Goal: Transaction & Acquisition: Purchase product/service

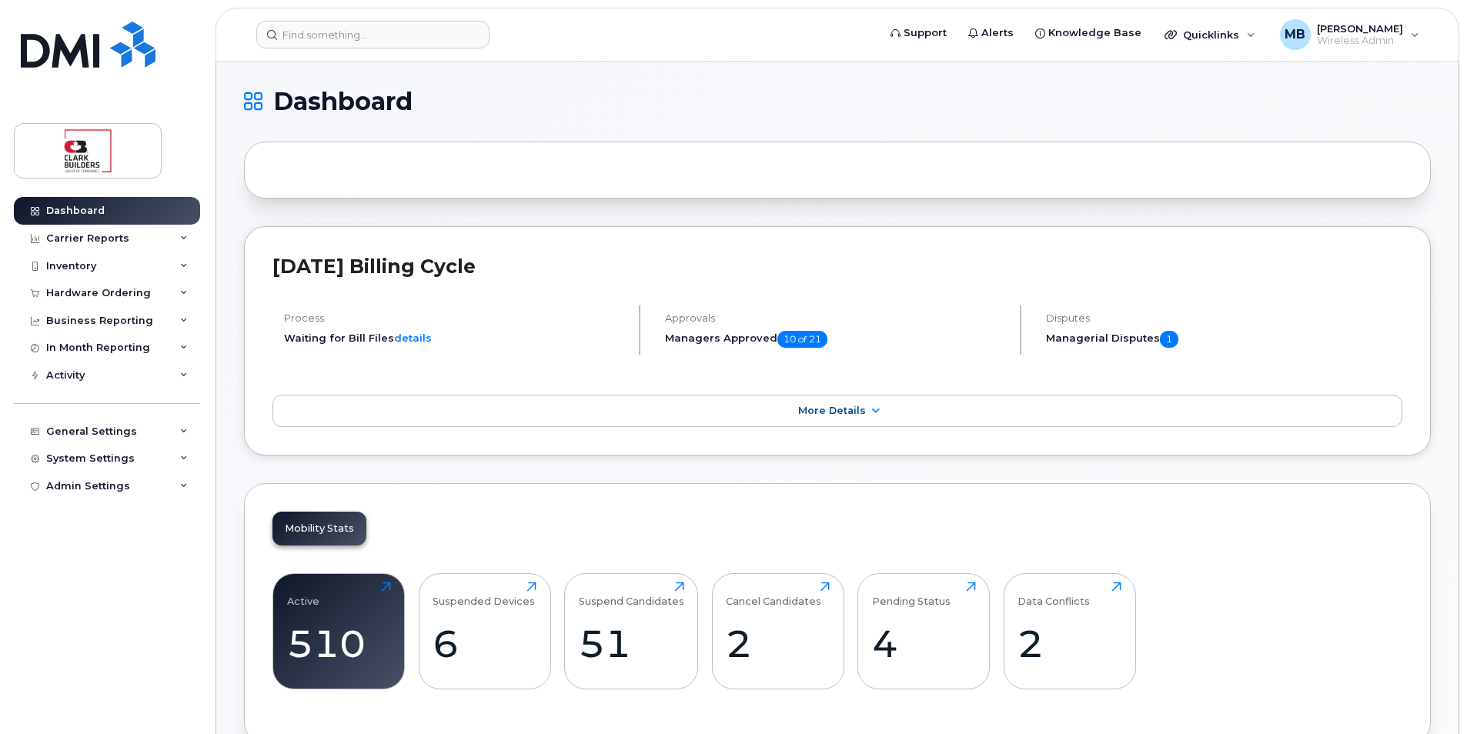
click at [331, 50] on header "Support Alerts Knowledge Base Quicklinks Suspend / Cancel Device Change SIM Car…" at bounding box center [838, 35] width 1244 height 54
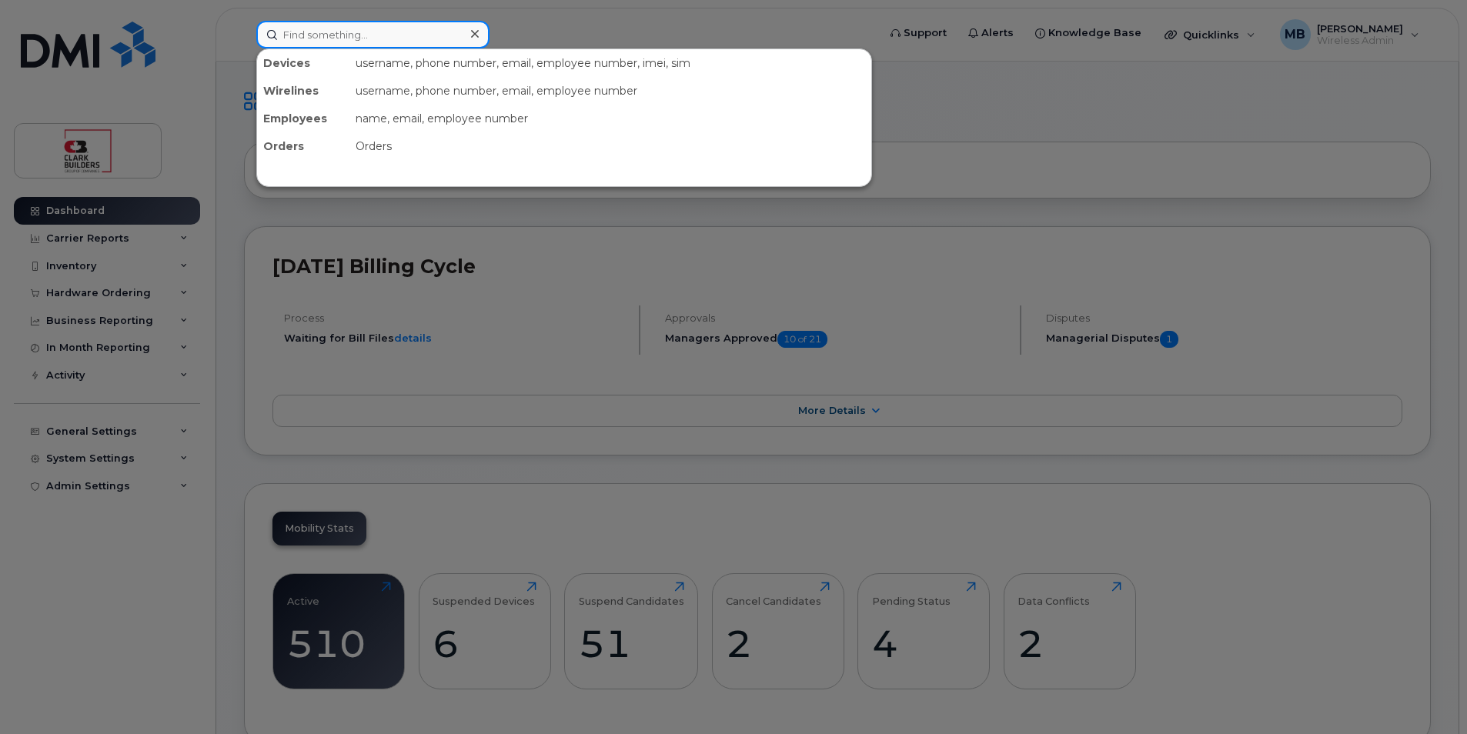
click at [330, 35] on input at bounding box center [372, 35] width 233 height 28
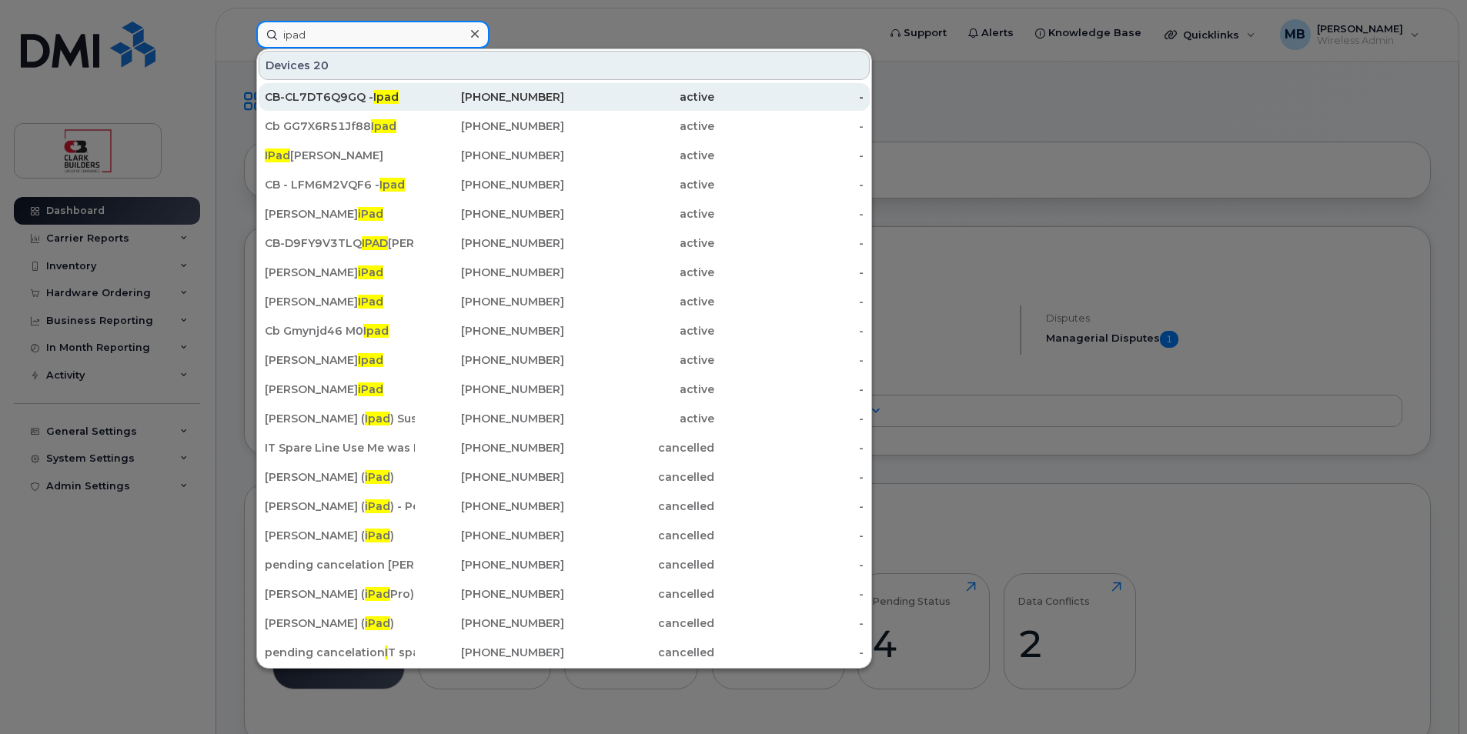
type input "ipad"
click at [344, 96] on div "CB-CL7DT6Q9GQ - Ipad" at bounding box center [340, 96] width 150 height 15
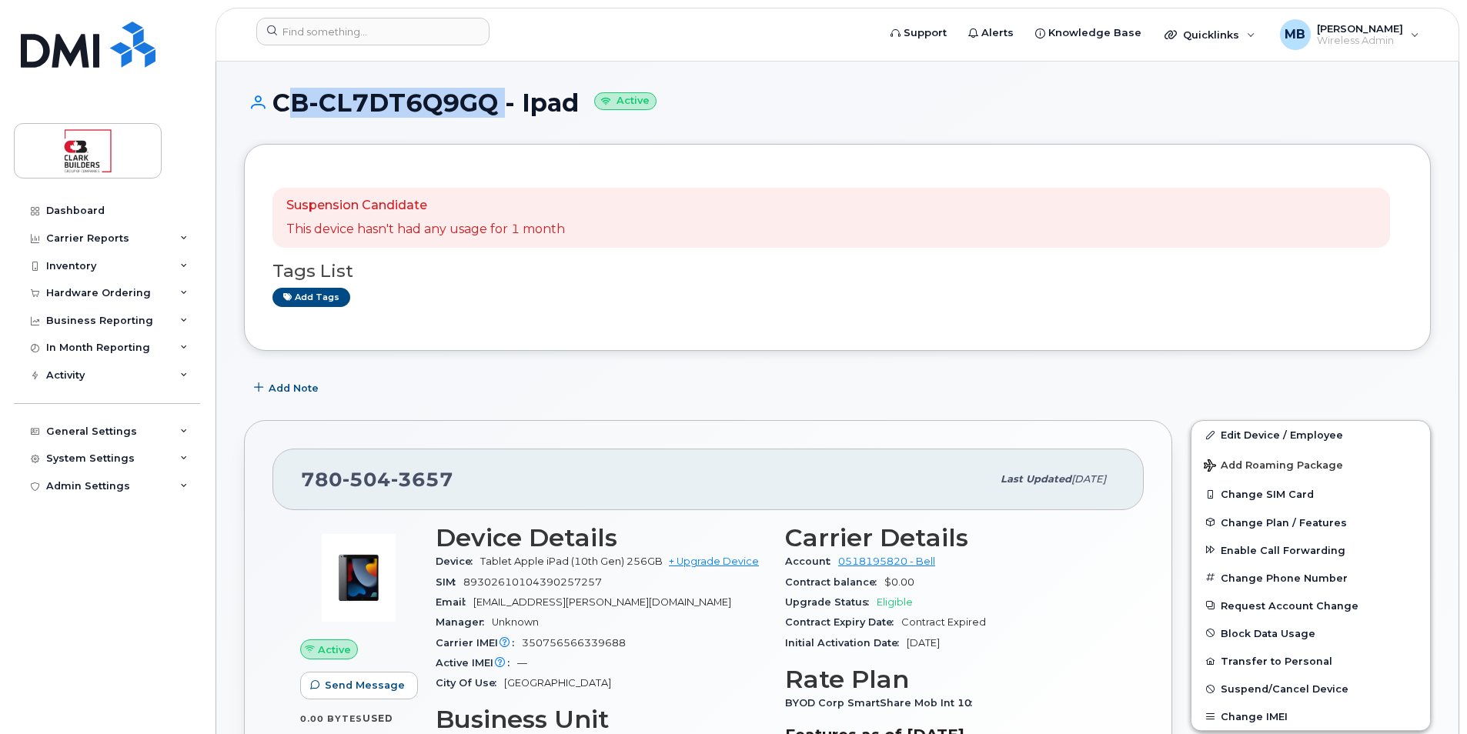
drag, startPoint x: 273, startPoint y: 102, endPoint x: 500, endPoint y: 101, distance: 226.3
click at [500, 101] on h1 "CB-CL7DT6Q9GQ - Ipad Active" at bounding box center [837, 102] width 1187 height 27
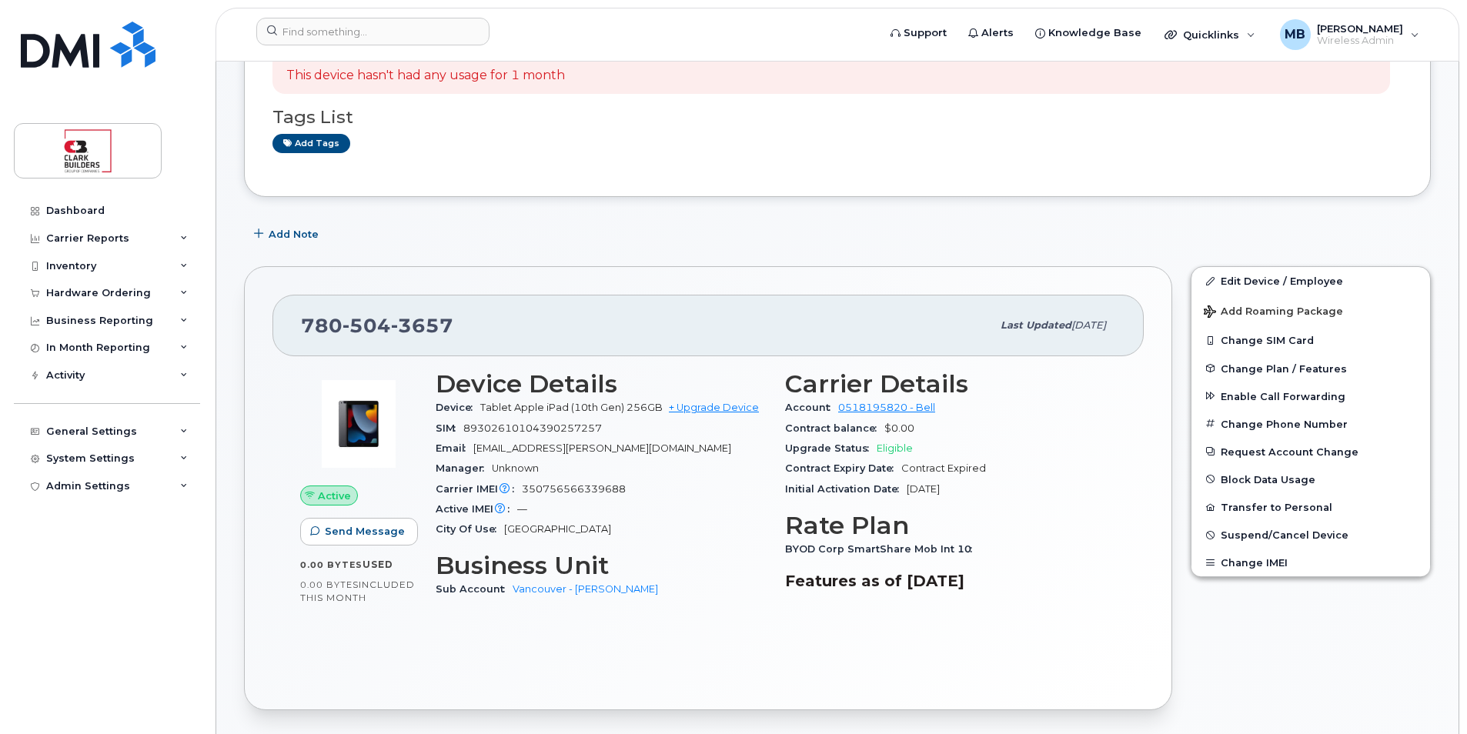
scroll to position [231, 0]
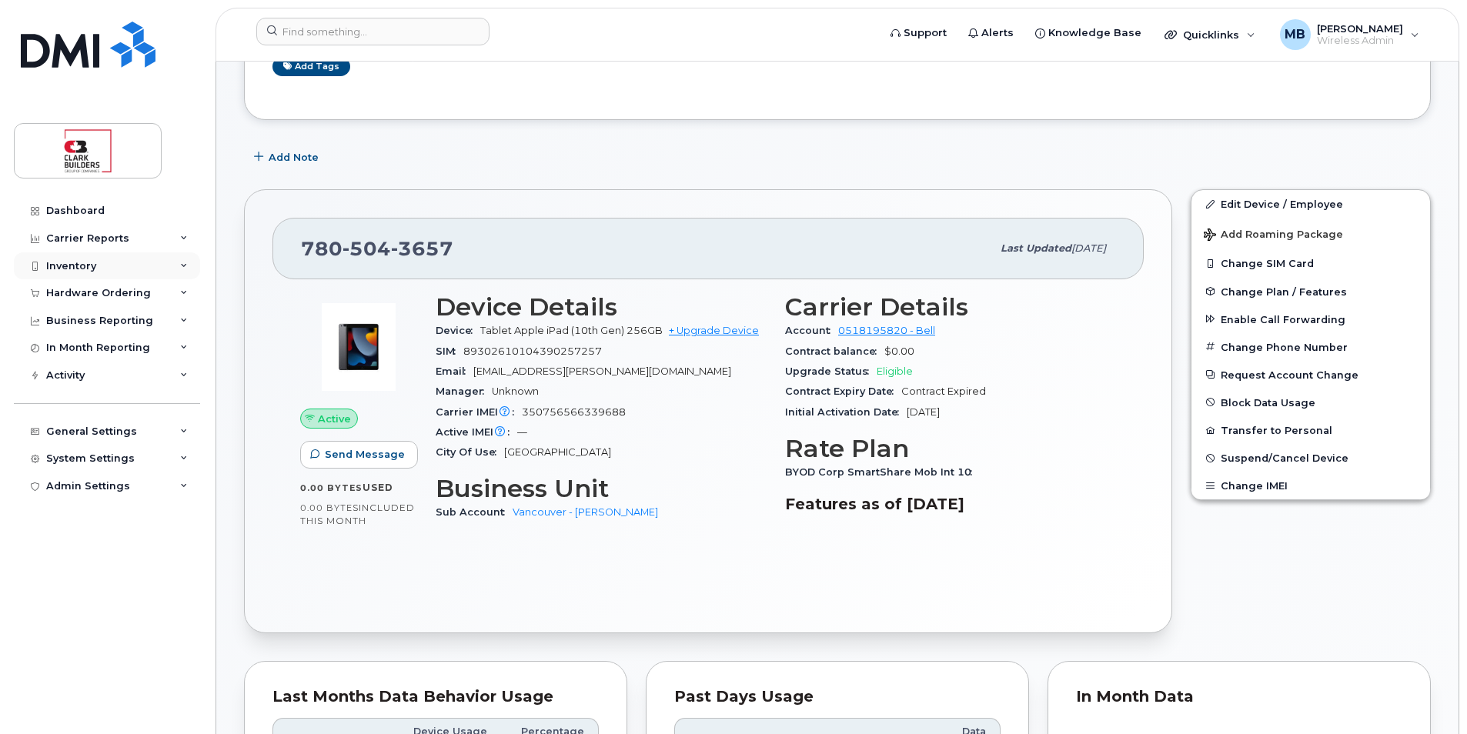
click at [125, 271] on div "Inventory" at bounding box center [107, 266] width 186 height 28
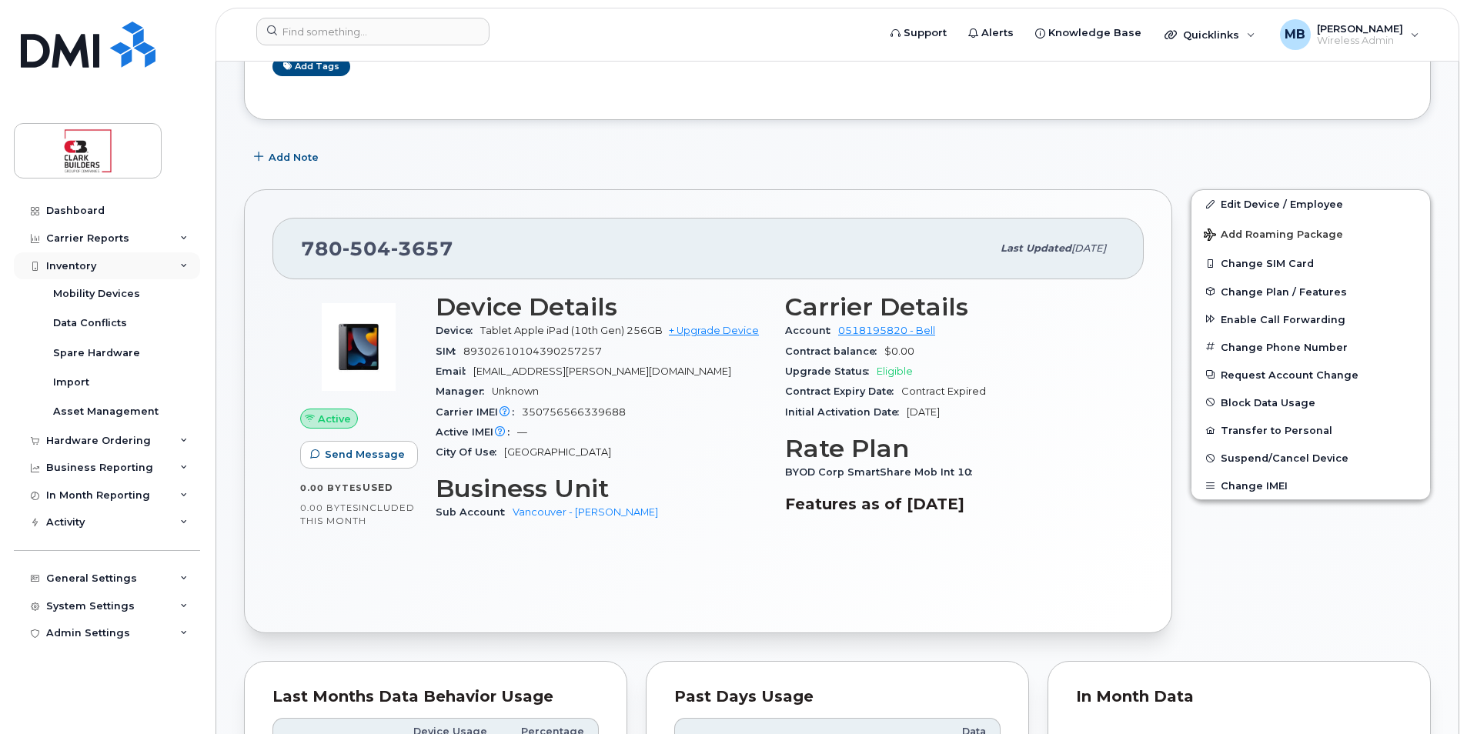
click at [125, 266] on div "Inventory" at bounding box center [107, 266] width 186 height 28
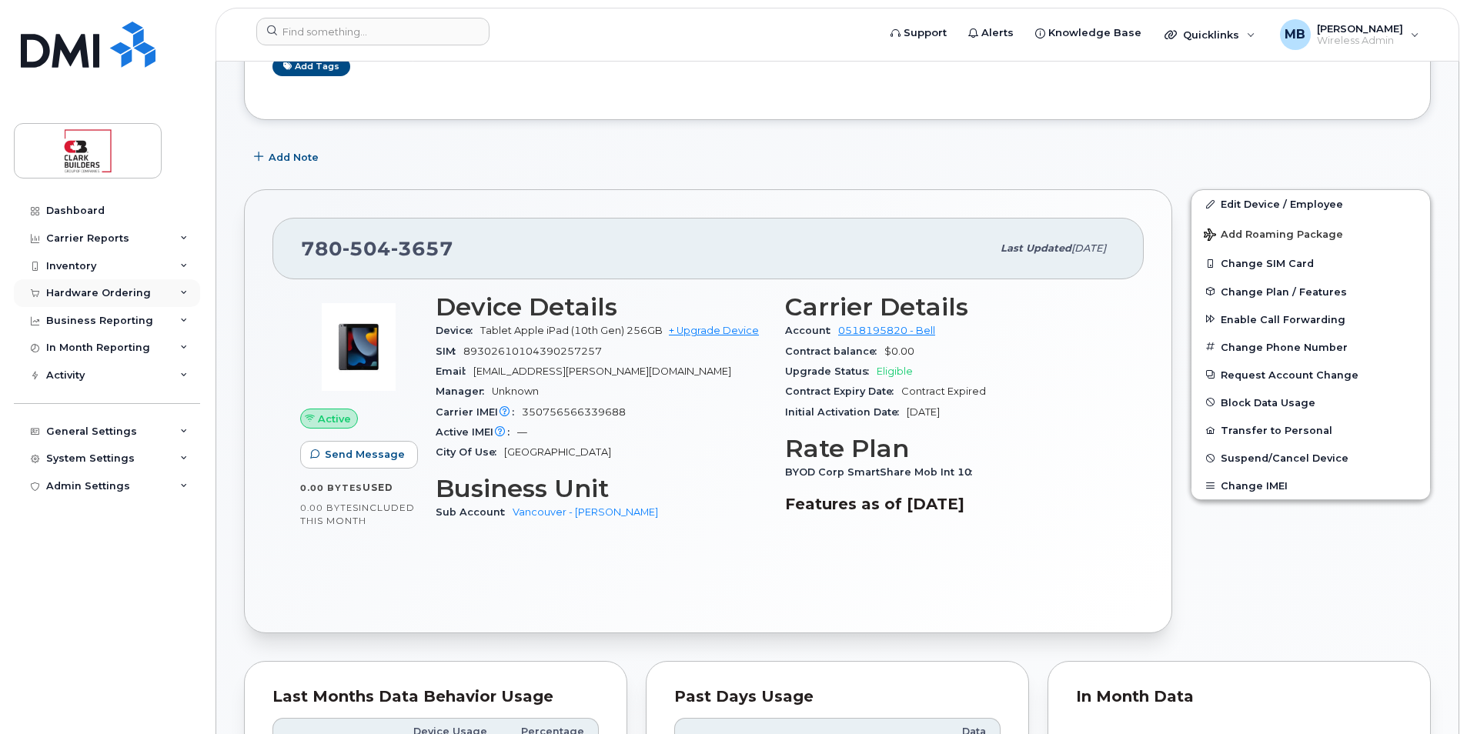
click at [130, 293] on div "Hardware Ordering" at bounding box center [98, 293] width 105 height 12
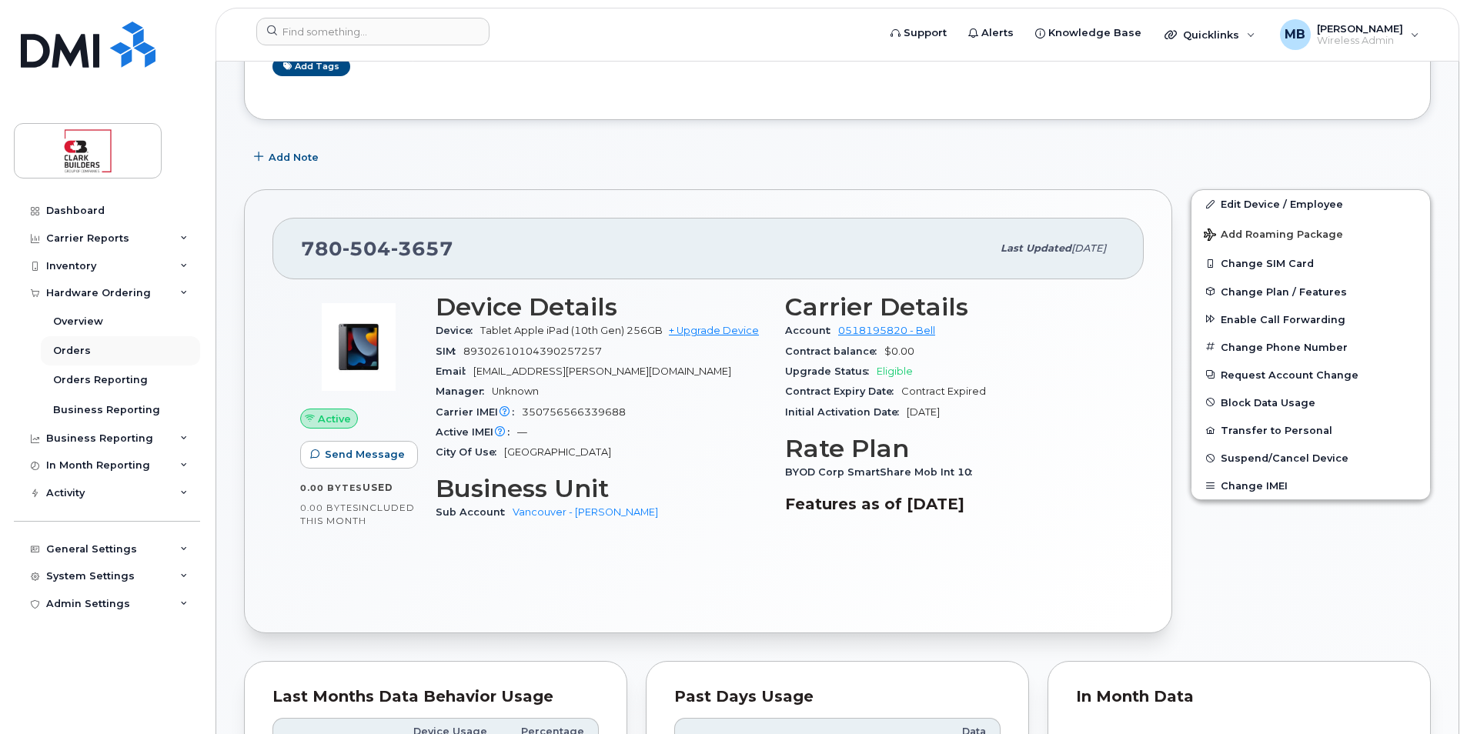
scroll to position [0, 0]
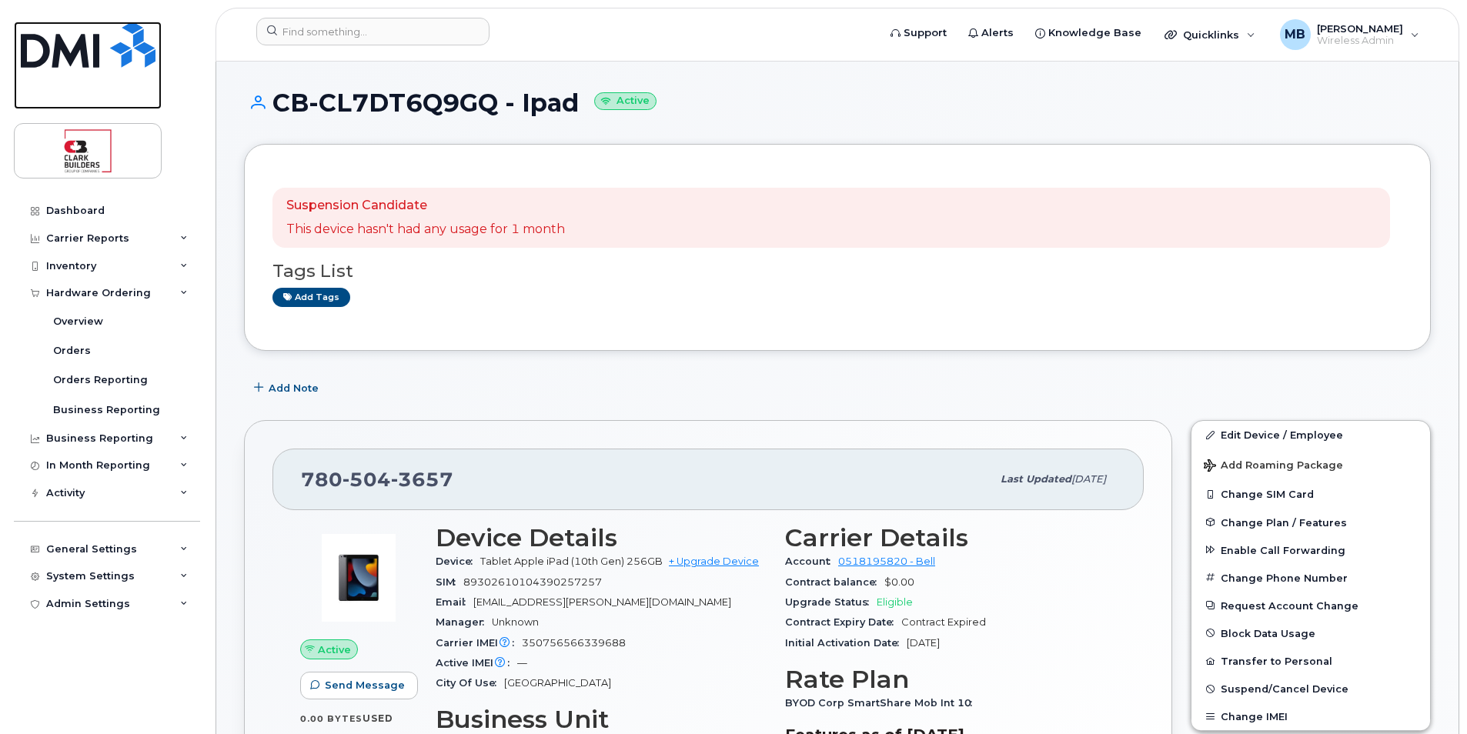
click at [99, 56] on img at bounding box center [88, 45] width 135 height 46
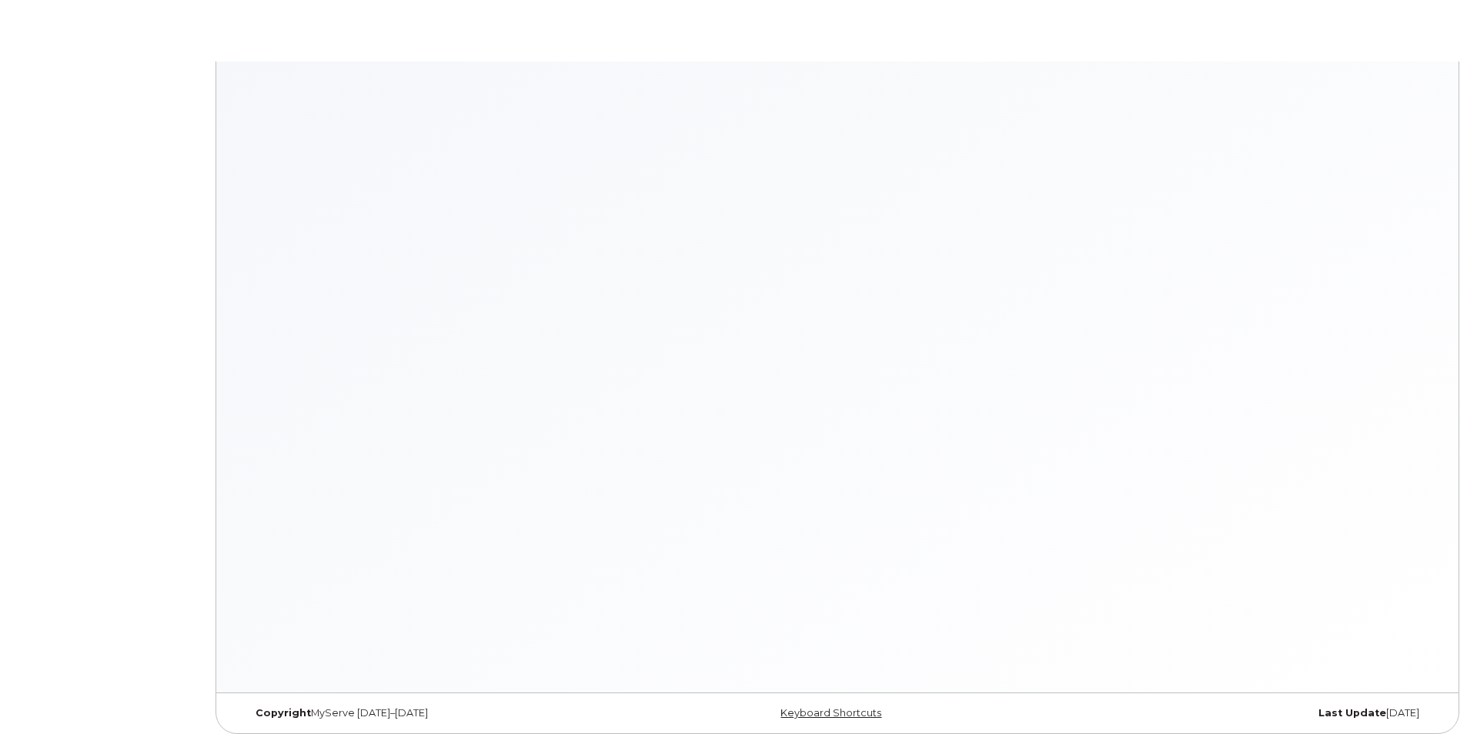
click at [79, 60] on body "× × Keyboard Shortcuts Help ? Show this modal Navigation G D Go to devices G I …" at bounding box center [733, 371] width 1467 height 742
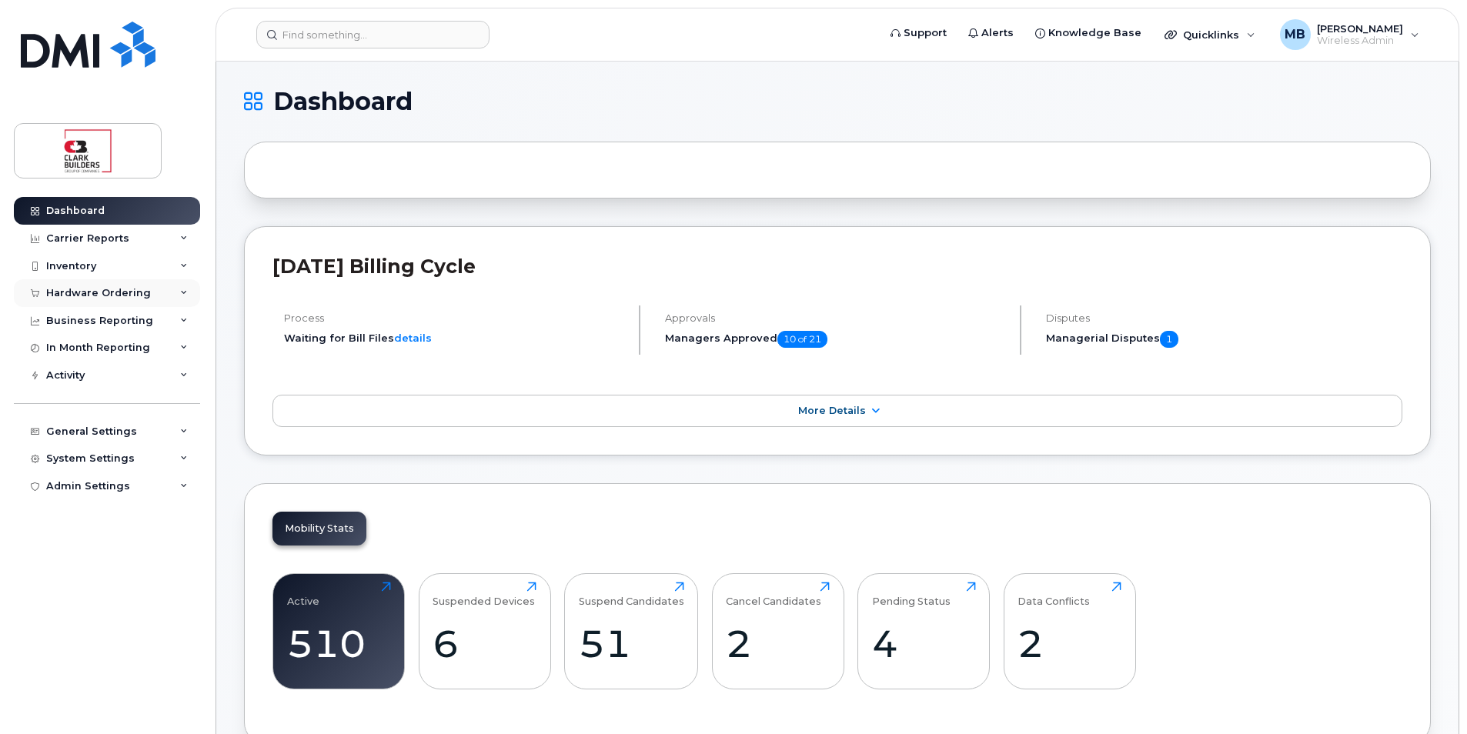
click at [119, 294] on div "Hardware Ordering" at bounding box center [98, 293] width 105 height 12
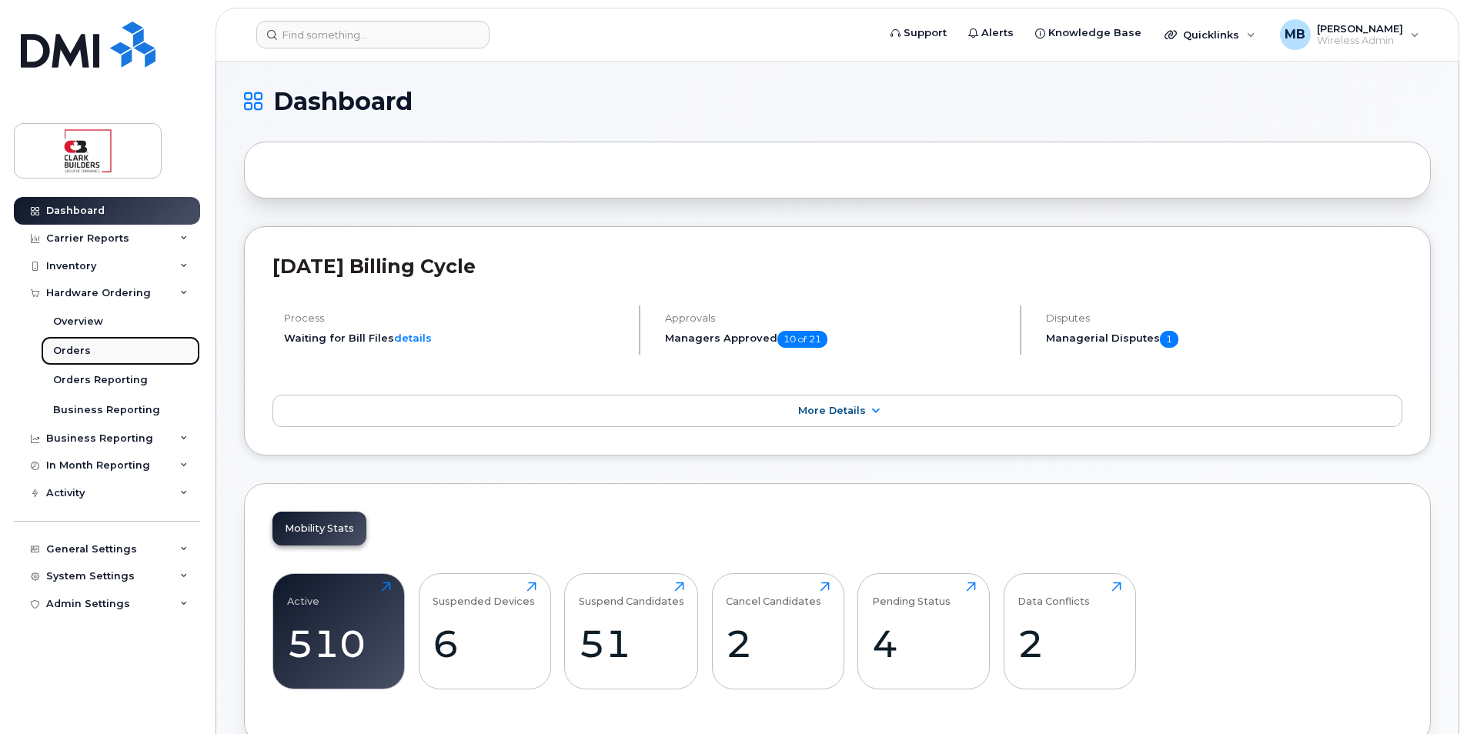
click at [75, 349] on div "Orders" at bounding box center [72, 351] width 38 height 14
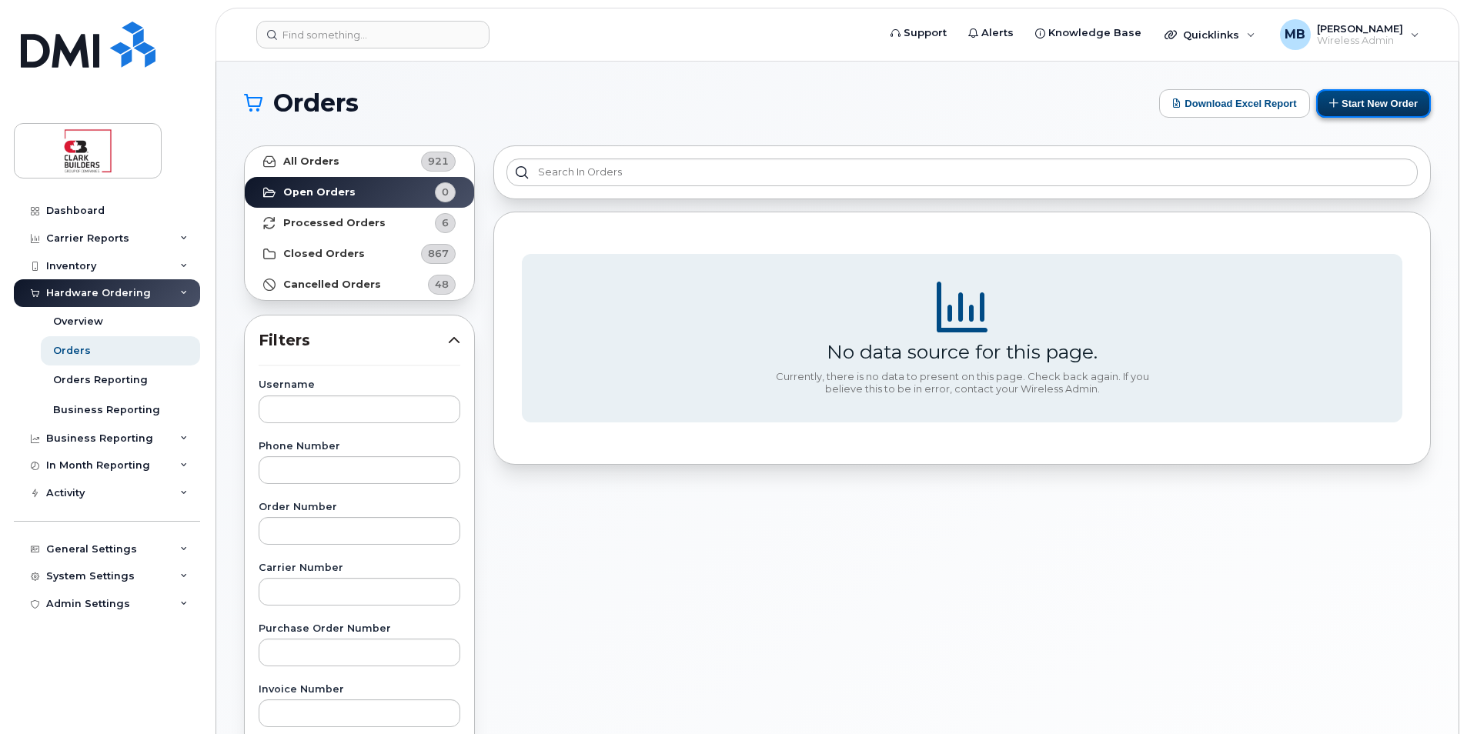
click at [1370, 108] on button "Start New Order" at bounding box center [1373, 103] width 115 height 28
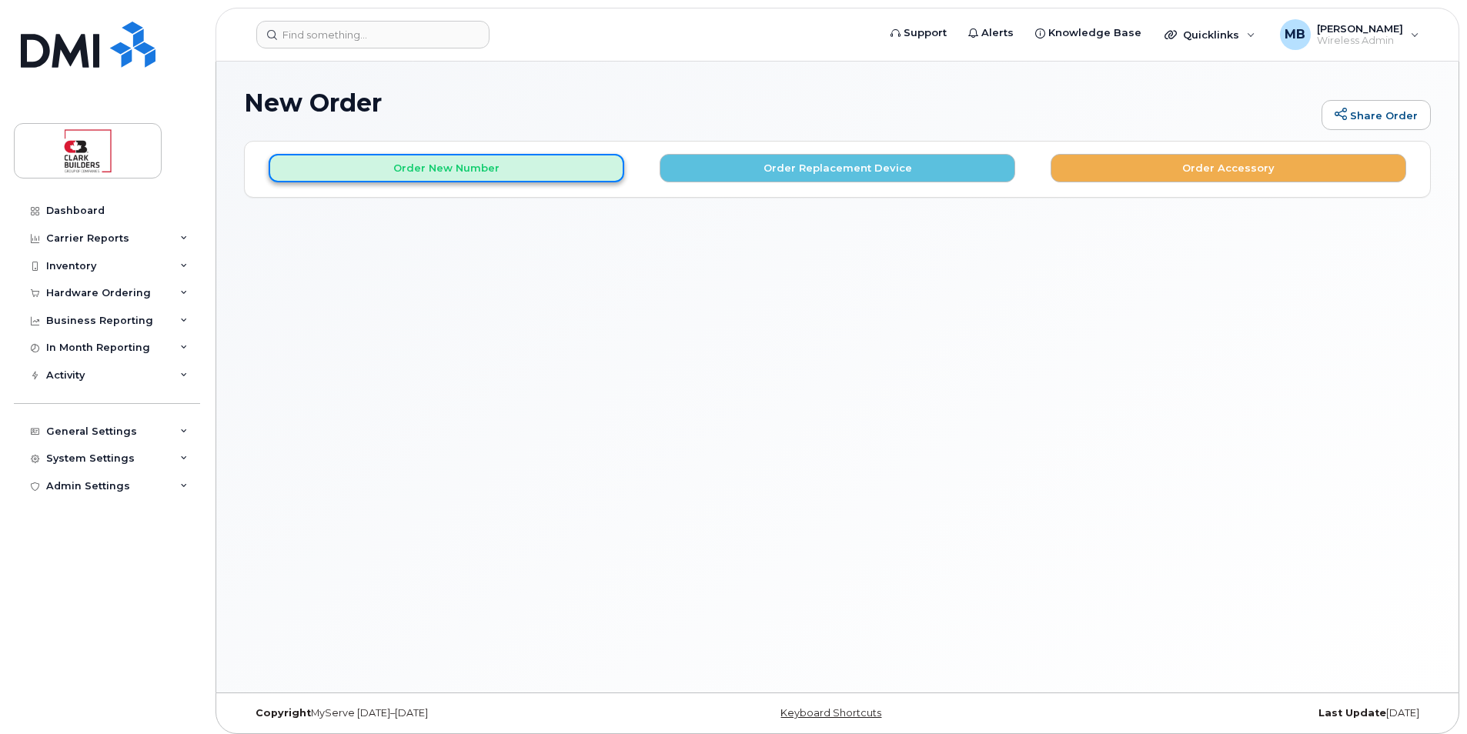
click at [483, 168] on button "Order New Number" at bounding box center [447, 168] width 356 height 28
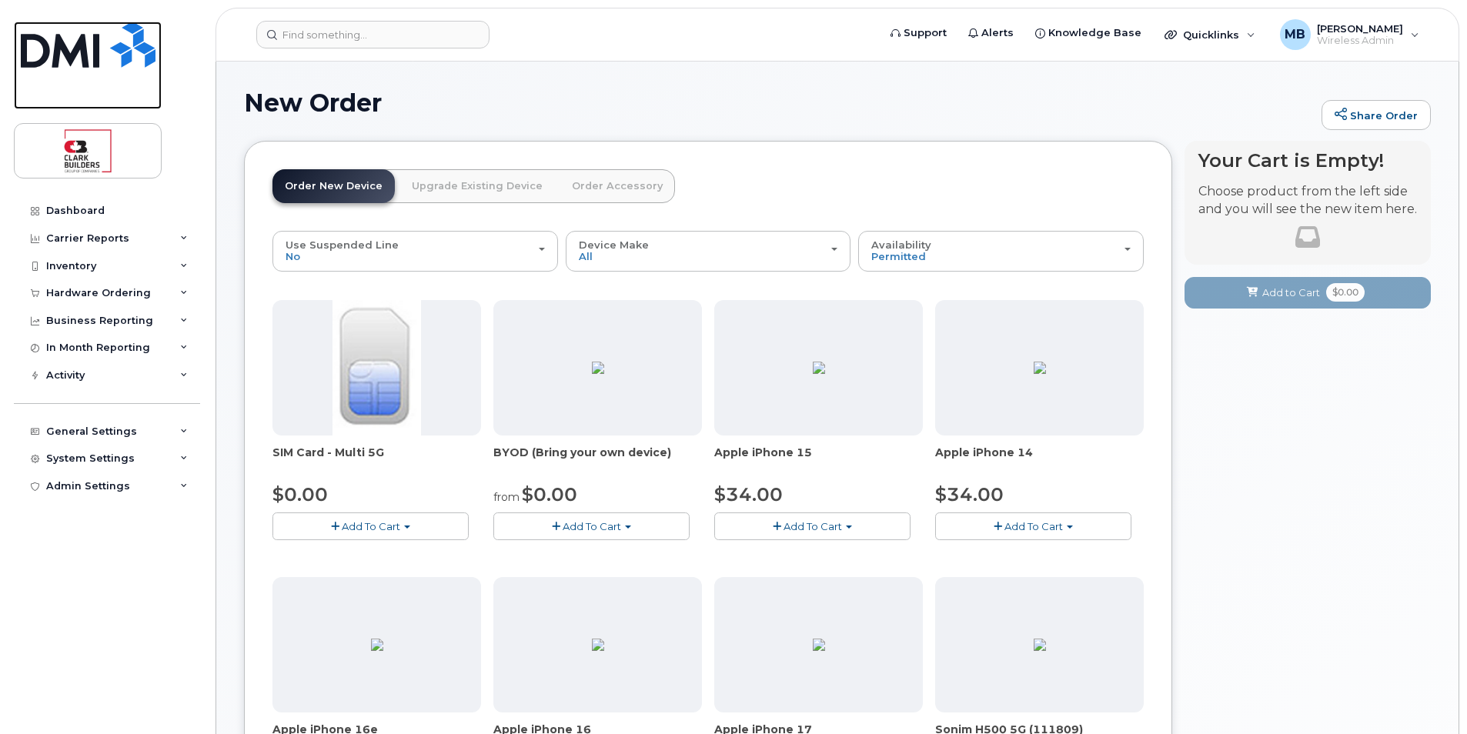
click at [77, 53] on img at bounding box center [88, 45] width 135 height 46
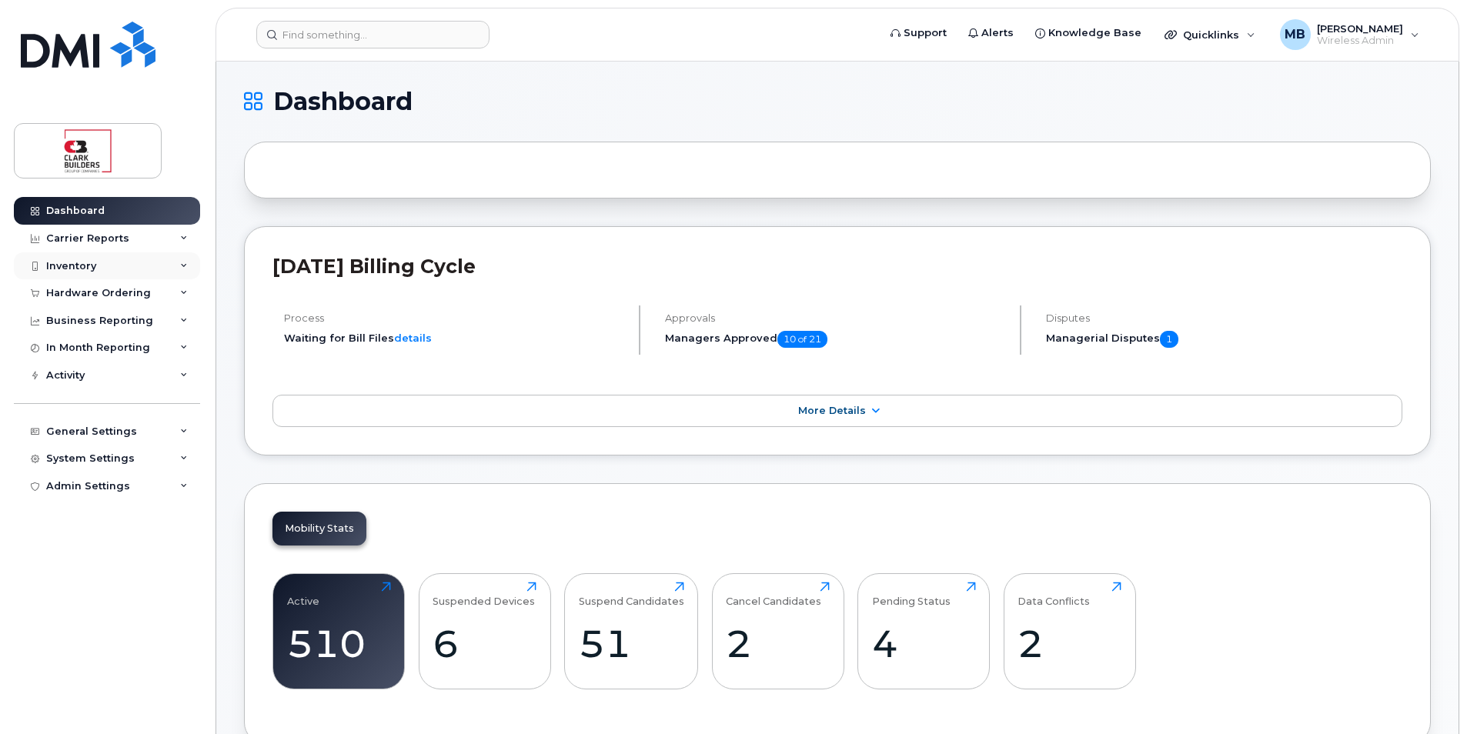
click at [112, 264] on div "Inventory" at bounding box center [107, 266] width 186 height 28
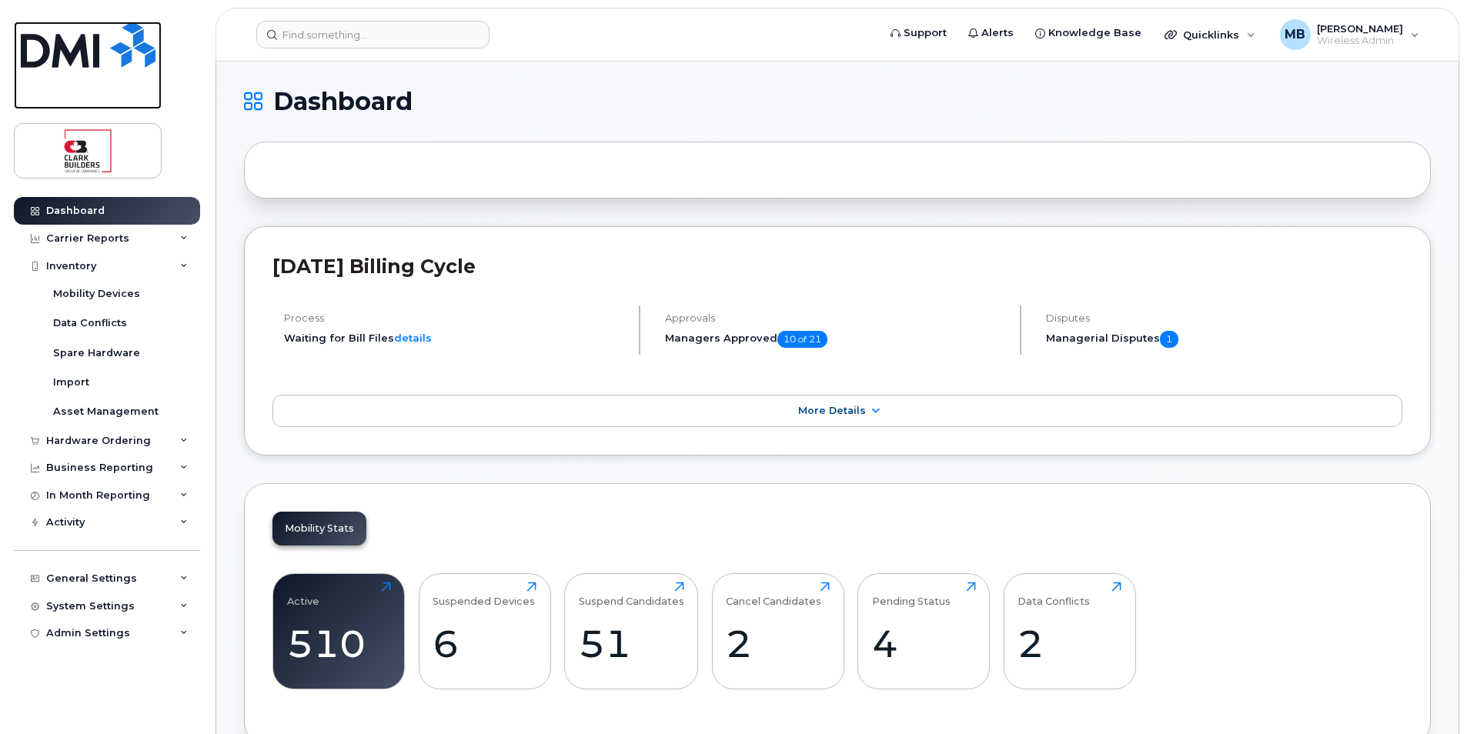
click at [91, 47] on img at bounding box center [88, 45] width 135 height 46
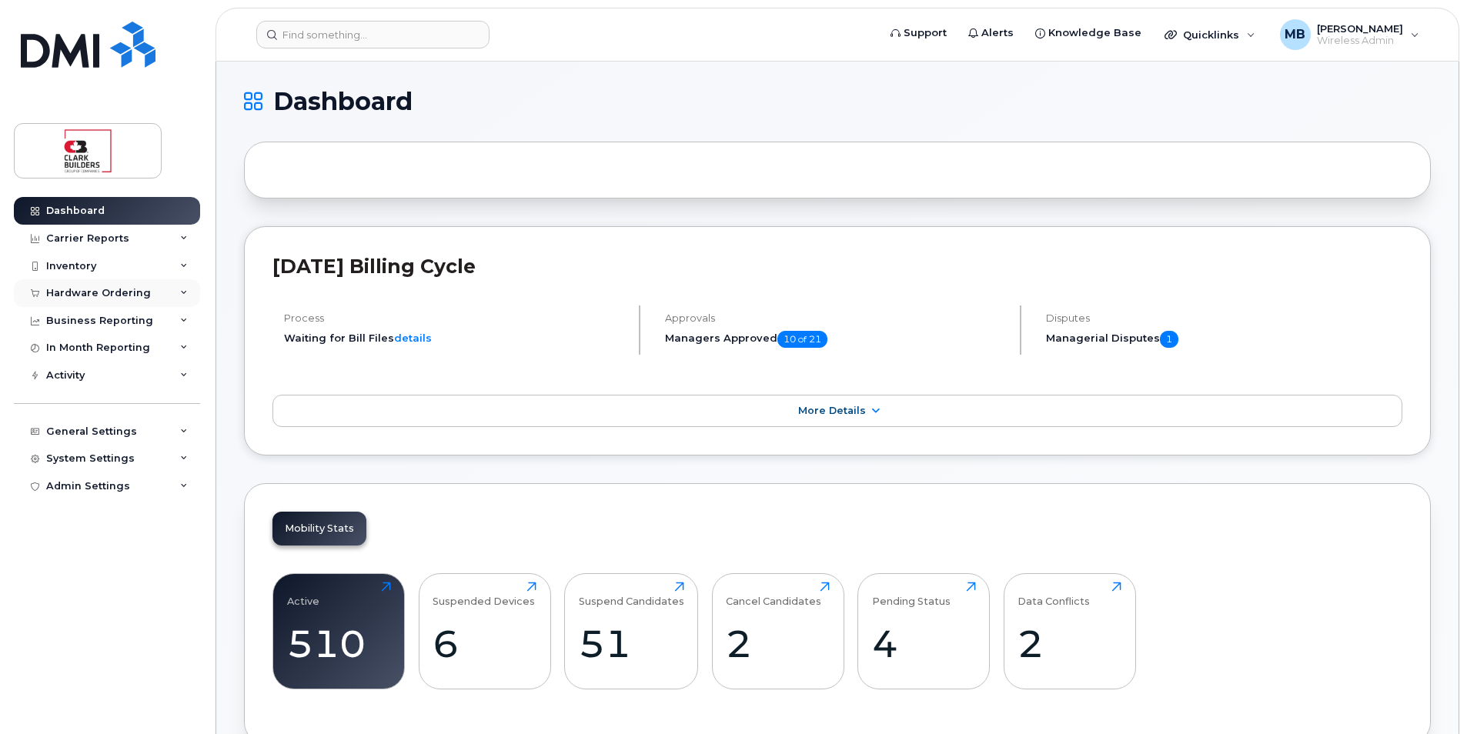
click at [115, 293] on div "Hardware Ordering" at bounding box center [98, 293] width 105 height 12
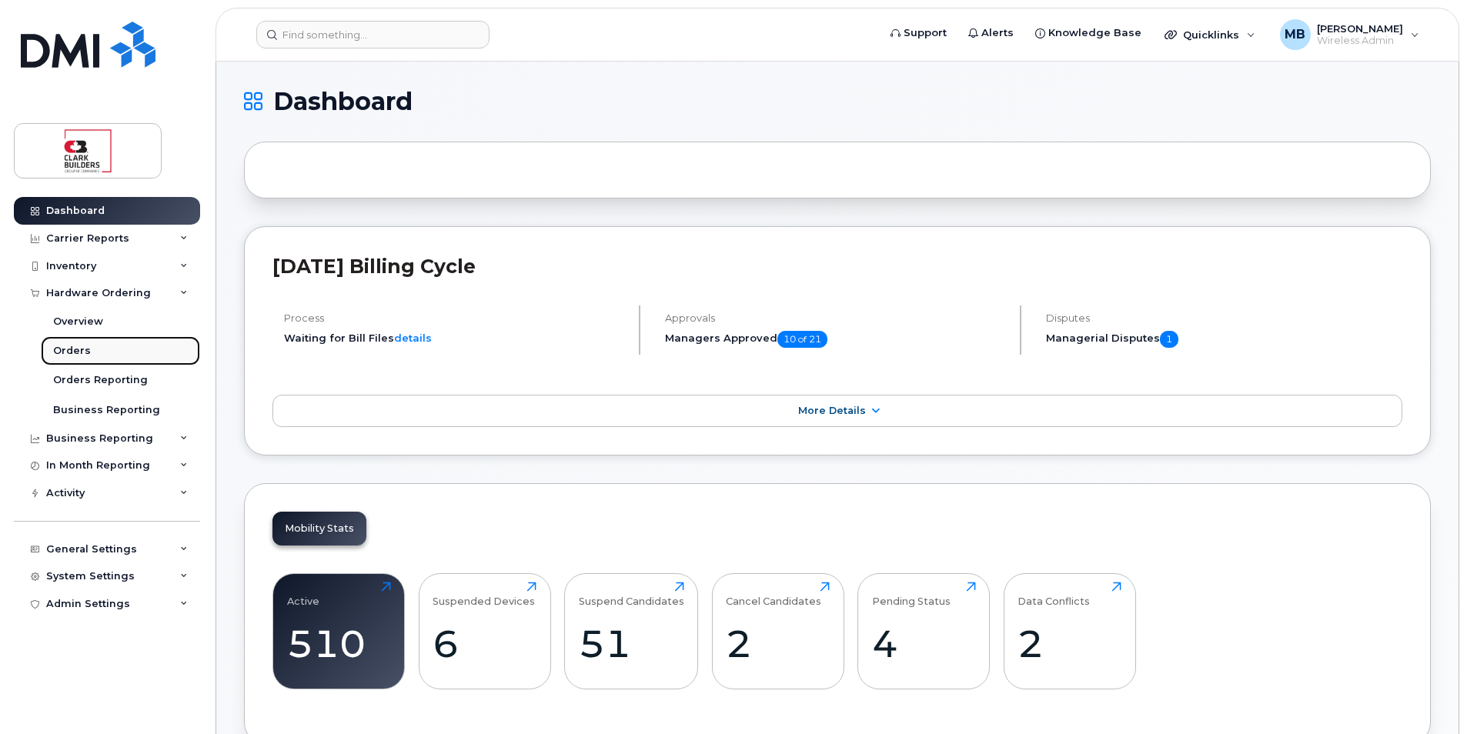
click at [82, 347] on div "Orders" at bounding box center [72, 351] width 38 height 14
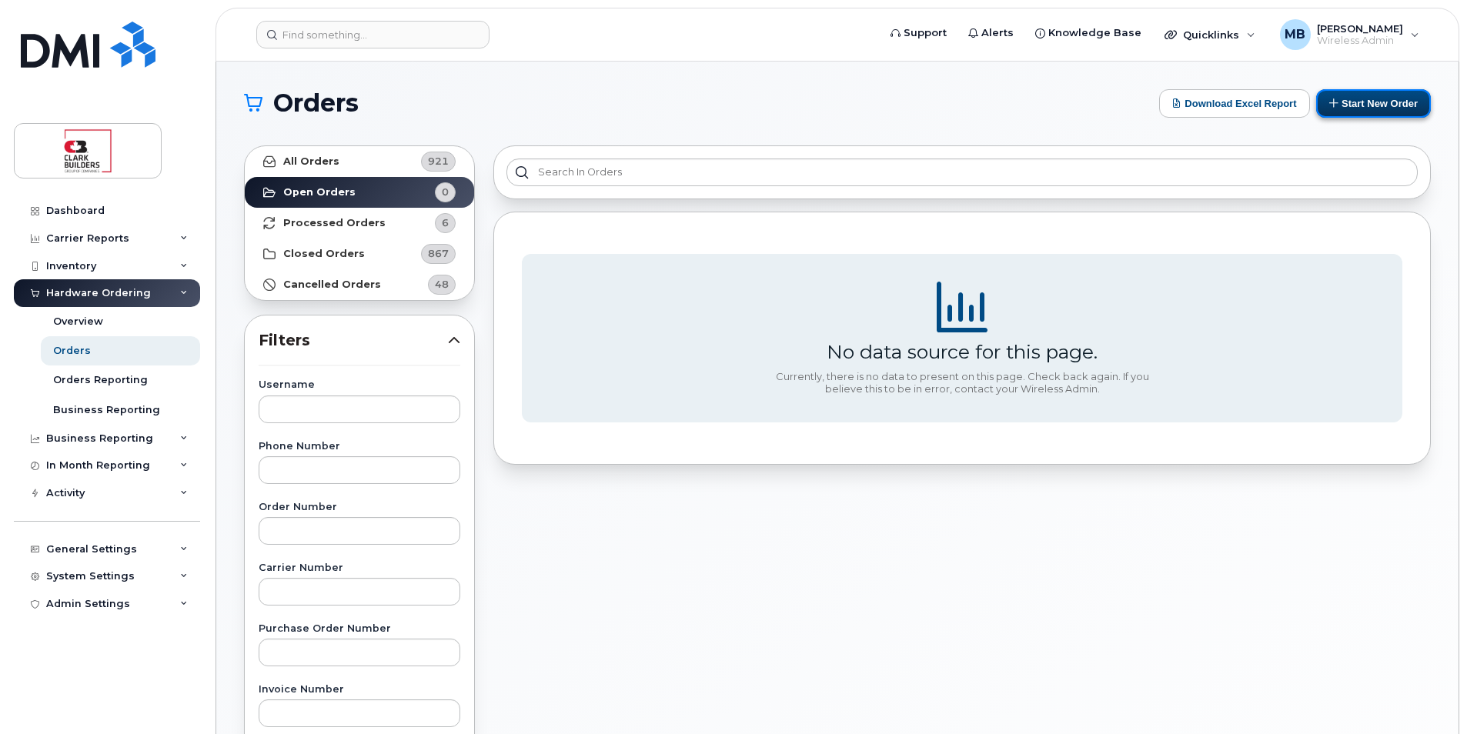
click at [1346, 107] on button "Start New Order" at bounding box center [1373, 103] width 115 height 28
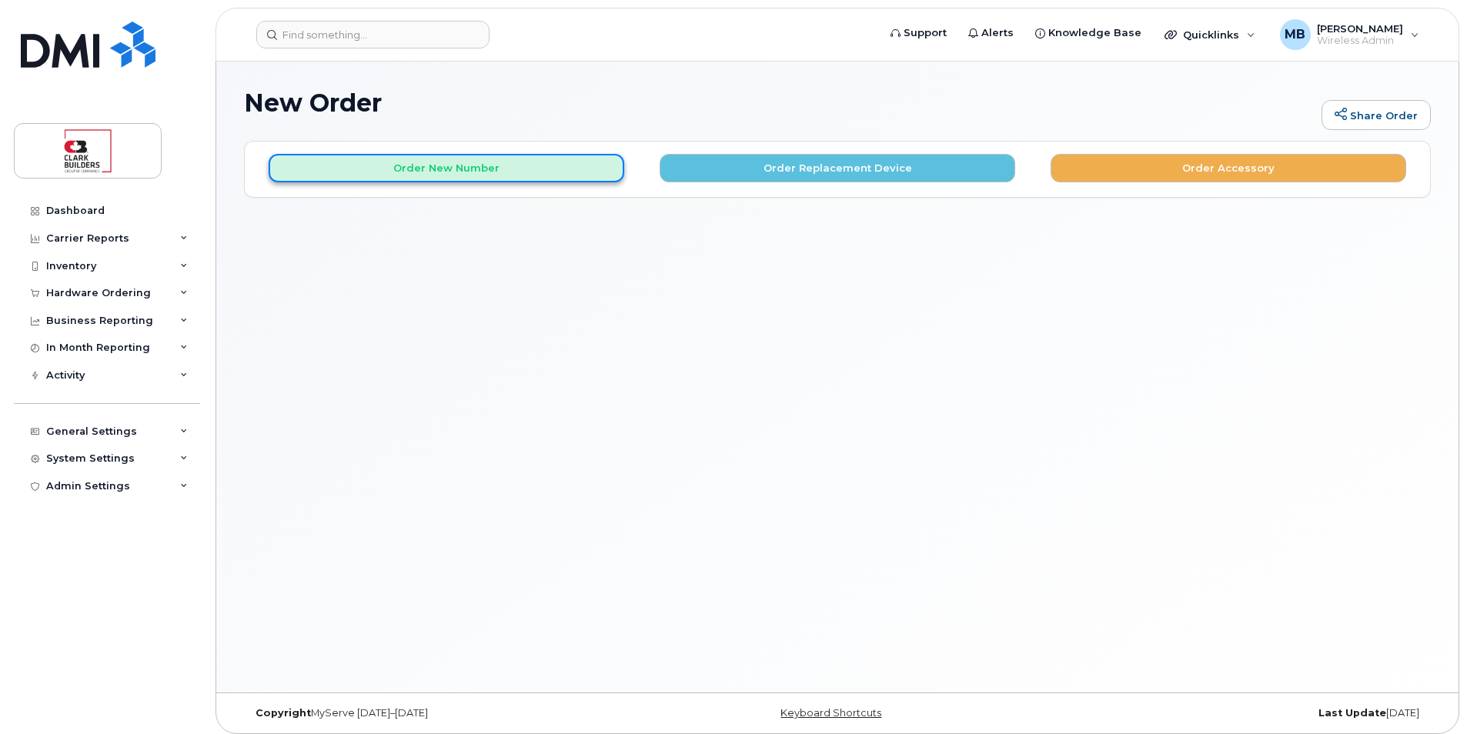
click at [472, 171] on button "Order New Number" at bounding box center [447, 168] width 356 height 28
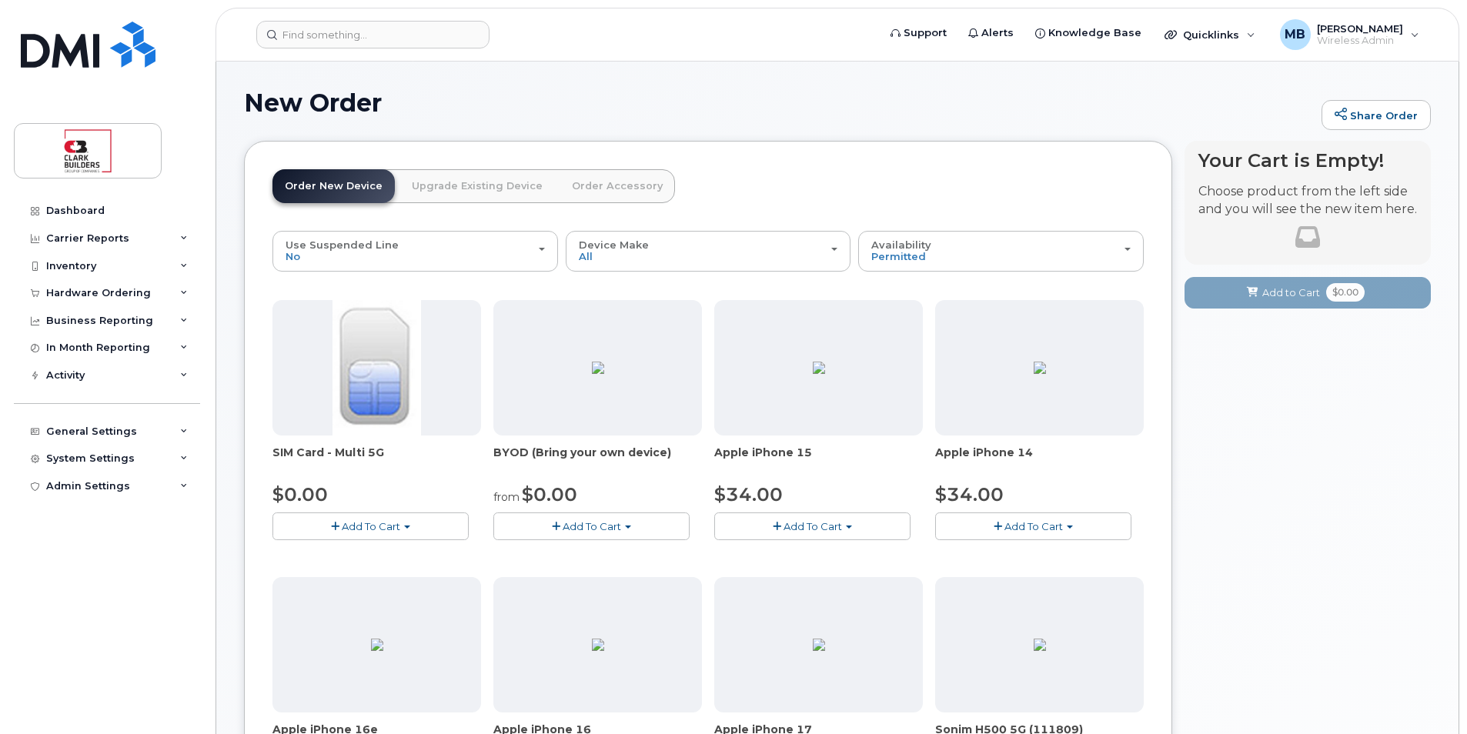
click at [607, 527] on span "Add To Cart" at bounding box center [592, 526] width 59 height 12
click at [604, 575] on link "$0.00 - 30-day activation" at bounding box center [575, 573] width 157 height 19
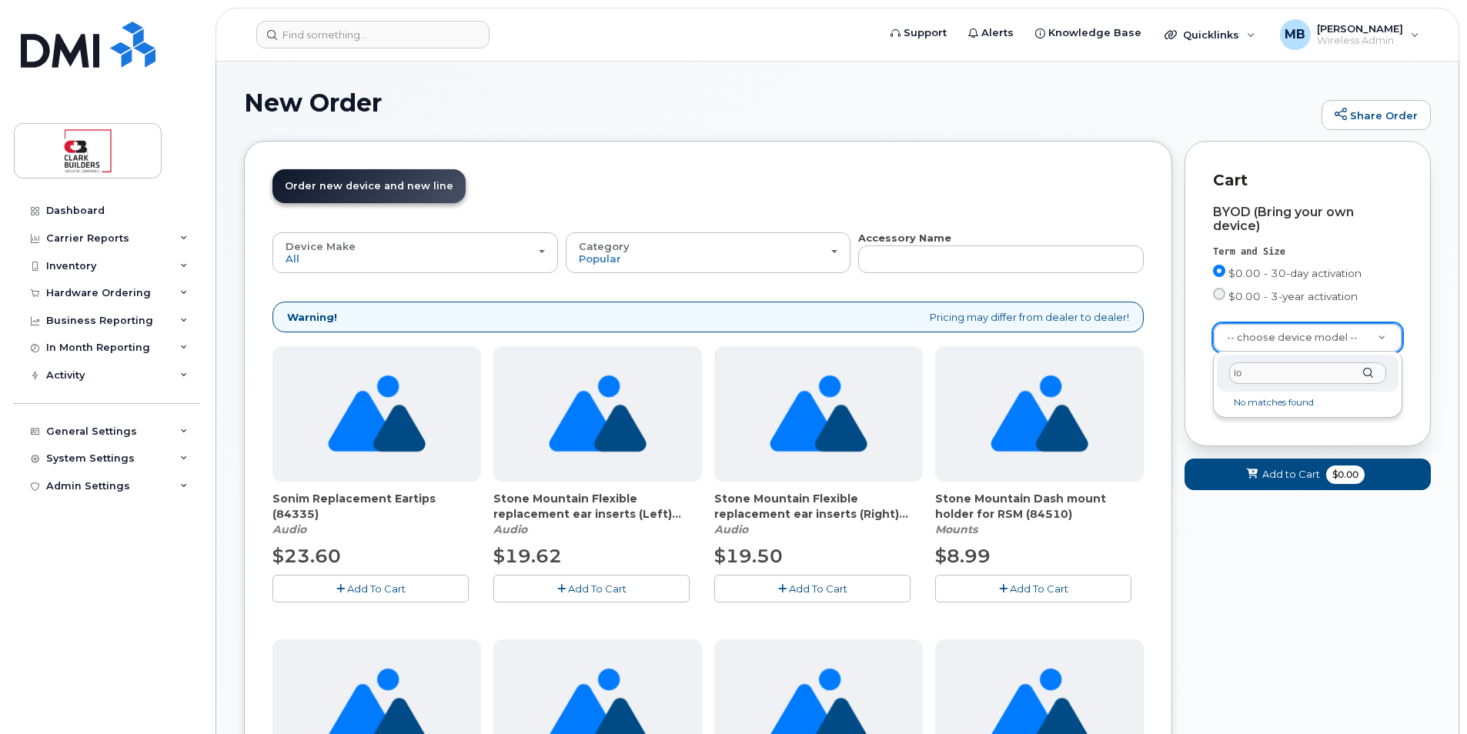
type input "i"
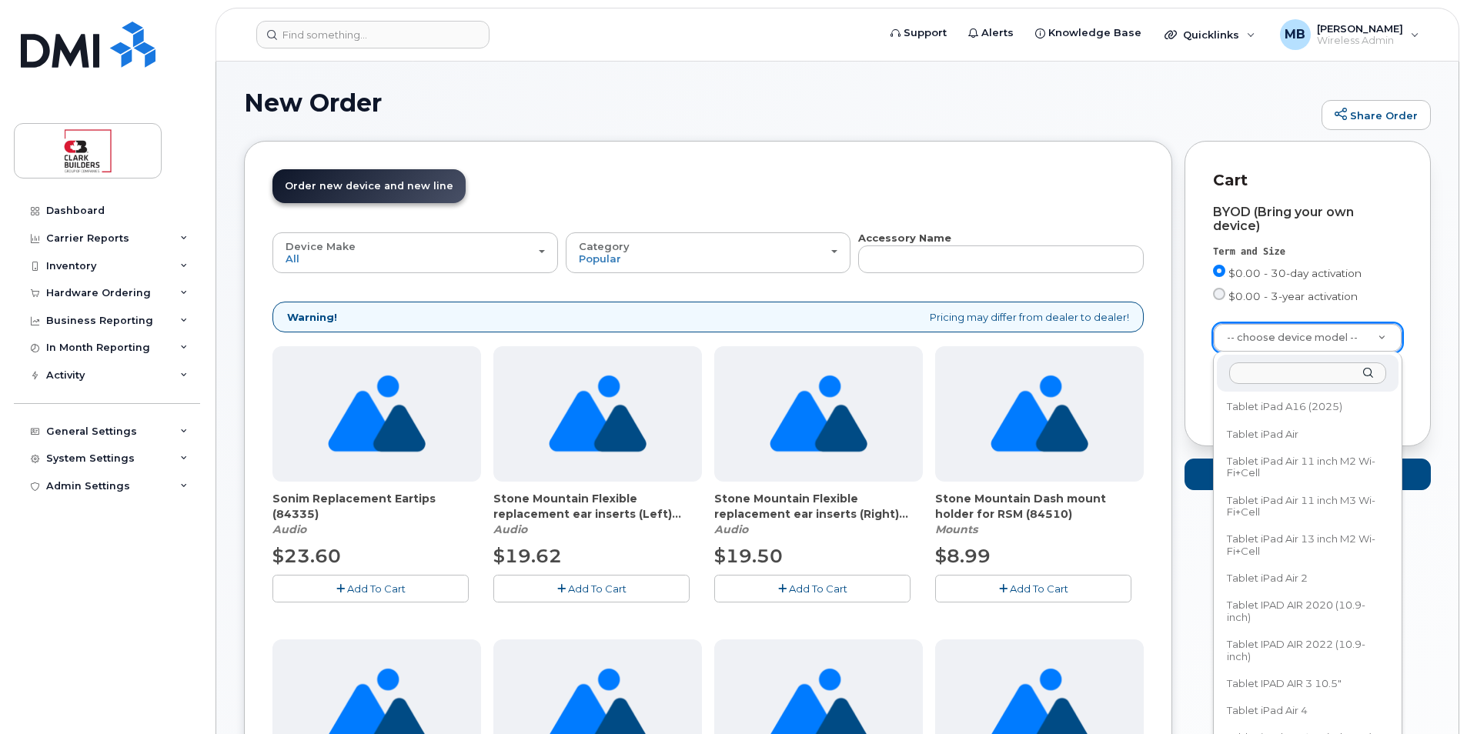
scroll to position [81731, 0]
select select "3082"
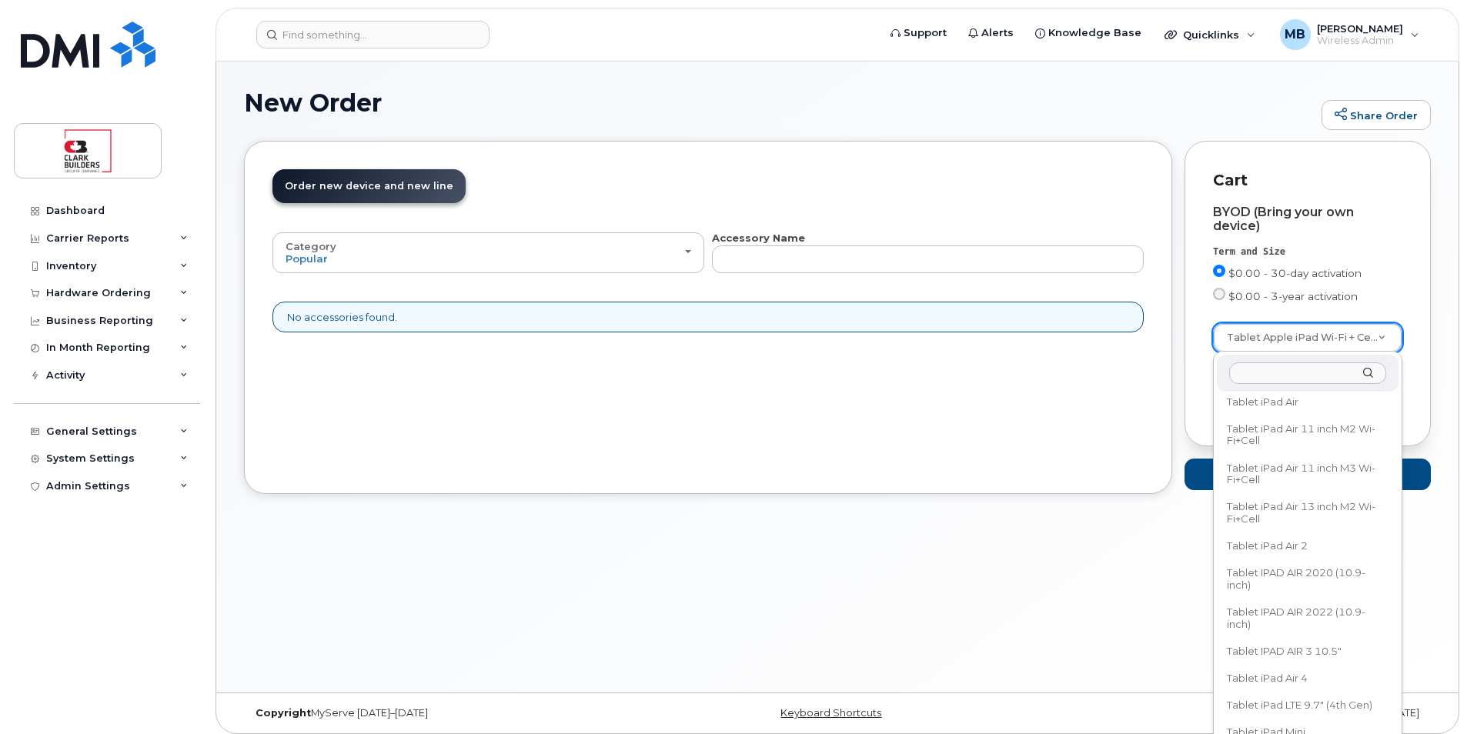
scroll to position [81686, 0]
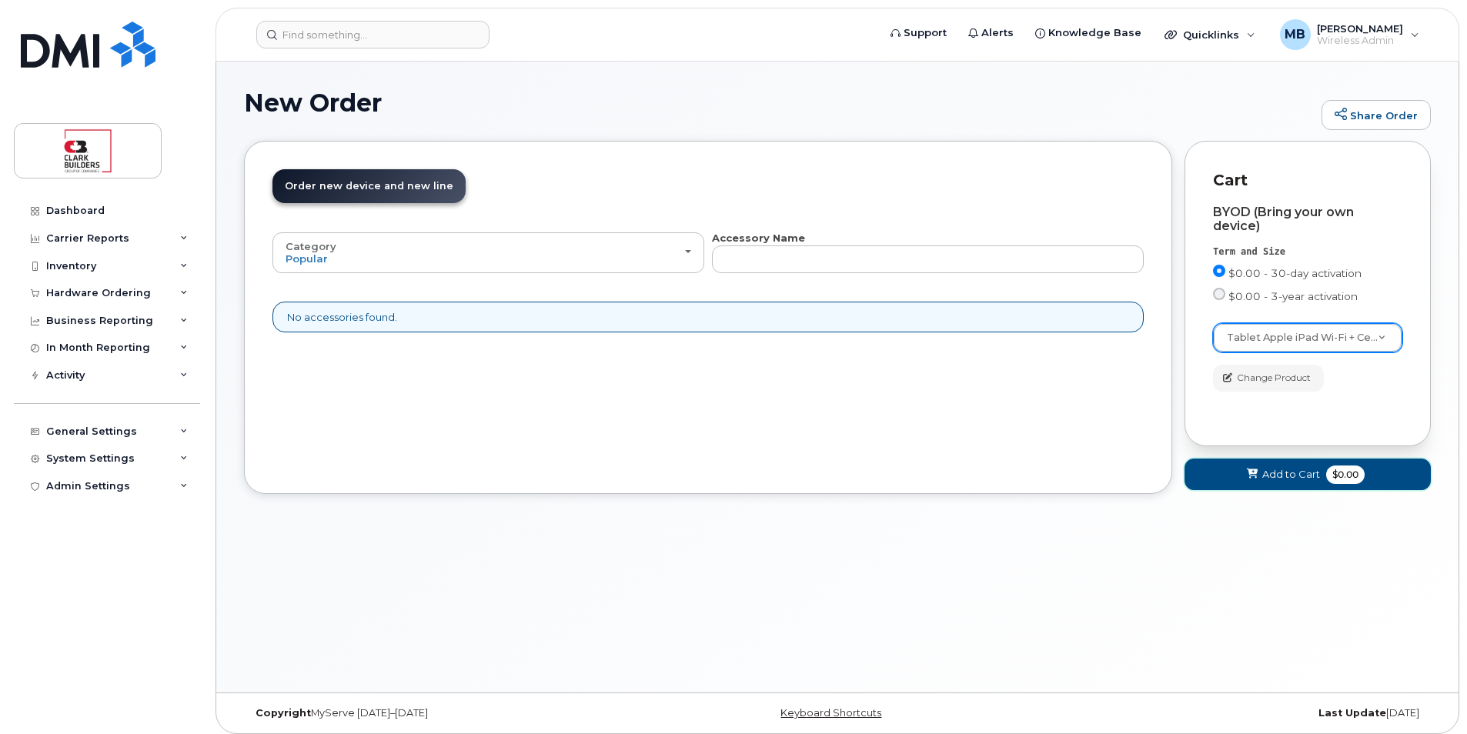
click at [1299, 478] on span "Add to Cart" at bounding box center [1291, 474] width 58 height 15
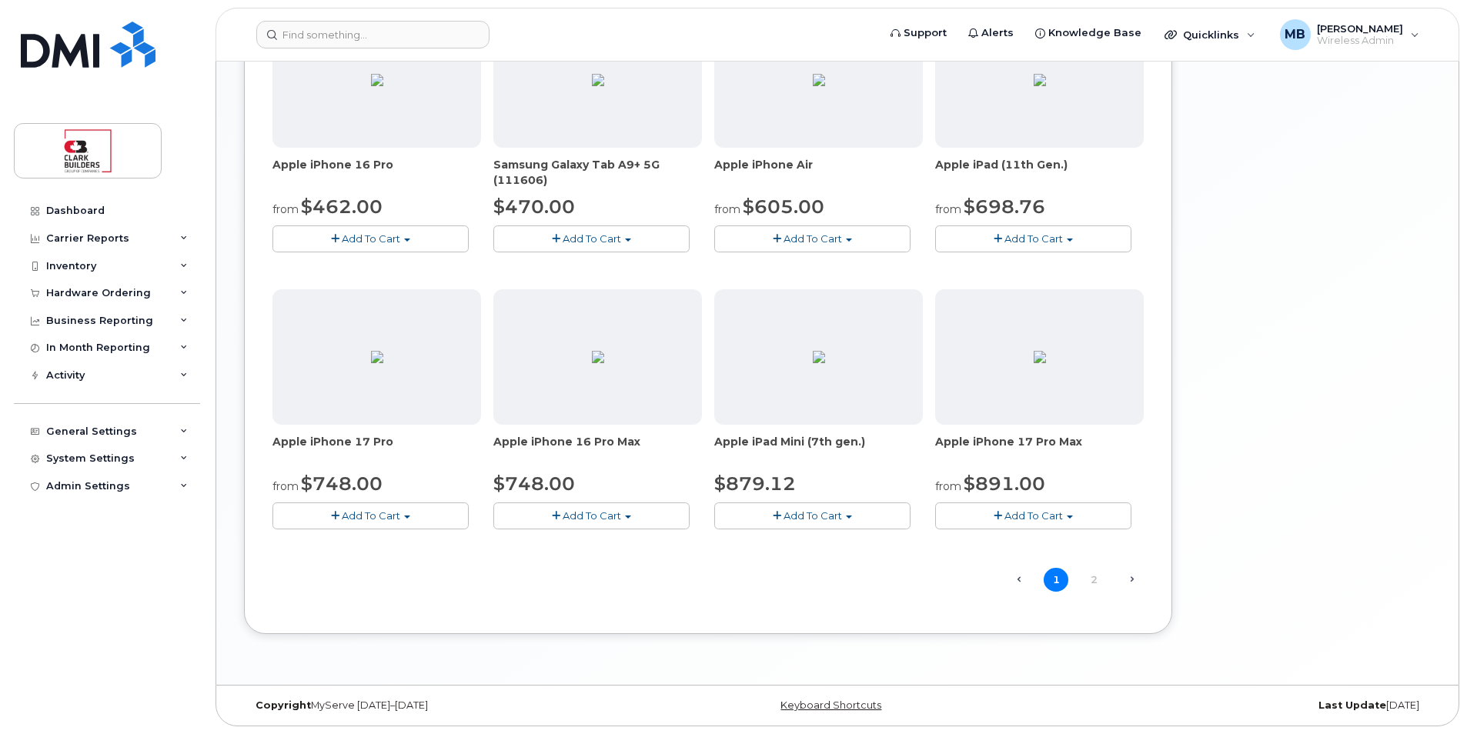
scroll to position [688, 0]
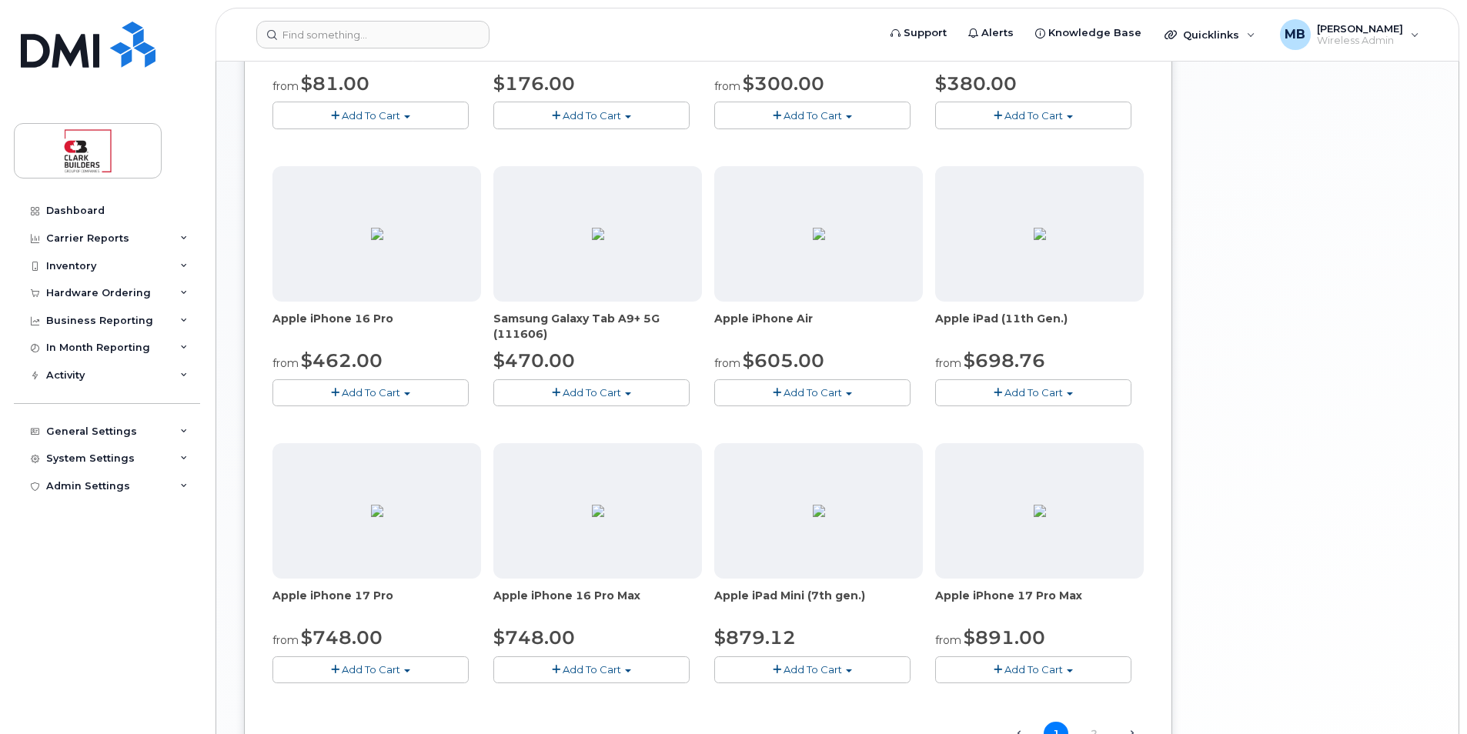
drag, startPoint x: 937, startPoint y: 318, endPoint x: 1064, endPoint y: 321, distance: 127.0
click at [1064, 321] on span "Apple iPad (11th Gen.)" at bounding box center [1039, 326] width 209 height 31
copy span "Apple iPad (11th Gen.)"
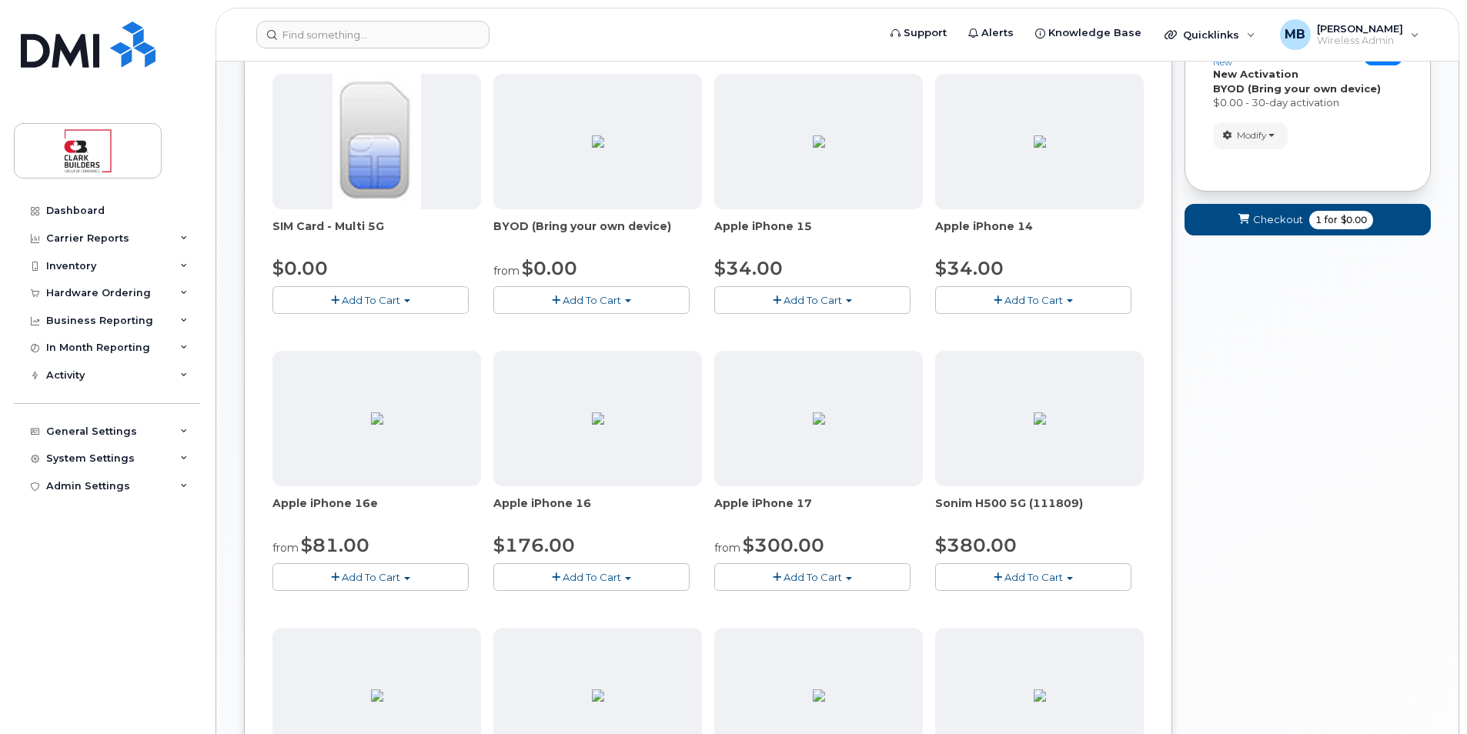
scroll to position [0, 0]
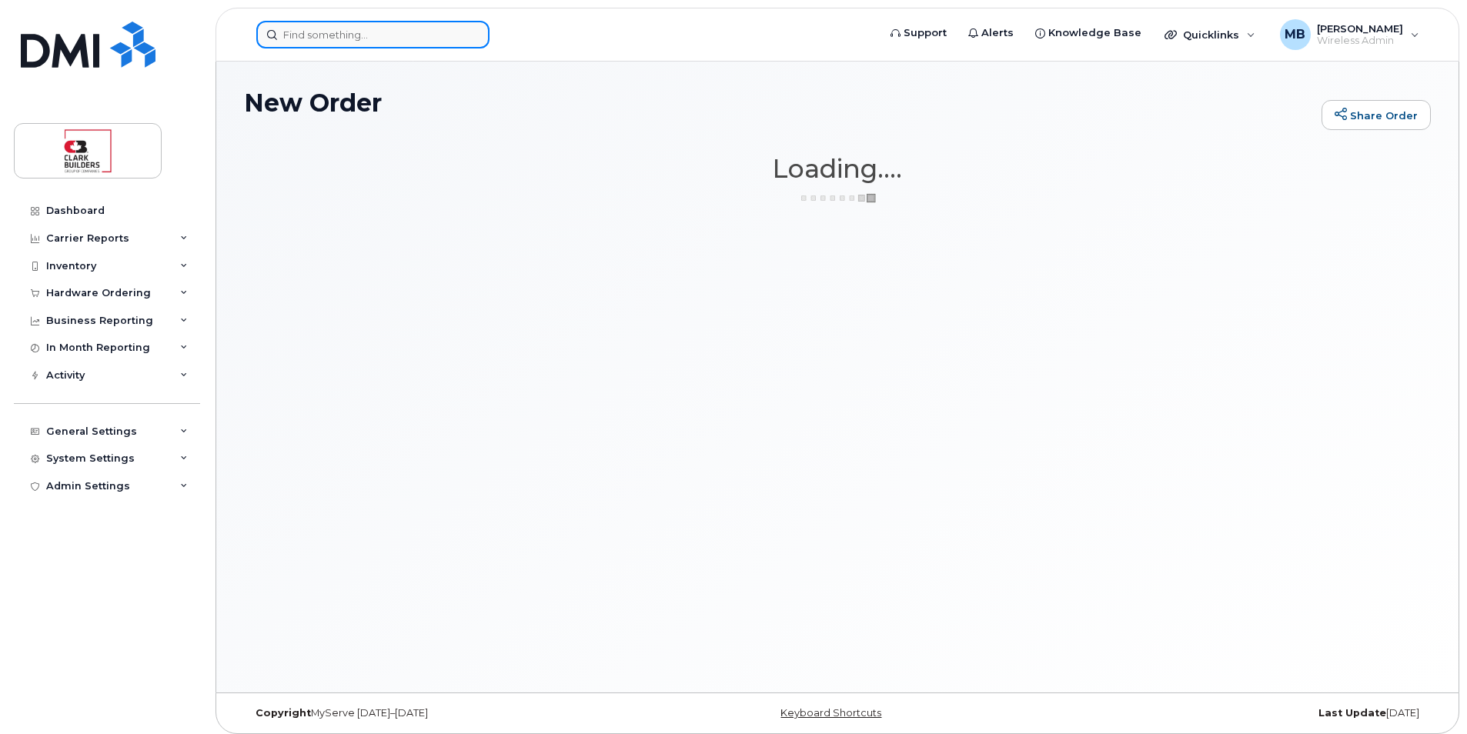
click at [348, 42] on input at bounding box center [372, 35] width 233 height 28
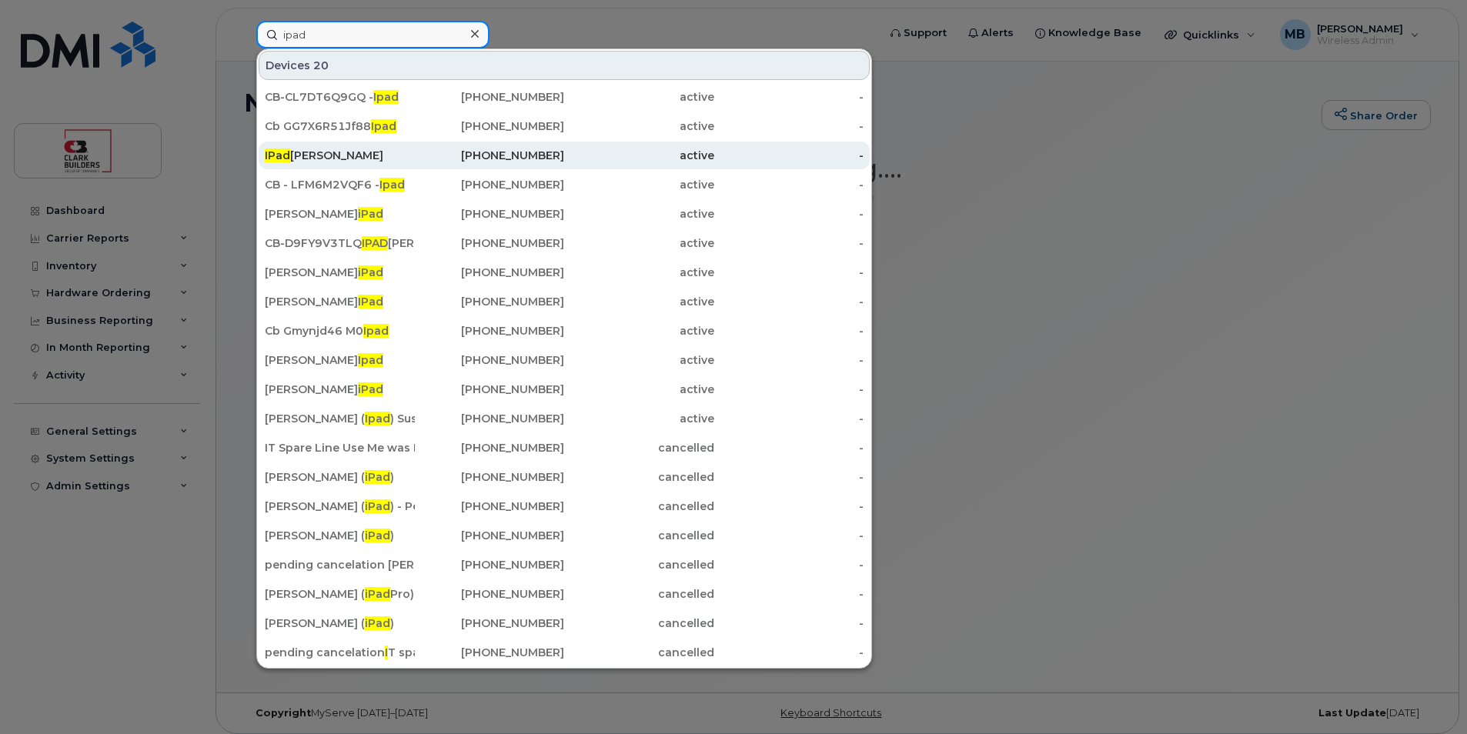
type input "ipad"
click at [336, 154] on div "IPad Jean Marc" at bounding box center [340, 155] width 150 height 15
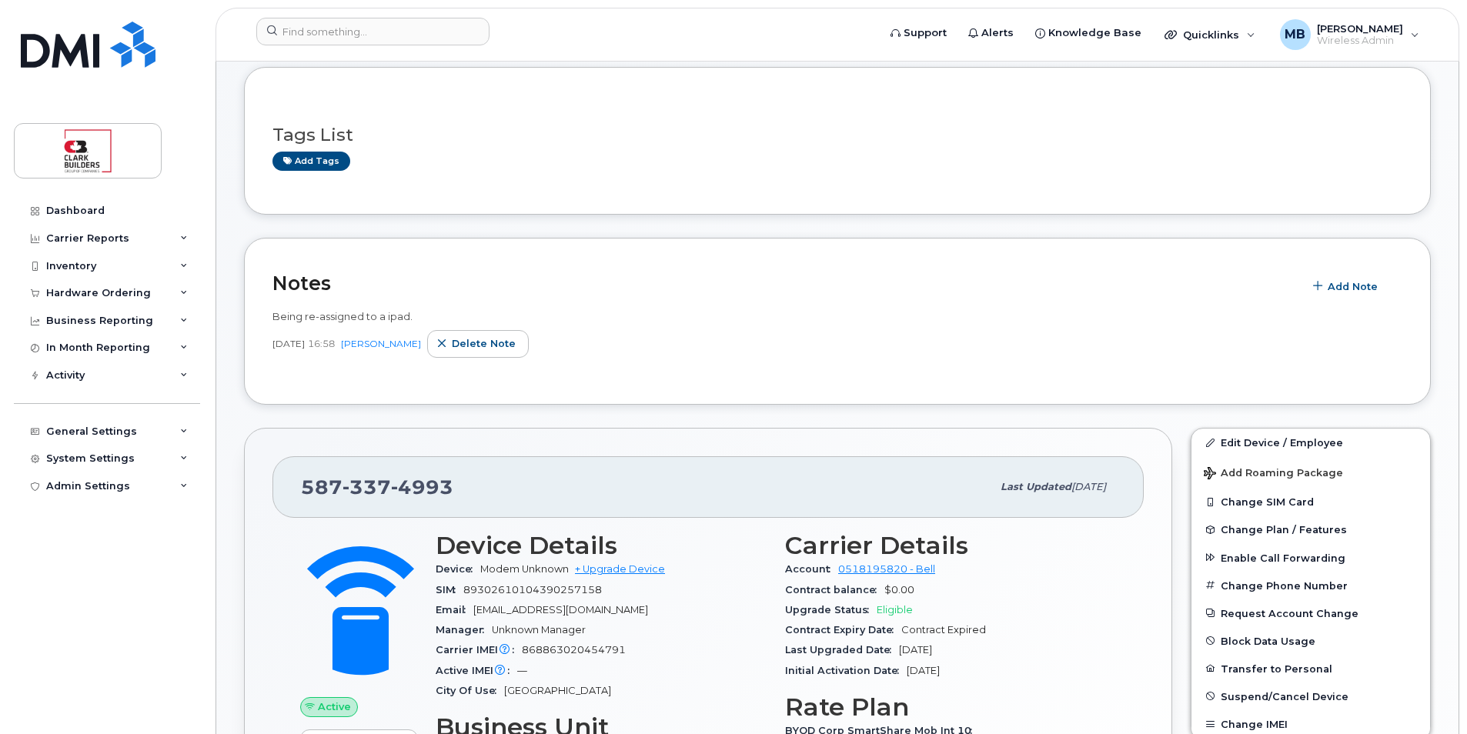
scroll to position [154, 0]
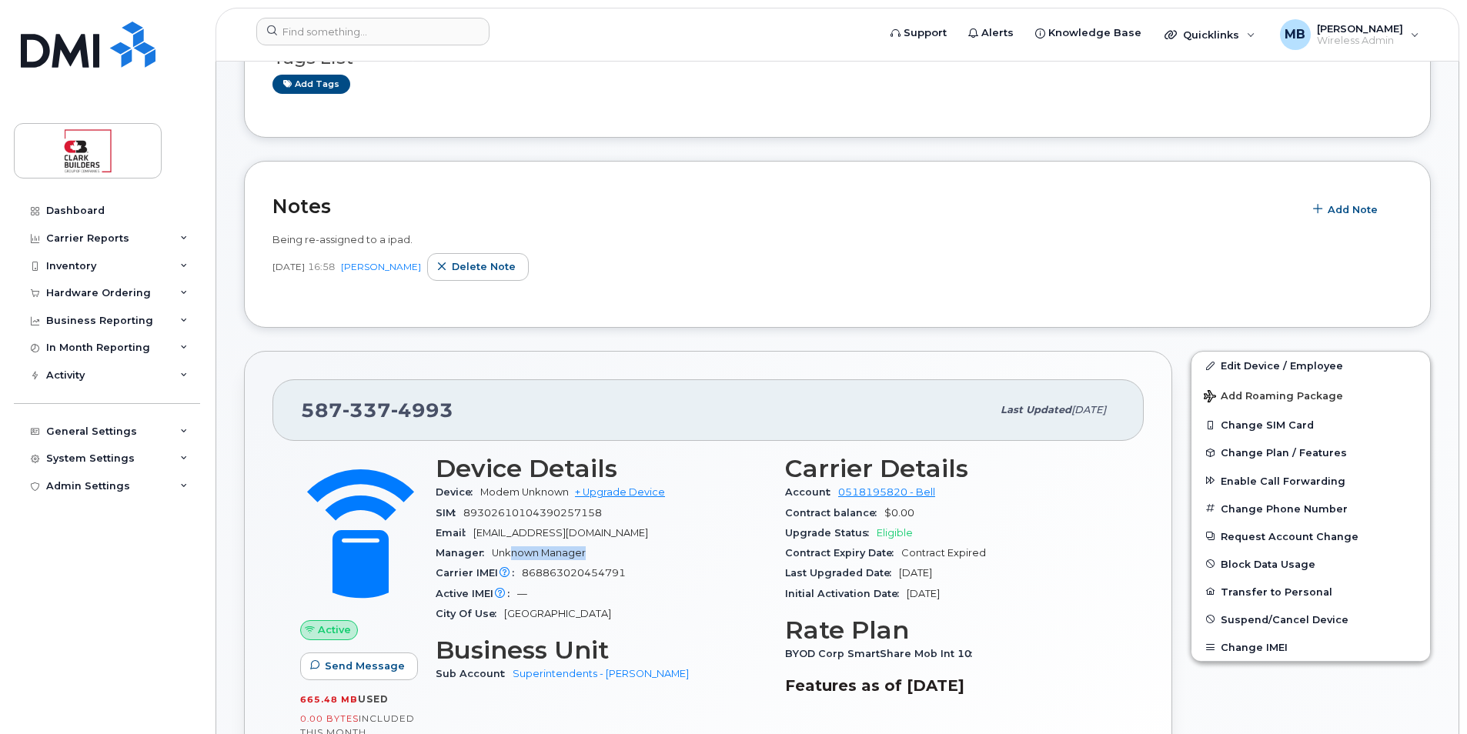
drag, startPoint x: 514, startPoint y: 548, endPoint x: 601, endPoint y: 560, distance: 87.7
click at [600, 560] on div "Manager Unknown Manager" at bounding box center [601, 553] width 331 height 20
drag, startPoint x: 601, startPoint y: 560, endPoint x: 610, endPoint y: 564, distance: 10.3
click at [607, 563] on div "Manager Unknown Manager" at bounding box center [601, 553] width 331 height 20
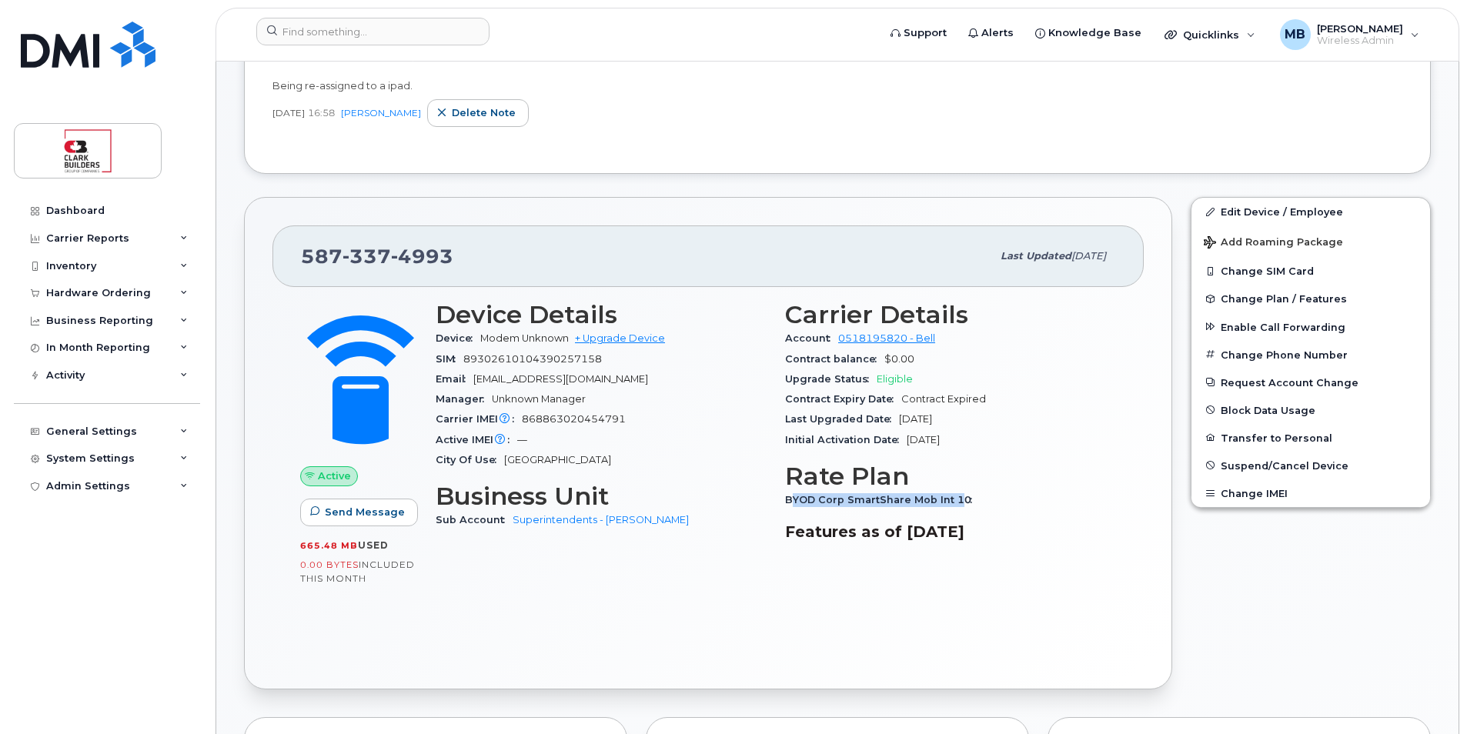
drag, startPoint x: 792, startPoint y: 499, endPoint x: 964, endPoint y: 500, distance: 171.7
click at [964, 500] on span "BYOD Corp SmartShare Mob Int 10" at bounding box center [882, 500] width 195 height 12
drag, startPoint x: 964, startPoint y: 500, endPoint x: 974, endPoint y: 516, distance: 19.7
click at [974, 516] on div "Carrier Details Account 0518195820 - Bell Contract balance $0.00 Upgrade Status…" at bounding box center [950, 427] width 349 height 271
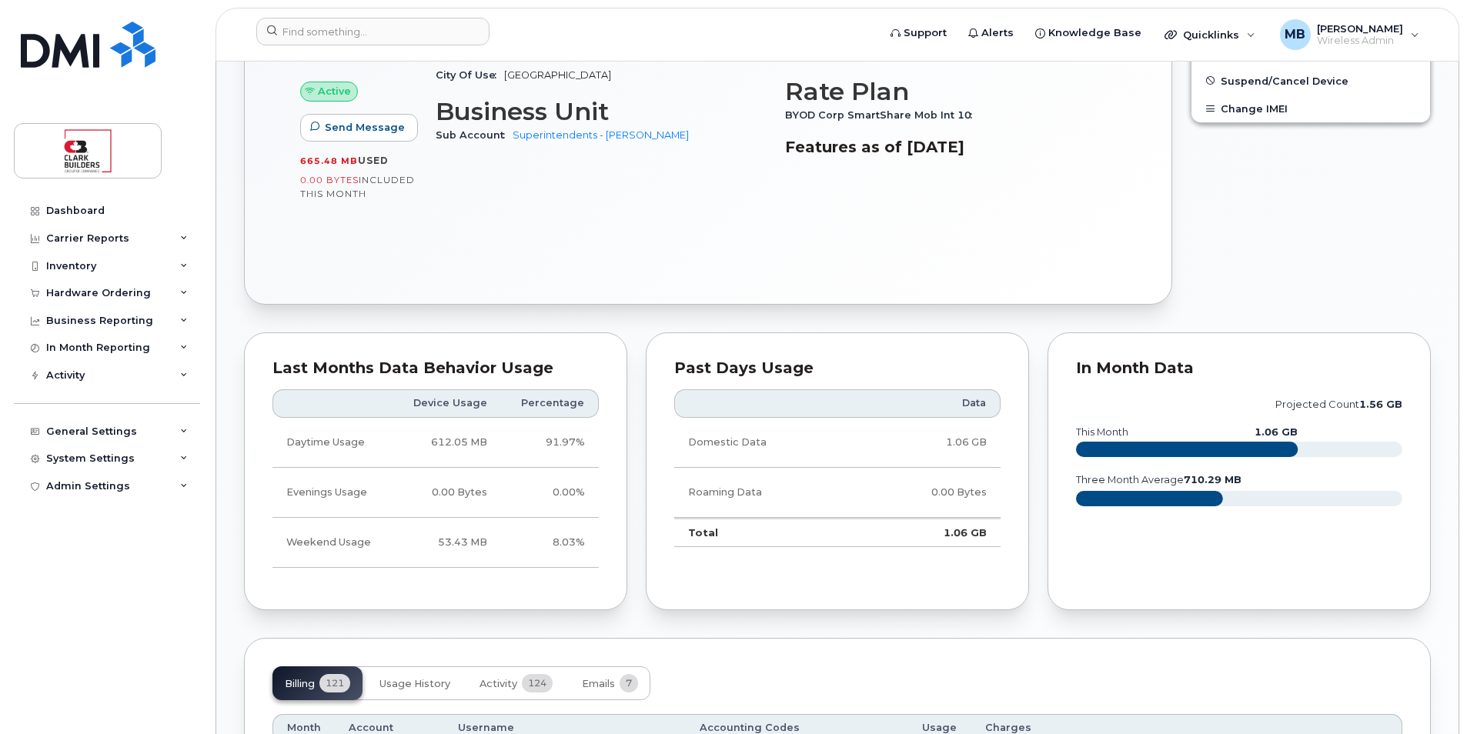
scroll to position [847, 0]
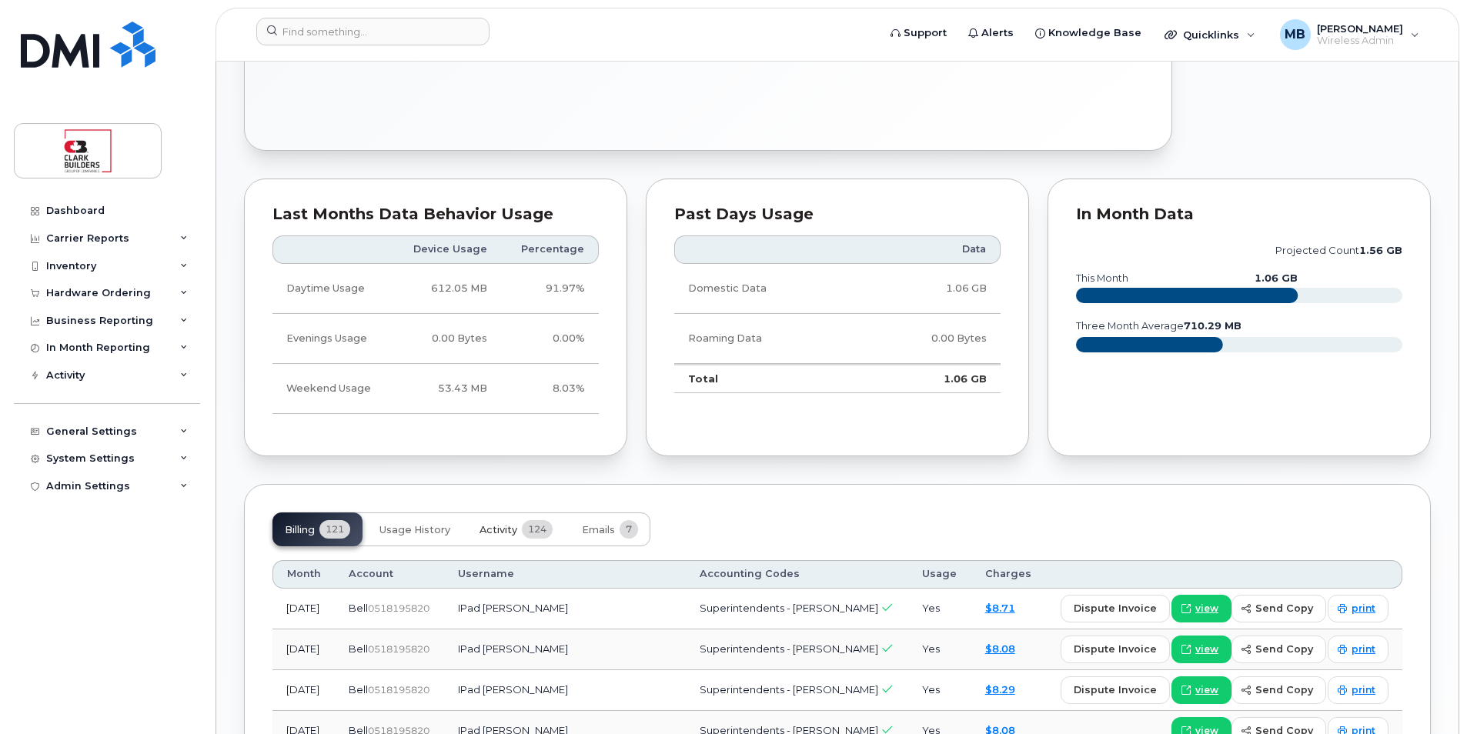
click at [496, 530] on span "Activity" at bounding box center [499, 530] width 38 height 12
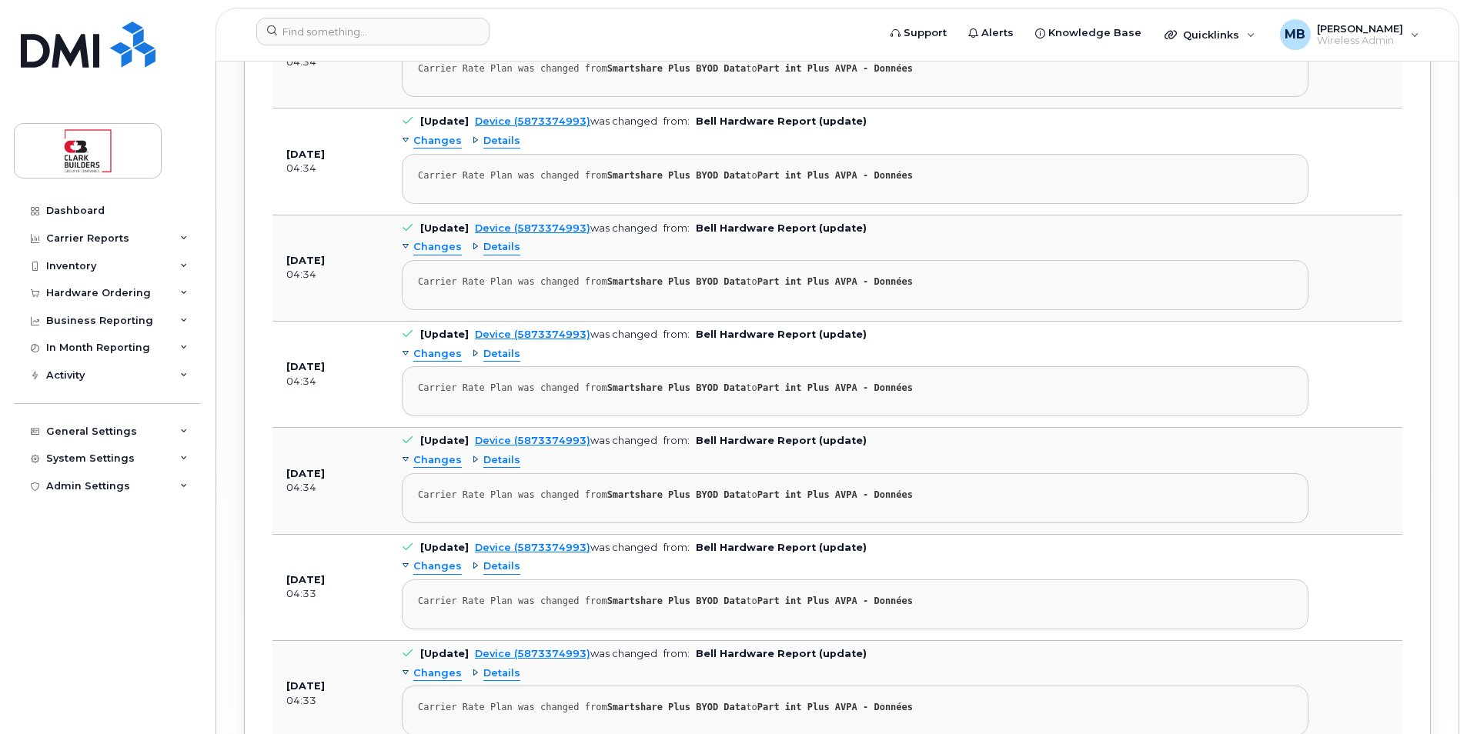
scroll to position [3127, 0]
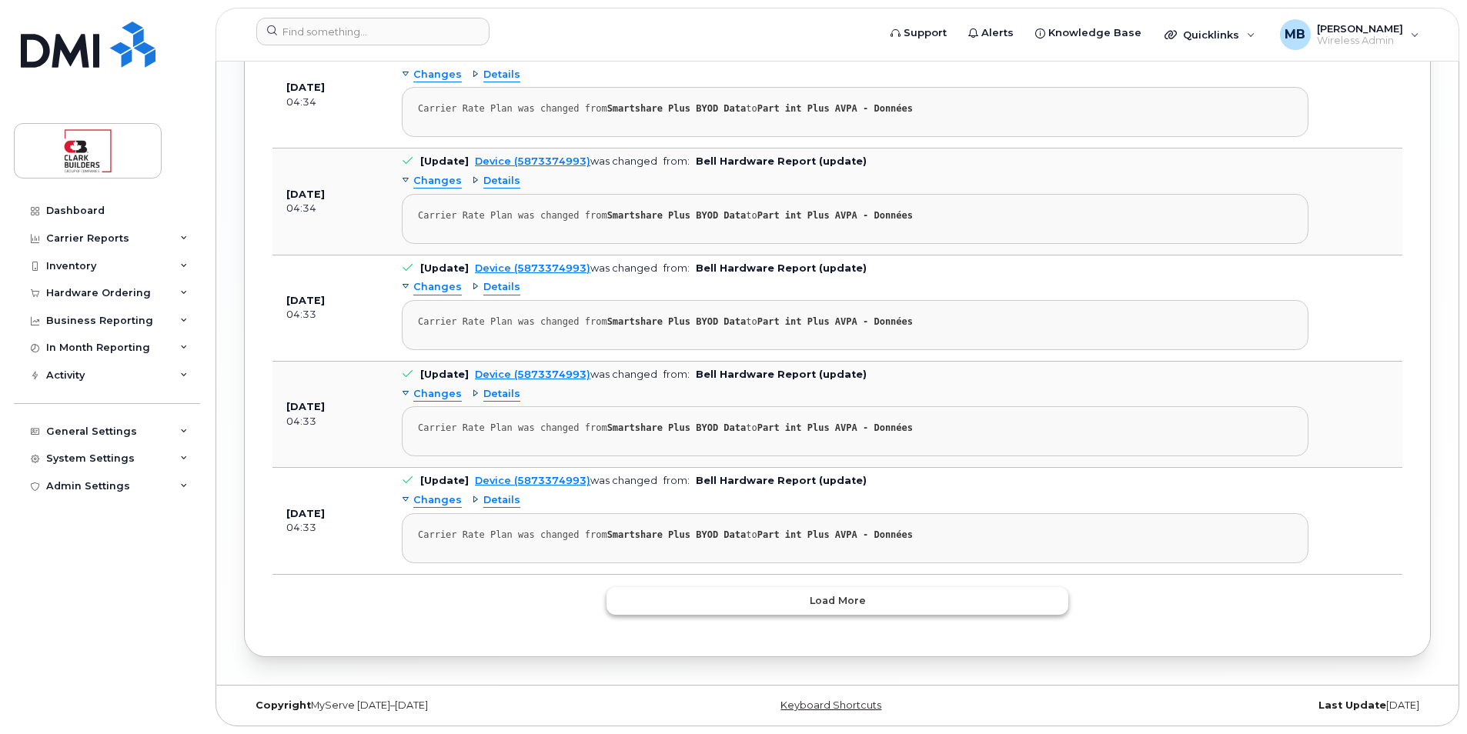
click at [867, 593] on button "Load more" at bounding box center [838, 601] width 462 height 28
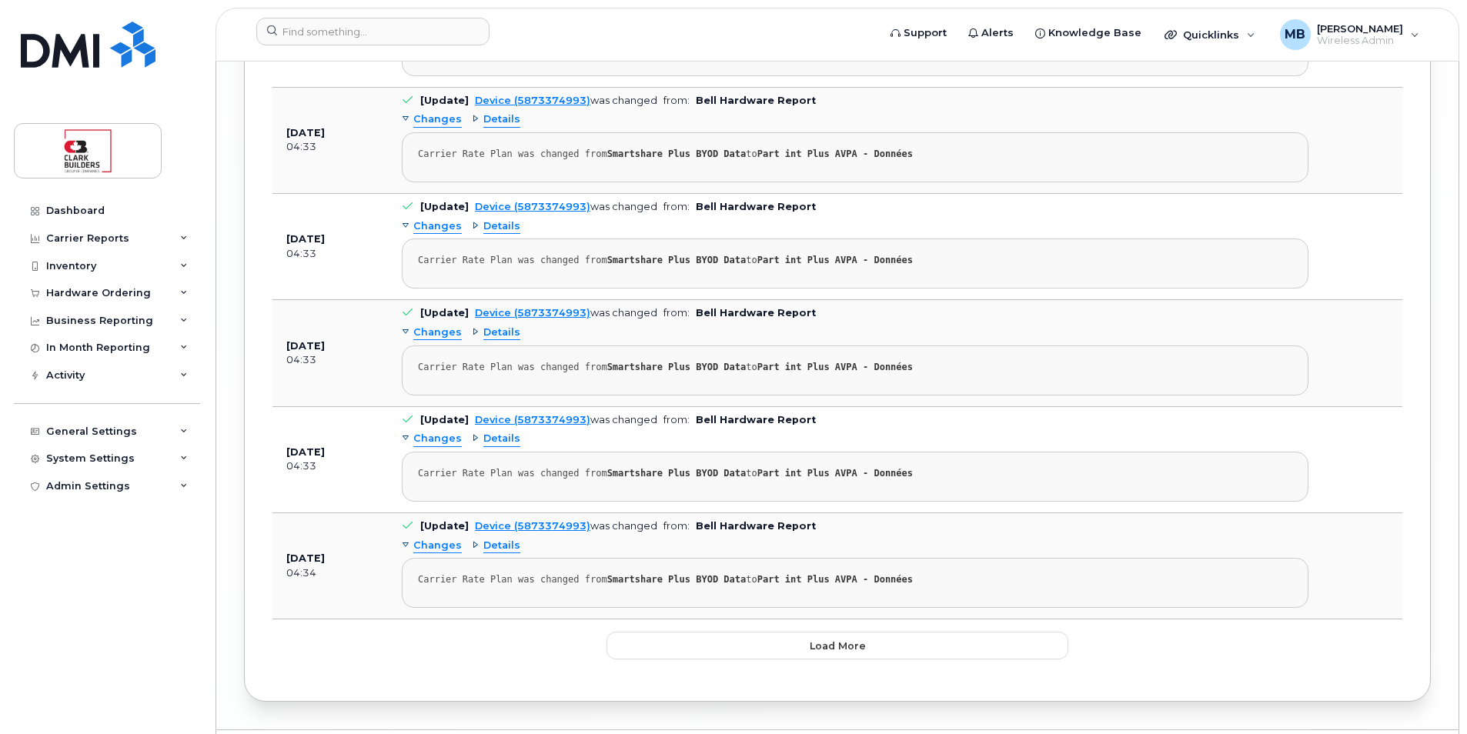
scroll to position [5789, 0]
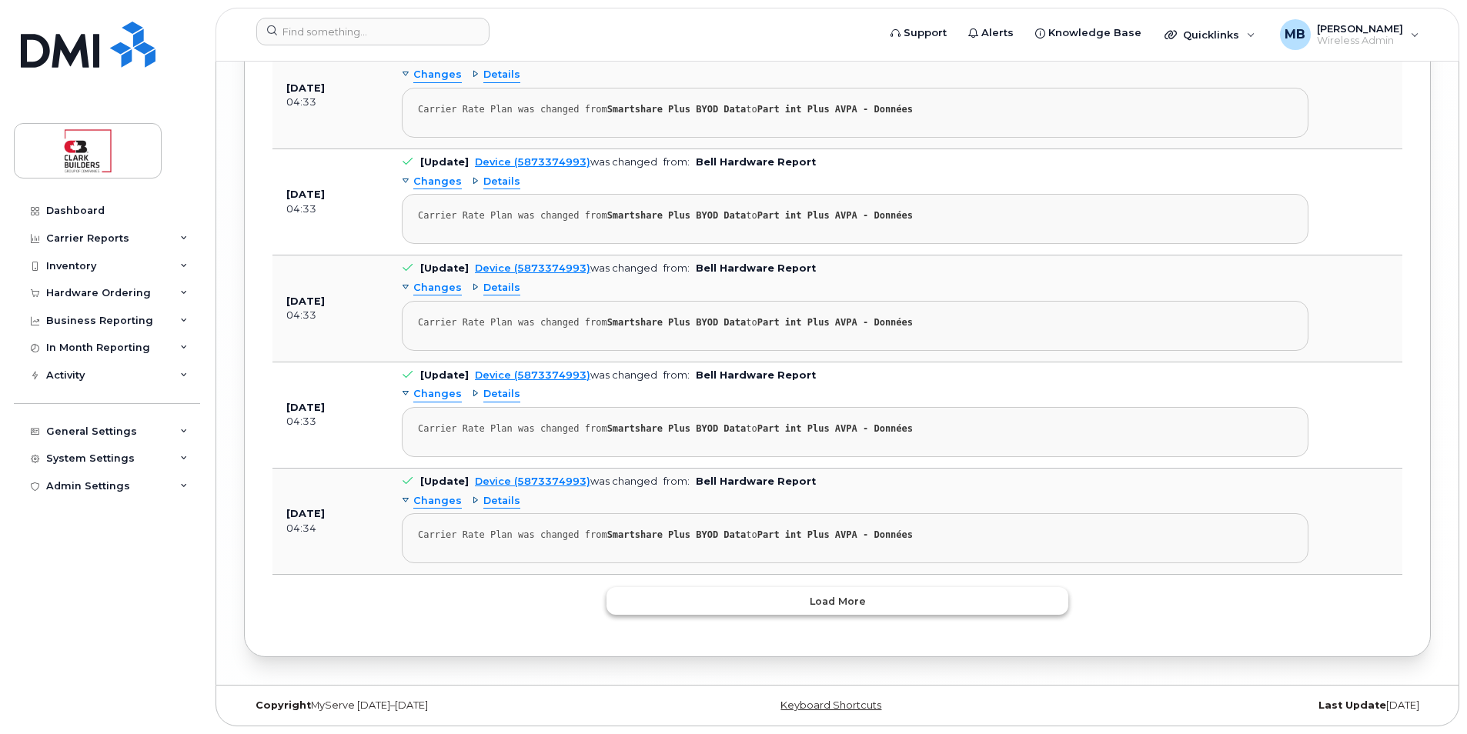
click at [880, 605] on button "Load more" at bounding box center [838, 601] width 462 height 28
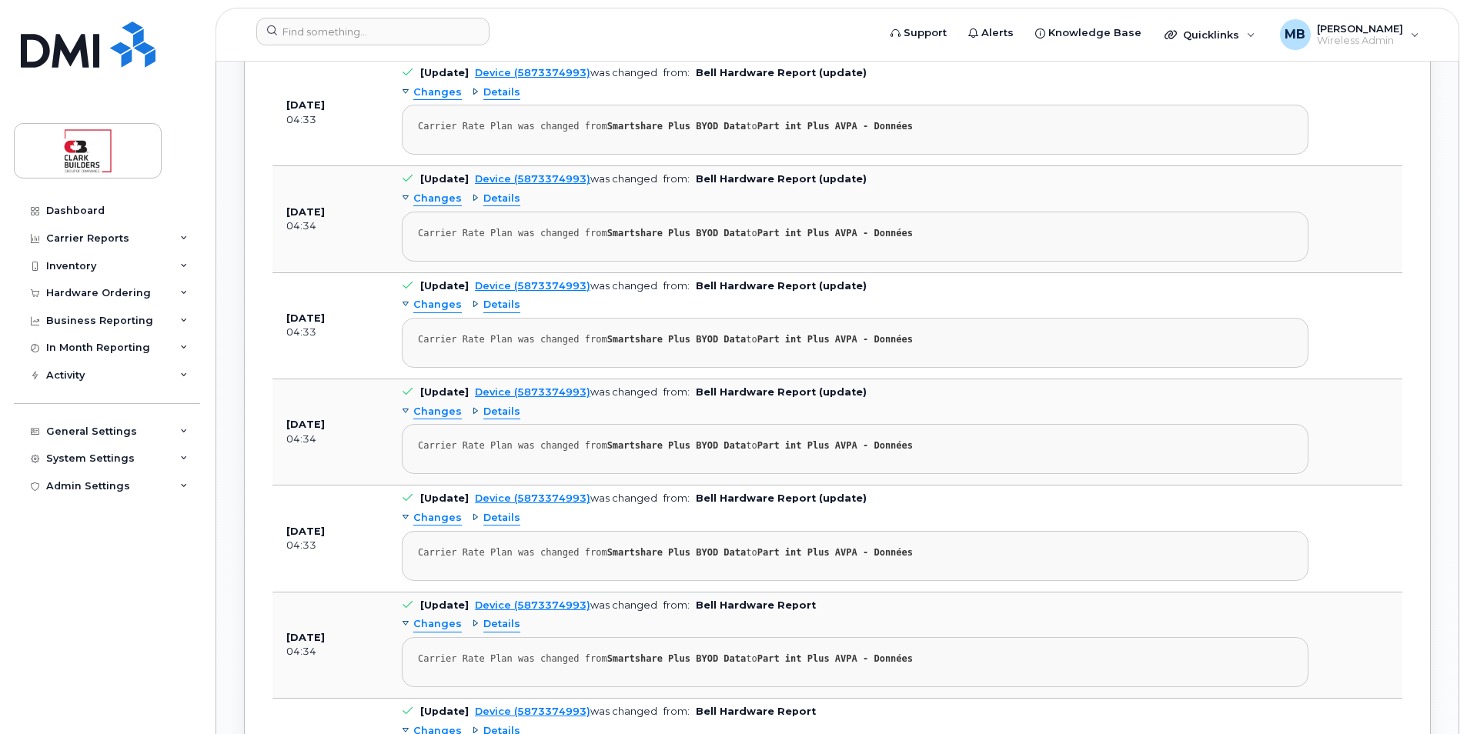
scroll to position [0, 0]
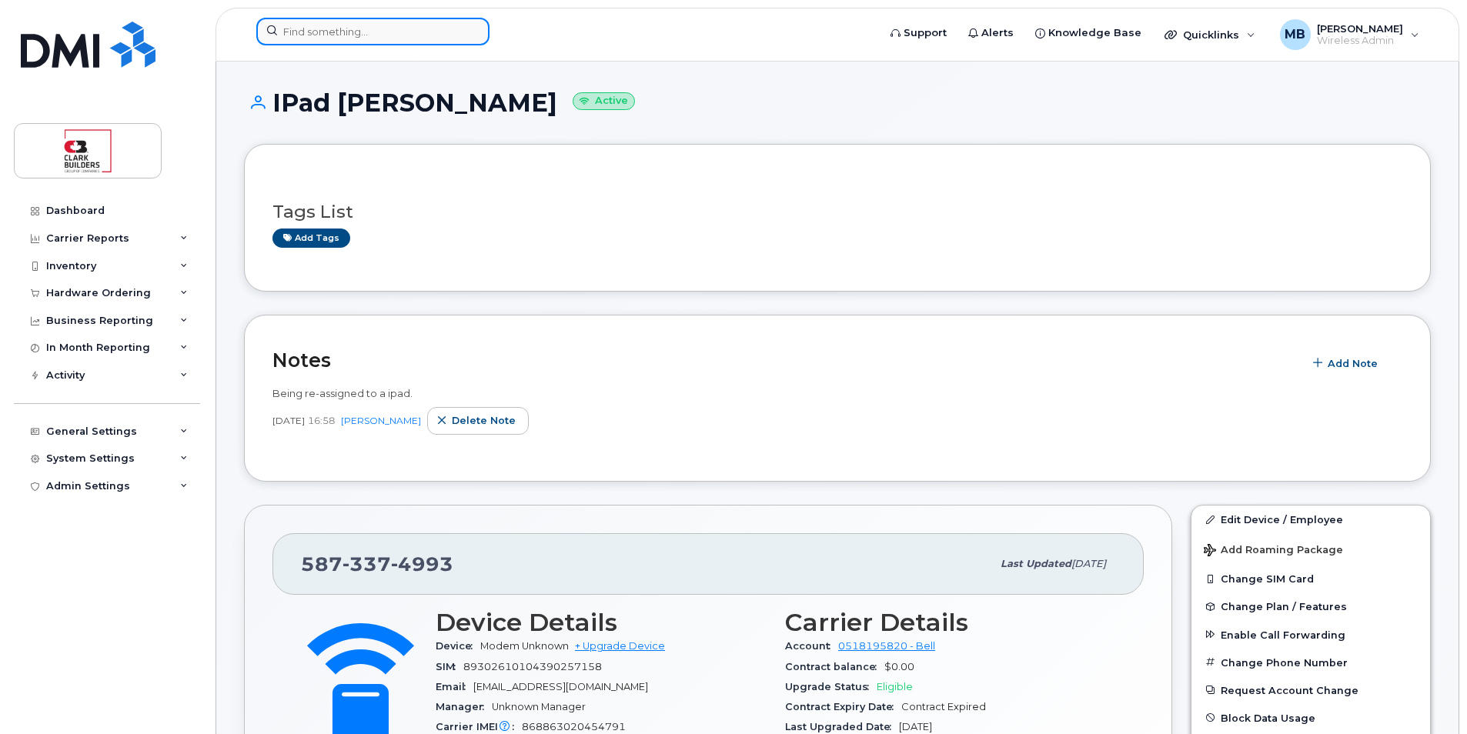
click at [326, 36] on input at bounding box center [372, 32] width 233 height 28
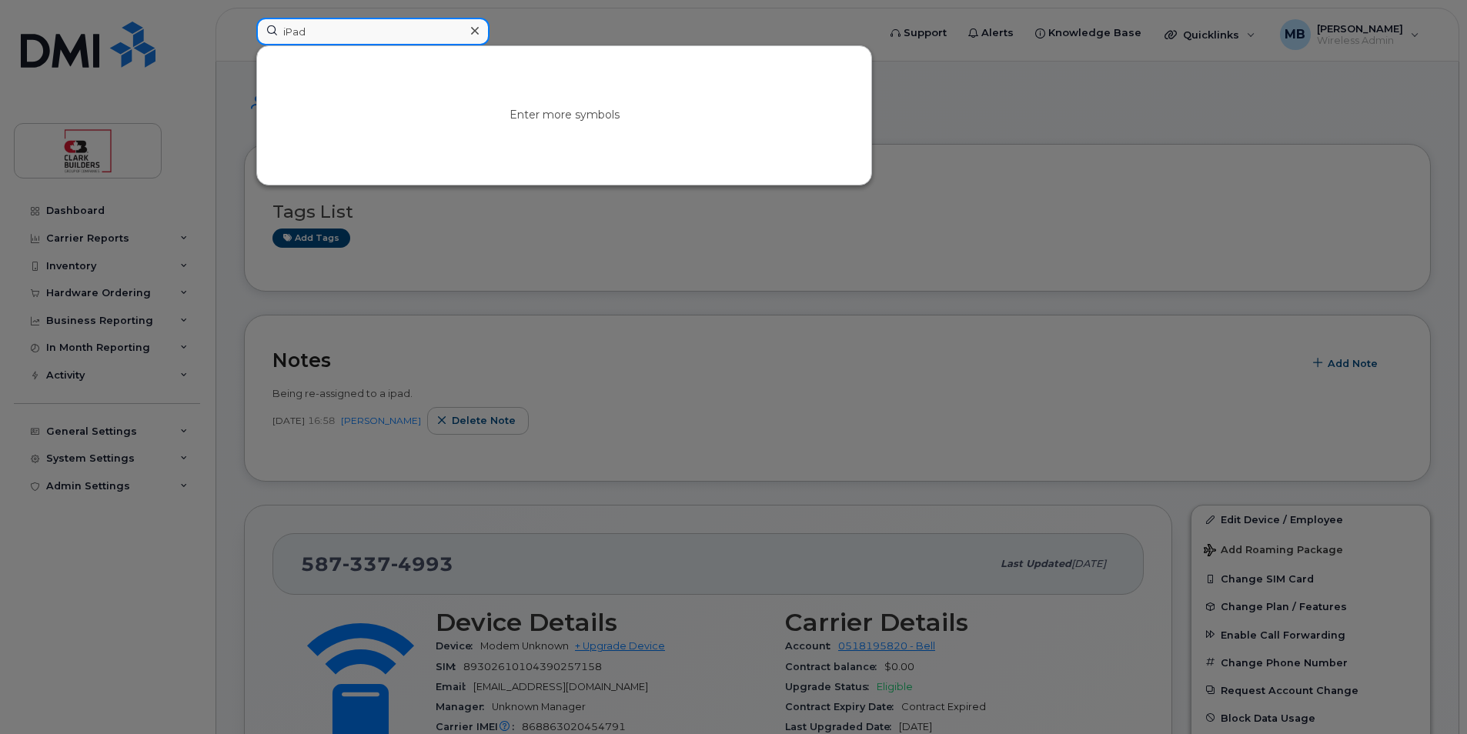
type input "iPad"
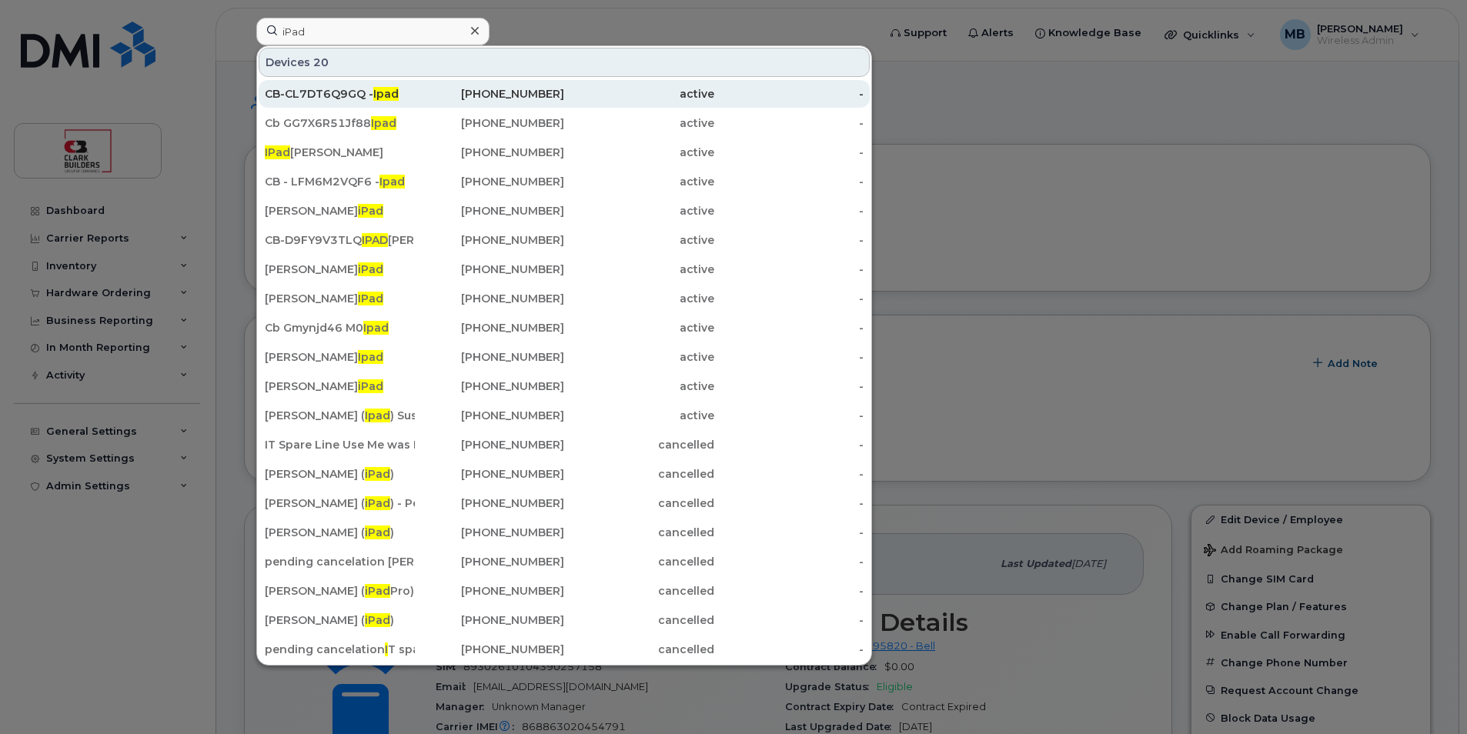
click at [335, 99] on div "CB-CL7DT6Q9GQ - Ipad" at bounding box center [340, 93] width 150 height 15
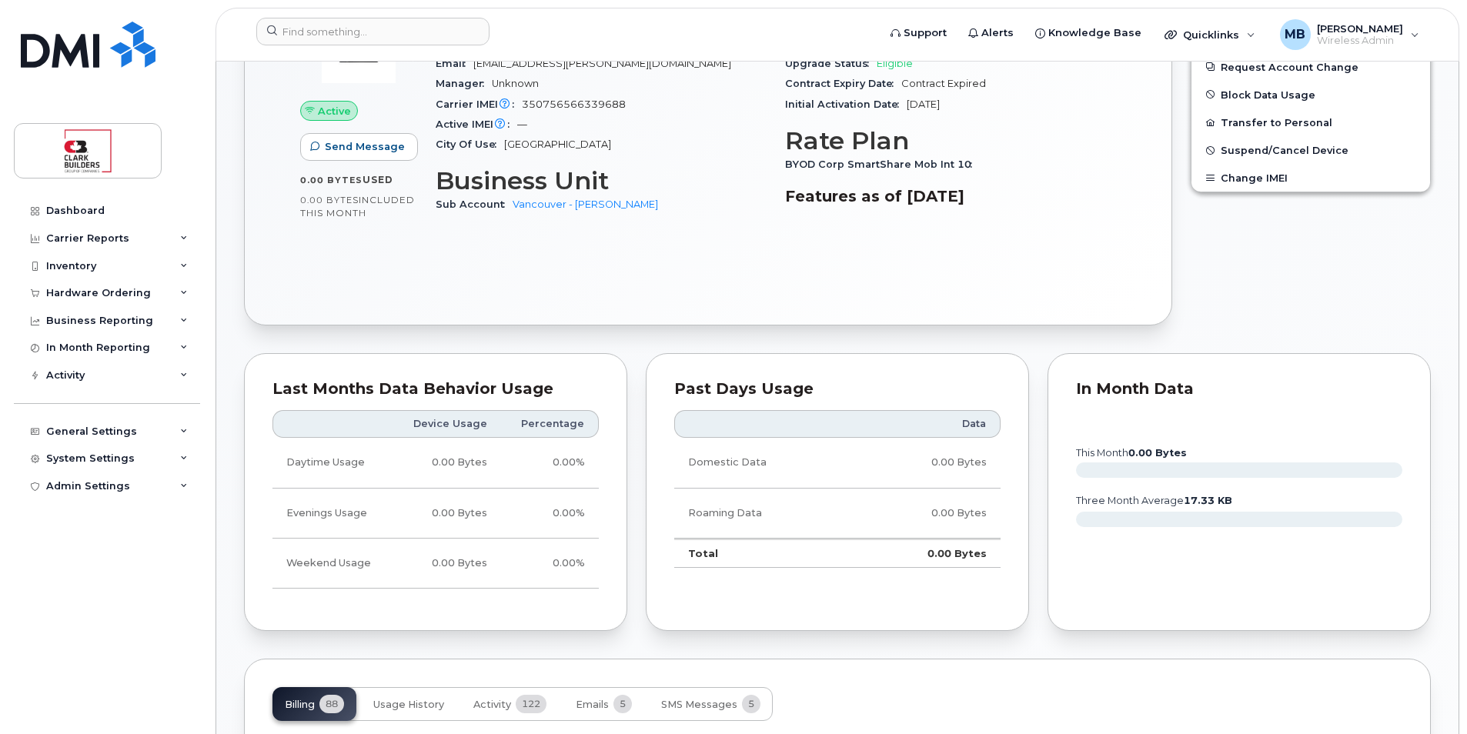
scroll to position [154, 0]
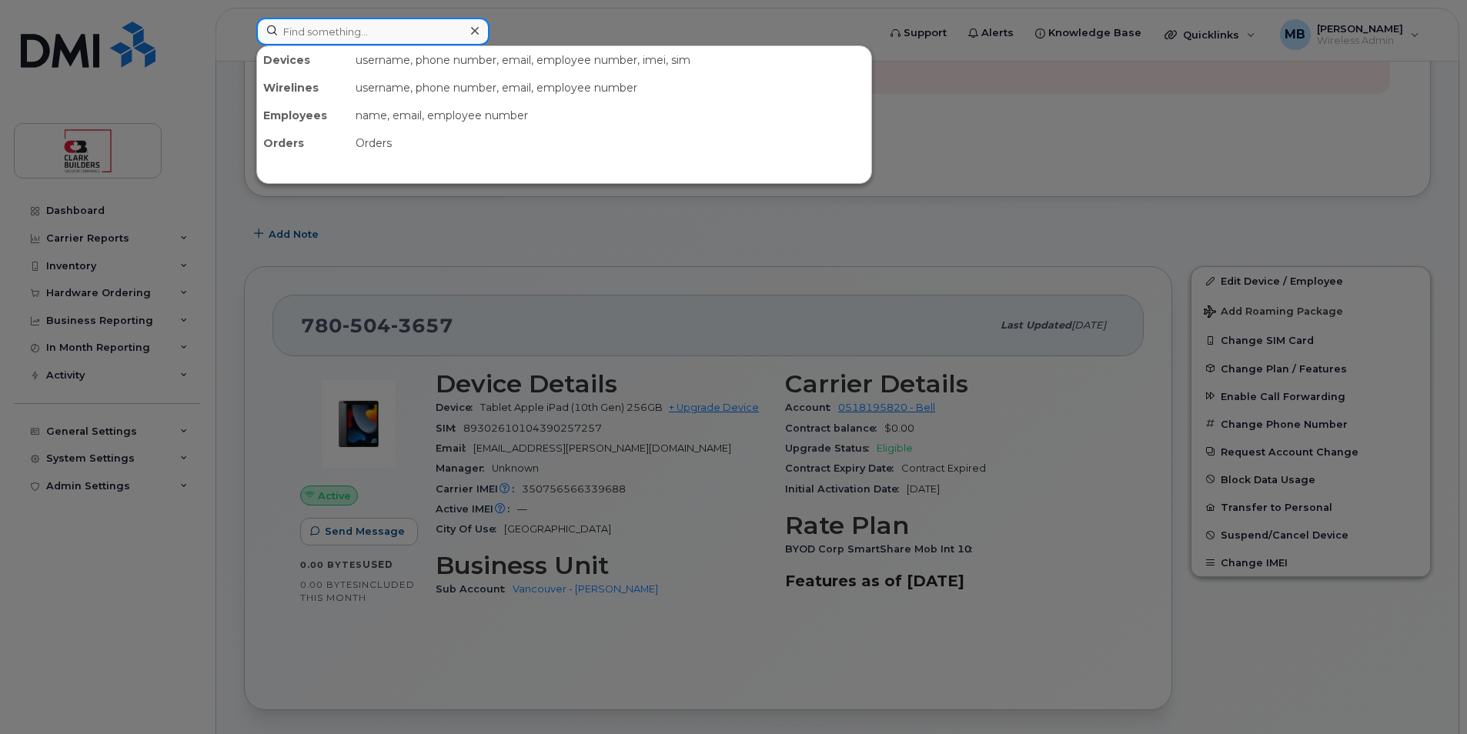
click at [351, 35] on input at bounding box center [372, 32] width 233 height 28
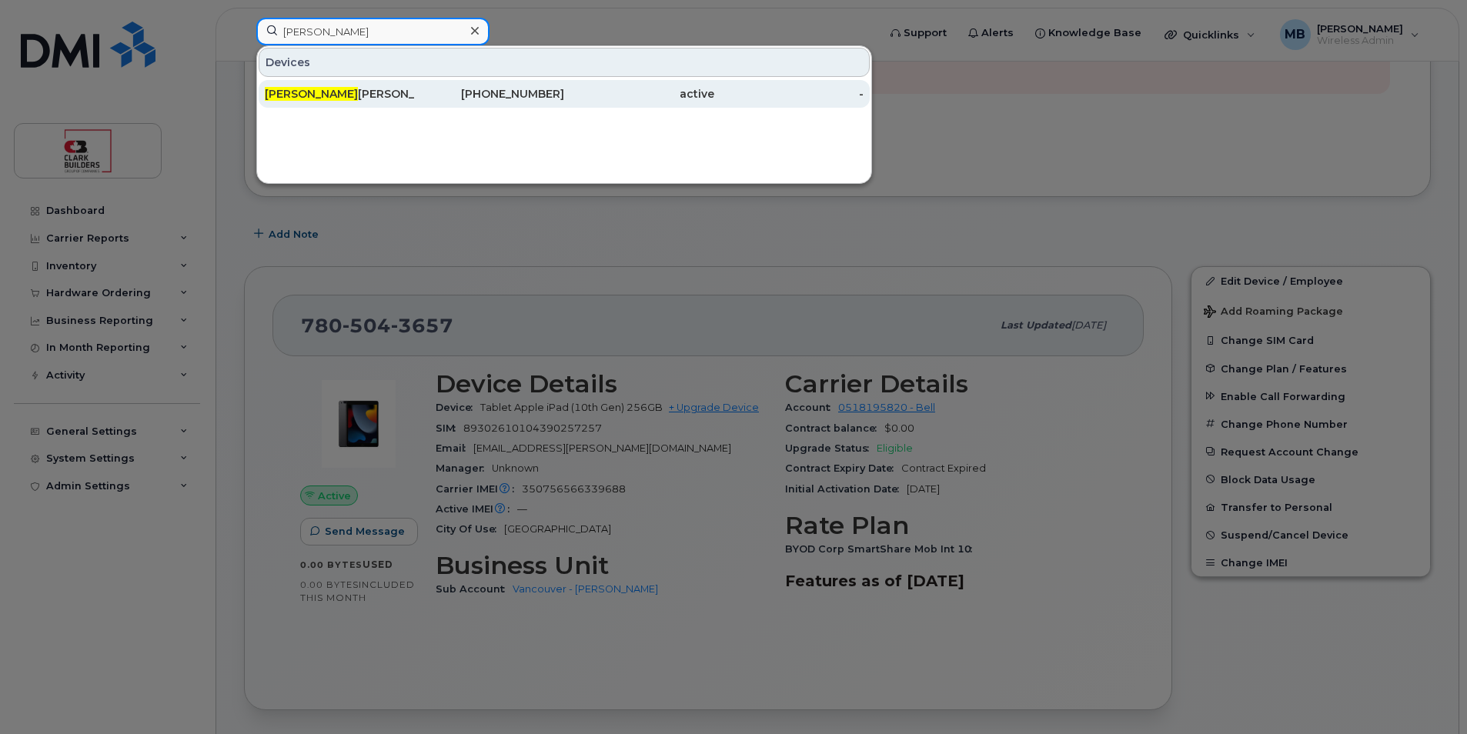
type input "[PERSON_NAME]"
click at [600, 98] on div "active" at bounding box center [639, 93] width 150 height 15
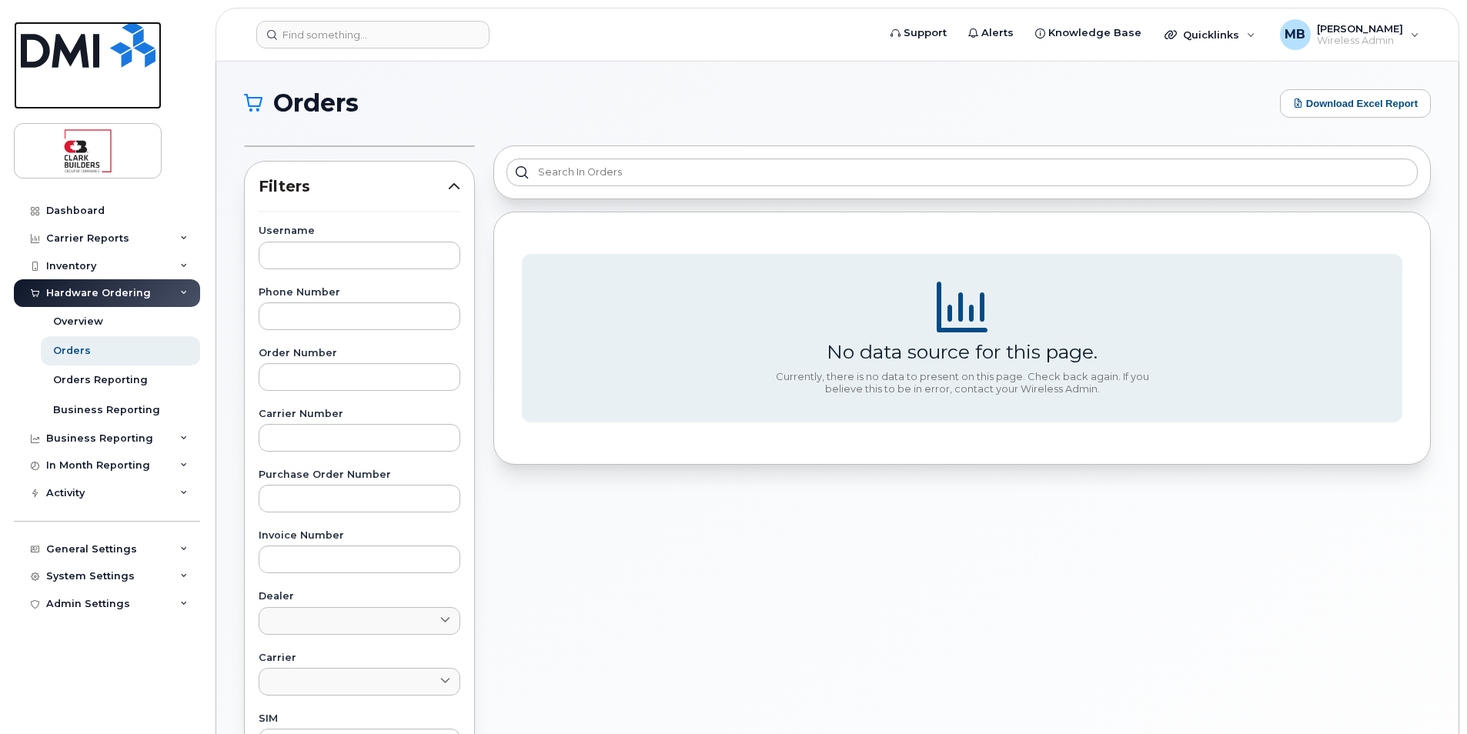
click at [101, 47] on img at bounding box center [88, 45] width 135 height 46
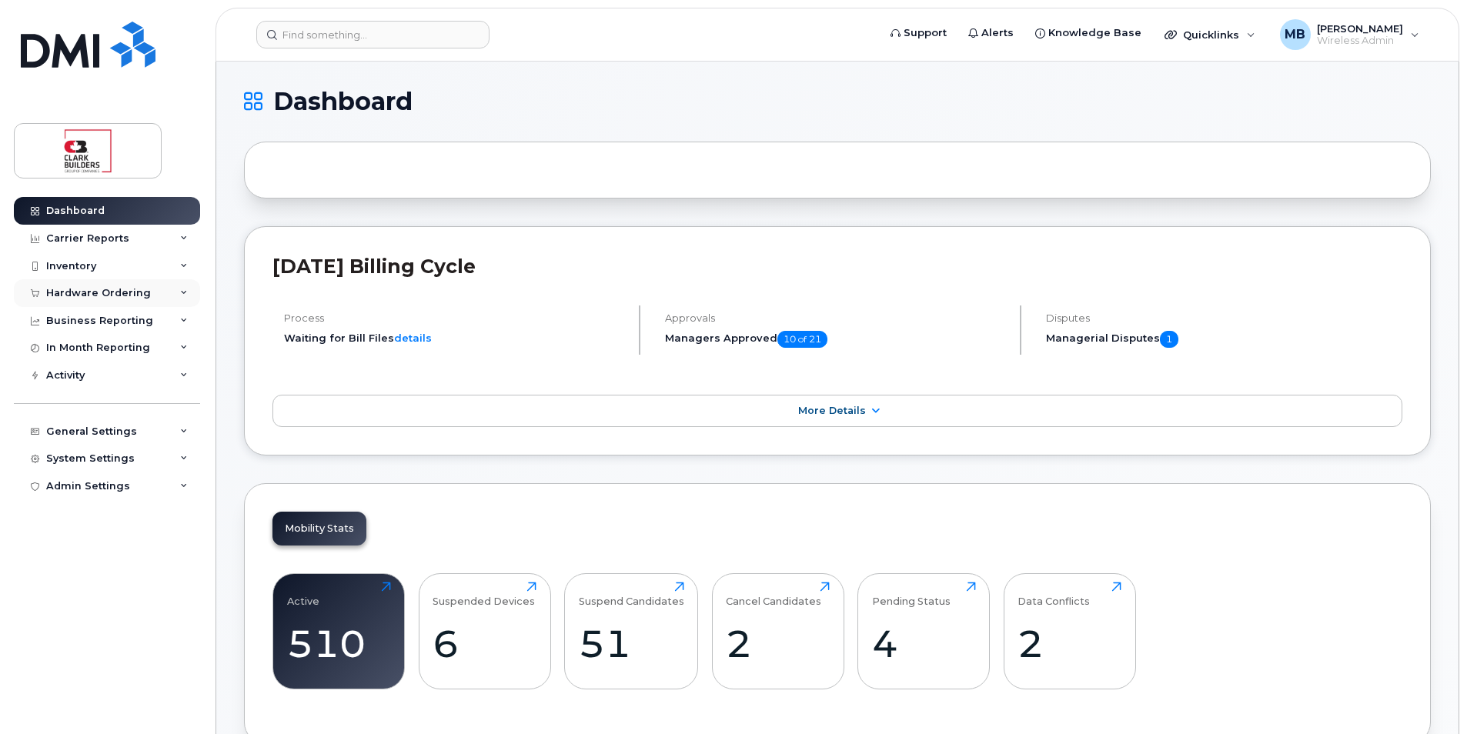
click at [99, 291] on div "Hardware Ordering" at bounding box center [98, 293] width 105 height 12
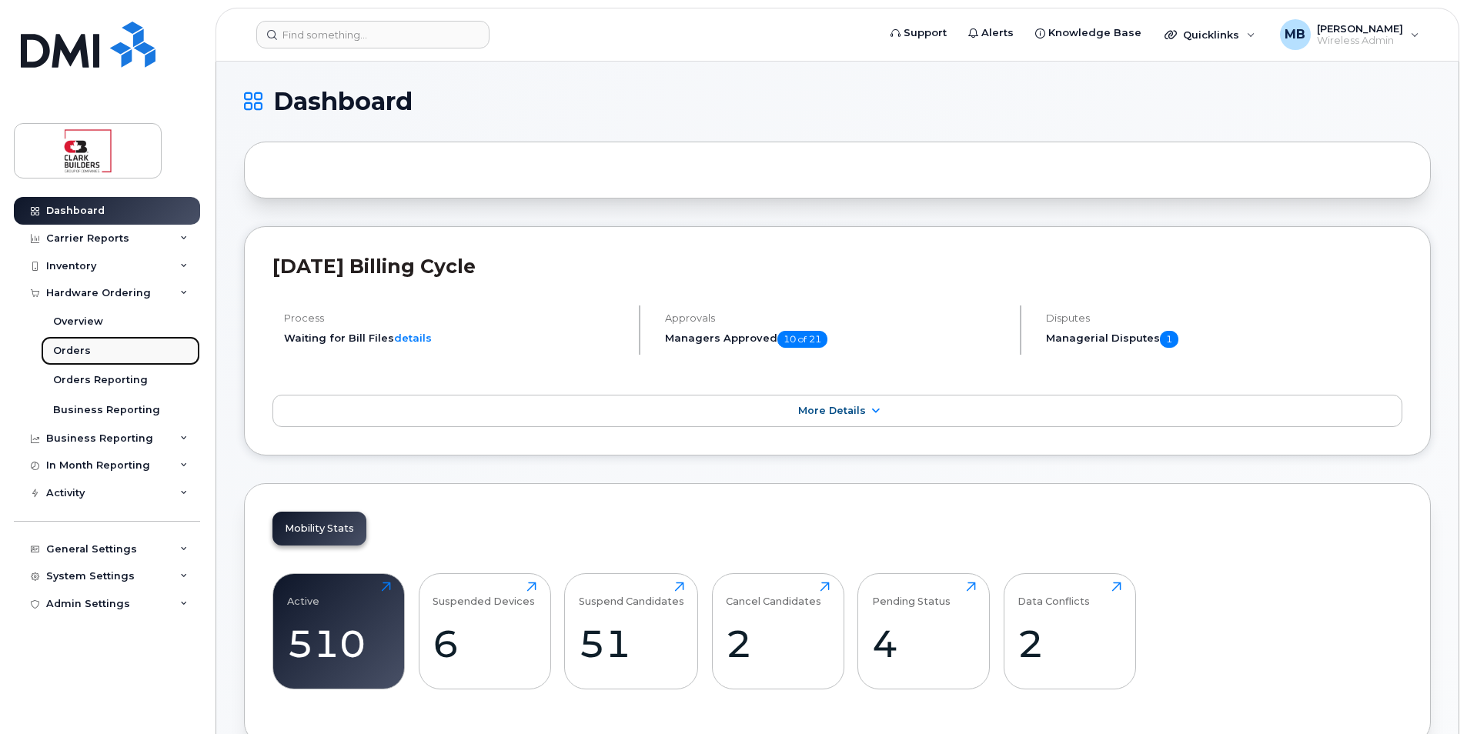
click at [80, 347] on div "Orders" at bounding box center [72, 351] width 38 height 14
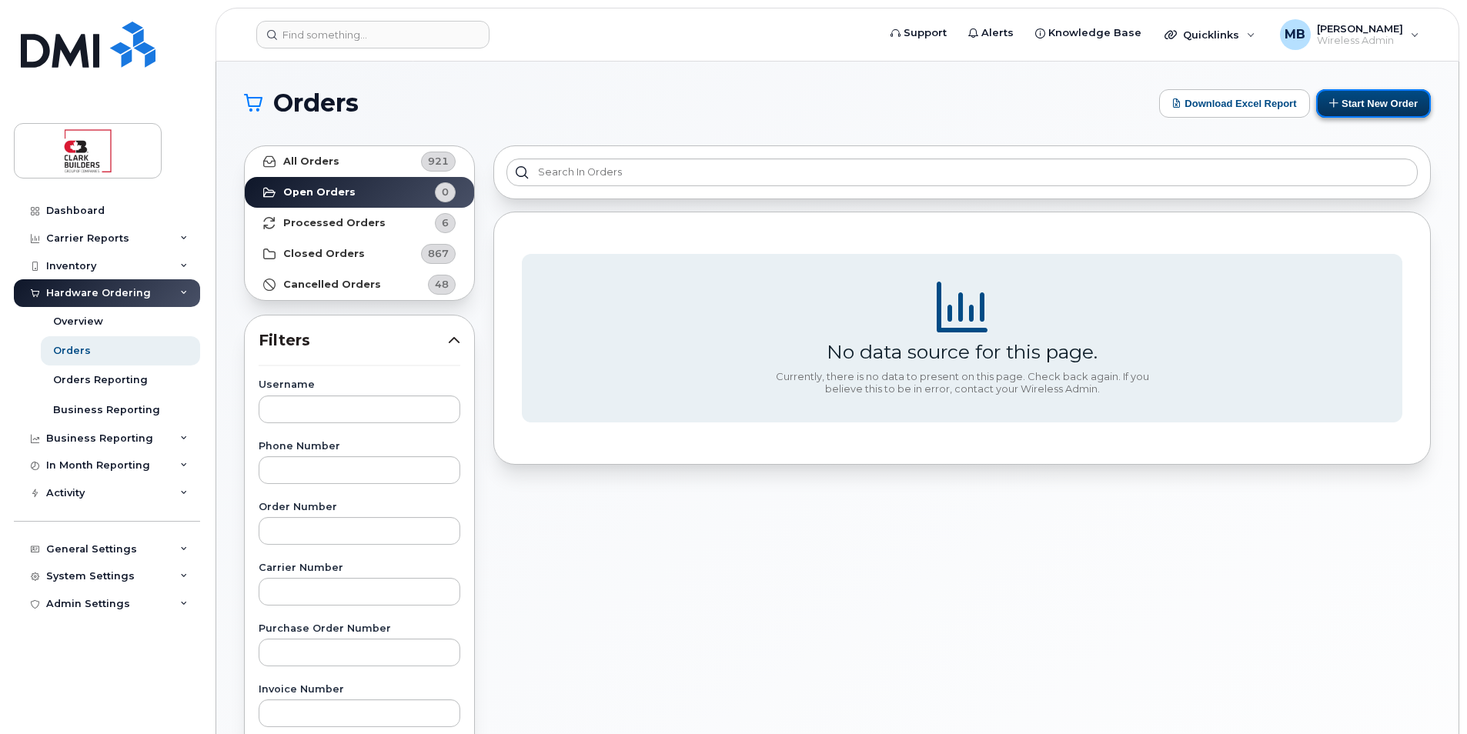
click at [1380, 103] on button "Start New Order" at bounding box center [1373, 103] width 115 height 28
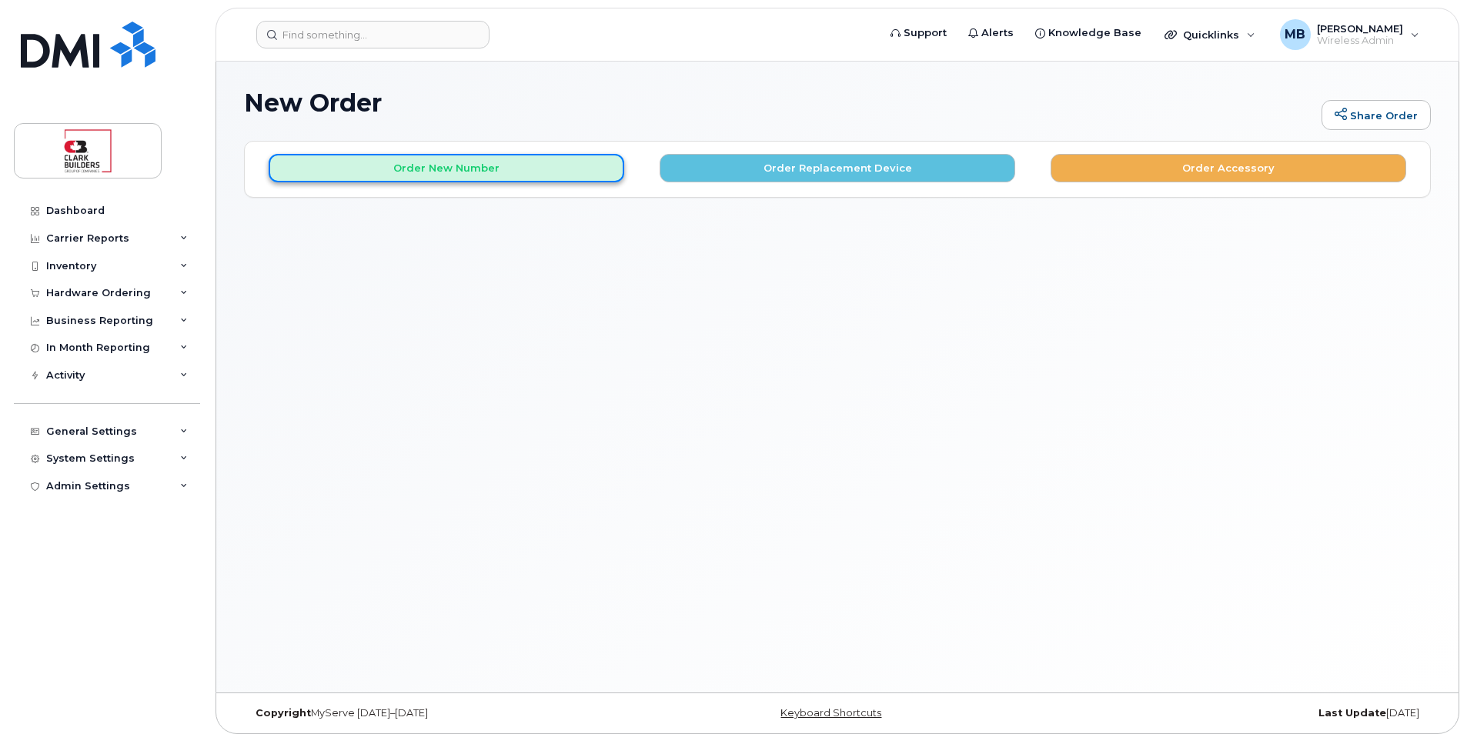
click at [458, 171] on button "Order New Number" at bounding box center [447, 168] width 356 height 28
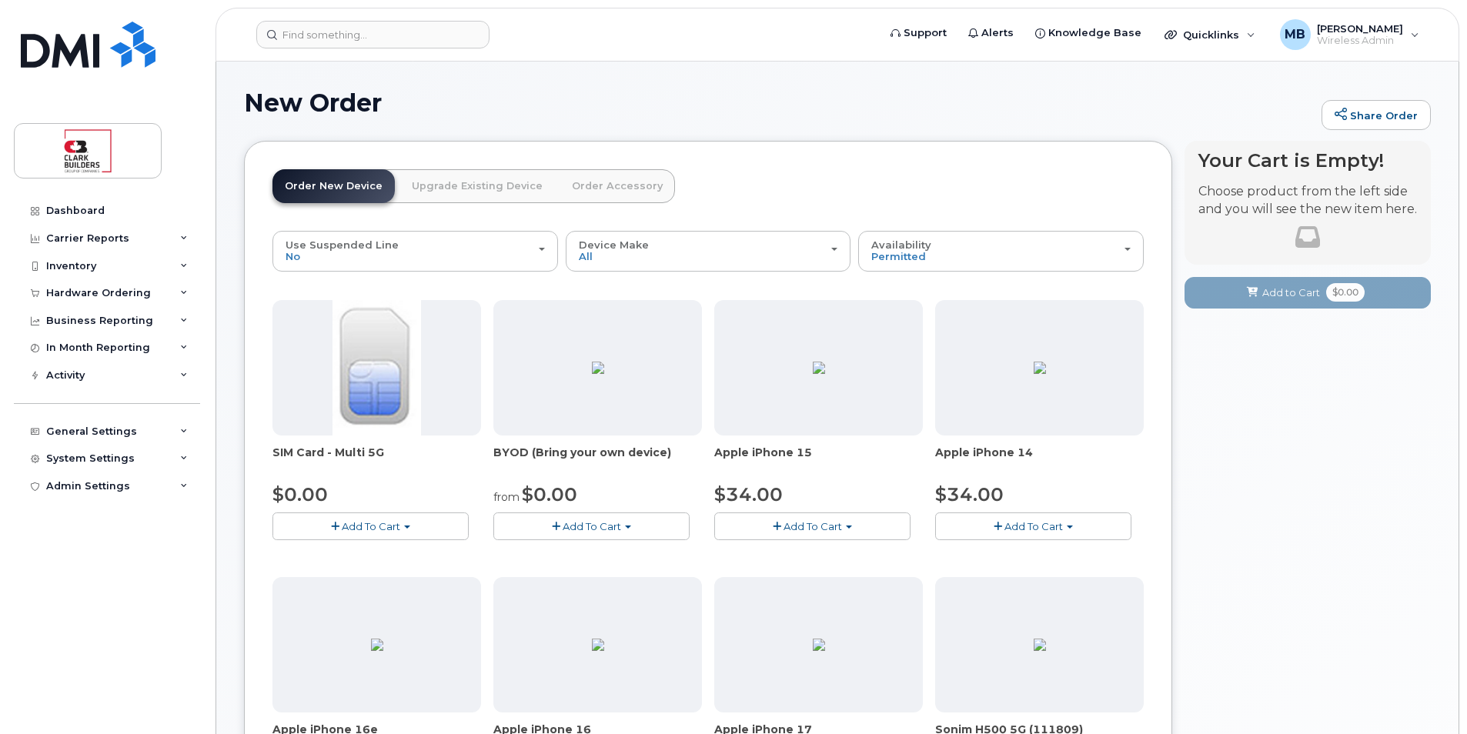
click at [590, 526] on span "Add To Cart" at bounding box center [592, 526] width 59 height 12
drag, startPoint x: 584, startPoint y: 577, endPoint x: 674, endPoint y: 557, distance: 92.3
click at [583, 577] on link "$0.00 - 30-day activation" at bounding box center [575, 573] width 157 height 19
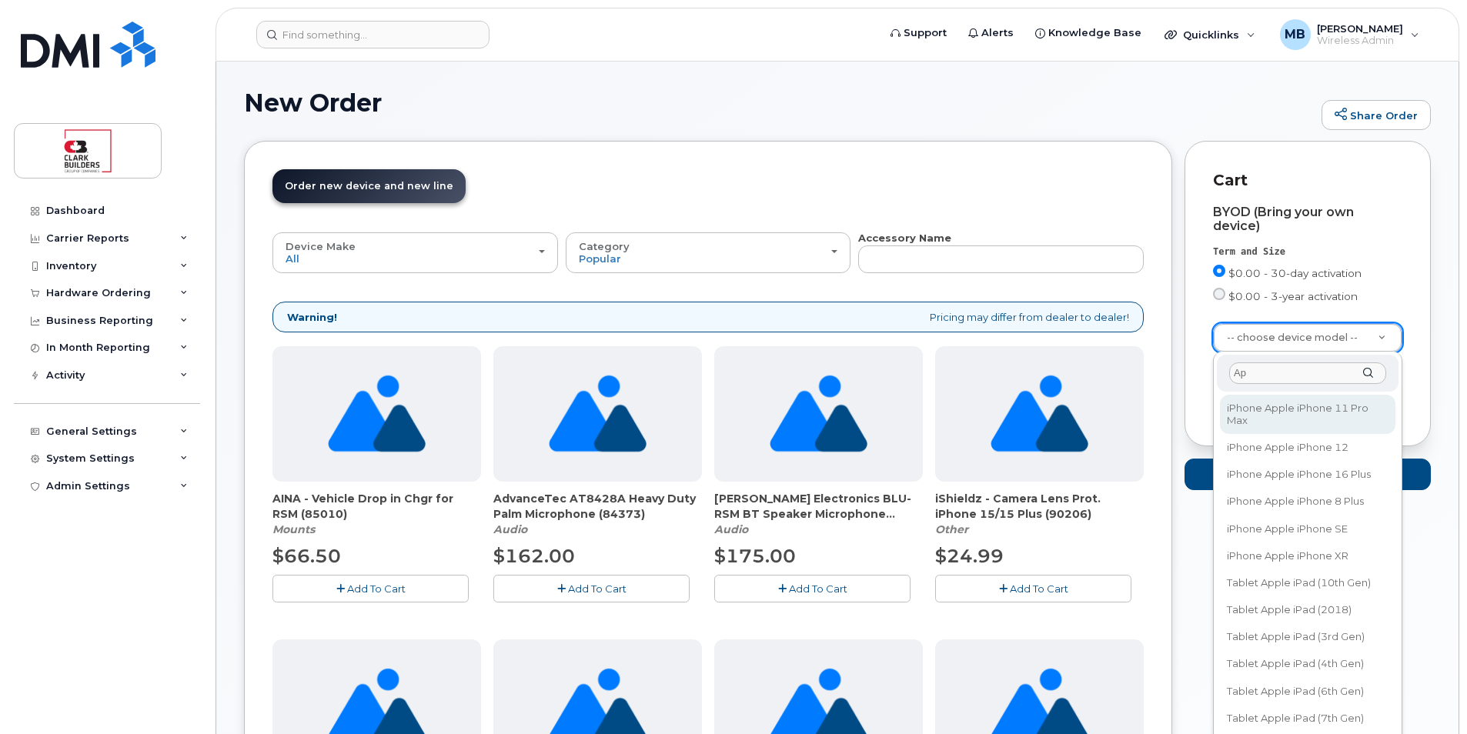
type input "A"
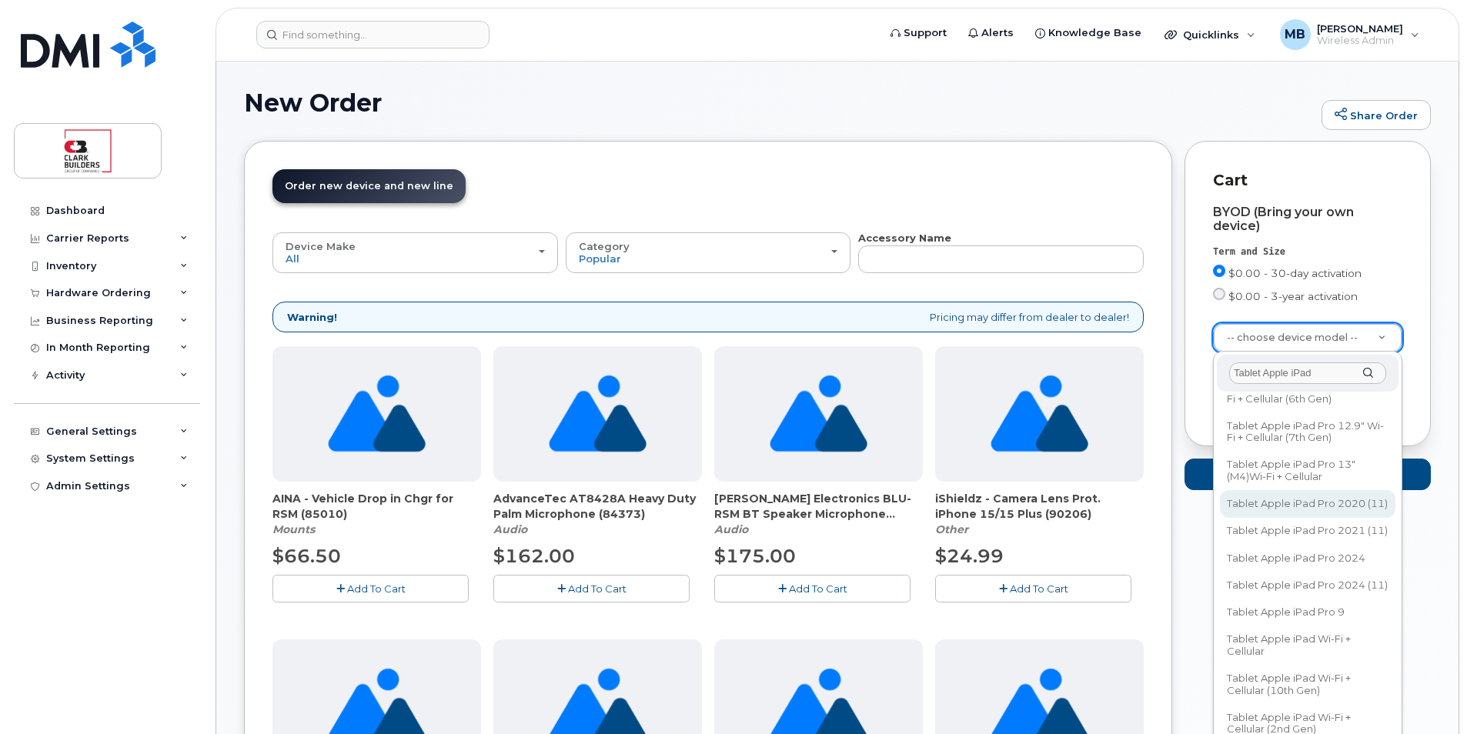
scroll to position [1616, 0]
type input "Tablet Apple iPad"
select select "3082"
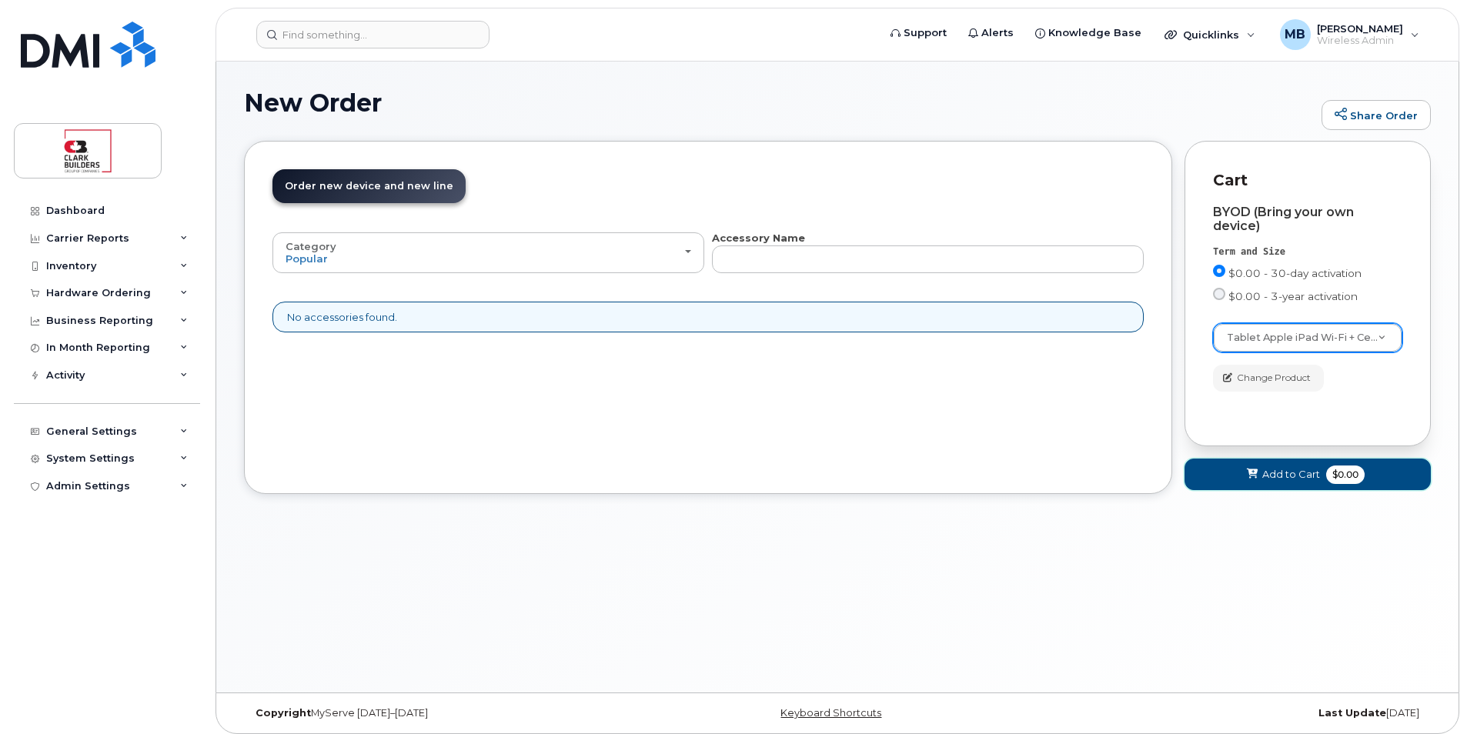
click at [1302, 479] on span "Add to Cart" at bounding box center [1291, 474] width 58 height 15
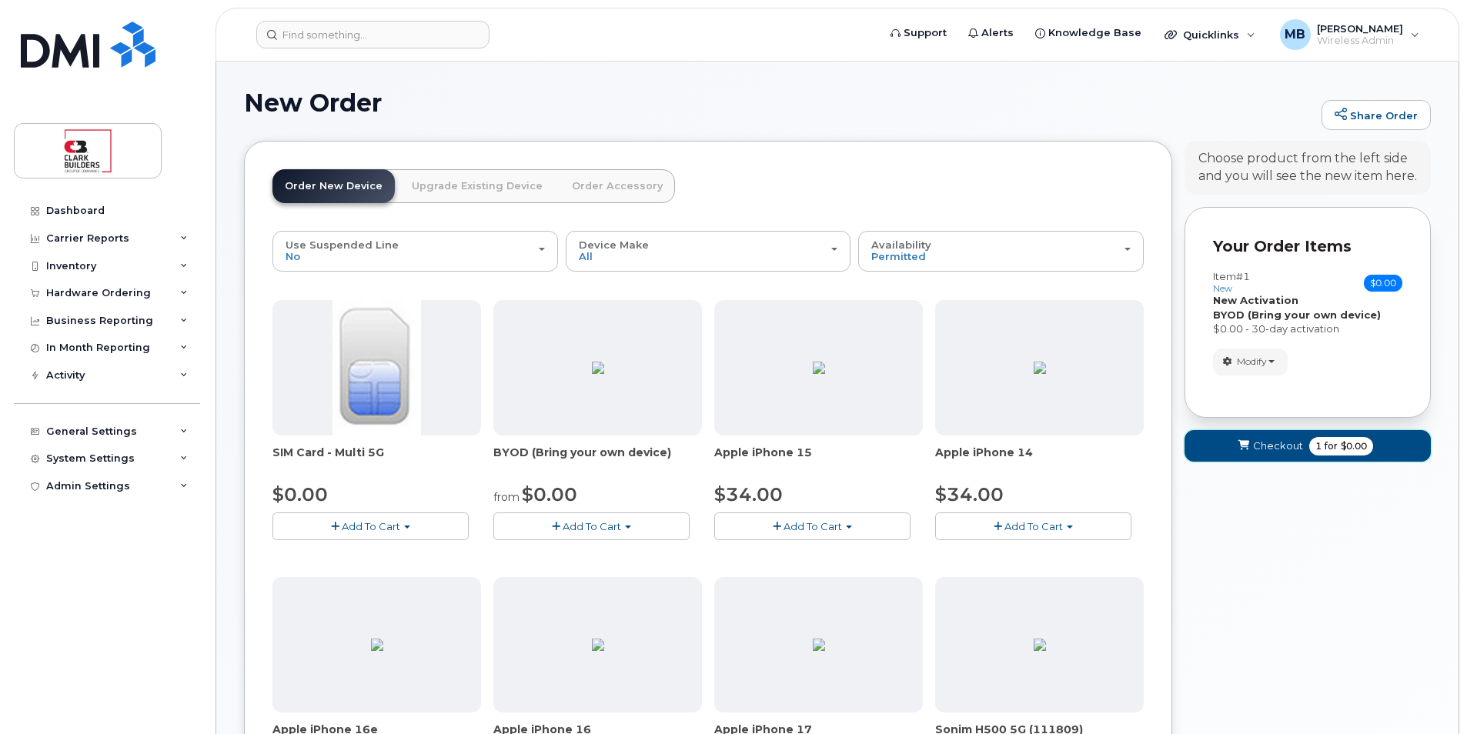
click at [1272, 453] on span "Checkout" at bounding box center [1278, 446] width 50 height 15
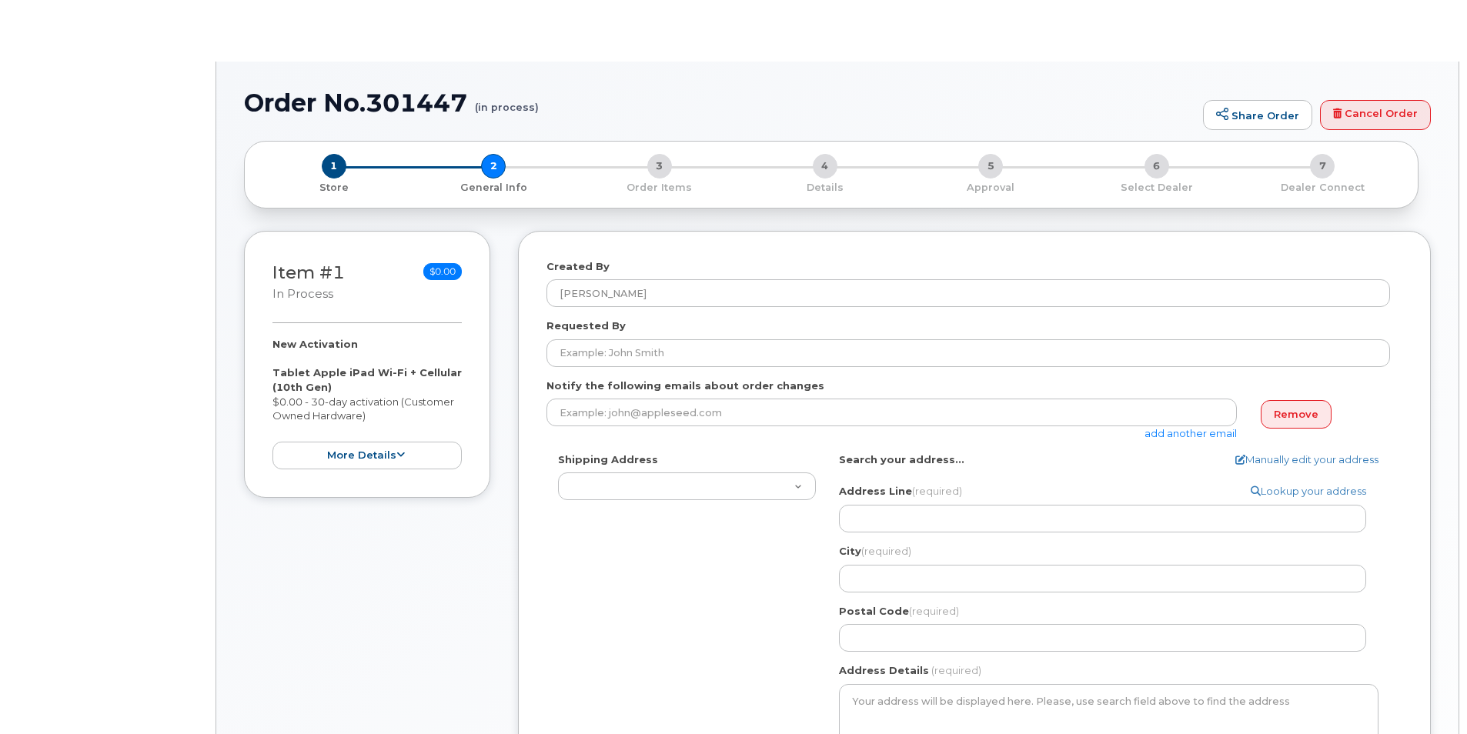
select select
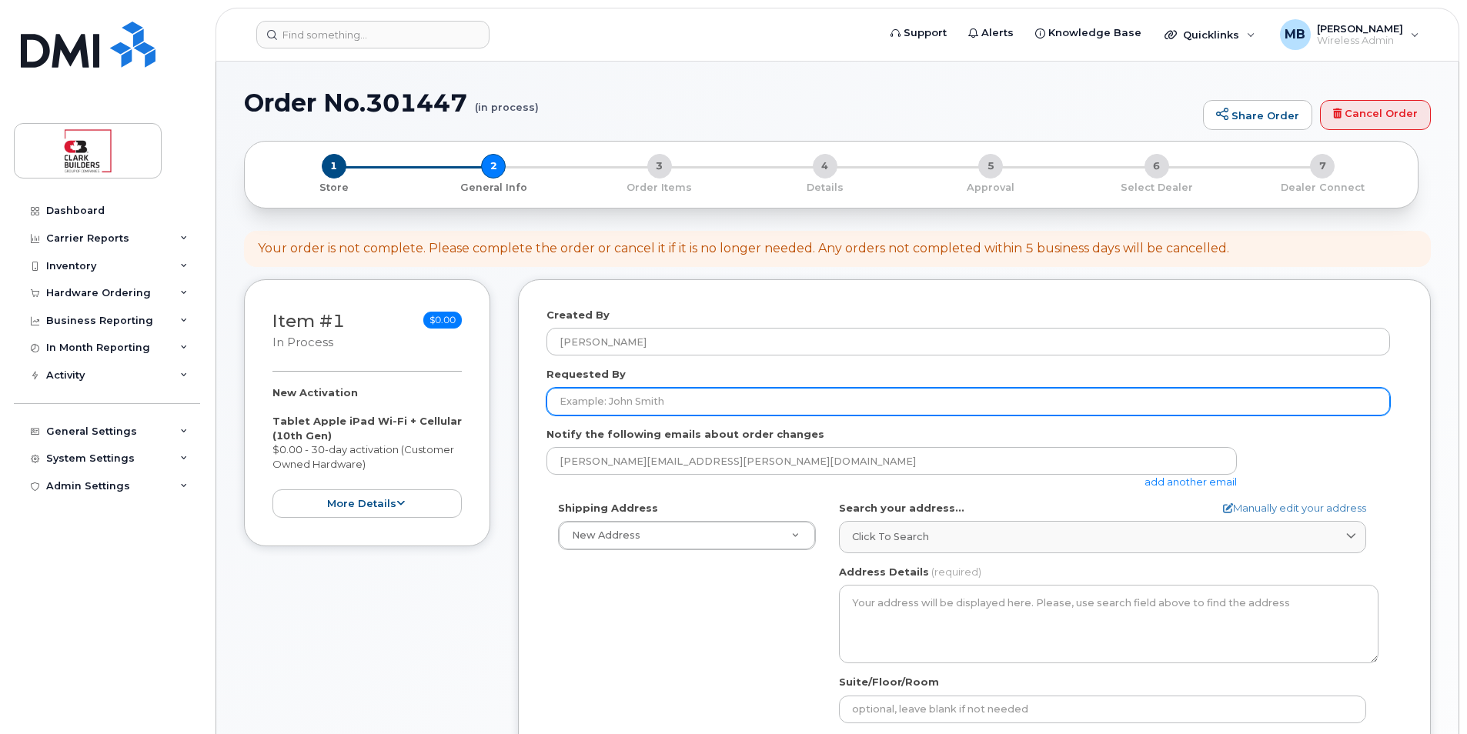
click at [674, 391] on input "Requested By" at bounding box center [969, 402] width 844 height 28
type input "[PERSON_NAME]"
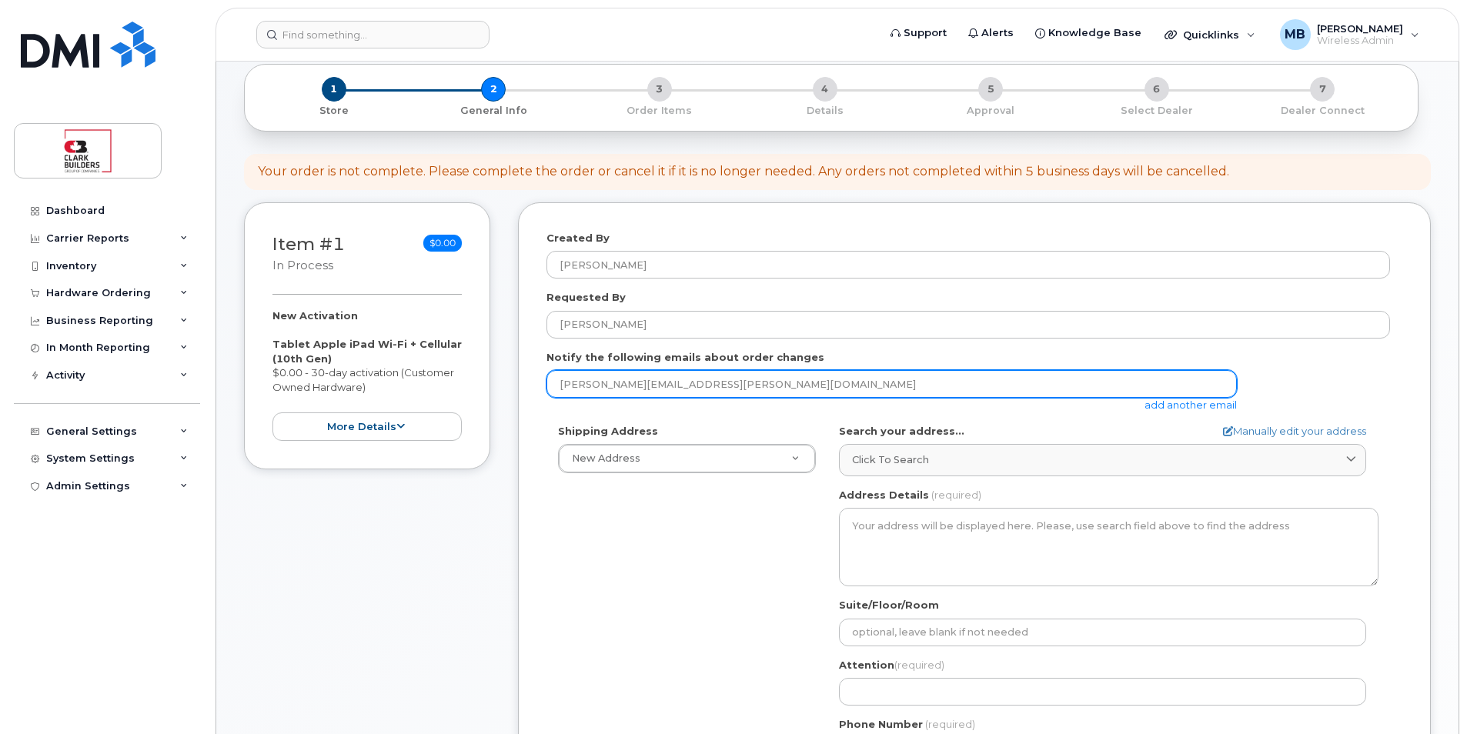
scroll to position [154, 0]
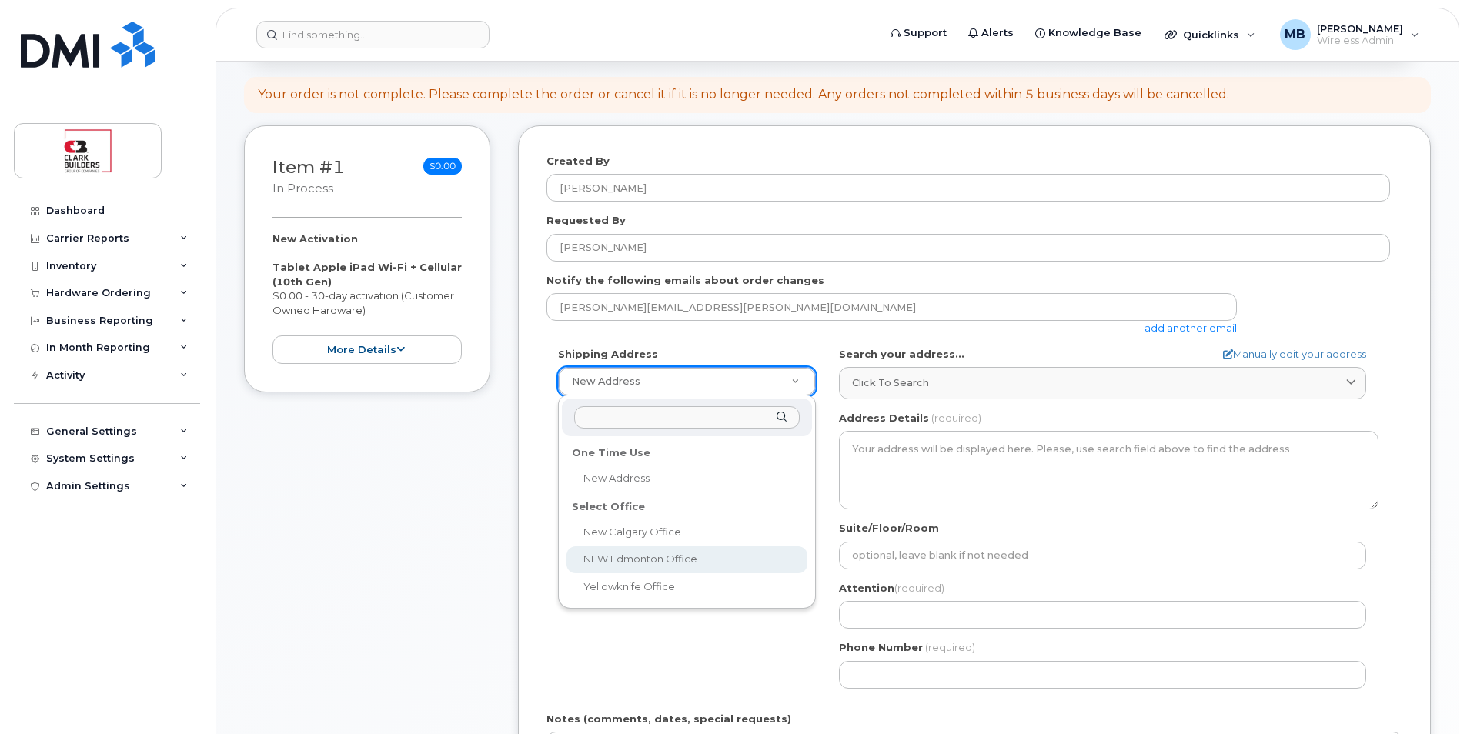
select select
type textarea "[STREET_ADDRESS]"
type input "IT"
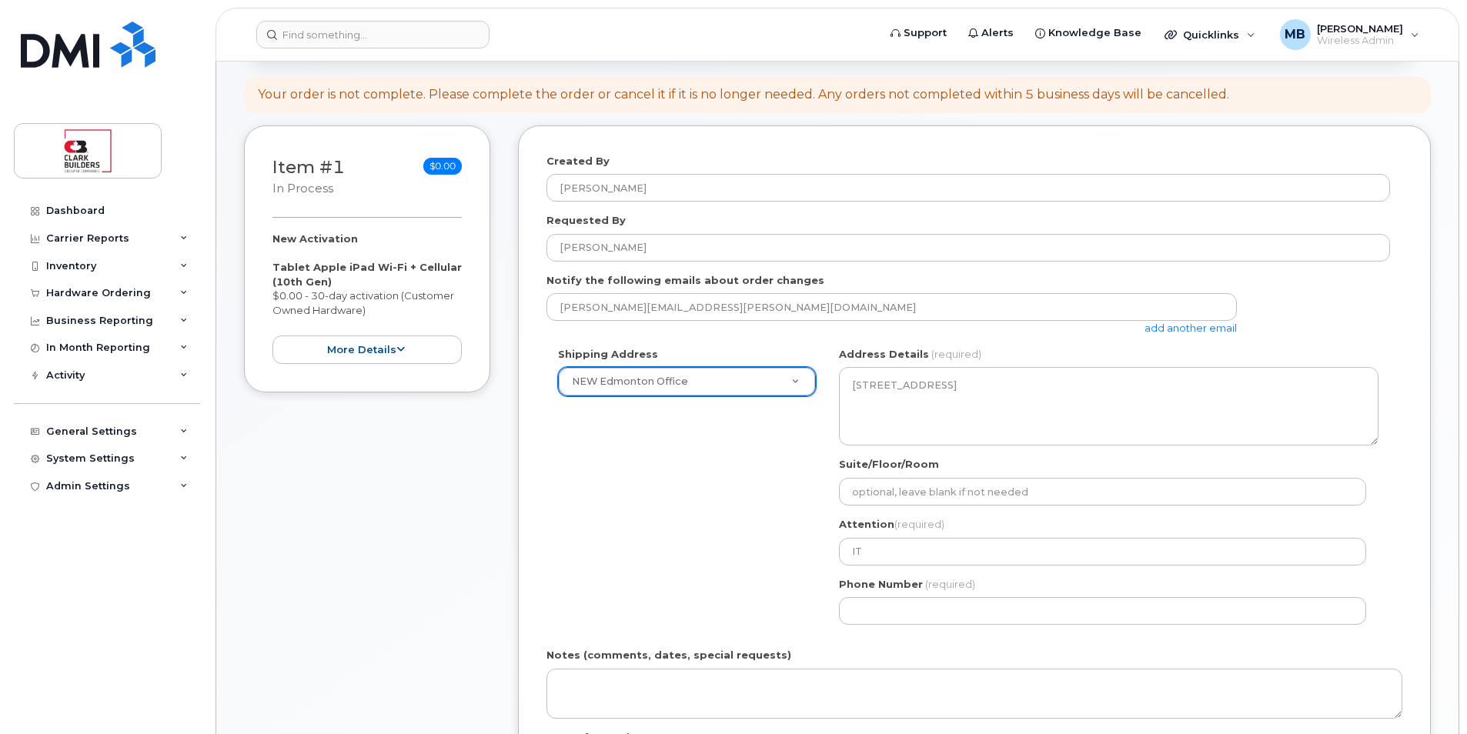
scroll to position [308, 0]
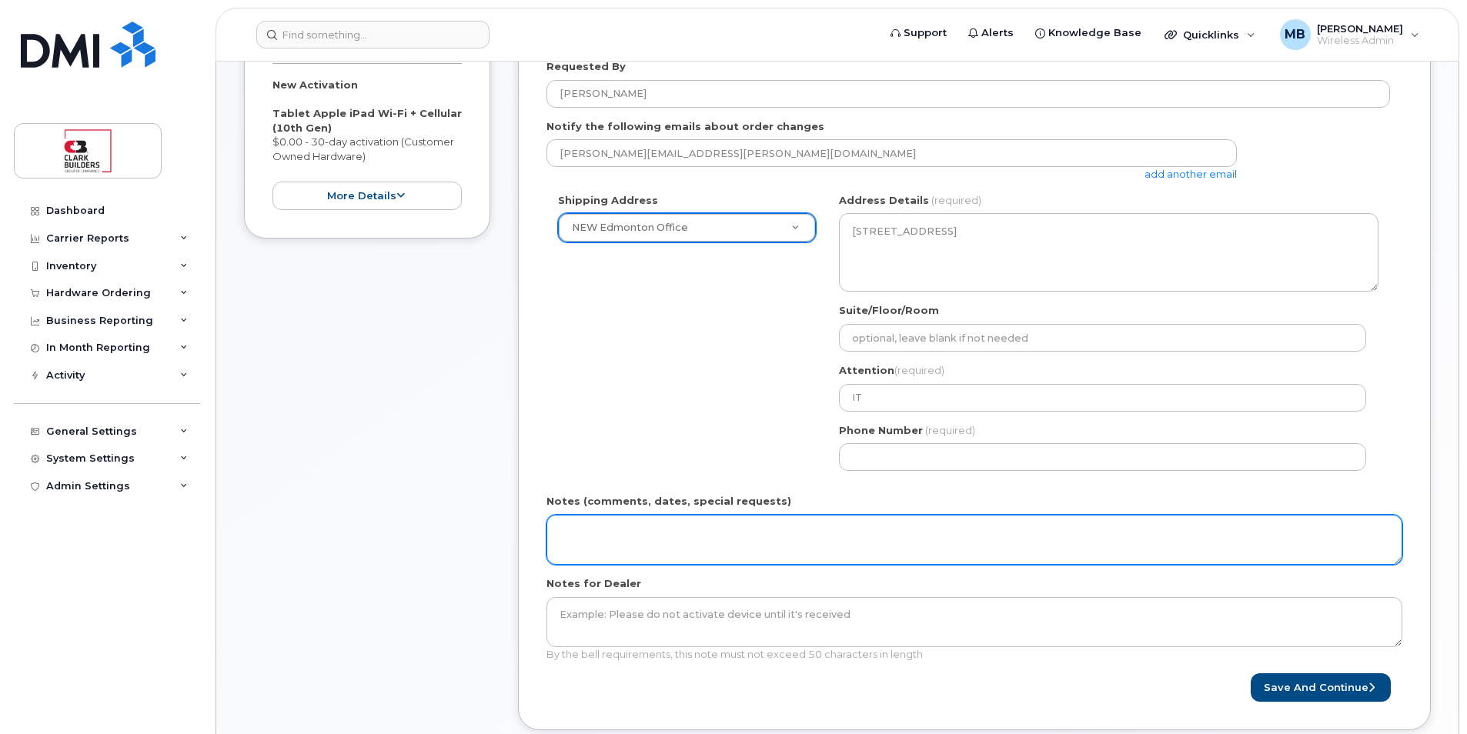
click at [757, 533] on textarea "Notes (comments, dates, special requests)" at bounding box center [975, 540] width 856 height 51
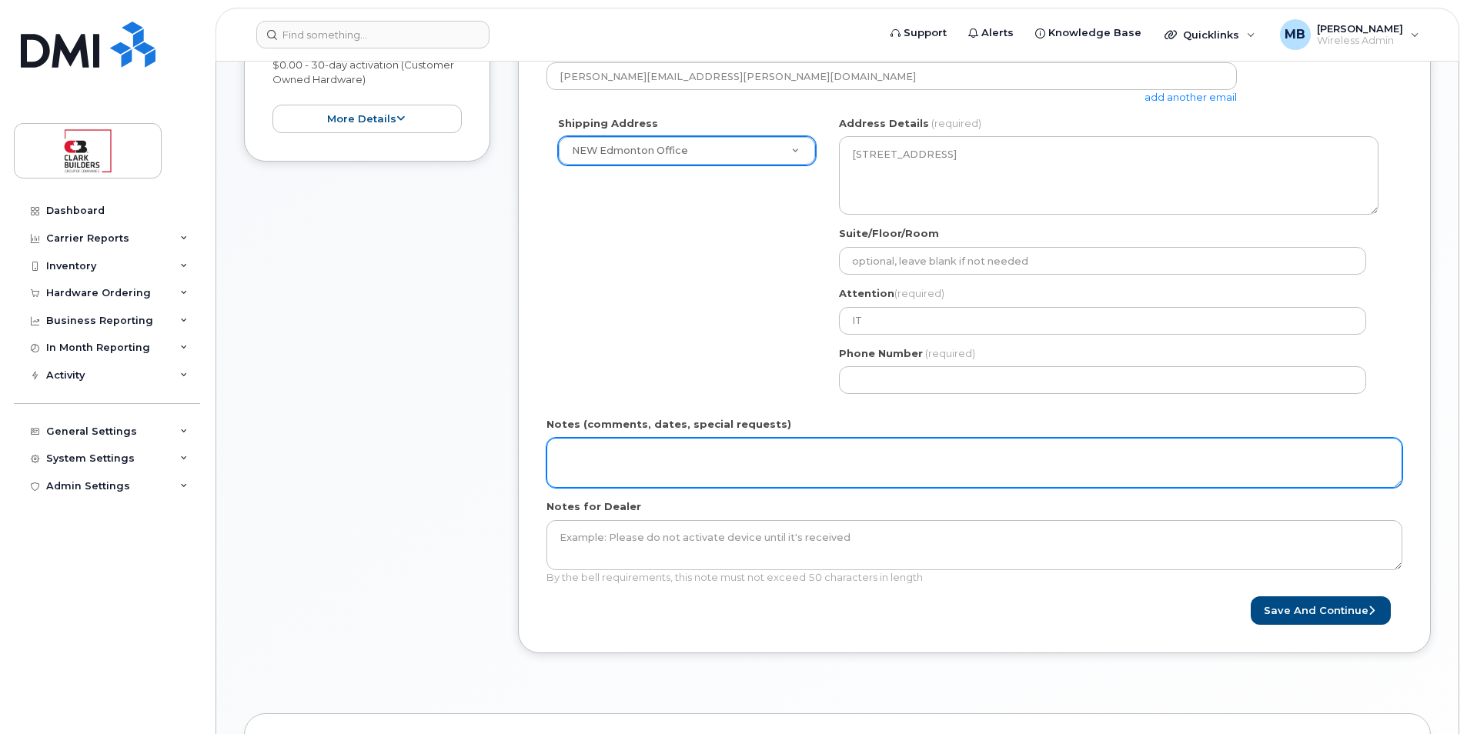
click at [636, 448] on textarea "Notes (comments, dates, special requests)" at bounding box center [975, 463] width 856 height 51
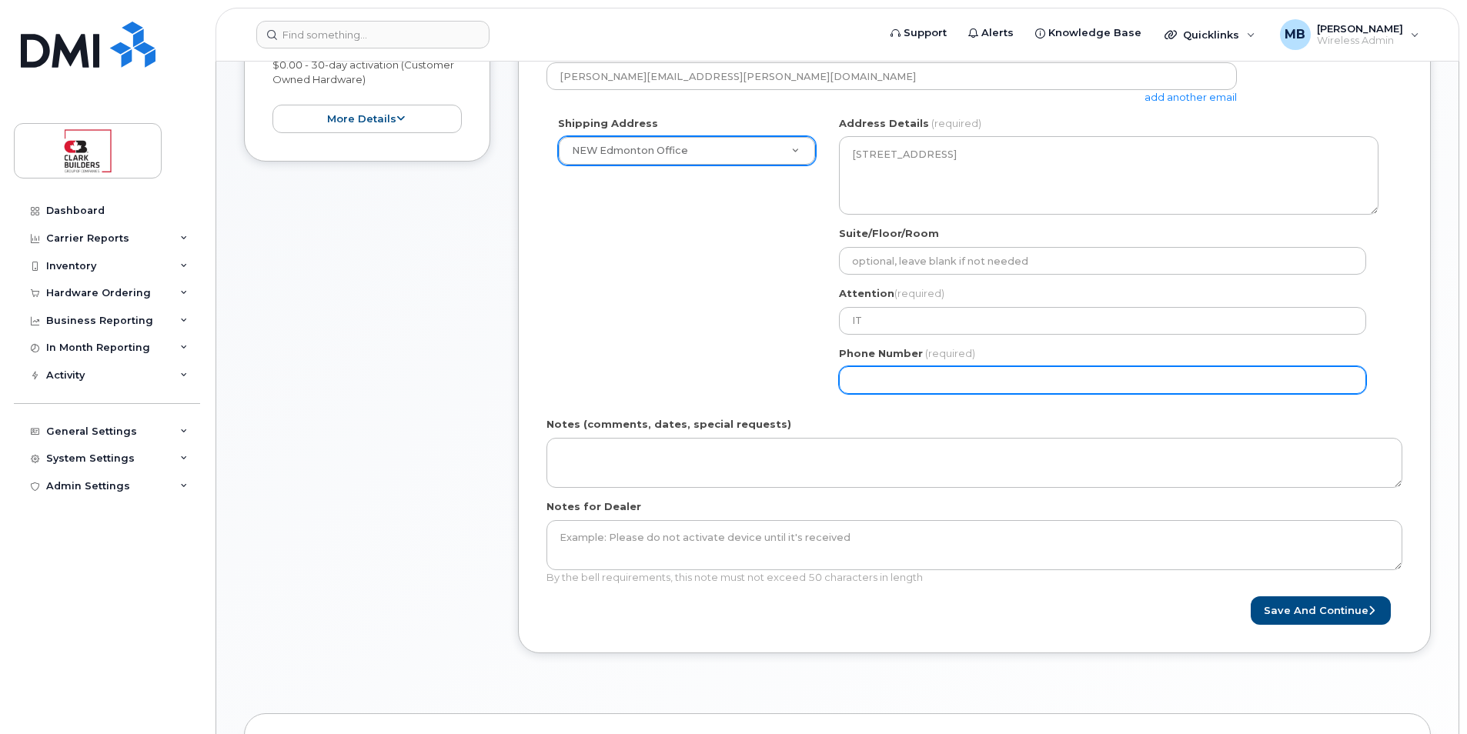
click at [914, 382] on input "Phone Number" at bounding box center [1102, 380] width 527 height 28
type input "5873410870"
select select
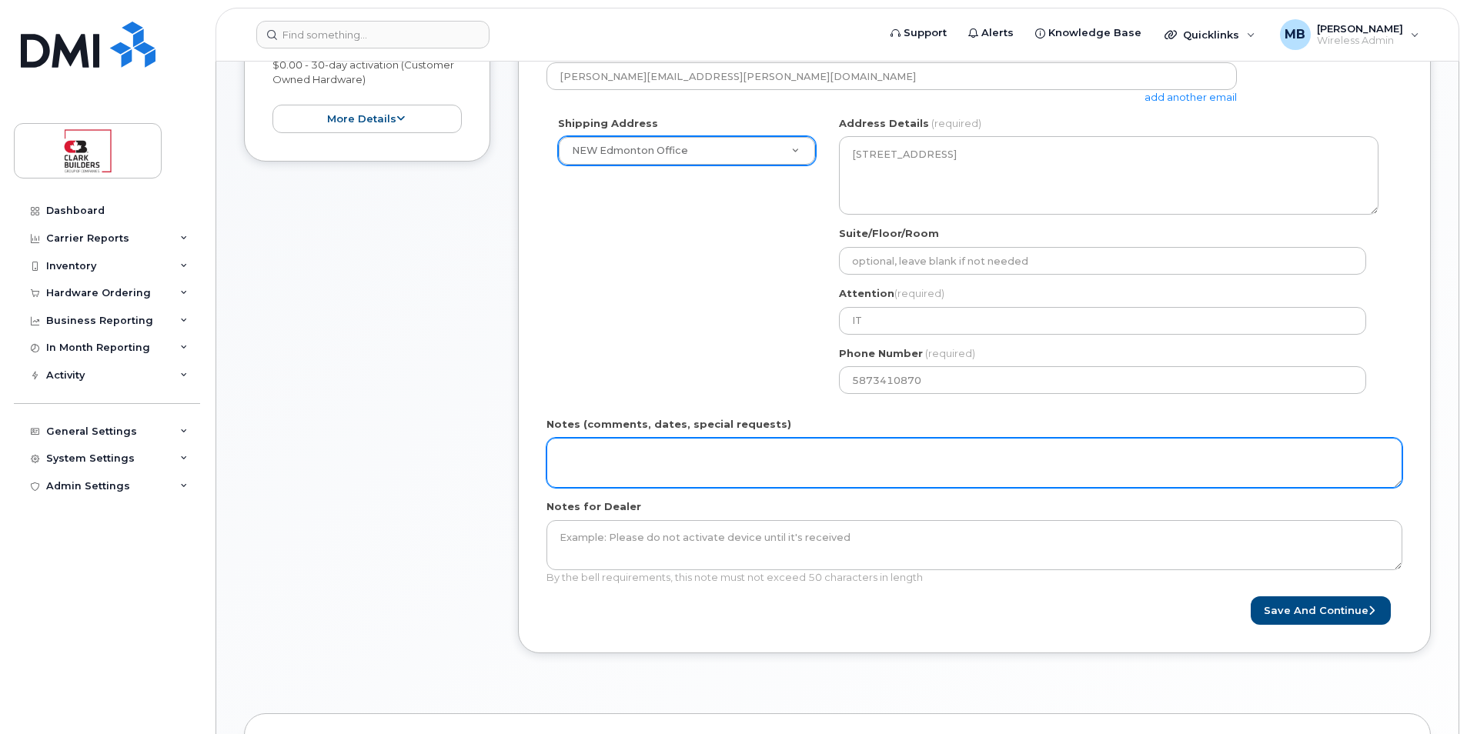
click at [623, 446] on textarea "Notes (comments, dates, special requests)" at bounding box center [975, 463] width 856 height 51
type textarea "This is for activating a new line of an iPad."
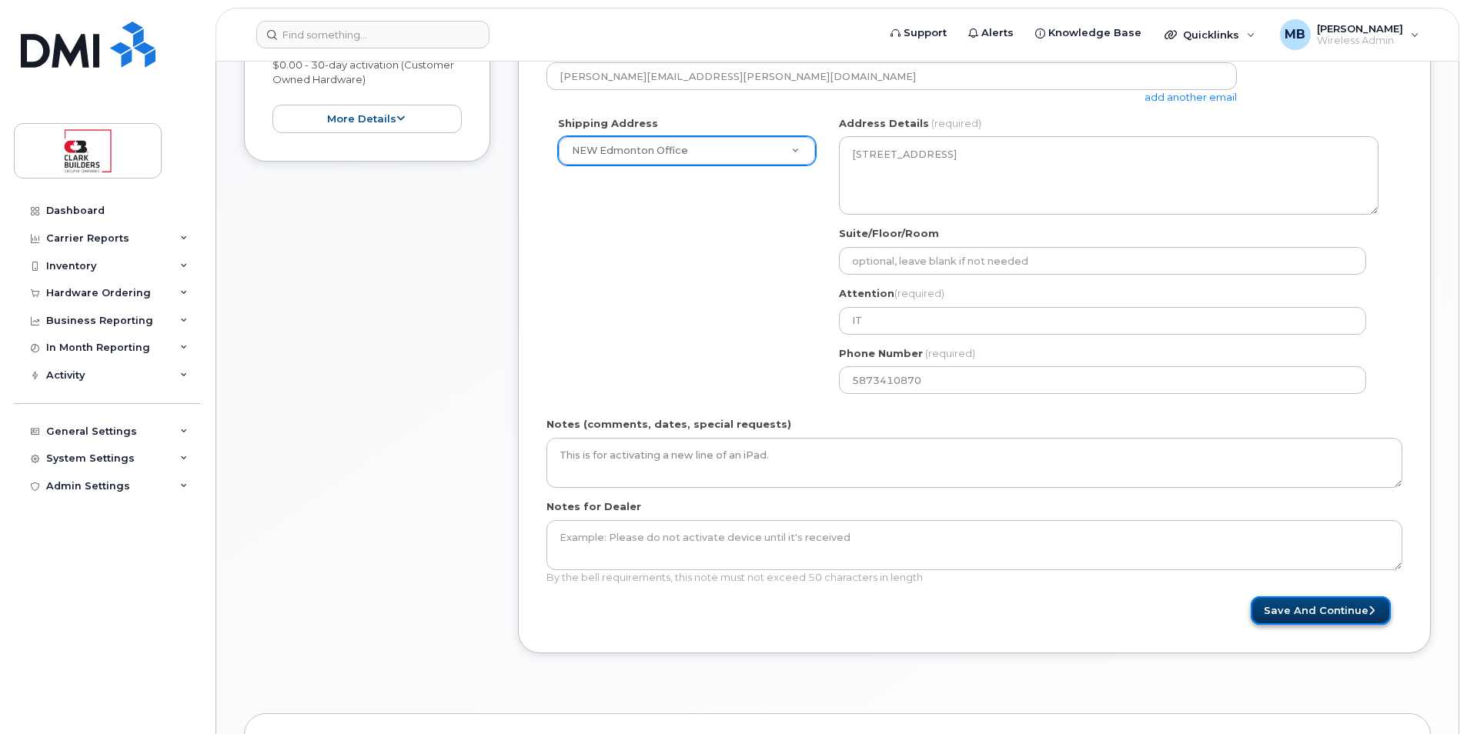
click at [1305, 614] on button "Save and Continue" at bounding box center [1321, 611] width 140 height 28
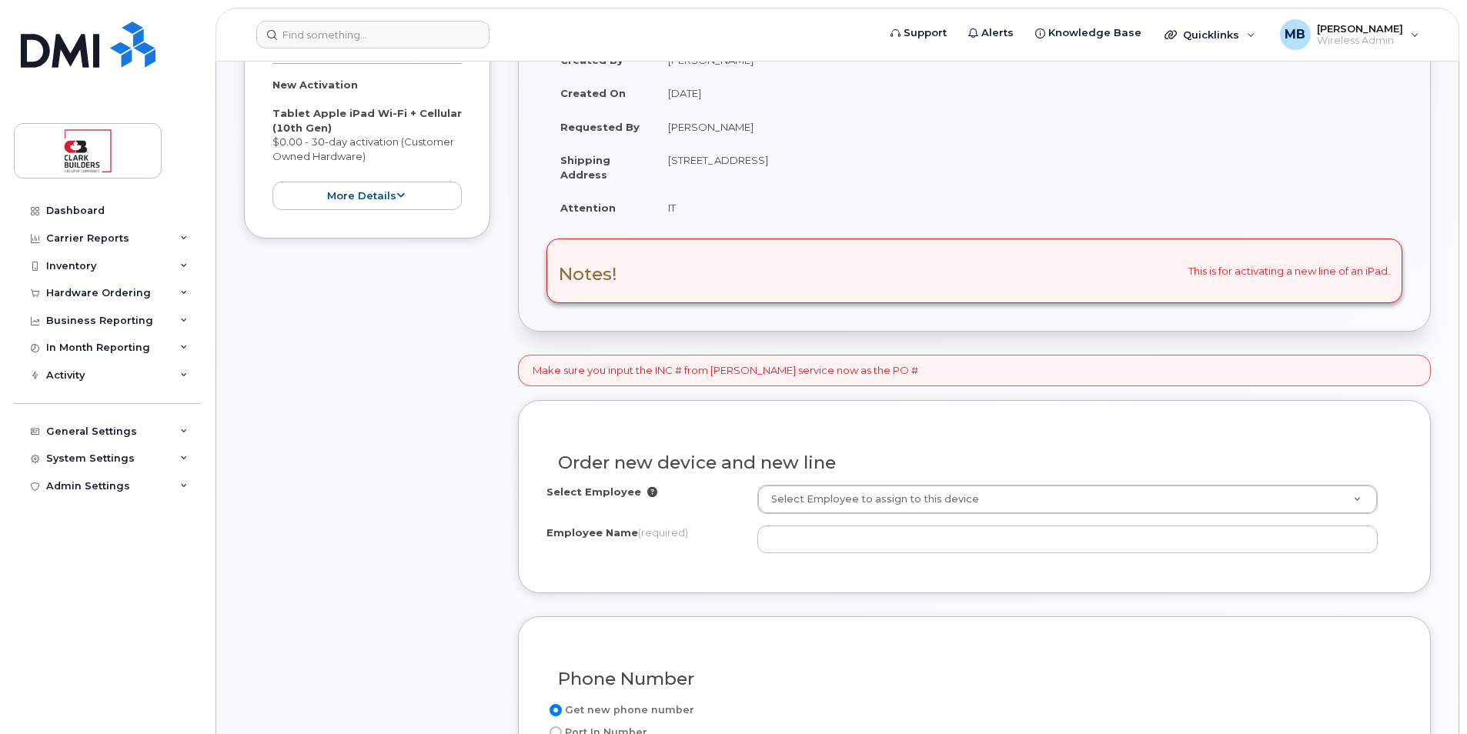
scroll to position [385, 0]
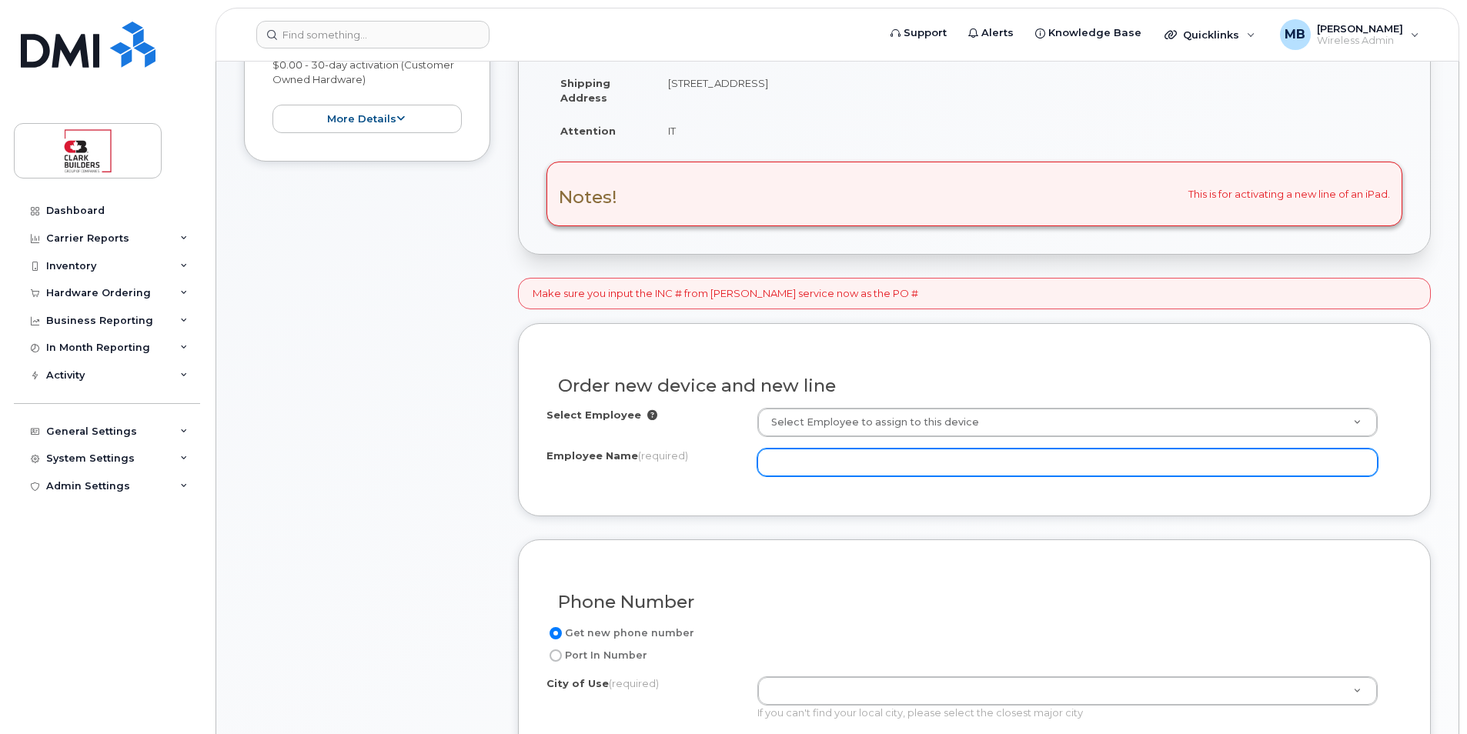
click at [903, 466] on input "Employee Name (required)" at bounding box center [1067, 463] width 620 height 28
type input "W"
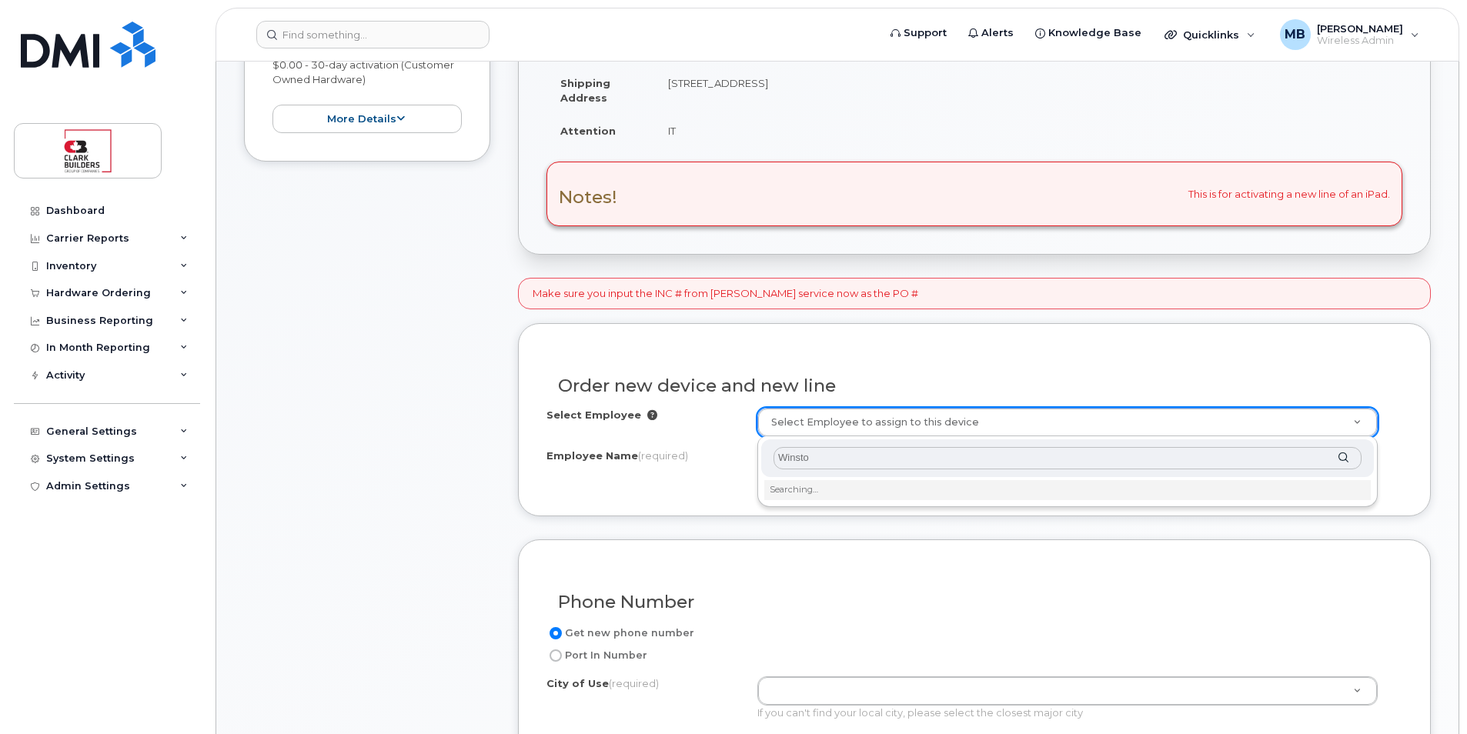
type input "[PERSON_NAME]"
drag, startPoint x: 838, startPoint y: 454, endPoint x: 758, endPoint y: 457, distance: 80.1
click at [758, 457] on div "[PERSON_NAME]" at bounding box center [1067, 463] width 620 height 54
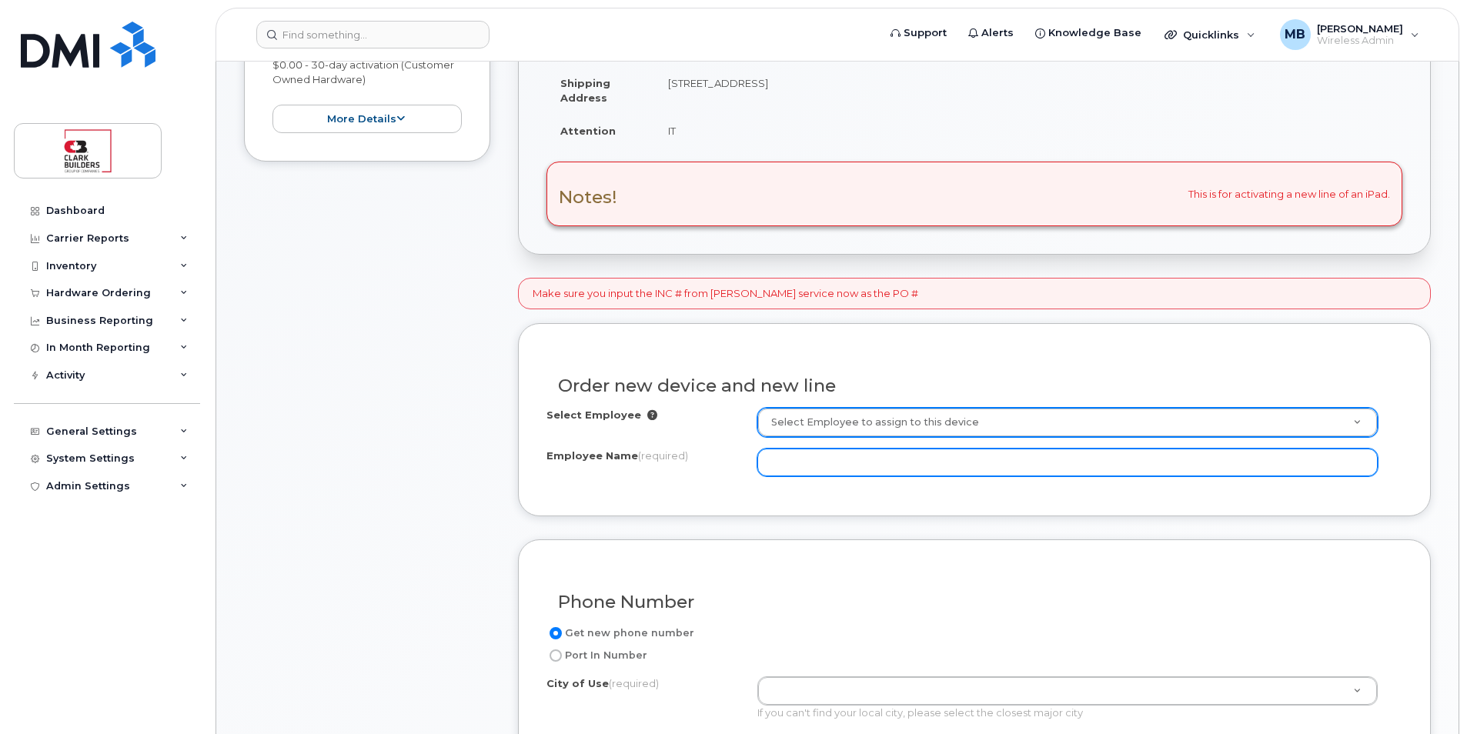
click at [791, 467] on input "Employee Name (required)" at bounding box center [1067, 463] width 620 height 28
click at [819, 470] on input "Employee Name (required)" at bounding box center [1067, 463] width 620 height 28
paste input "[PERSON_NAME]"
drag, startPoint x: 805, startPoint y: 462, endPoint x: 763, endPoint y: 463, distance: 42.4
click at [763, 463] on input "[PERSON_NAME]" at bounding box center [1067, 463] width 620 height 28
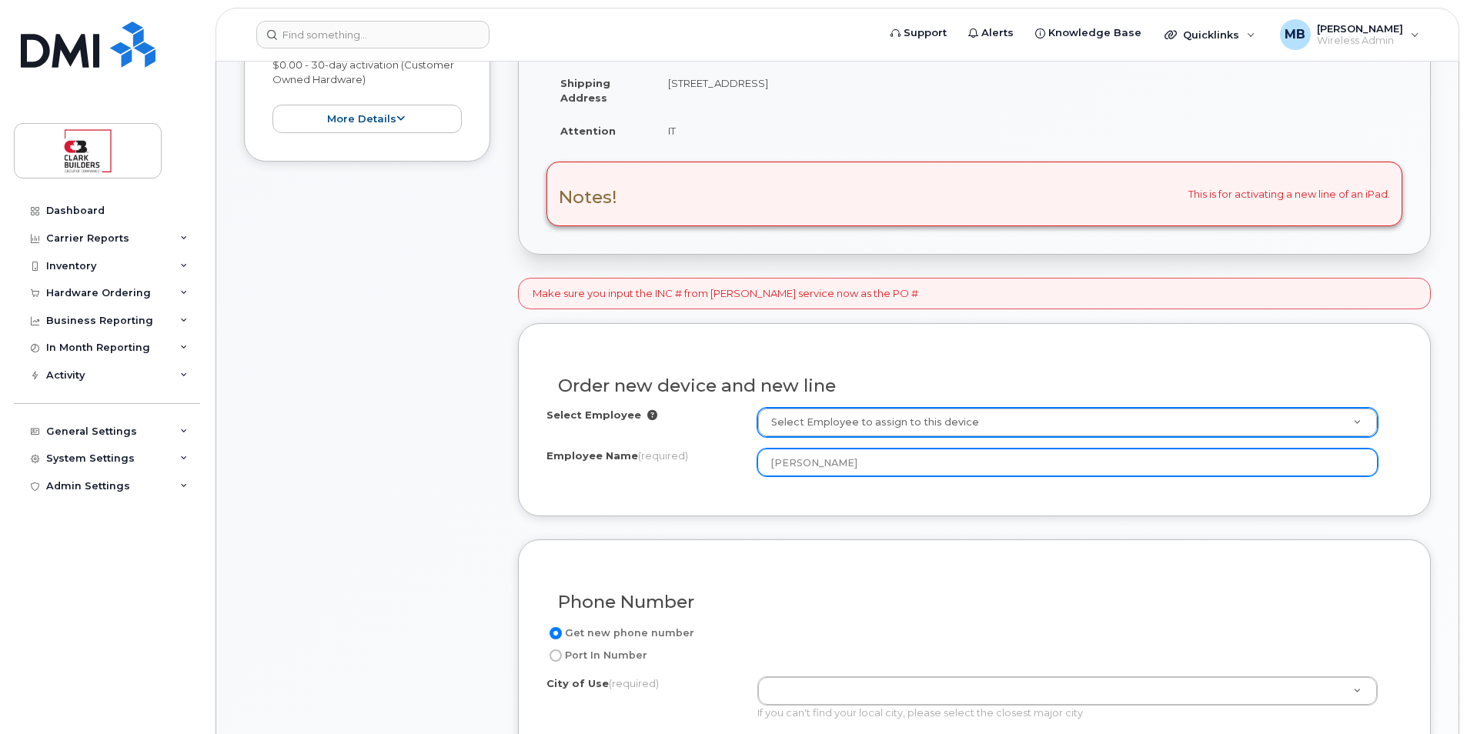
click at [885, 460] on input "[PERSON_NAME]" at bounding box center [1067, 463] width 620 height 28
click at [918, 458] on input "[PERSON_NAME]" at bounding box center [1067, 463] width 620 height 28
paste input "Voogd, Winston"
drag, startPoint x: 854, startPoint y: 463, endPoint x: 814, endPoint y: 463, distance: 40.8
click at [814, 463] on input "Winston Voogd, Winston" at bounding box center [1067, 463] width 620 height 28
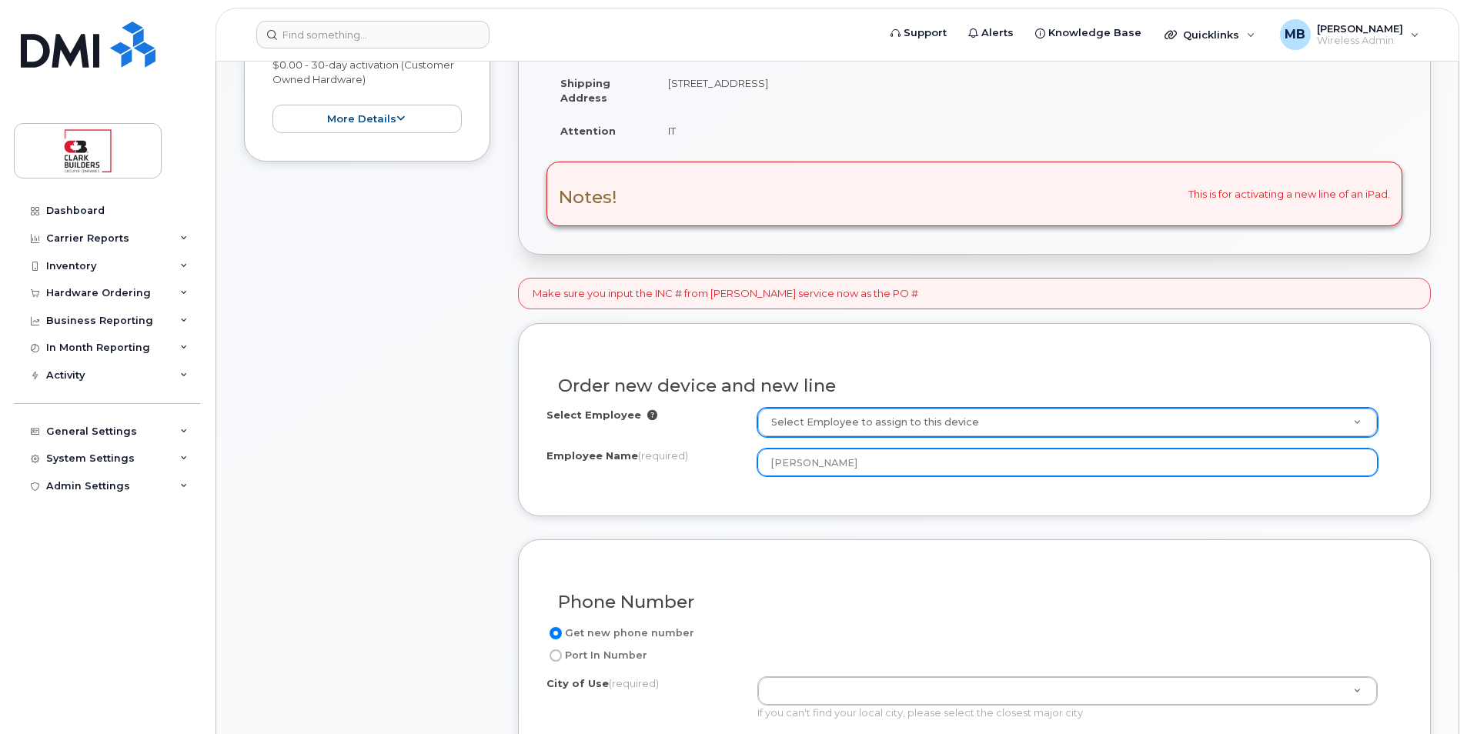
click at [835, 469] on input "Winston" at bounding box center [1067, 463] width 620 height 28
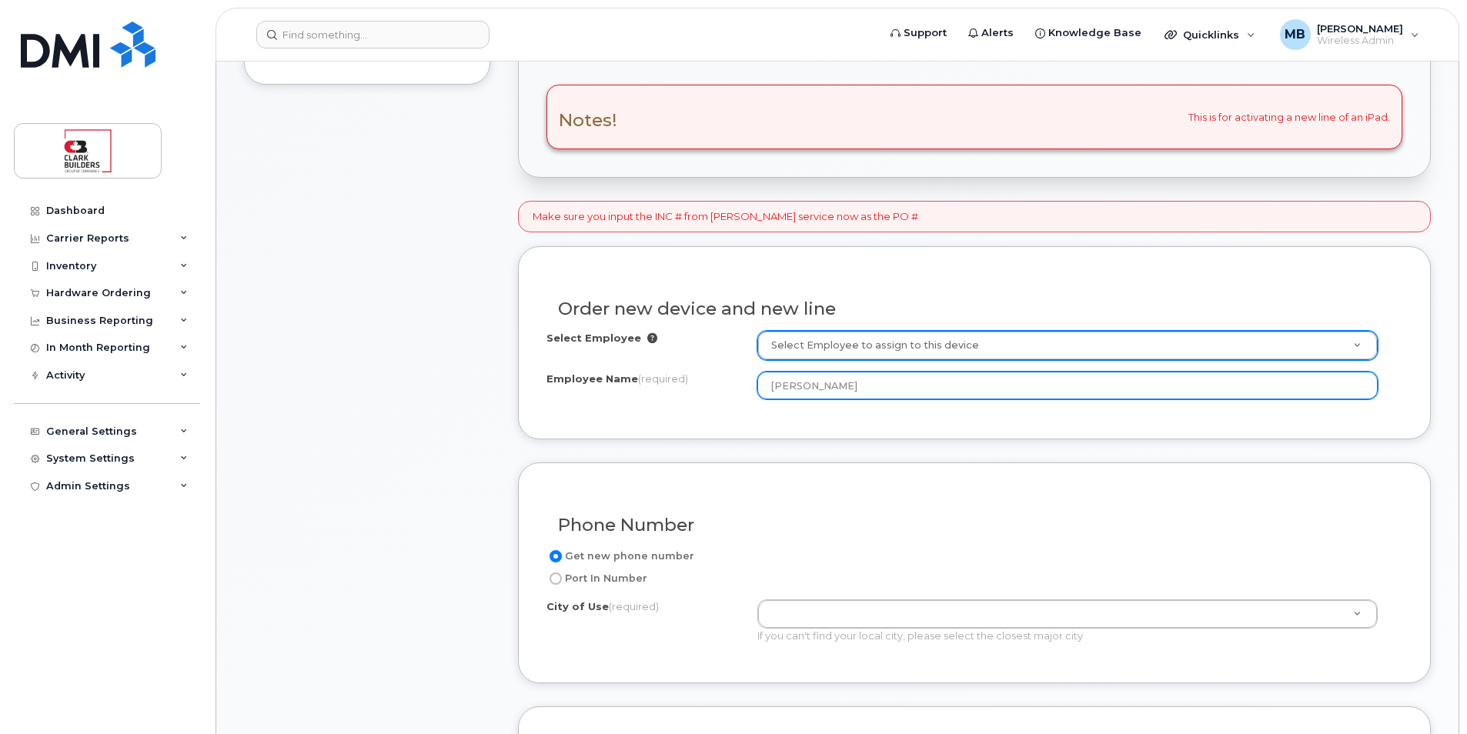
scroll to position [539, 0]
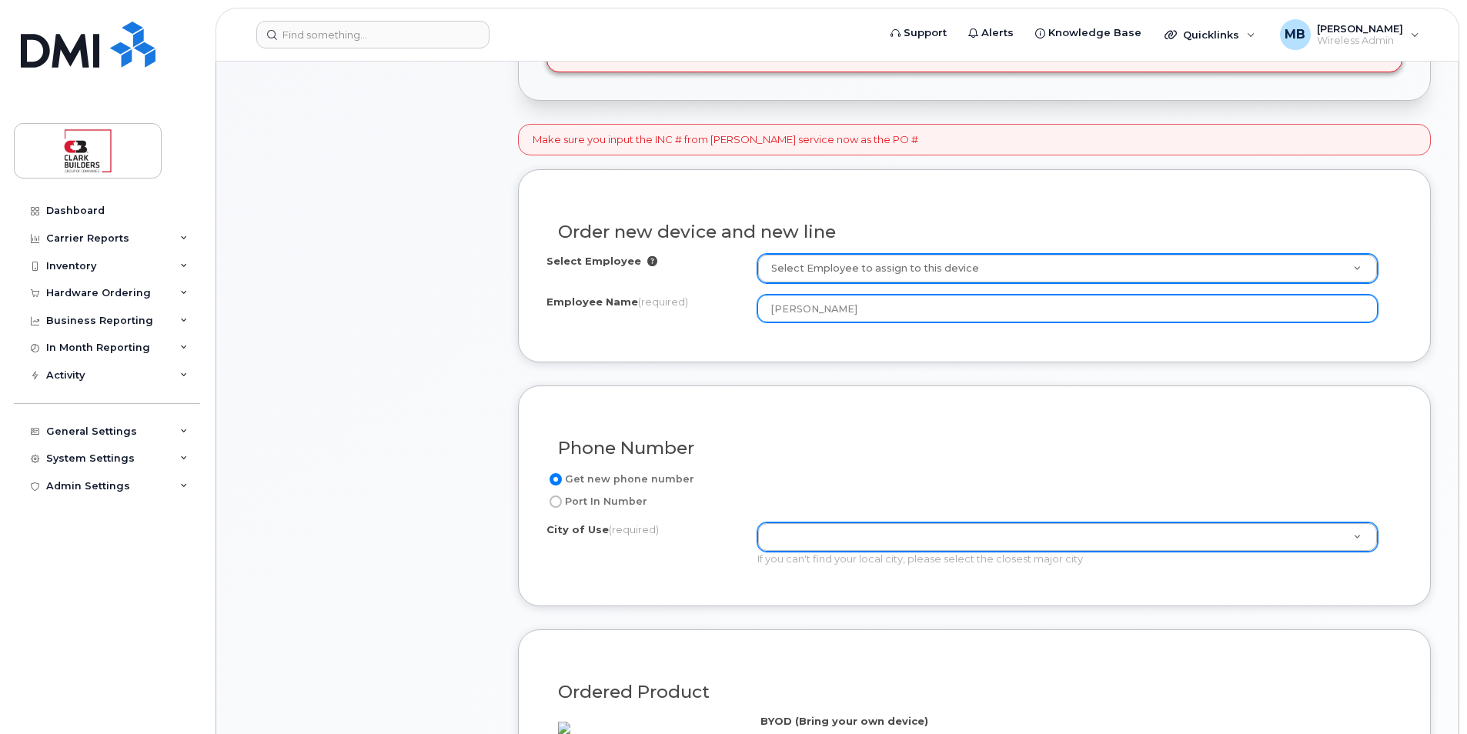
type input "[PERSON_NAME]"
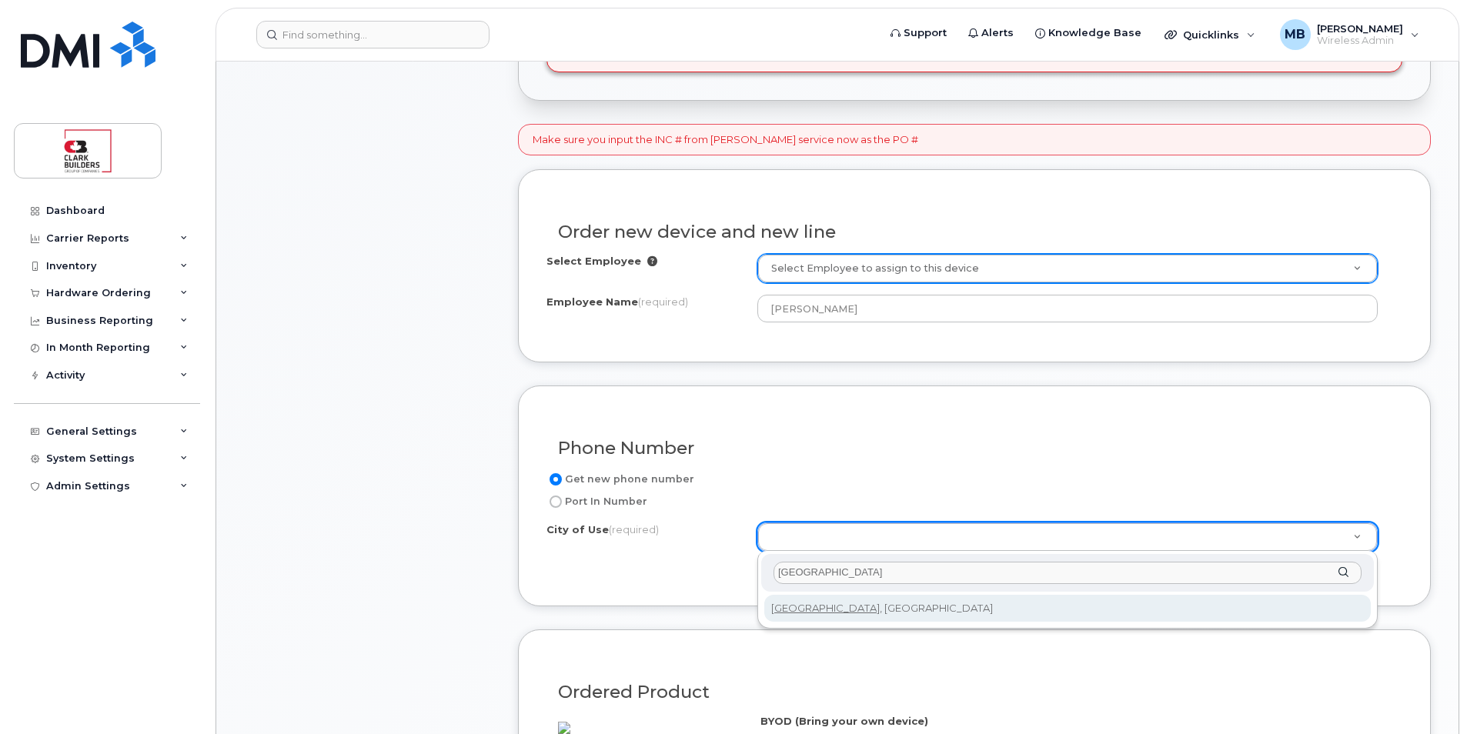
type input "Edmonton"
type input "182"
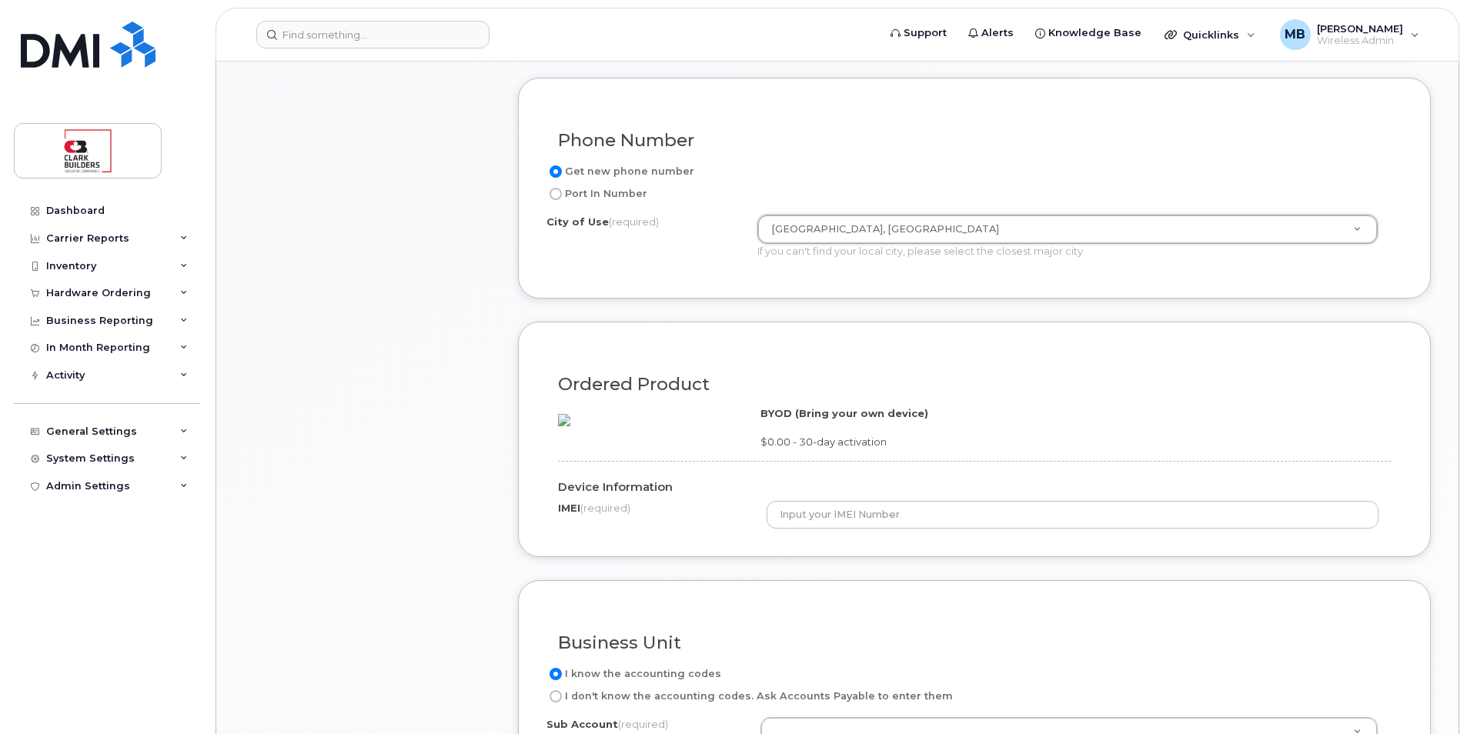
scroll to position [1001, 0]
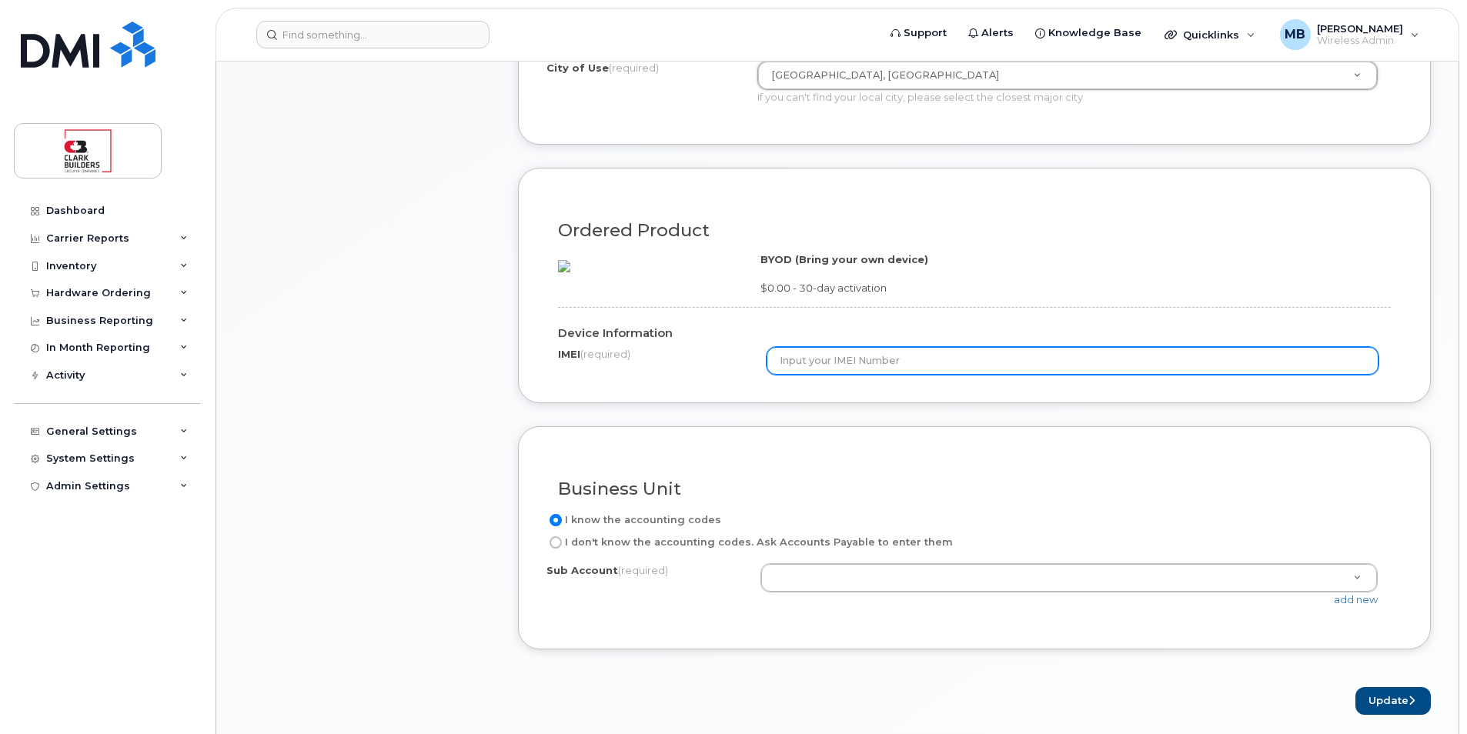
click at [854, 375] on input "text" at bounding box center [1073, 361] width 613 height 28
click at [851, 375] on input "text" at bounding box center [1073, 361] width 613 height 28
paste input "351159272606616"
type input "351159272606616"
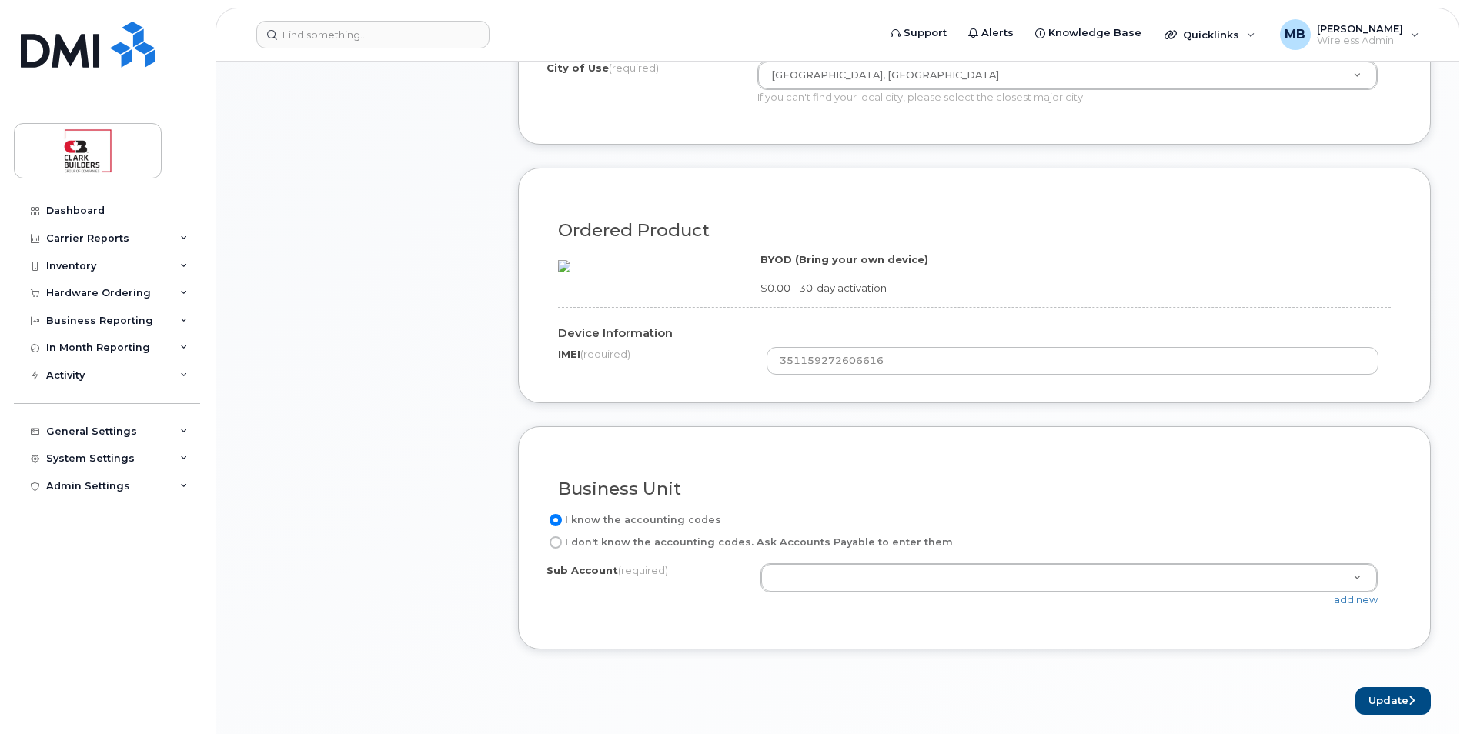
click at [922, 403] on div "Ordered Product BYOD (Bring your own device) $0.00 - 30-day activation Device I…" at bounding box center [974, 286] width 913 height 236
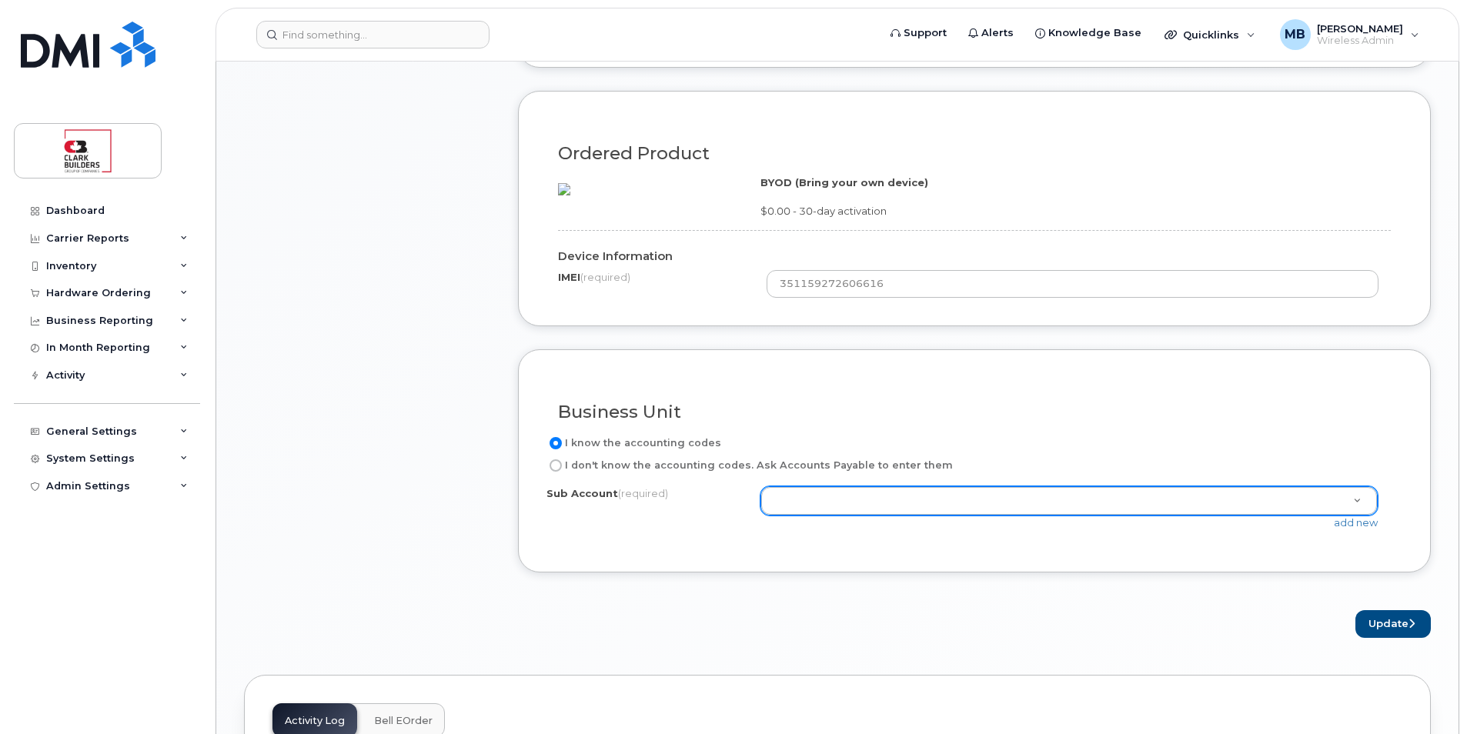
scroll to position [1155, 0]
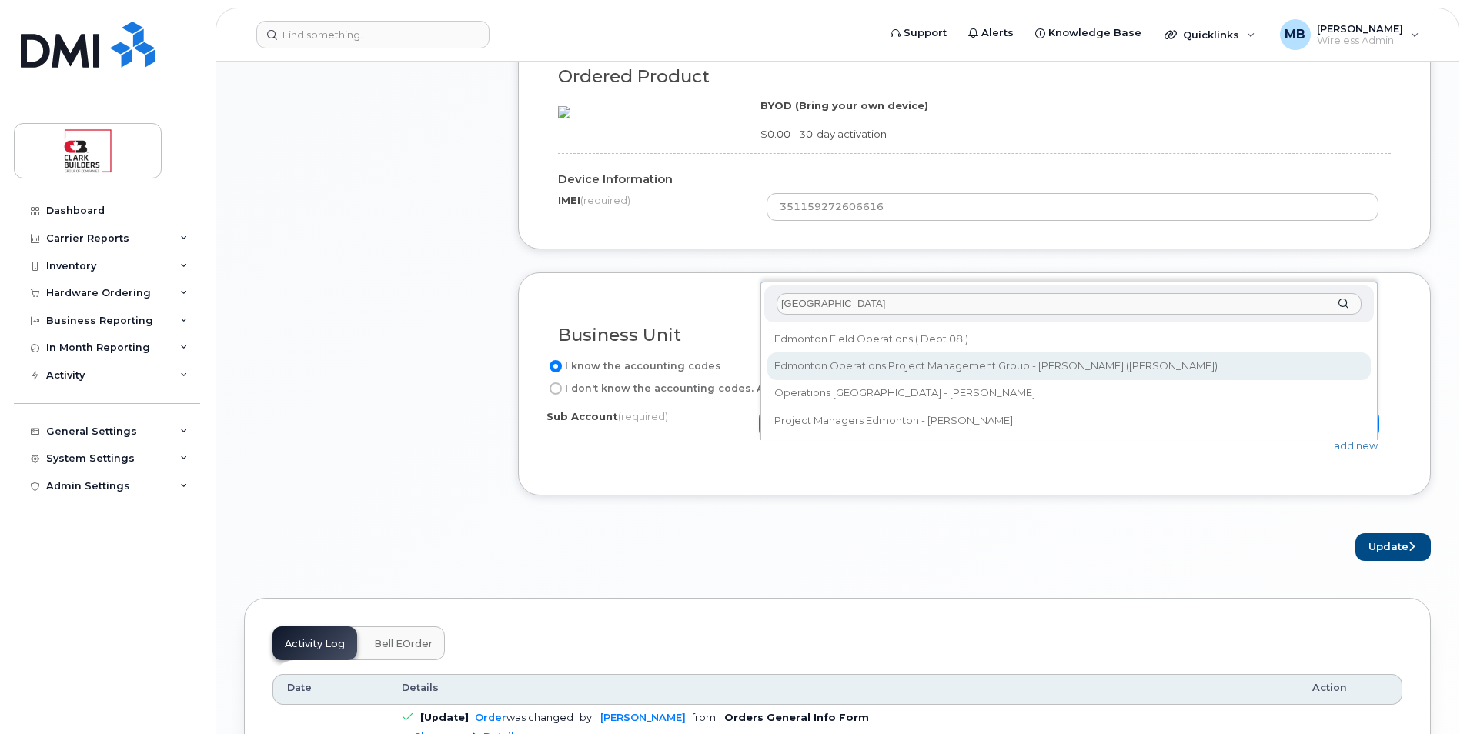
type input "Edmonton"
select select "Edmonton Operations Project Management Group - Randy"
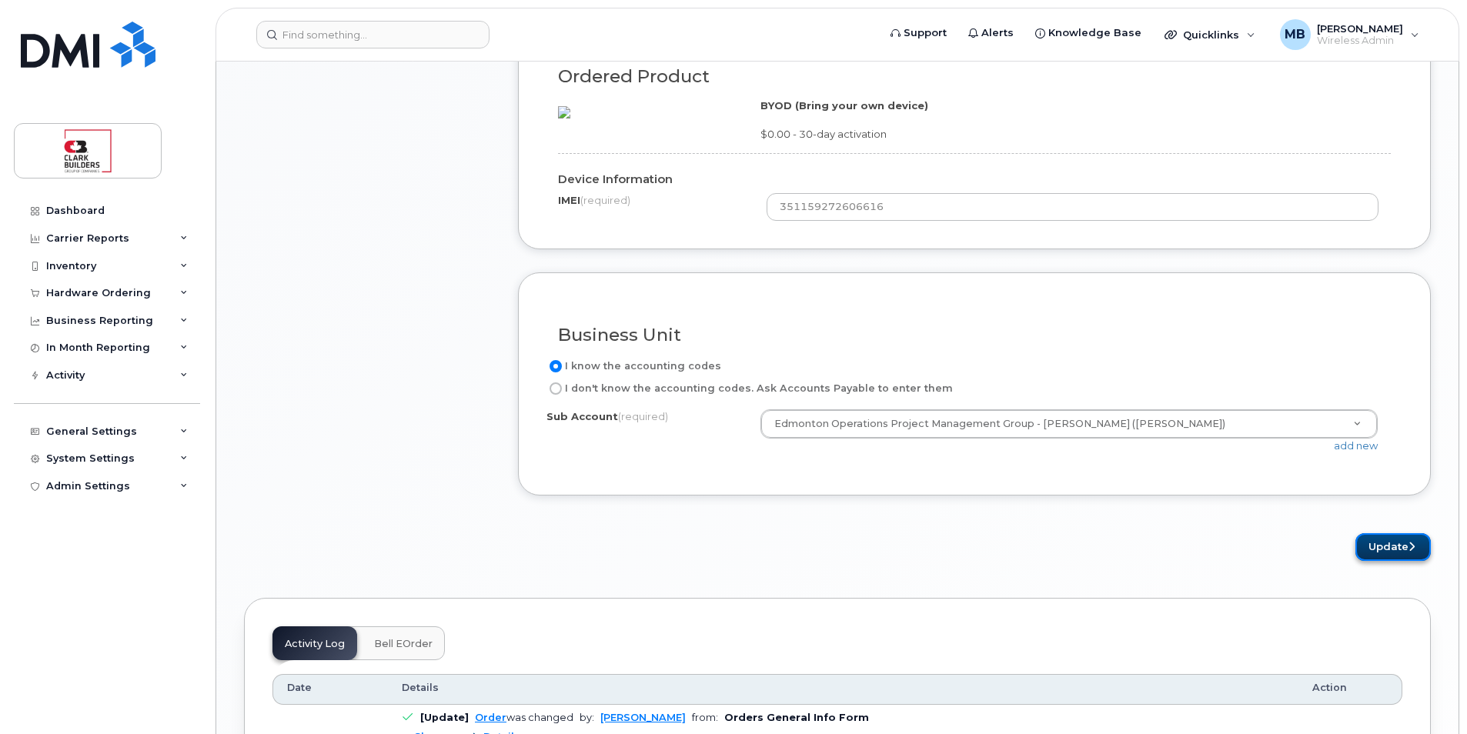
click at [1394, 562] on button "Update" at bounding box center [1393, 547] width 75 height 28
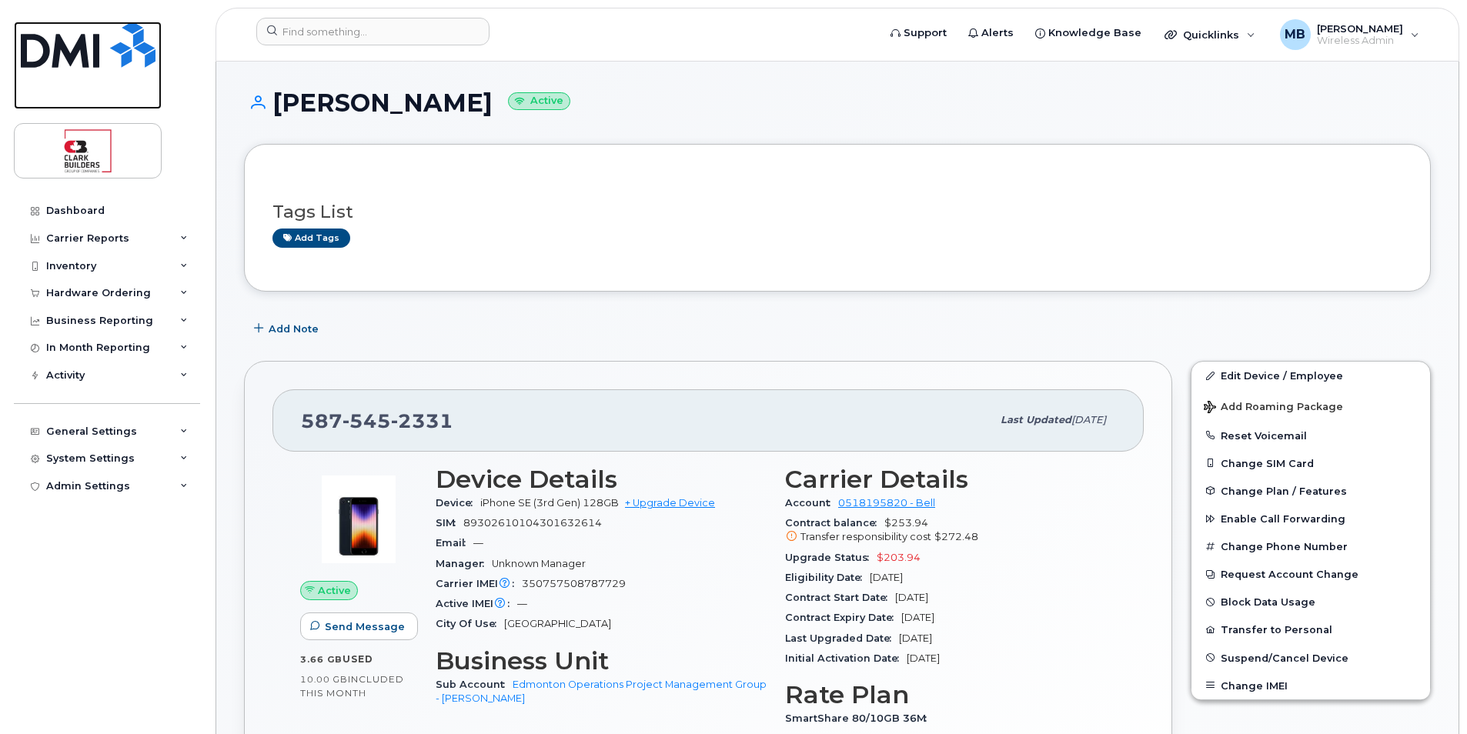
click at [121, 47] on img at bounding box center [88, 45] width 135 height 46
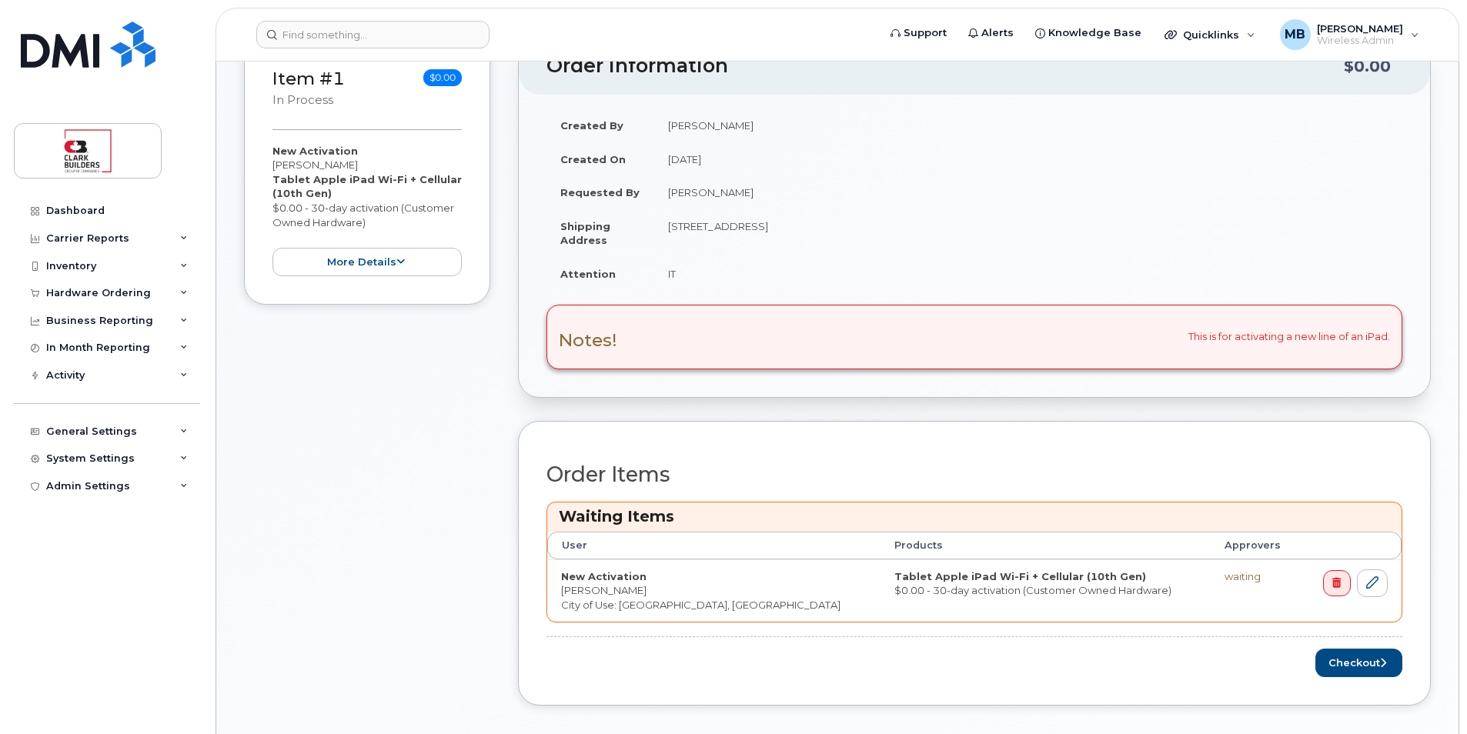
scroll to position [462, 0]
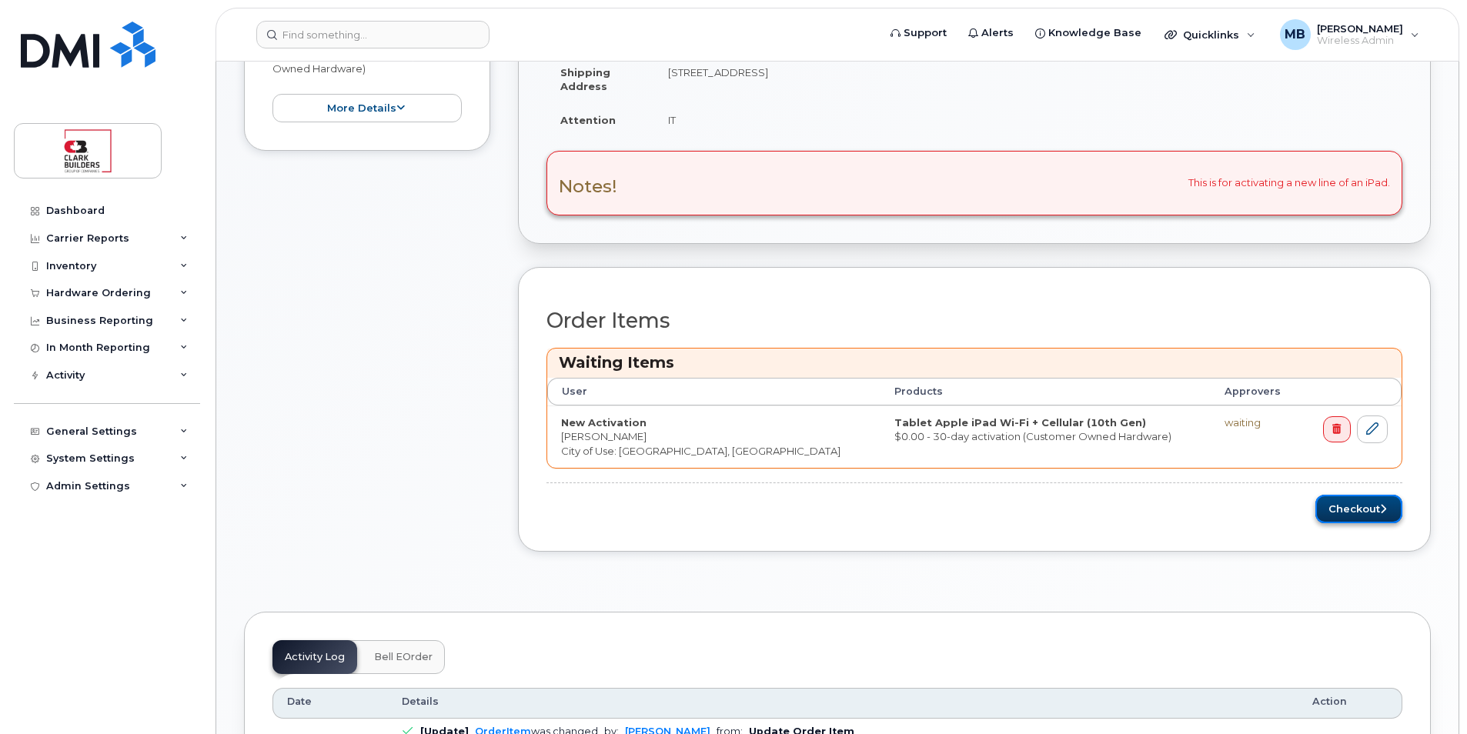
click at [1362, 514] on button "Checkout" at bounding box center [1358, 509] width 87 height 28
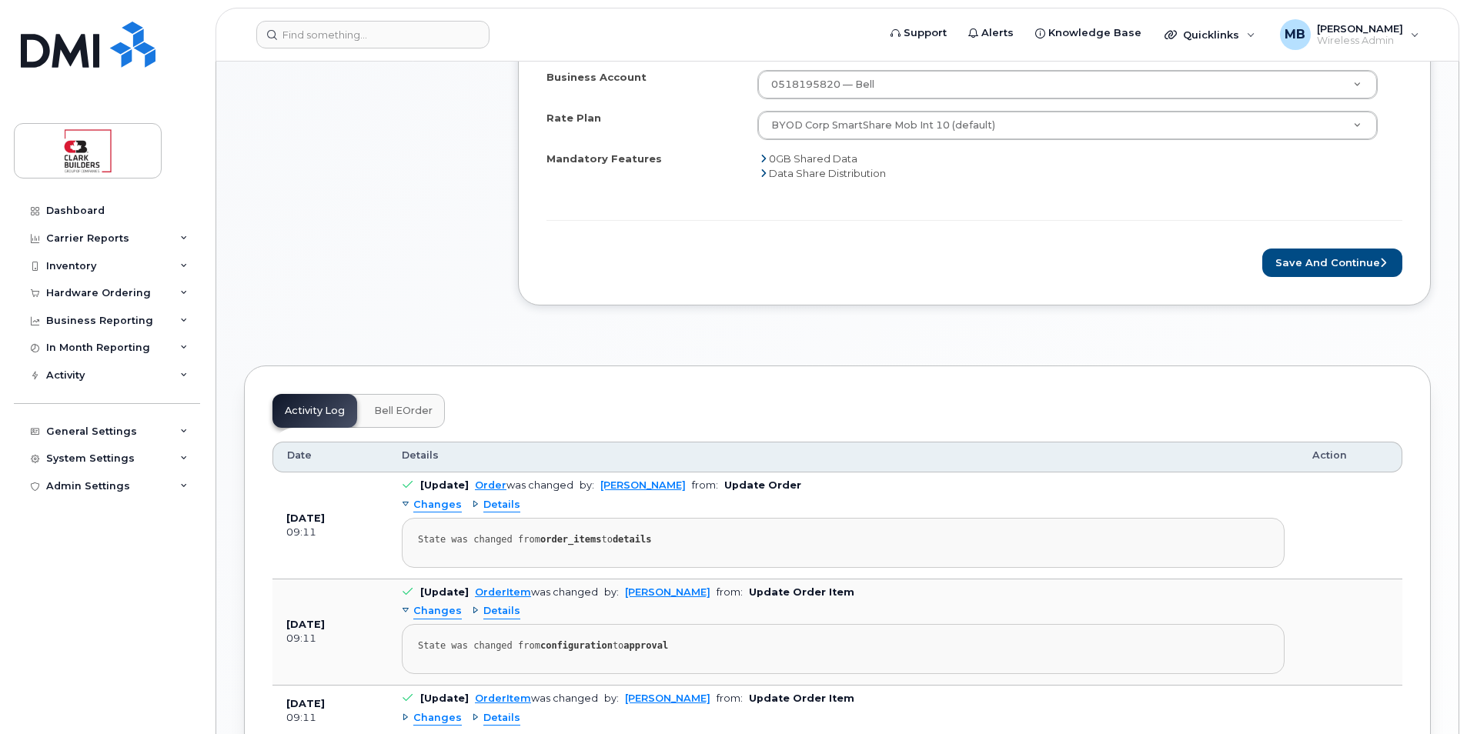
scroll to position [539, 0]
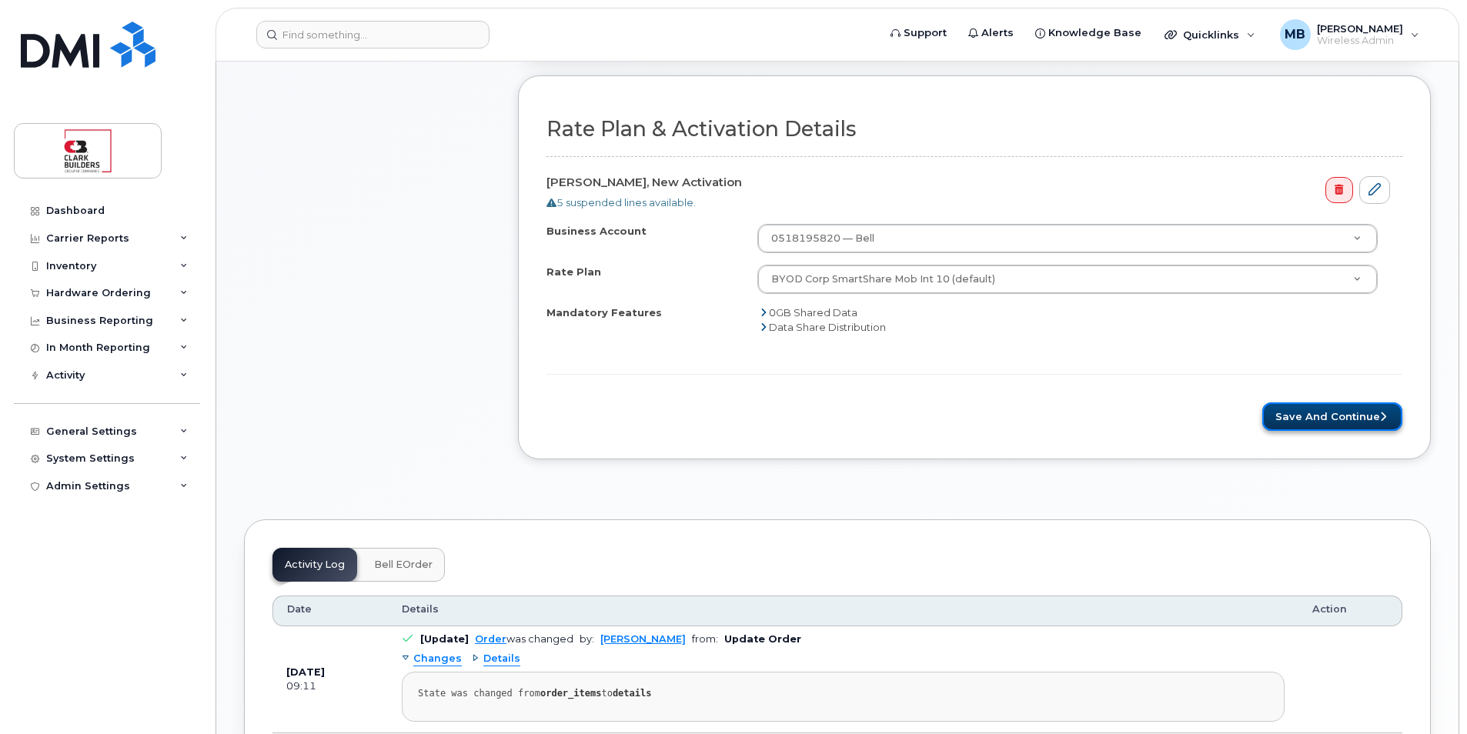
click at [1325, 420] on button "Save and Continue" at bounding box center [1332, 417] width 140 height 28
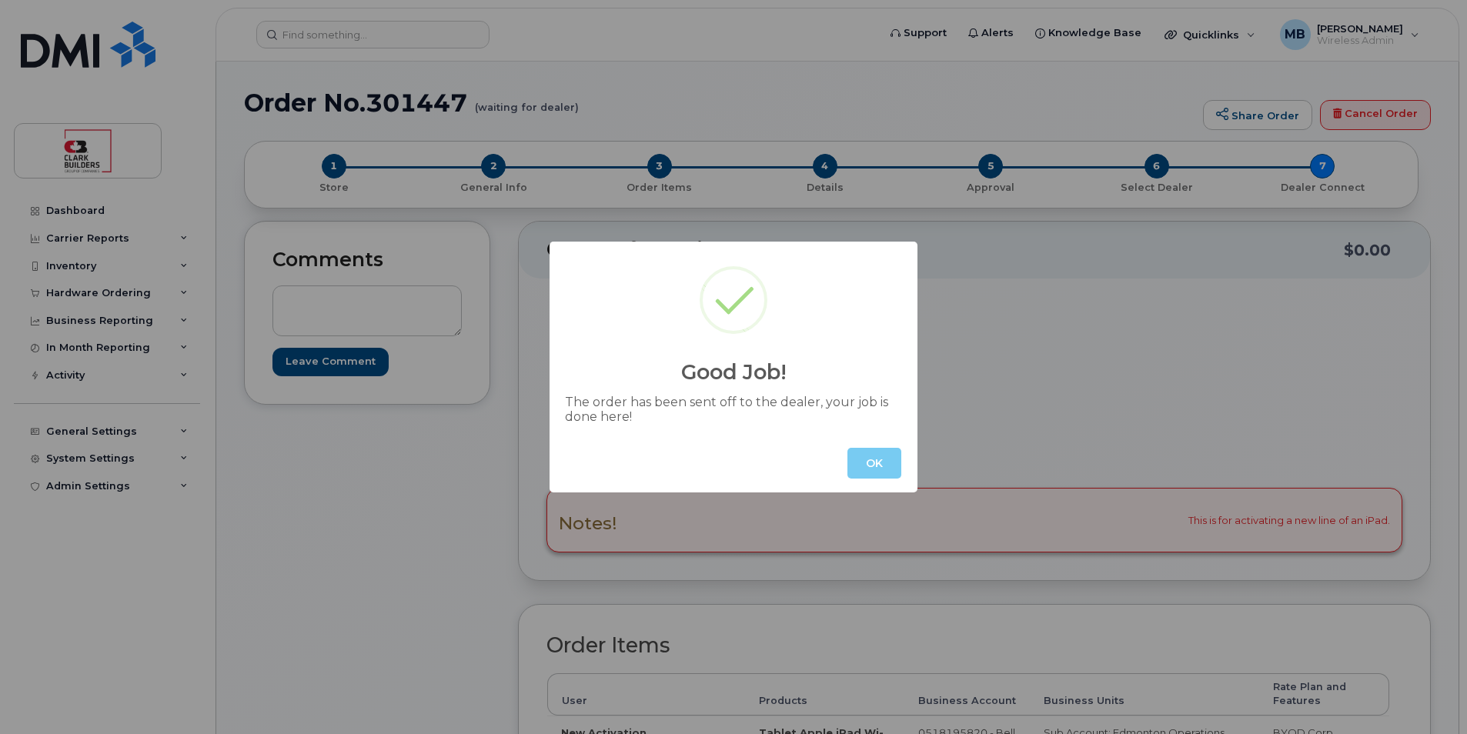
click at [877, 466] on button "OK" at bounding box center [874, 463] width 54 height 31
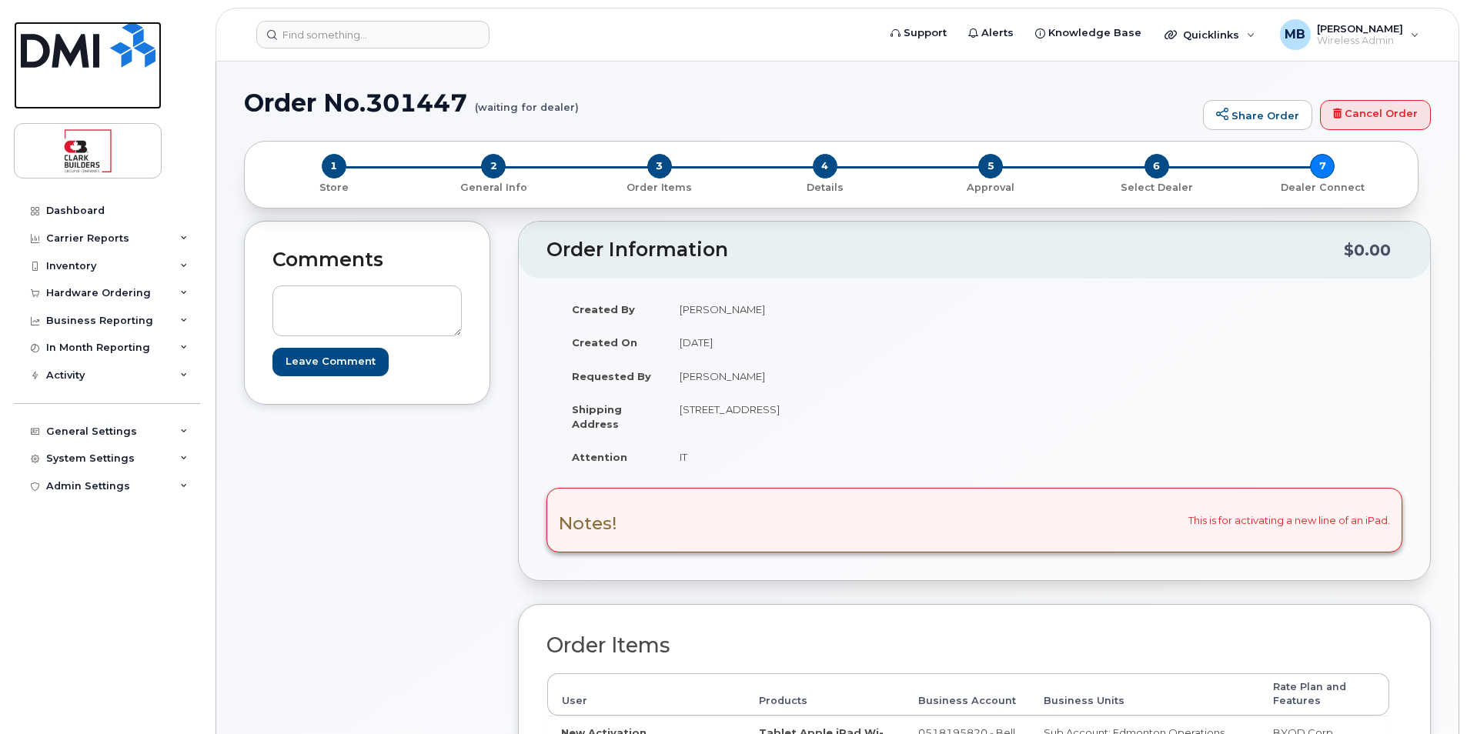
click at [132, 50] on img at bounding box center [88, 45] width 135 height 46
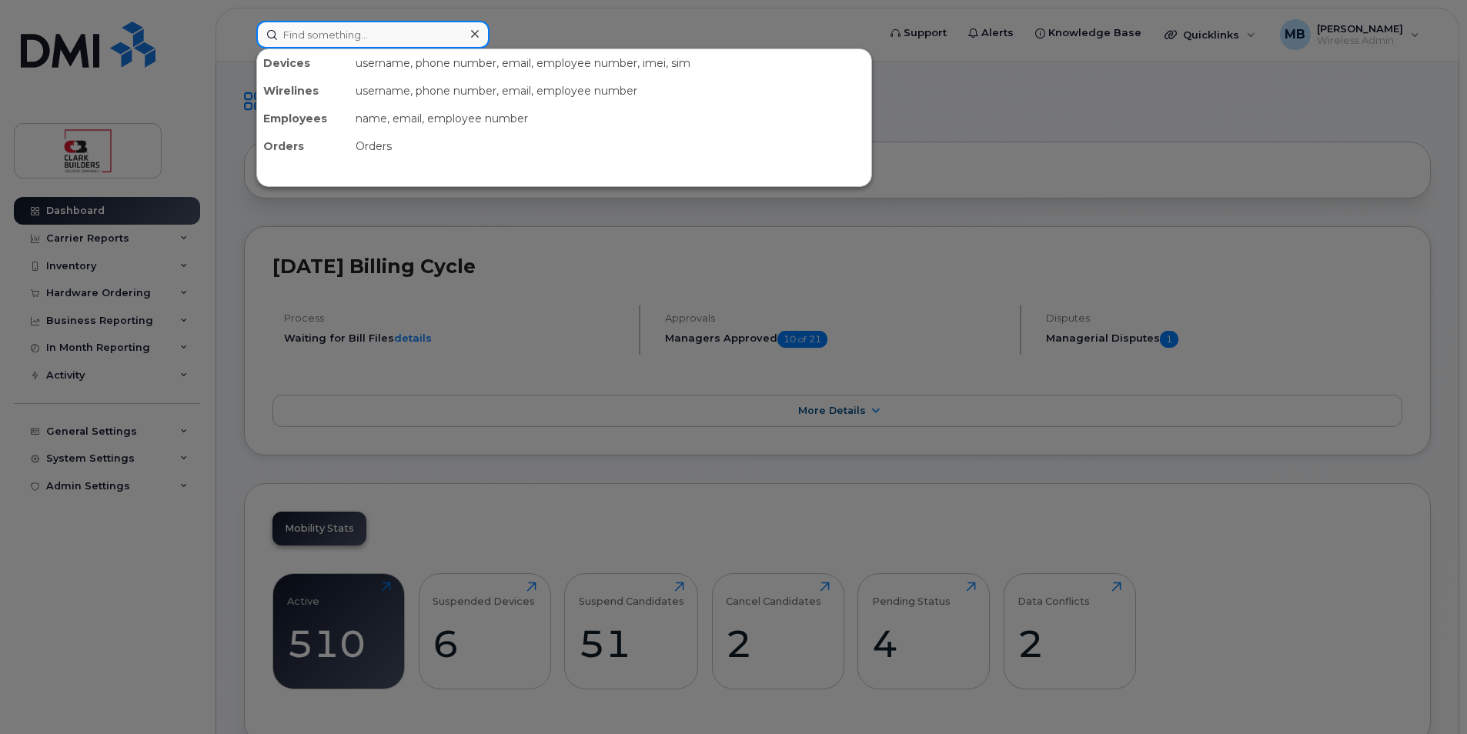
click at [319, 29] on input at bounding box center [372, 35] width 233 height 28
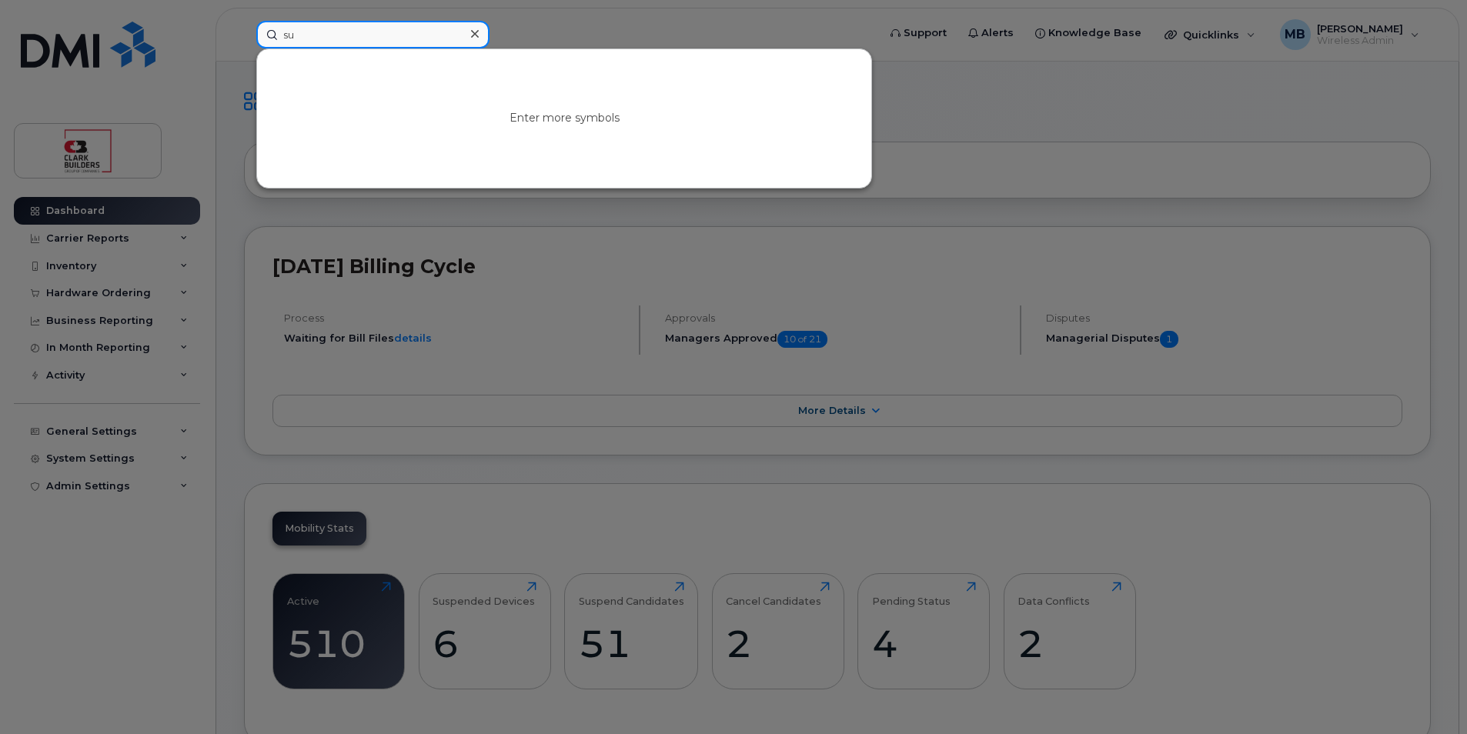
type input "s"
click at [222, 231] on div at bounding box center [733, 367] width 1467 height 734
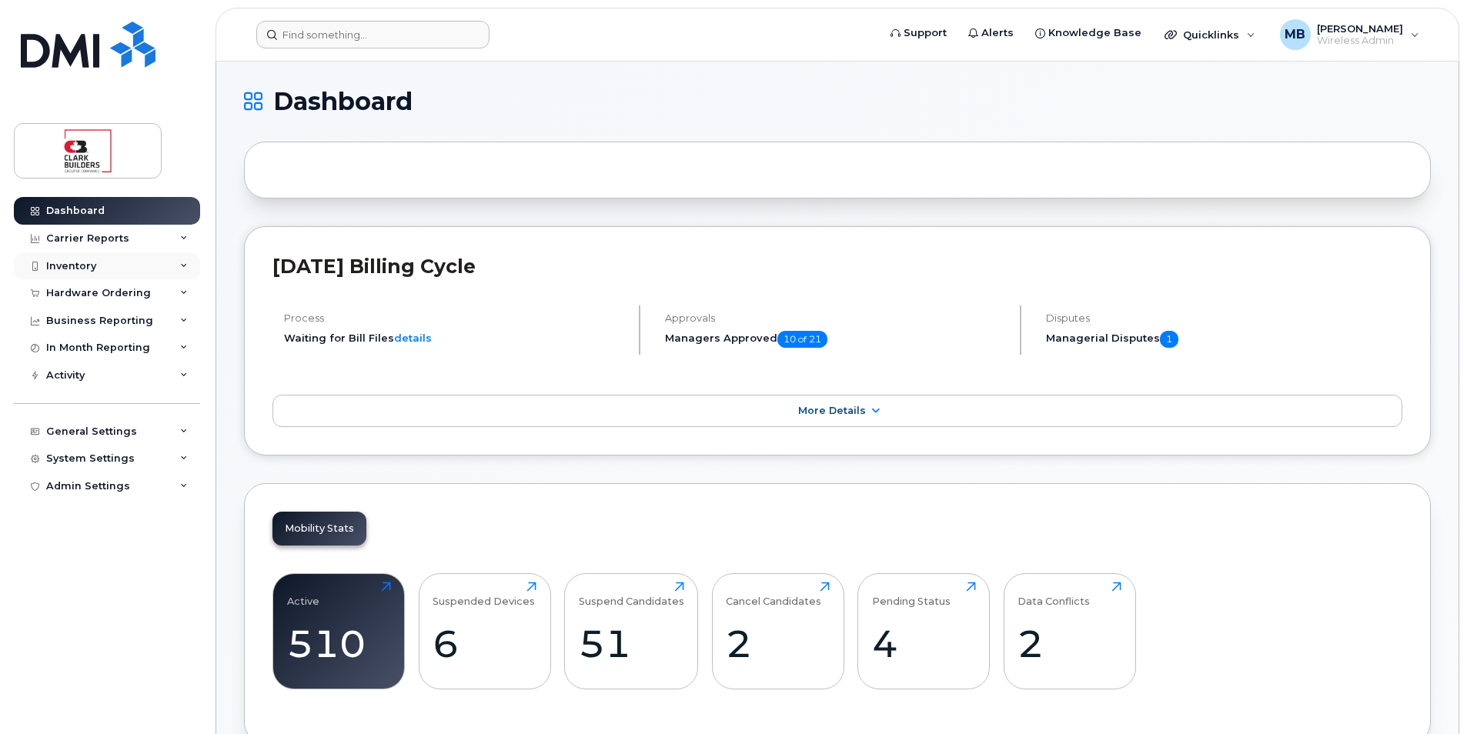
click at [104, 264] on div "Inventory" at bounding box center [107, 266] width 186 height 28
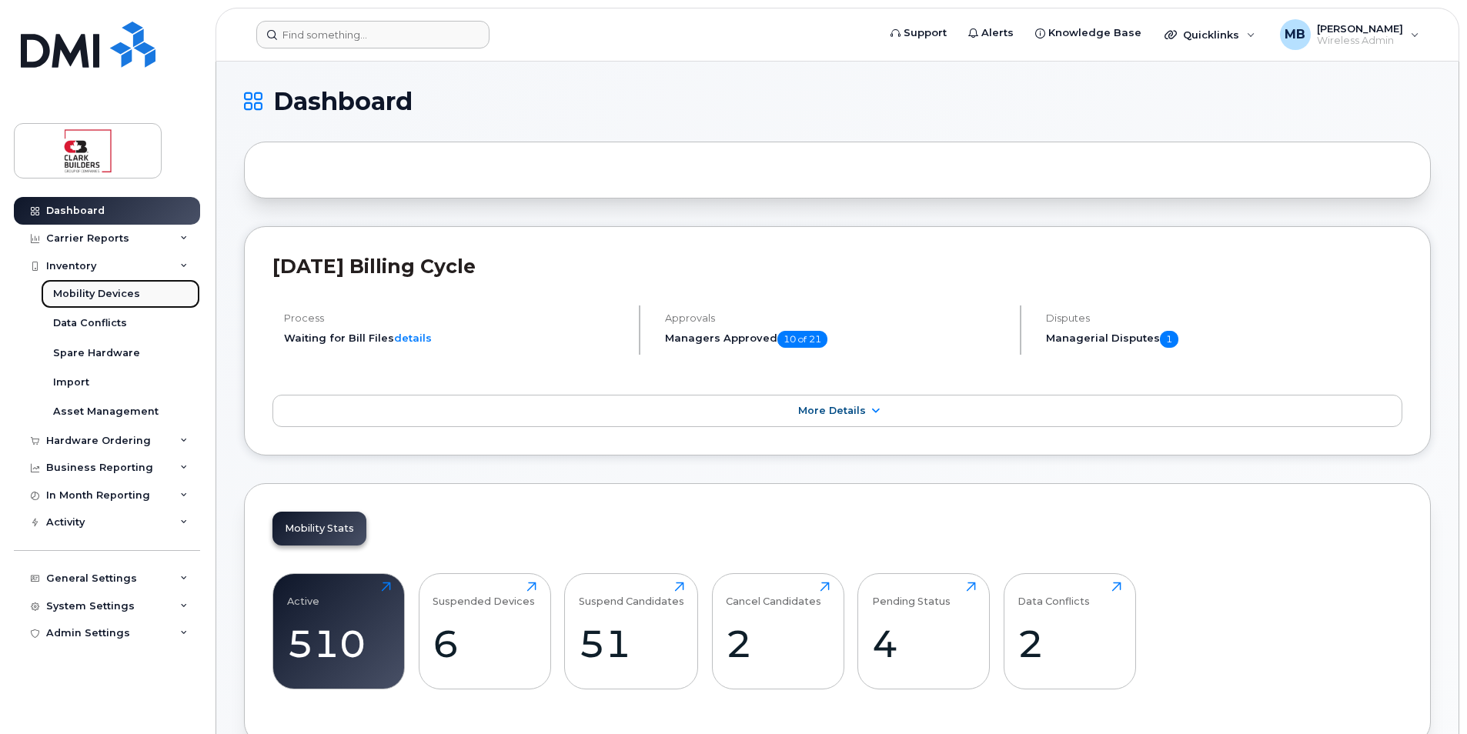
click at [106, 296] on div "Mobility Devices" at bounding box center [96, 294] width 87 height 14
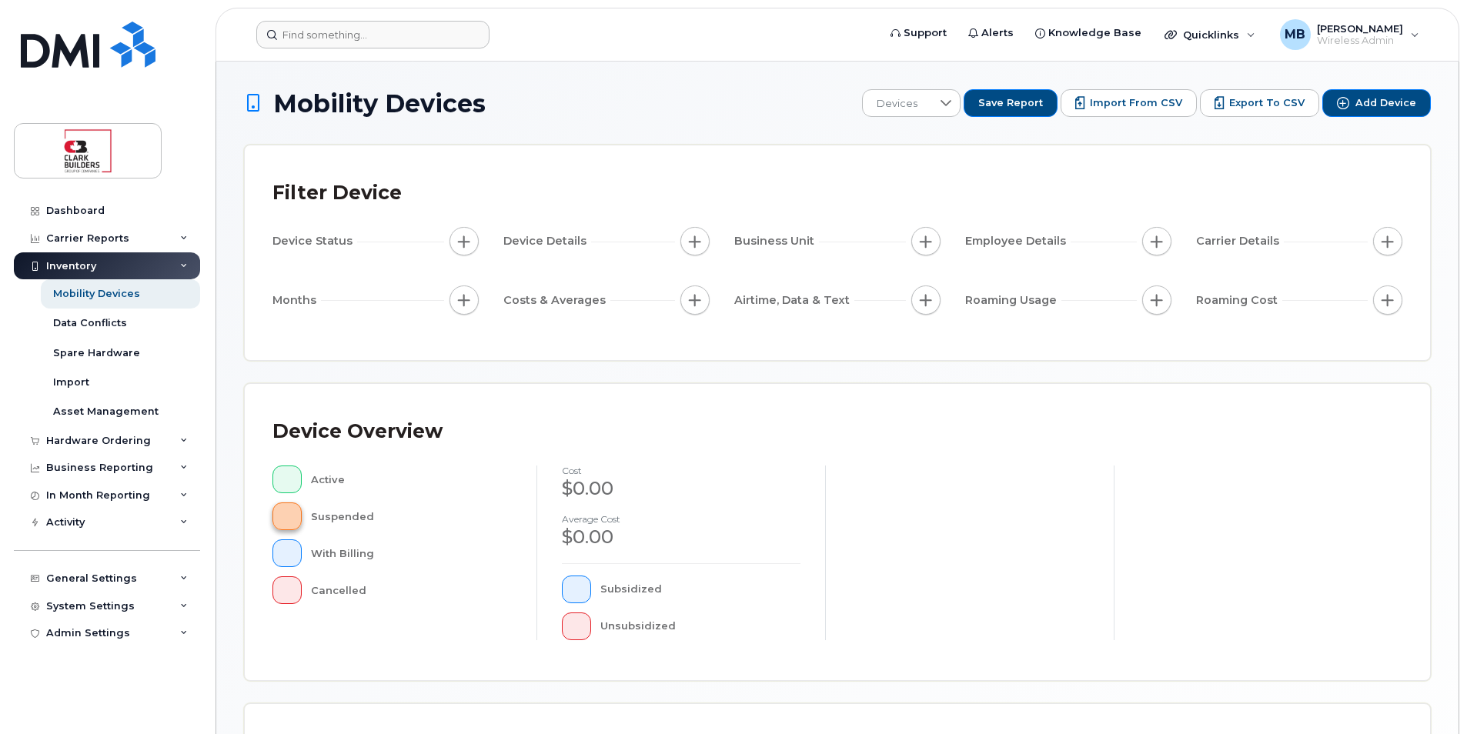
click at [290, 514] on div "Active Suspended With Billing Cancelled" at bounding box center [391, 535] width 239 height 139
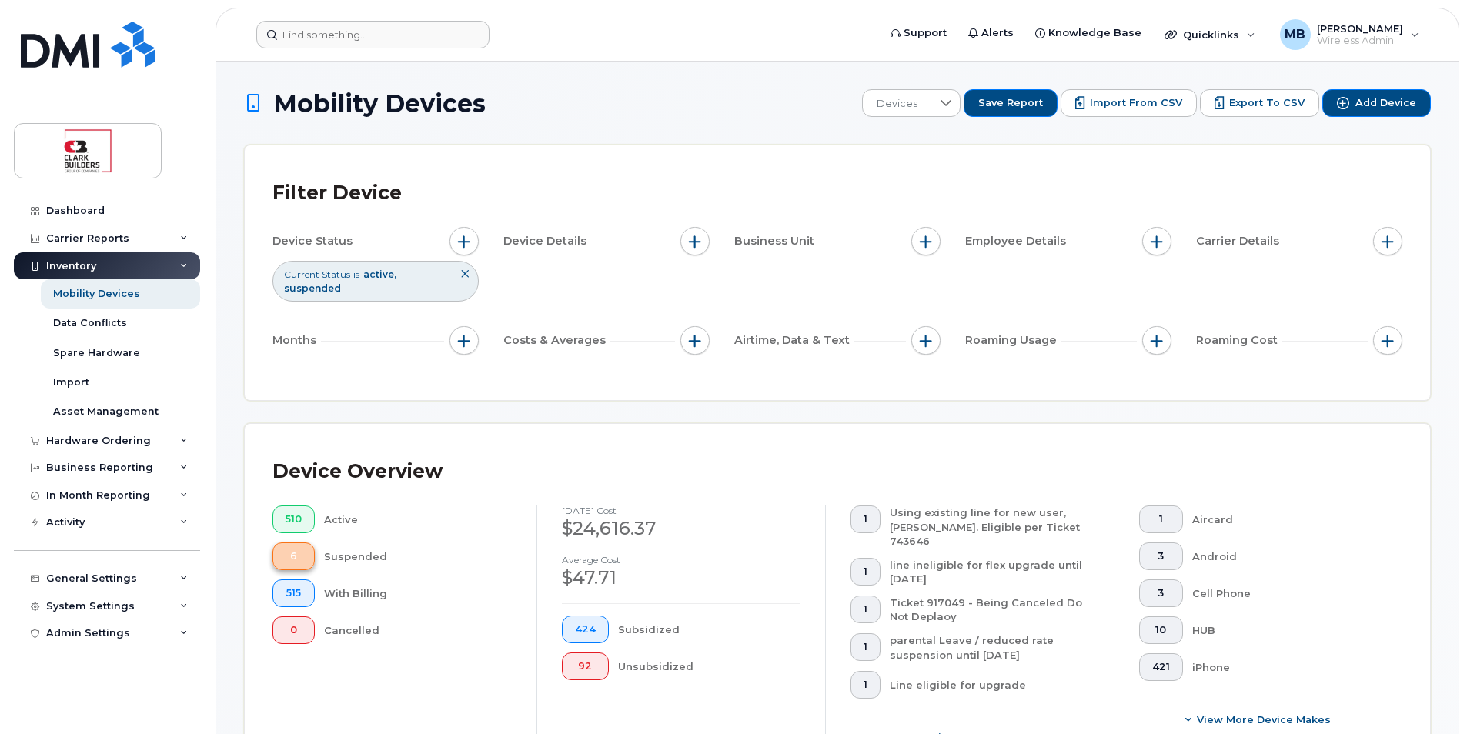
click at [295, 560] on span "6" at bounding box center [294, 556] width 16 height 12
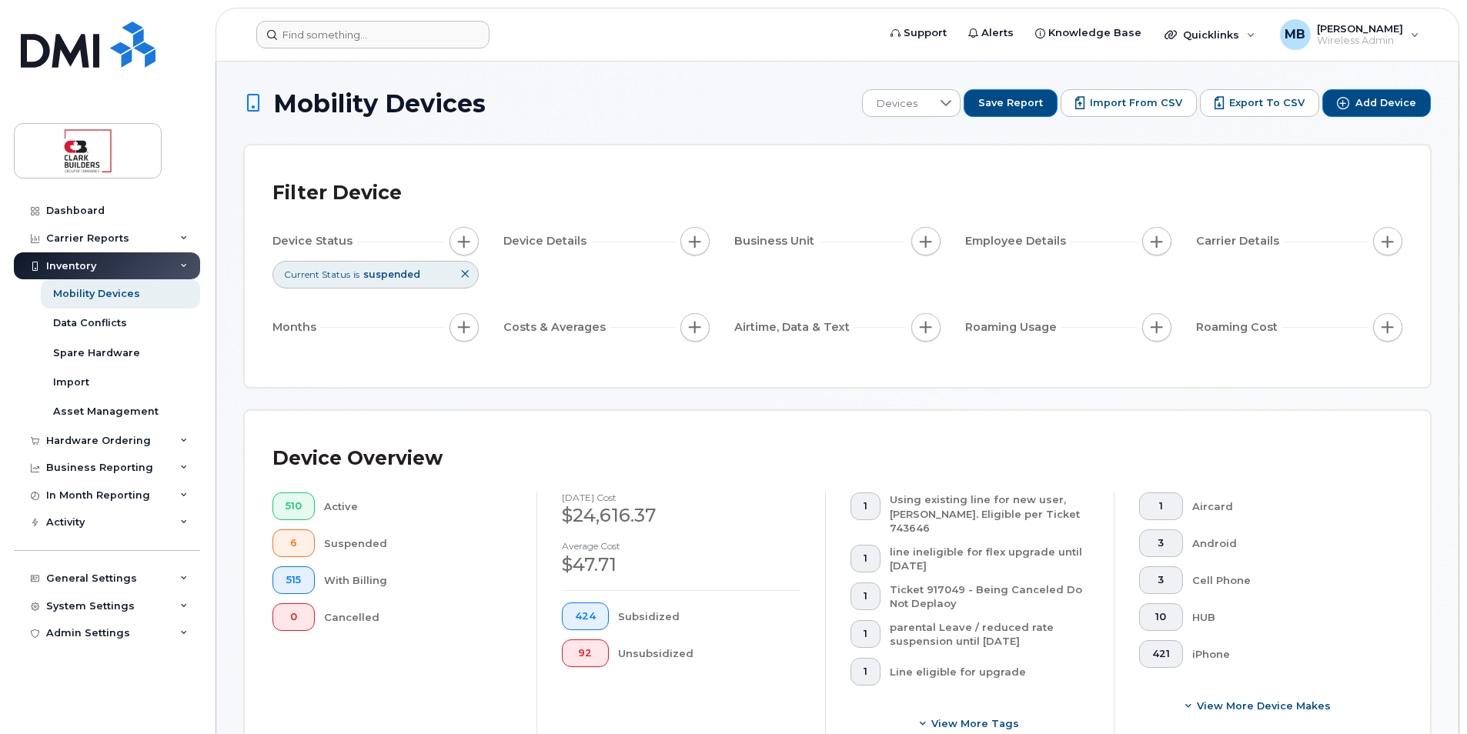
scroll to position [539, 0]
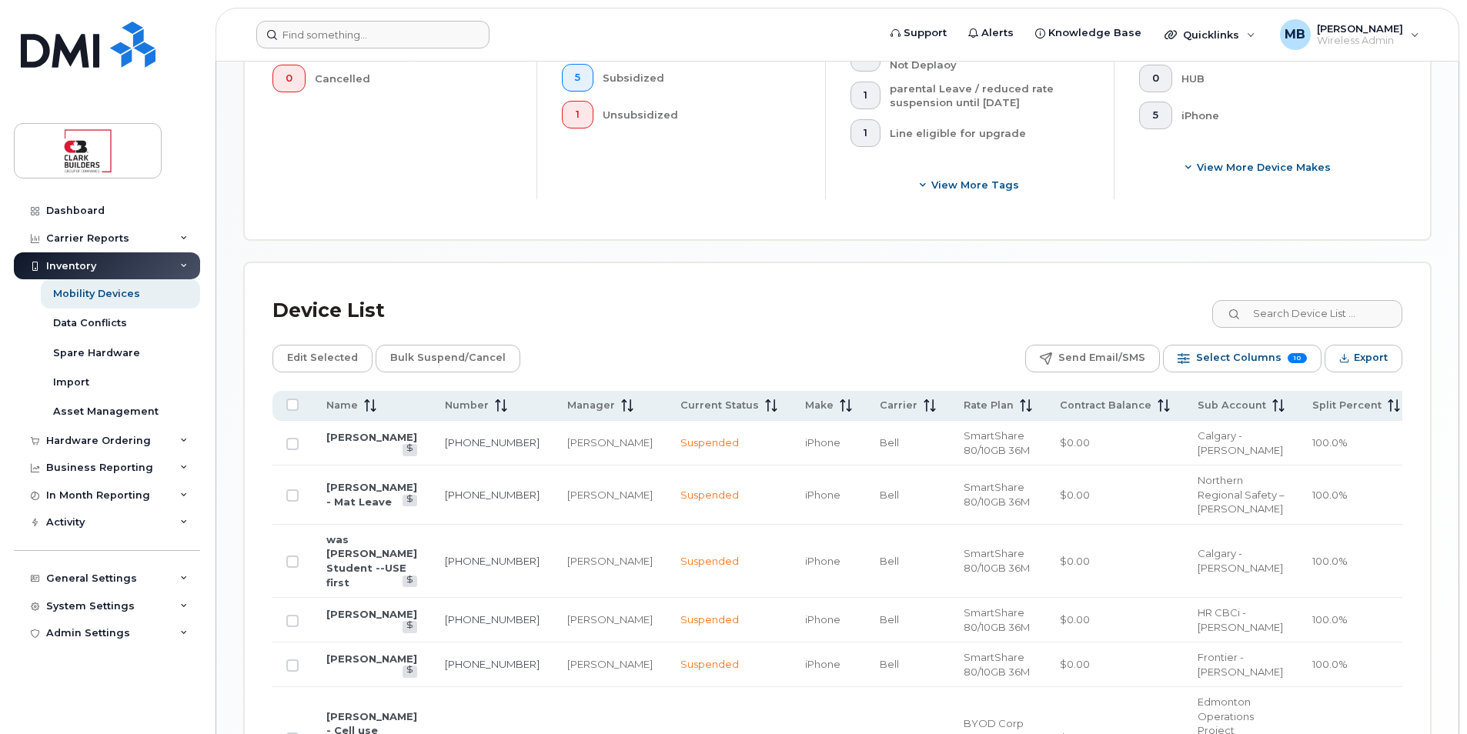
scroll to position [616, 0]
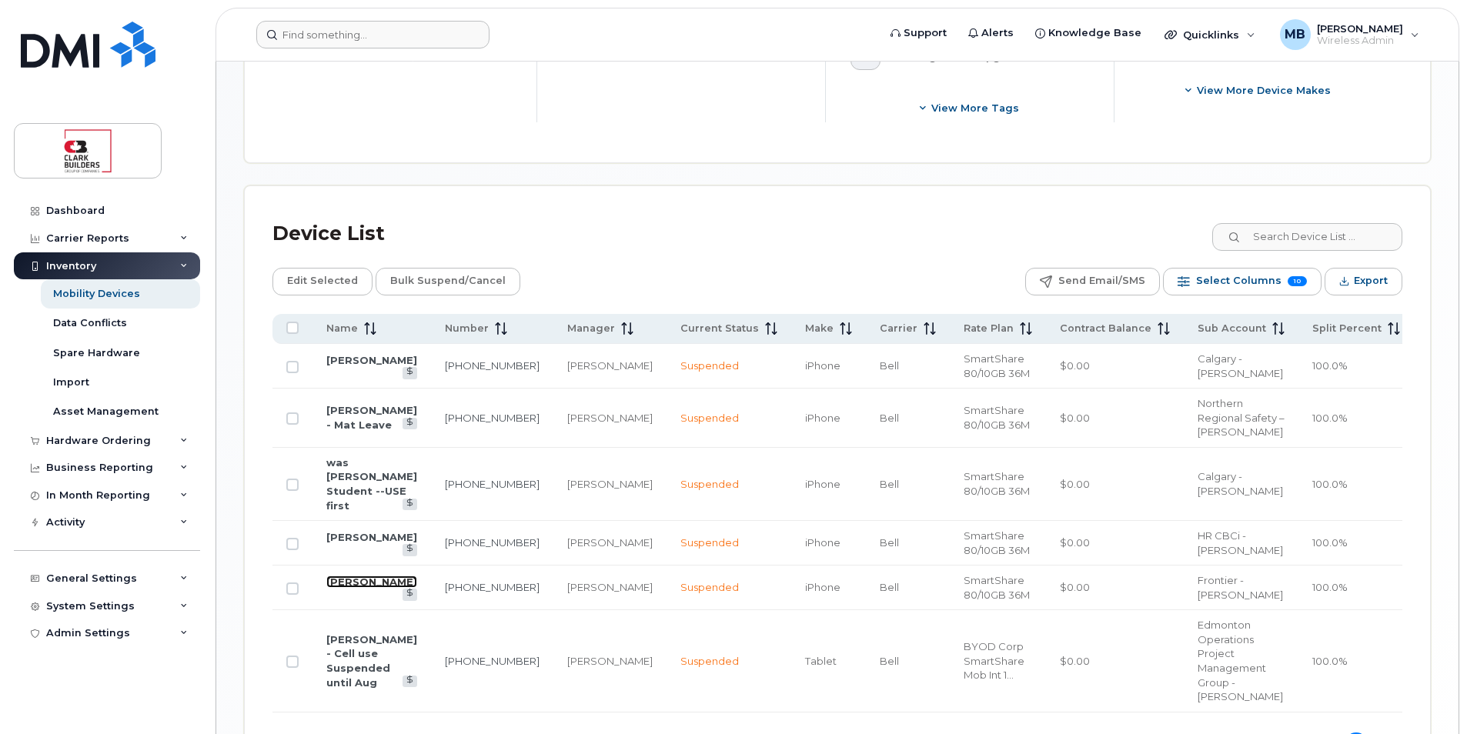
click at [364, 576] on link "Rick Morin" at bounding box center [371, 582] width 91 height 12
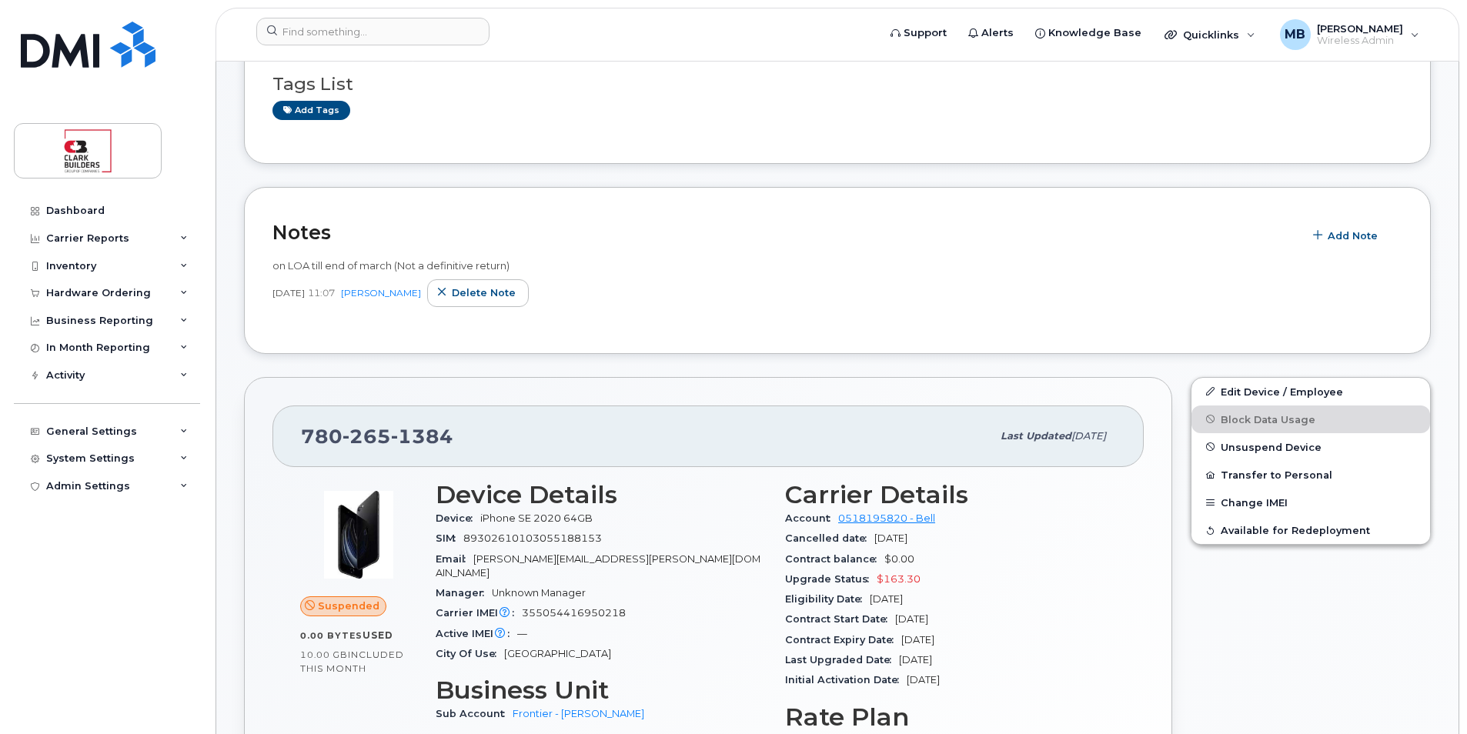
scroll to position [110, 0]
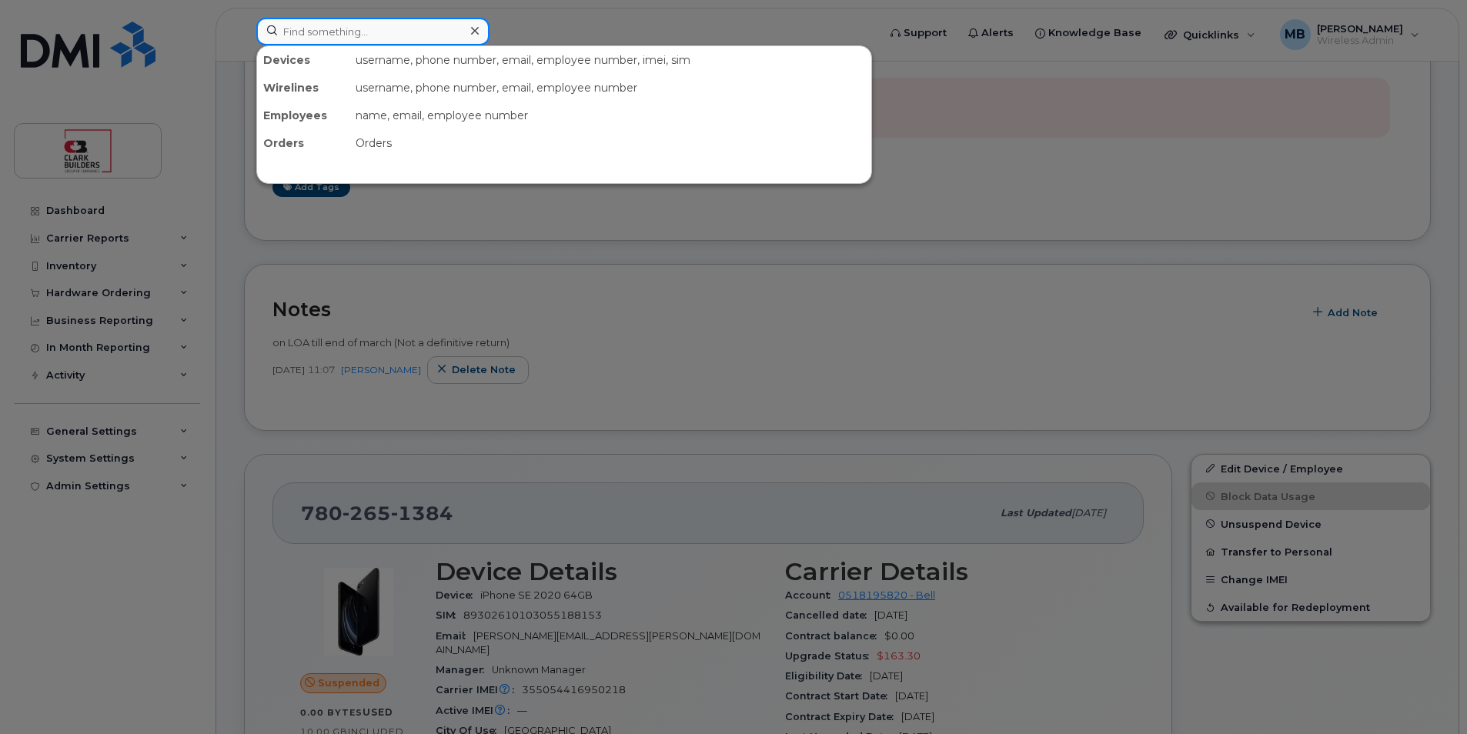
click at [336, 34] on input at bounding box center [372, 32] width 233 height 28
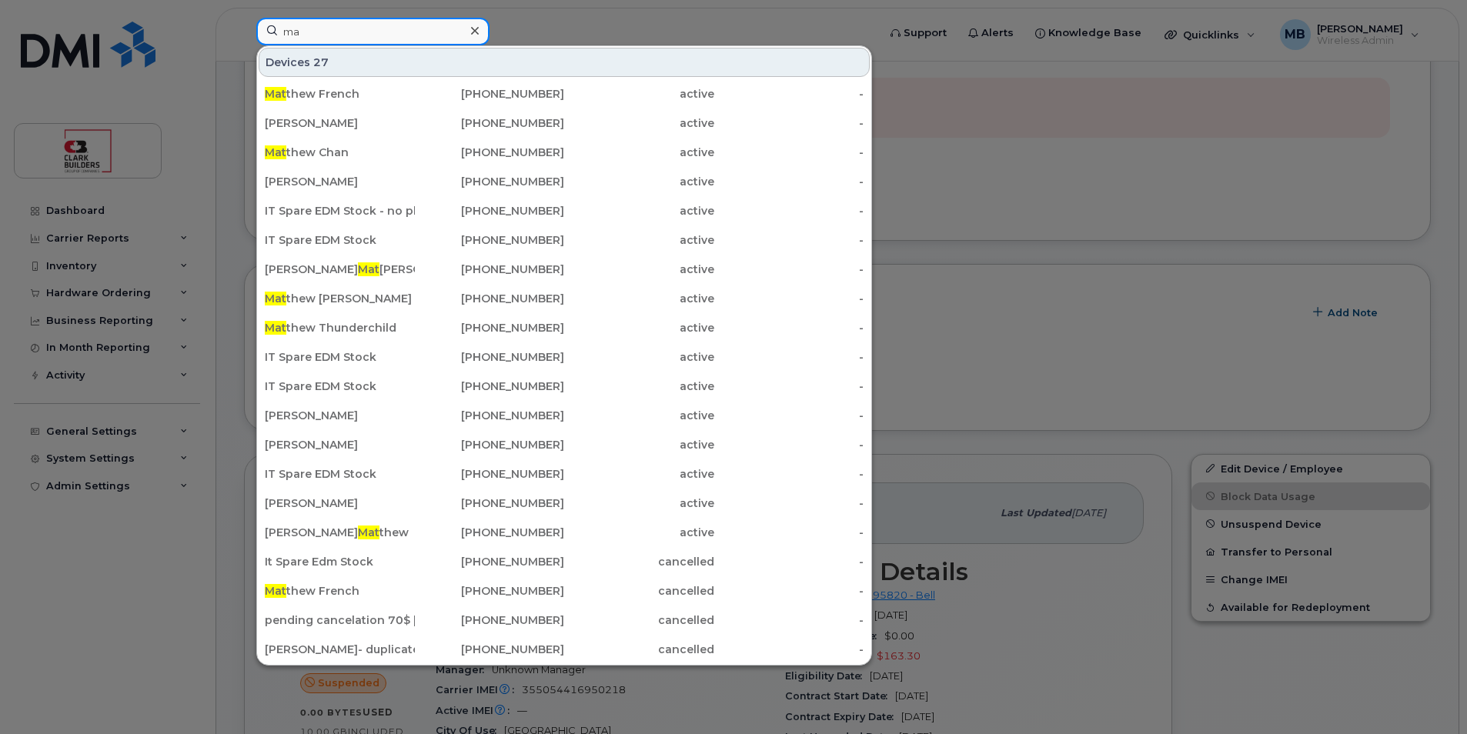
type input "m"
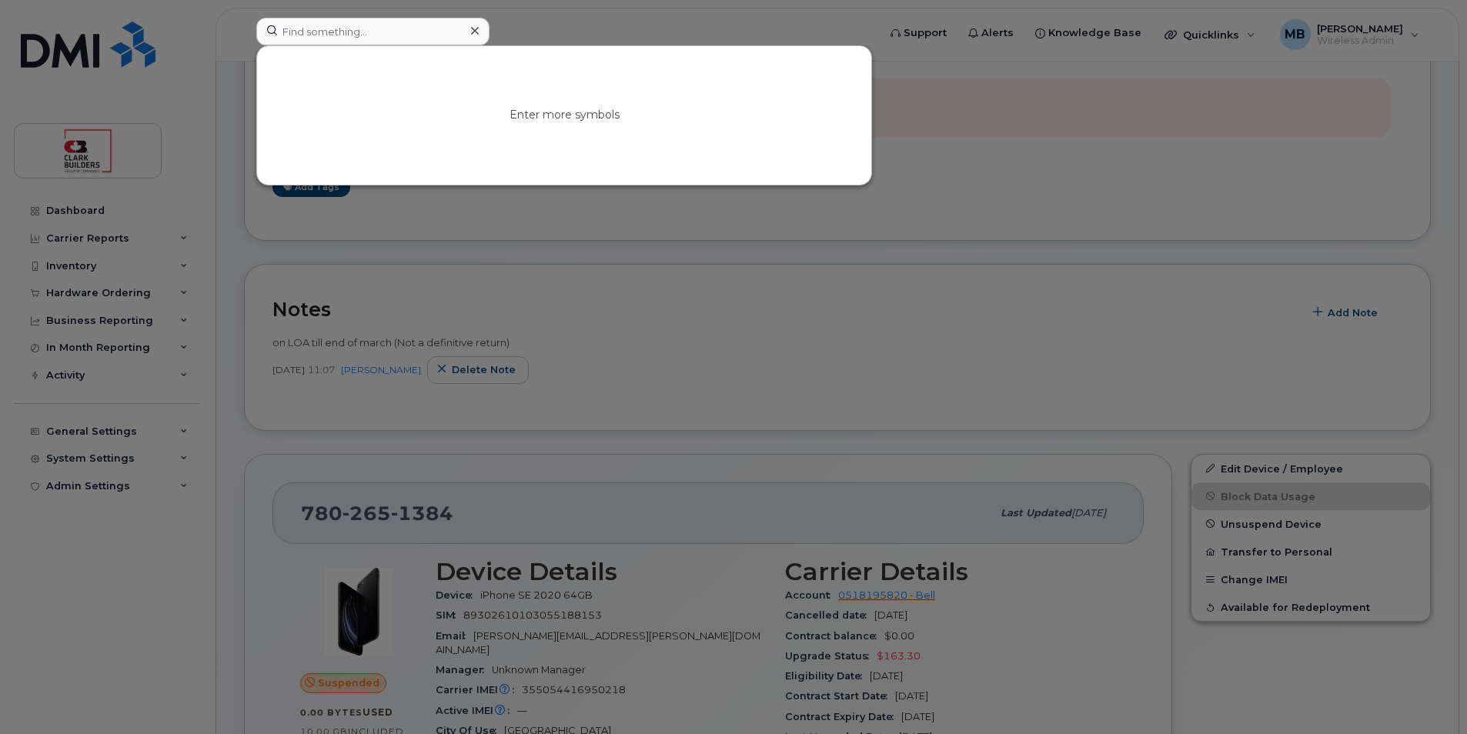
click at [592, 27] on div at bounding box center [733, 367] width 1467 height 734
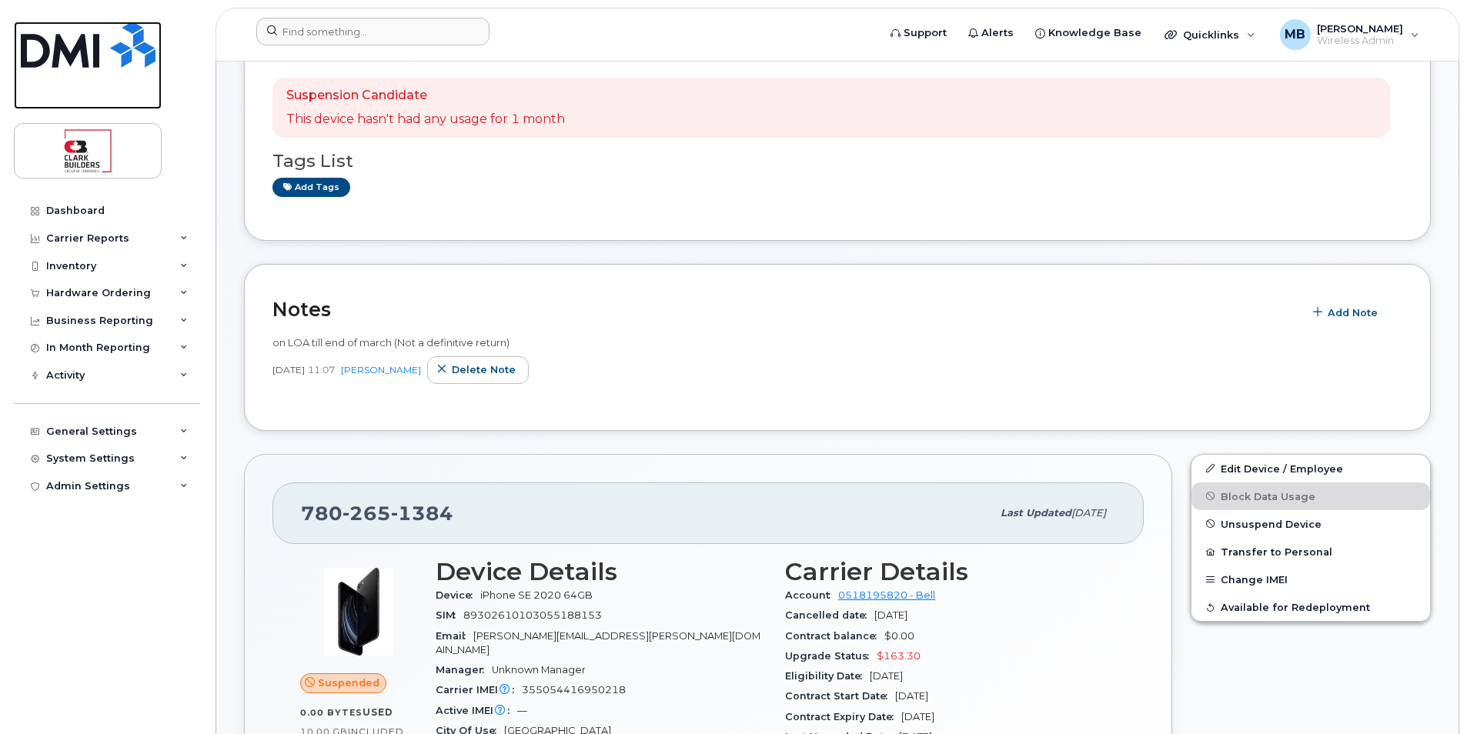
click at [113, 59] on img at bounding box center [88, 45] width 135 height 46
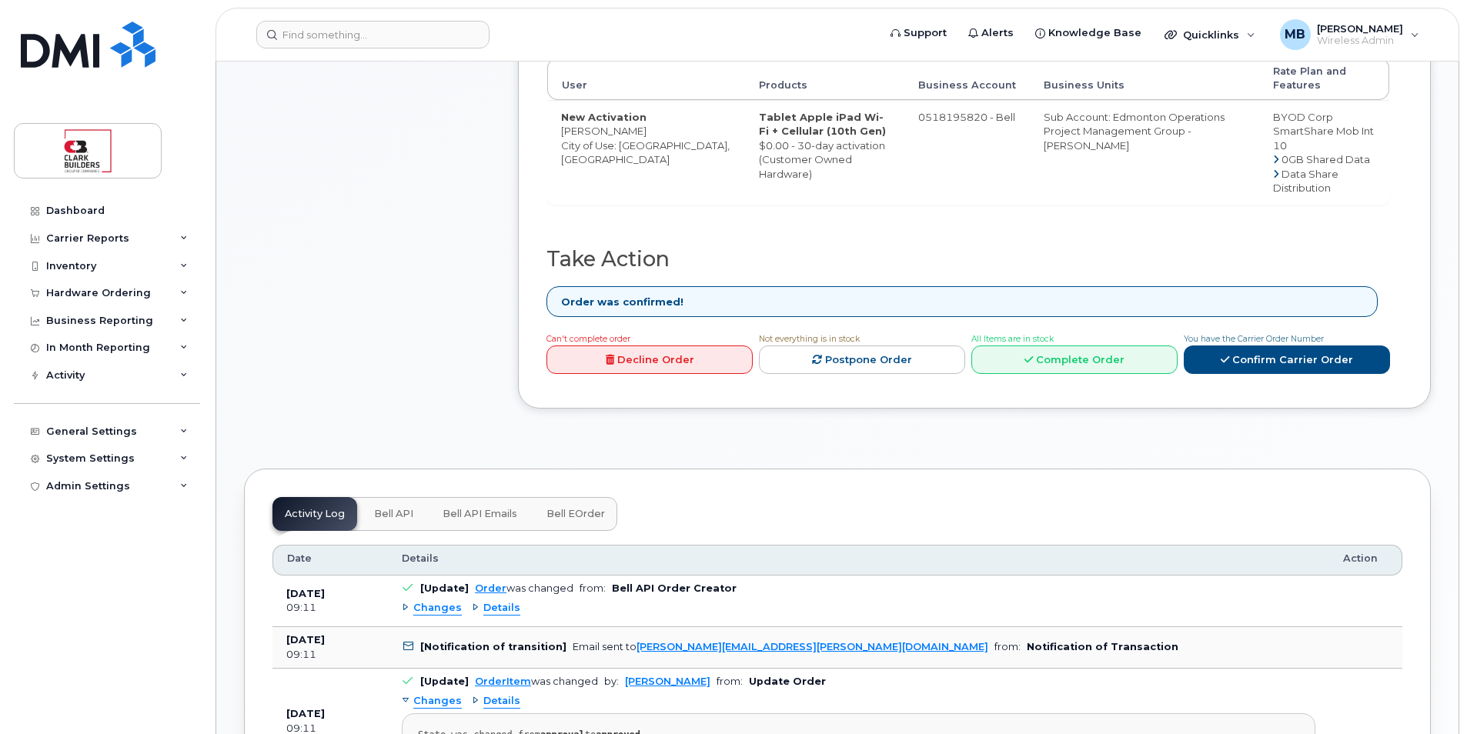
scroll to position [770, 0]
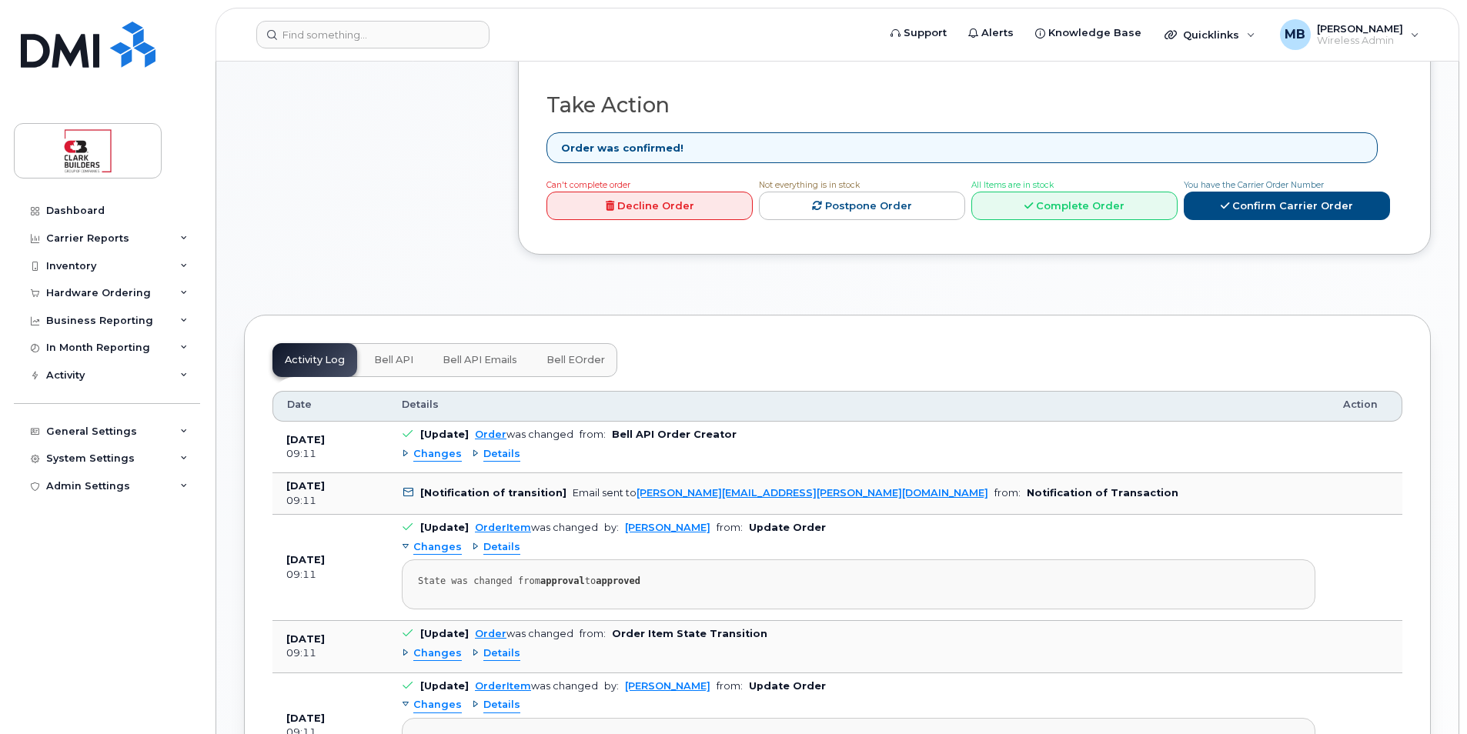
click at [494, 447] on span "Details" at bounding box center [501, 454] width 37 height 15
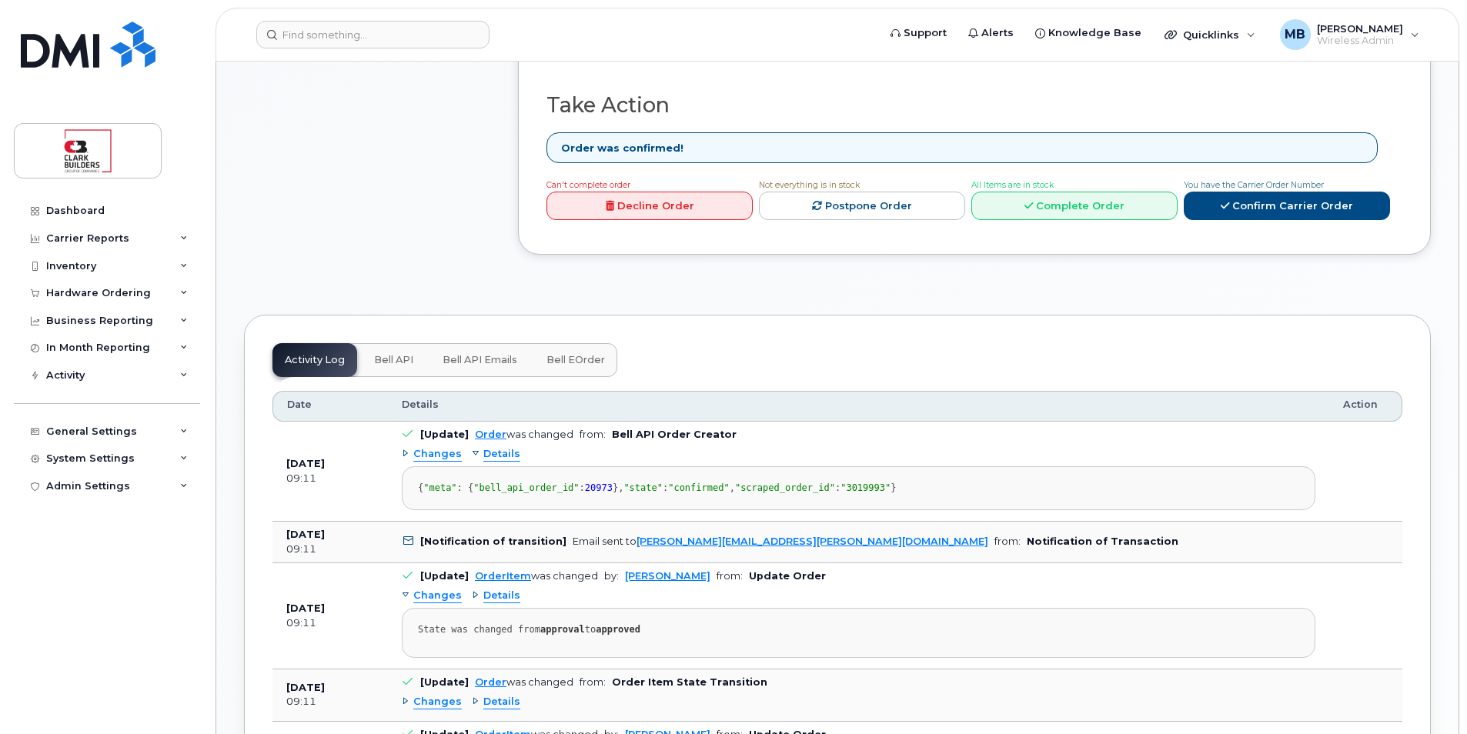
click at [505, 447] on span "Details" at bounding box center [501, 454] width 37 height 15
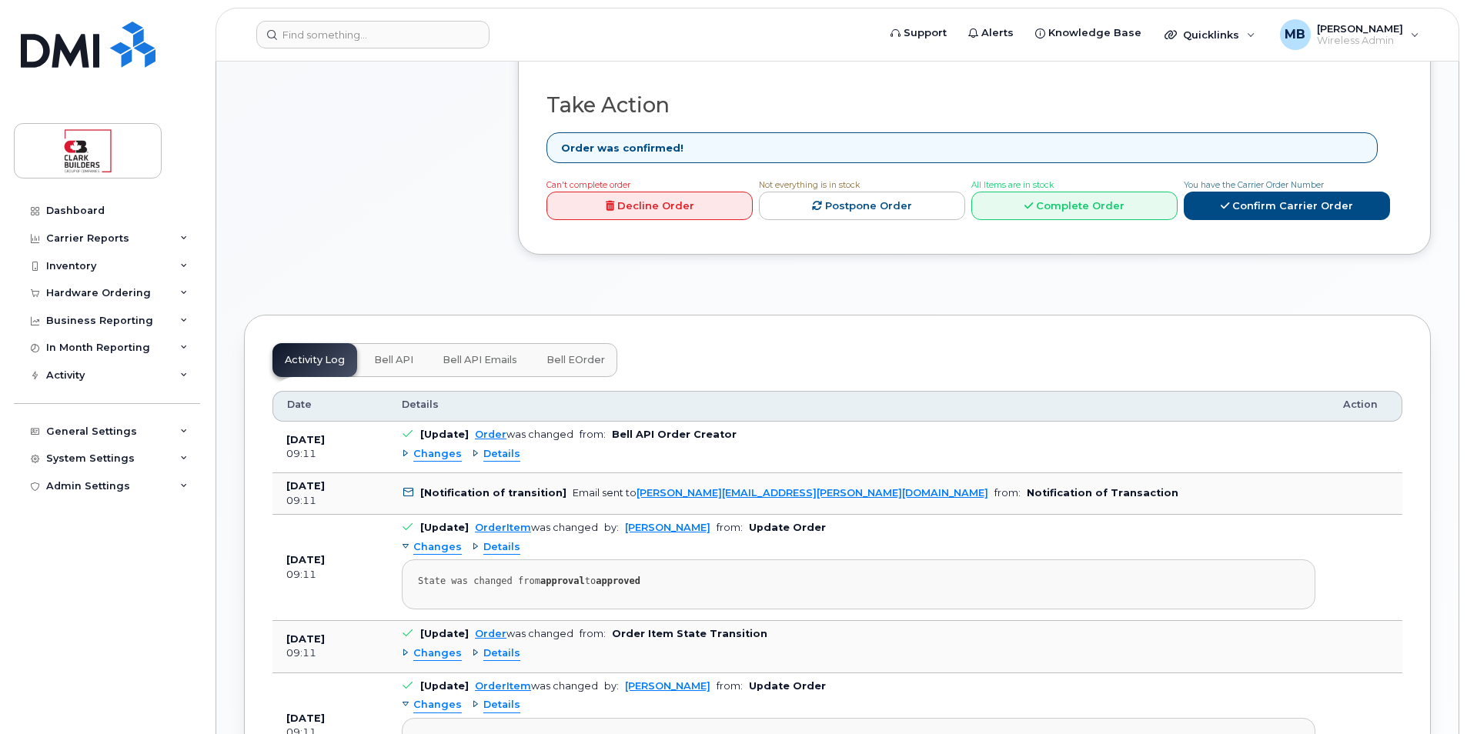
click at [498, 447] on span "Details" at bounding box center [501, 454] width 37 height 15
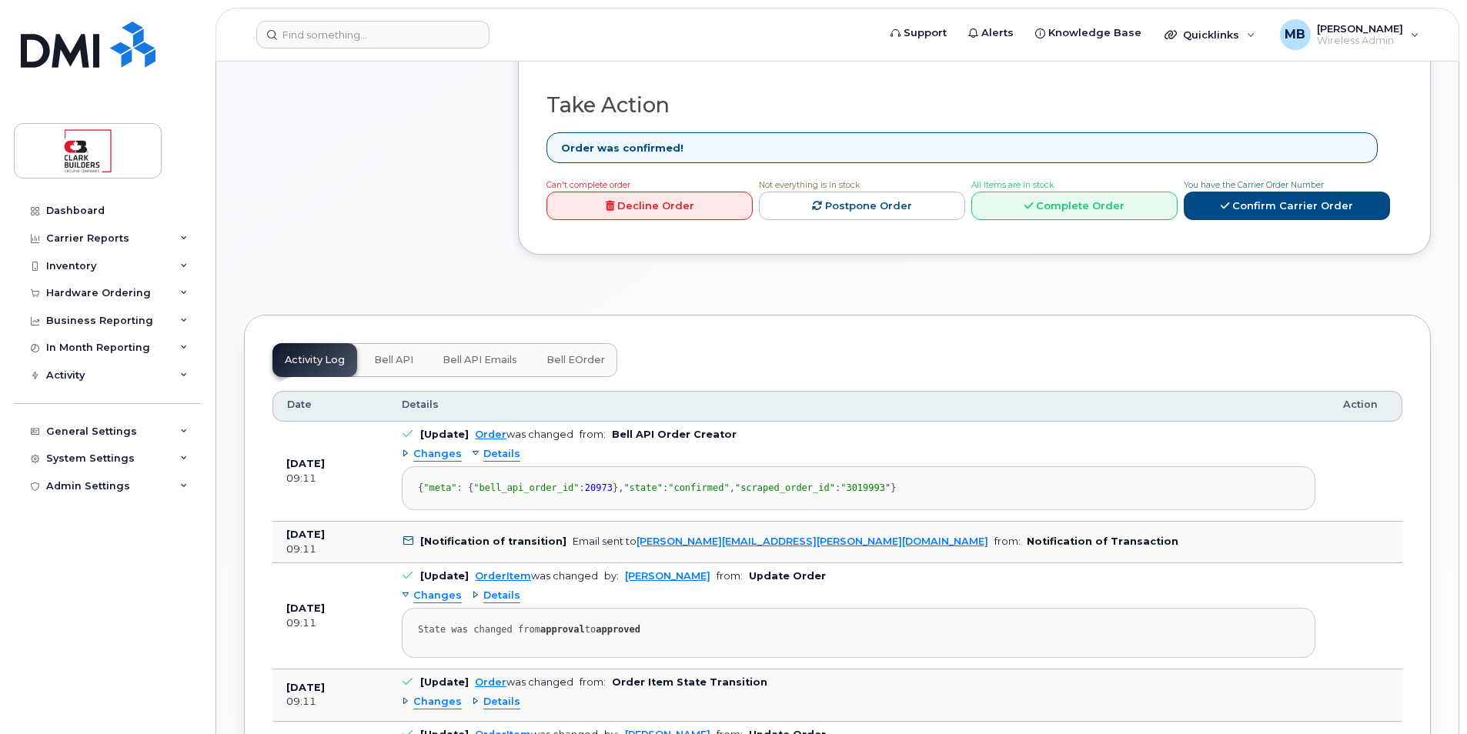
click at [498, 447] on span "Details" at bounding box center [501, 454] width 37 height 15
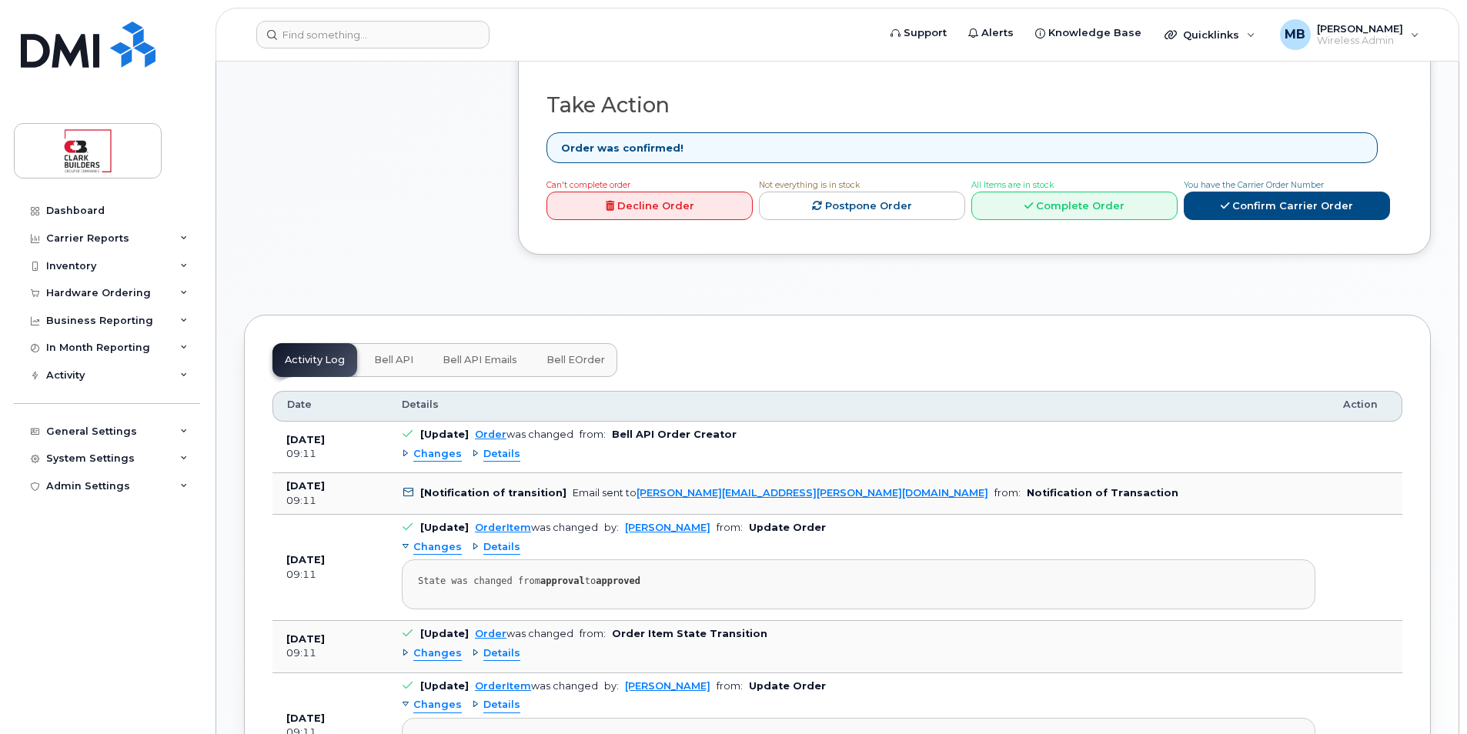
click at [443, 447] on span "Changes" at bounding box center [437, 454] width 48 height 15
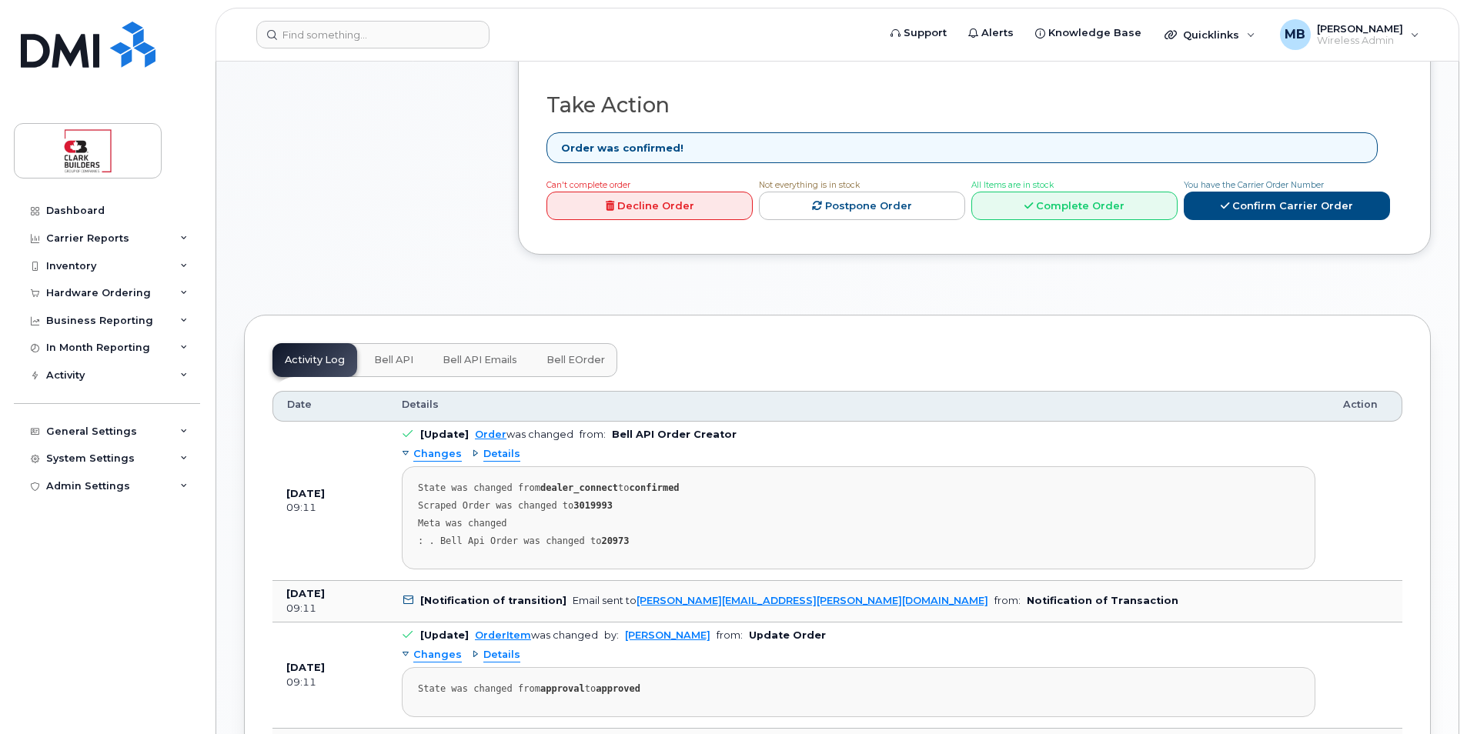
click at [443, 447] on span "Changes" at bounding box center [437, 454] width 48 height 15
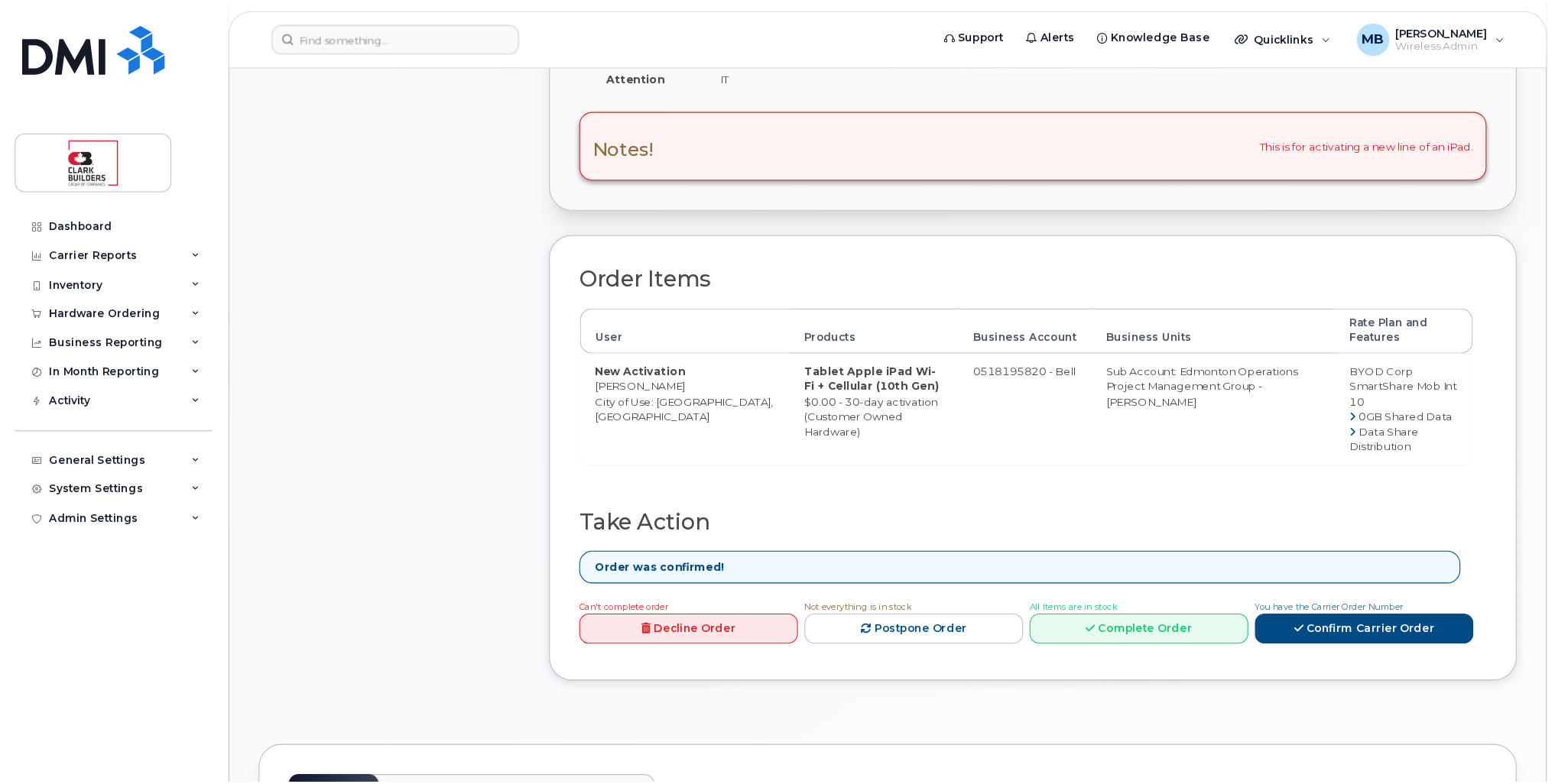
scroll to position [0, 0]
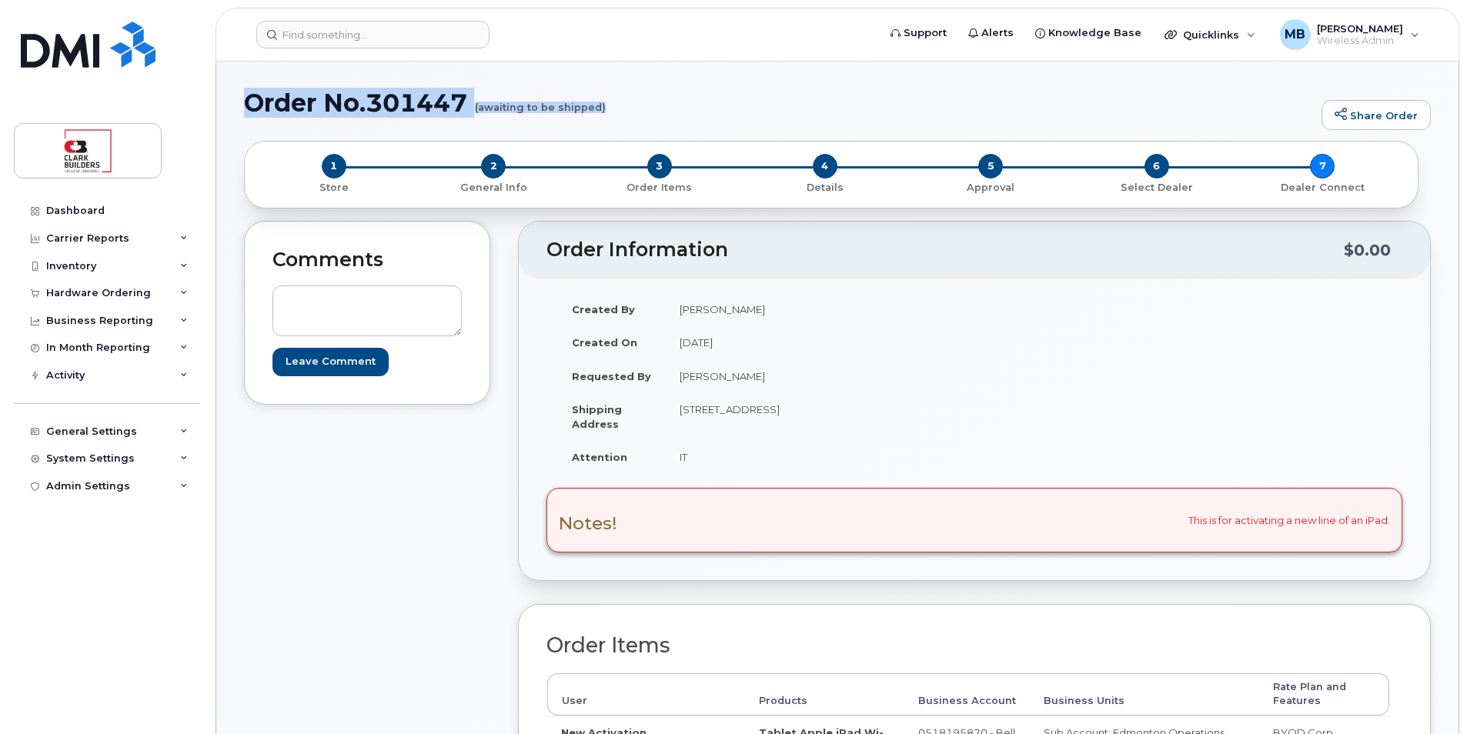
drag, startPoint x: 249, startPoint y: 98, endPoint x: 610, endPoint y: 128, distance: 362.3
click at [610, 128] on div "Order No.301447 (awaiting to be shipped) Share Order" at bounding box center [837, 115] width 1187 height 52
drag, startPoint x: 610, startPoint y: 128, endPoint x: 580, endPoint y: 132, distance: 29.6
click at [580, 132] on div "Order No.301447 (awaiting to be shipped) Share Order" at bounding box center [837, 115] width 1187 height 52
drag, startPoint x: 622, startPoint y: 102, endPoint x: 245, endPoint y: 102, distance: 377.2
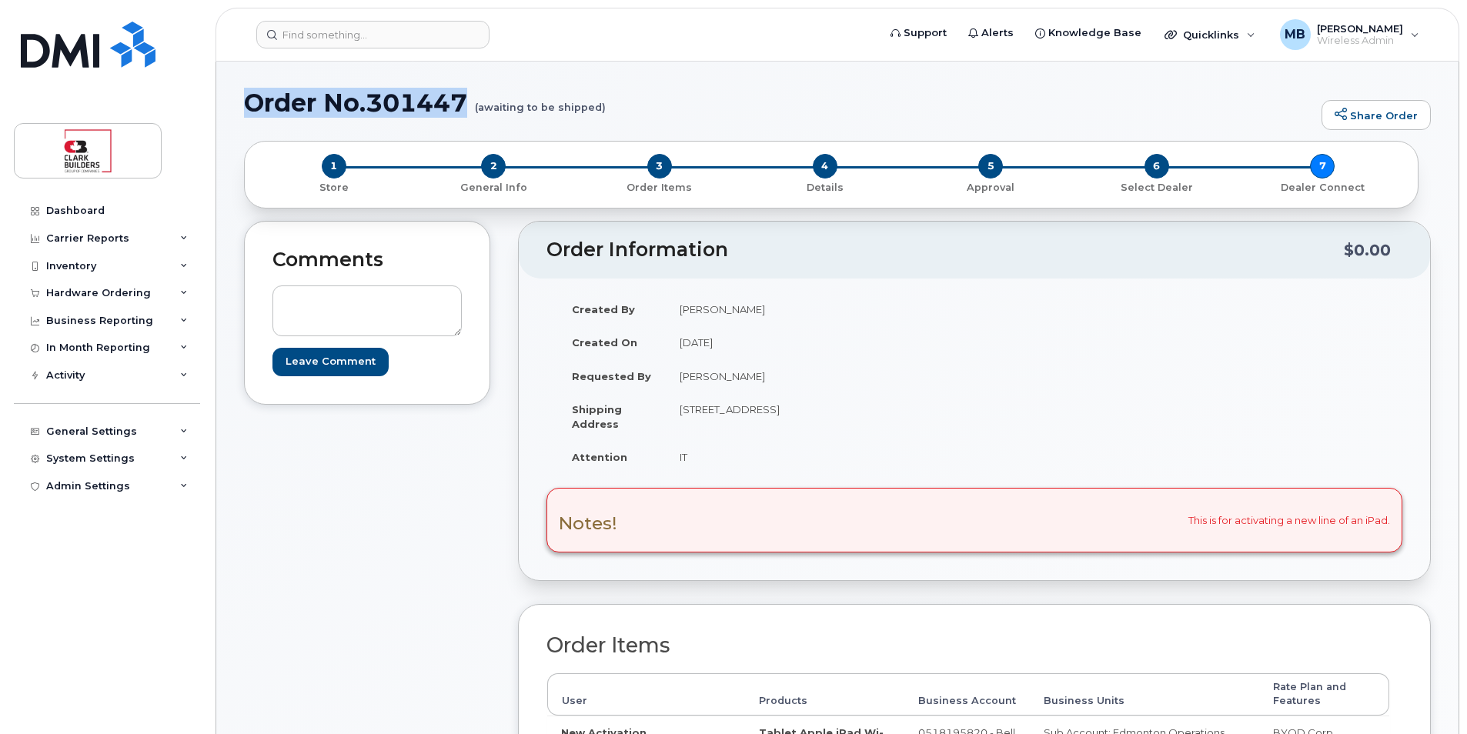
click at [245, 102] on h1 "Order No.301447 (awaiting to be shipped)" at bounding box center [779, 102] width 1070 height 27
drag, startPoint x: 245, startPoint y: 102, endPoint x: 244, endPoint y: 112, distance: 10.0
click at [244, 112] on h1 "Order No.301447 (awaiting to be shipped)" at bounding box center [779, 102] width 1070 height 27
drag, startPoint x: 244, startPoint y: 99, endPoint x: 601, endPoint y: 109, distance: 357.3
click at [601, 109] on h1 "Order No.301447 (awaiting to be shipped)" at bounding box center [779, 102] width 1070 height 27
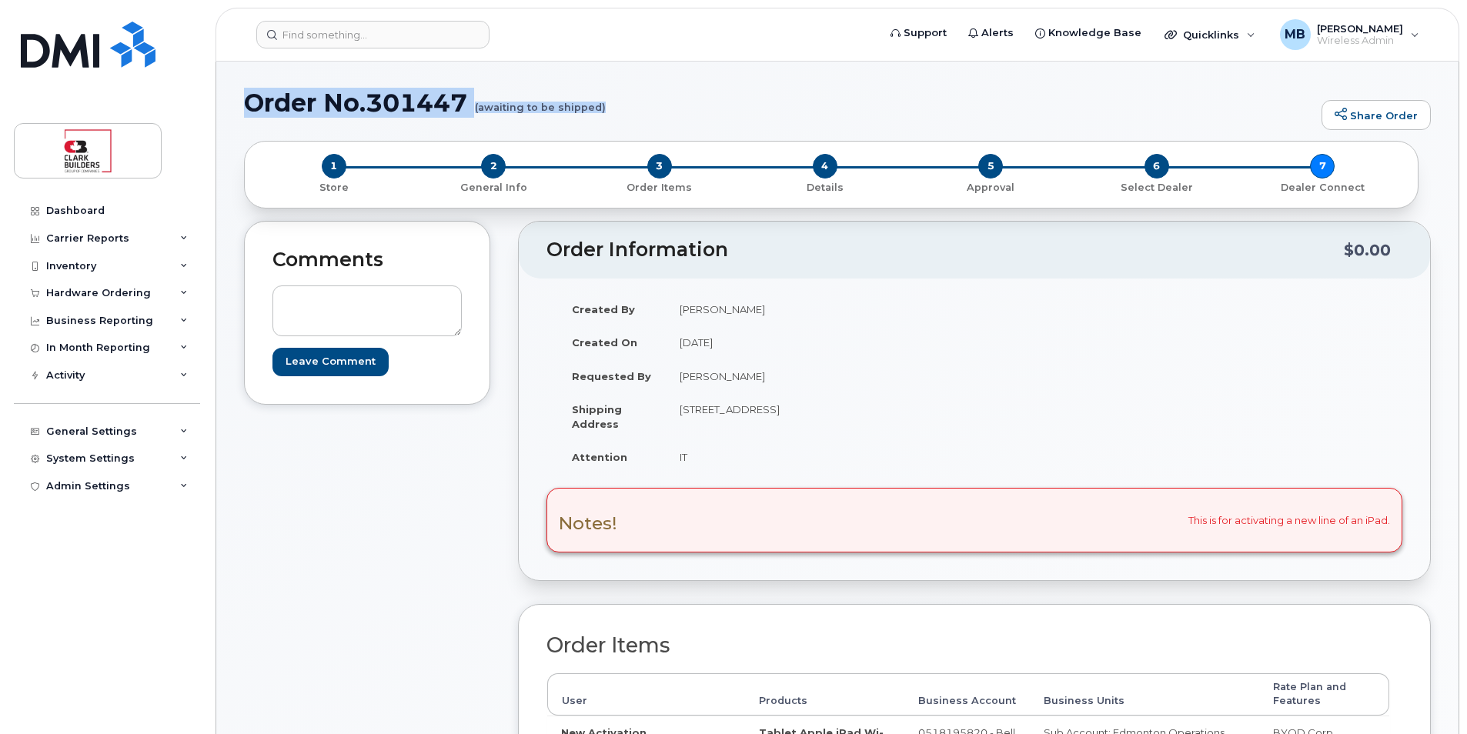
click at [386, 104] on h1 "Order No.301447 (awaiting to be shipped)" at bounding box center [779, 102] width 1070 height 27
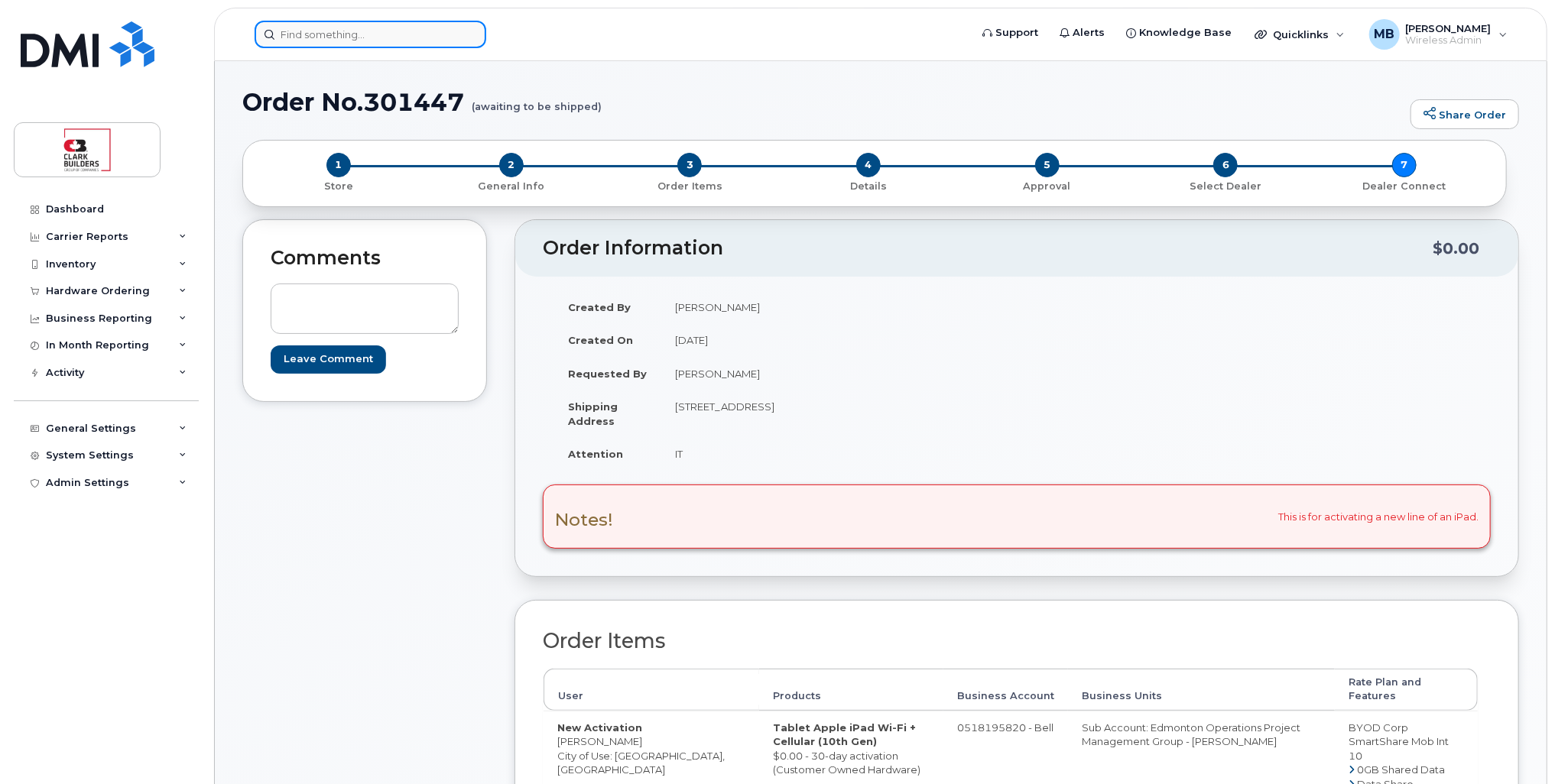
click at [378, 43] on input at bounding box center [369, 35] width 231 height 28
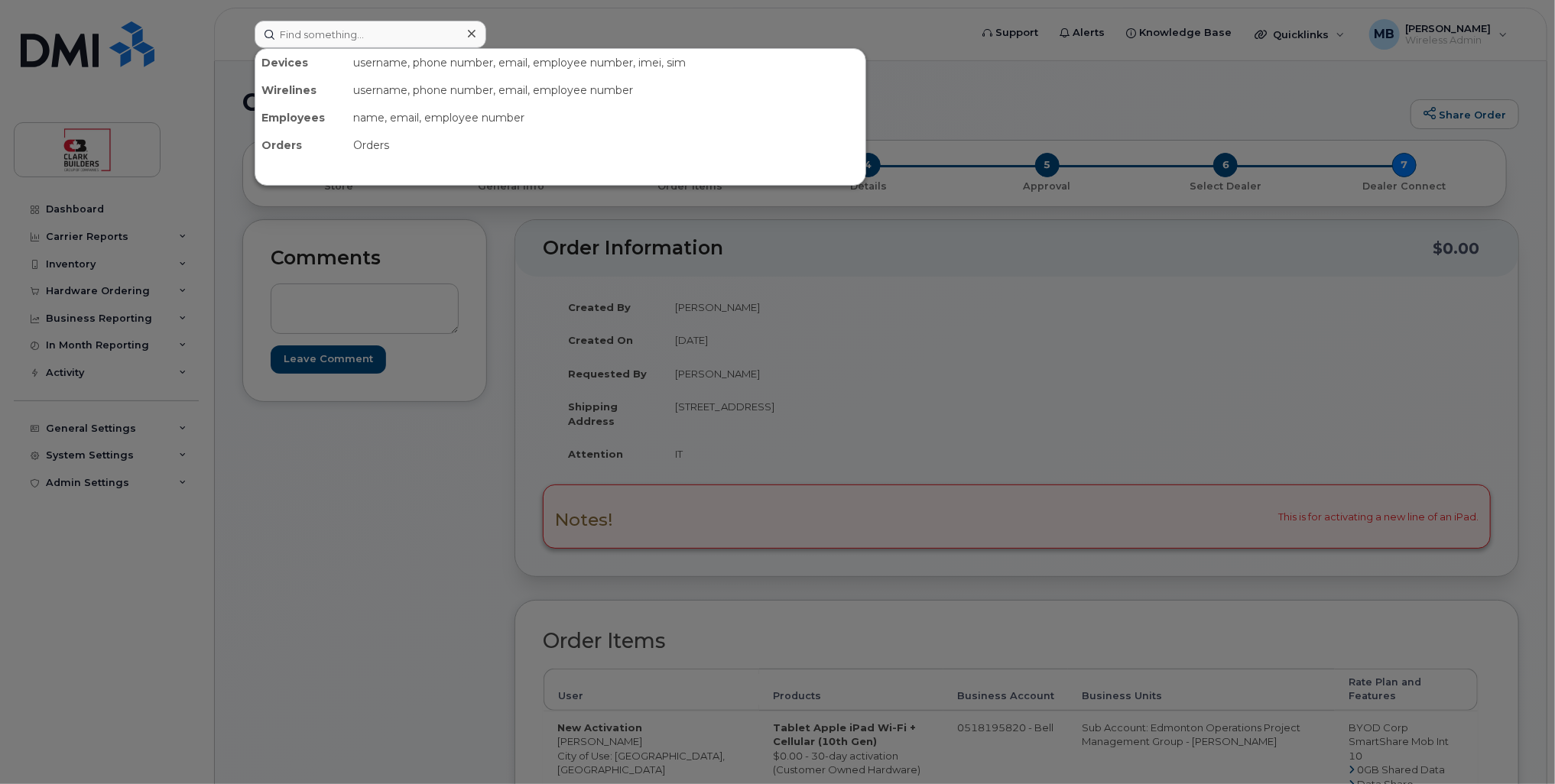
click at [115, 48] on div at bounding box center [778, 392] width 1555 height 784
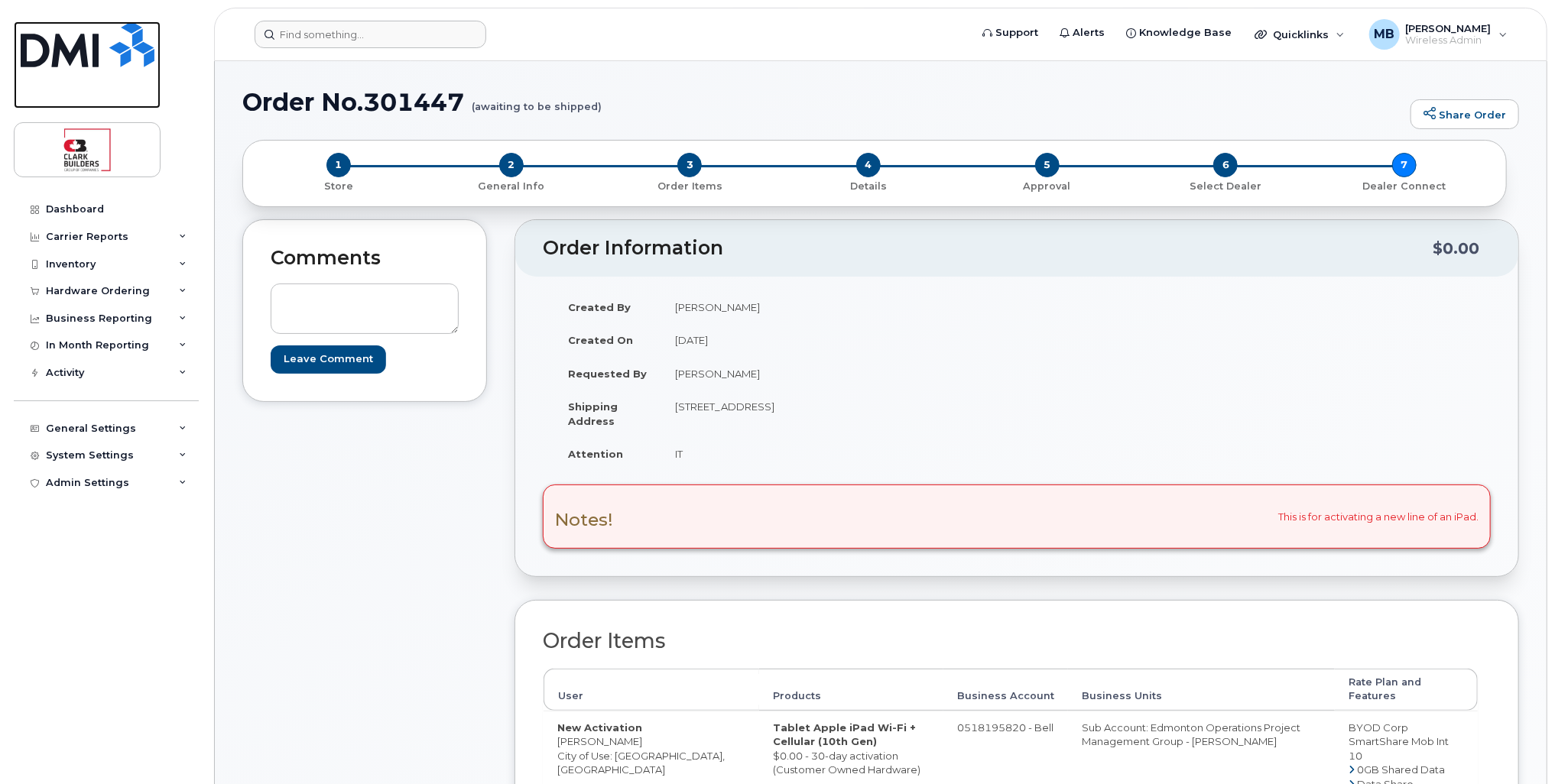
drag, startPoint x: 115, startPoint y: 48, endPoint x: 428, endPoint y: 54, distance: 313.1
click at [116, 48] on img at bounding box center [87, 45] width 134 height 46
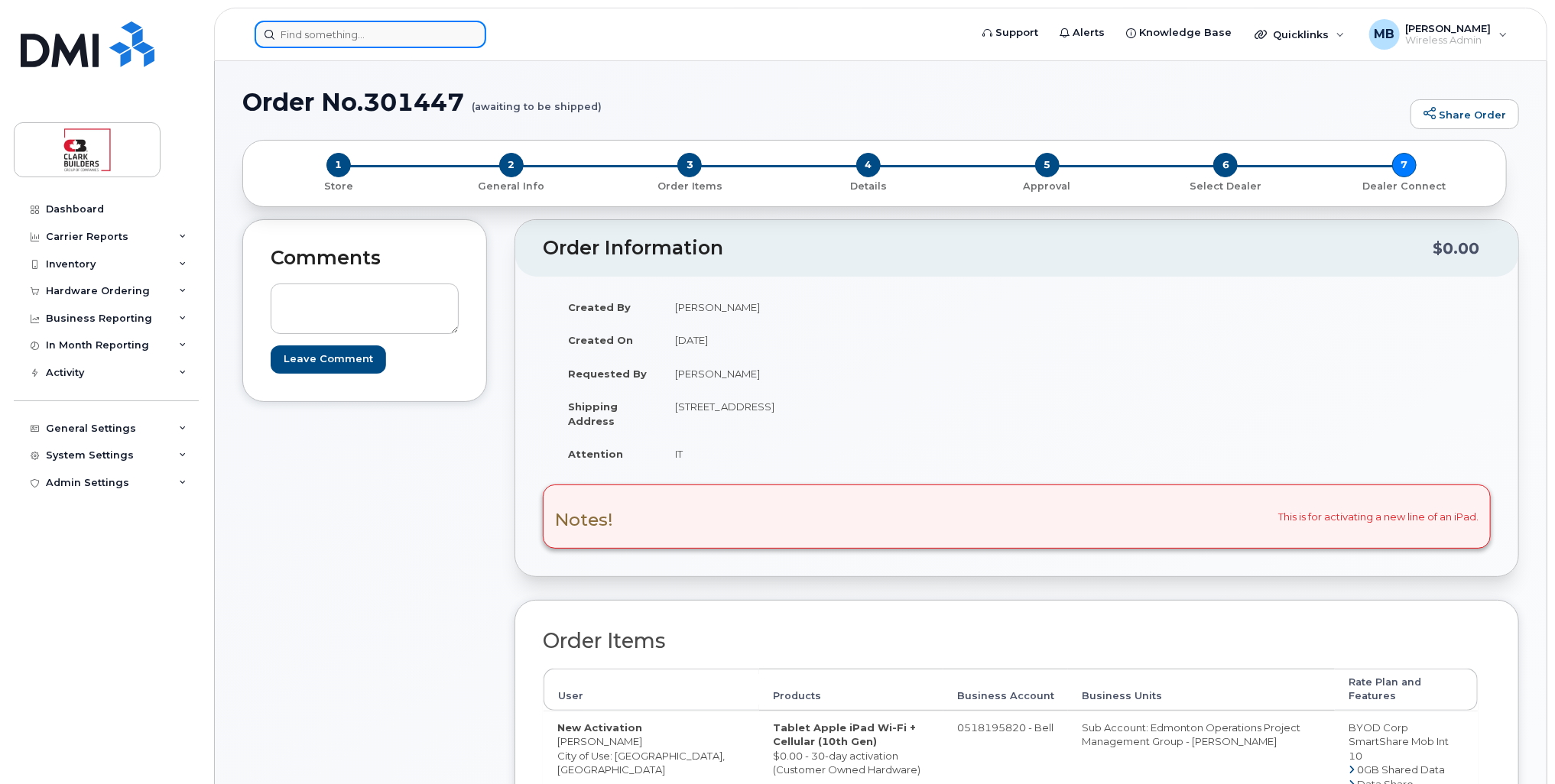
drag, startPoint x: 285, startPoint y: 20, endPoint x: 293, endPoint y: 26, distance: 10.0
click at [285, 21] on input at bounding box center [369, 35] width 231 height 28
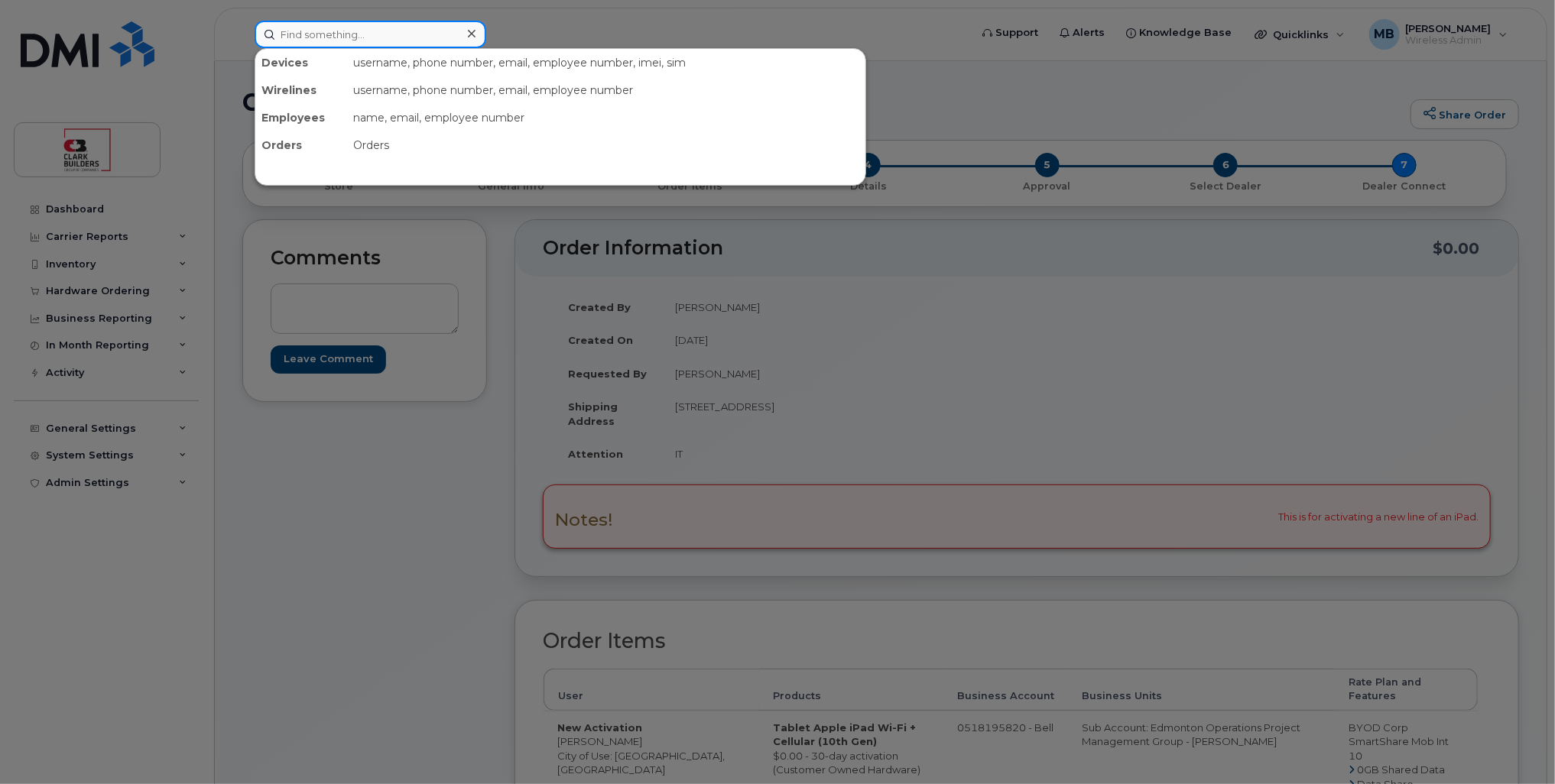
click at [317, 36] on input at bounding box center [369, 35] width 231 height 28
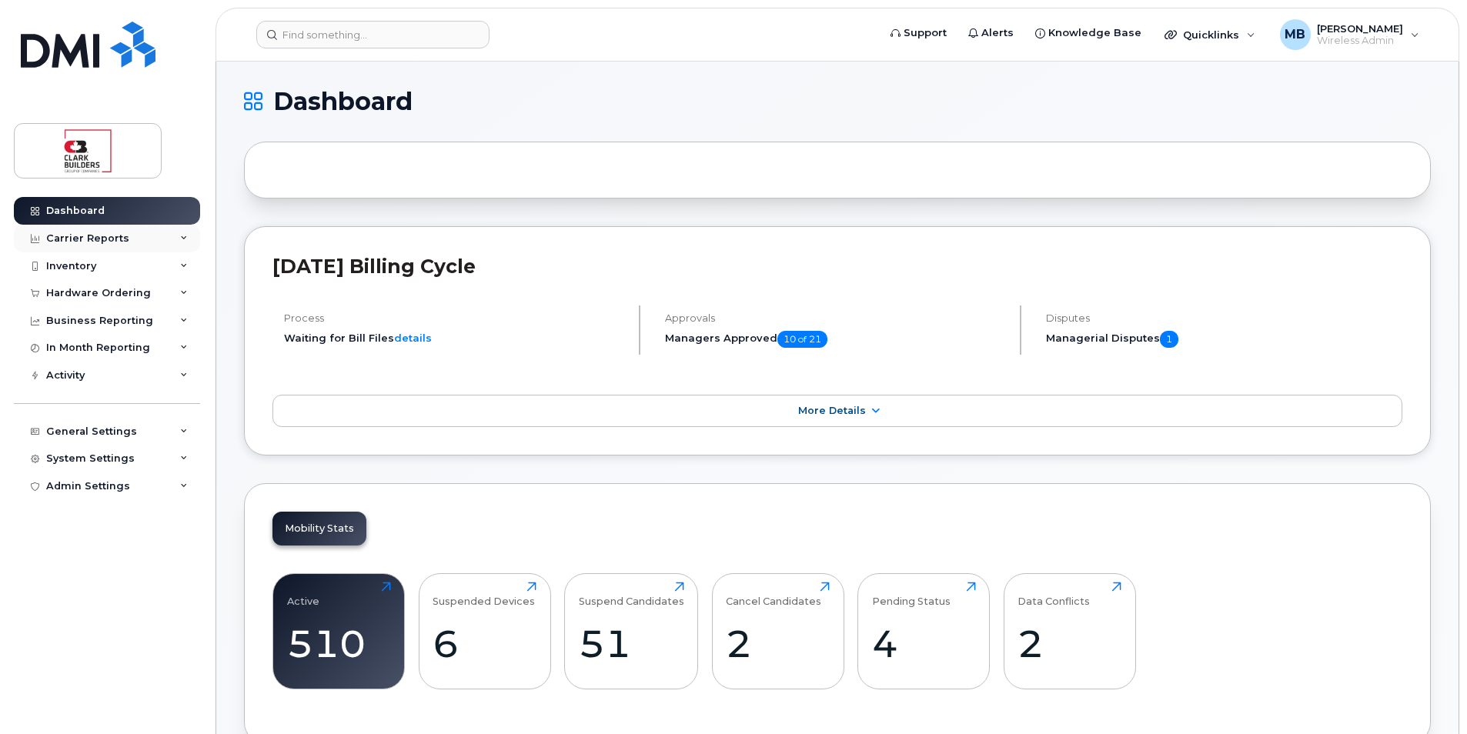
click at [89, 242] on div "Carrier Reports" at bounding box center [87, 238] width 83 height 12
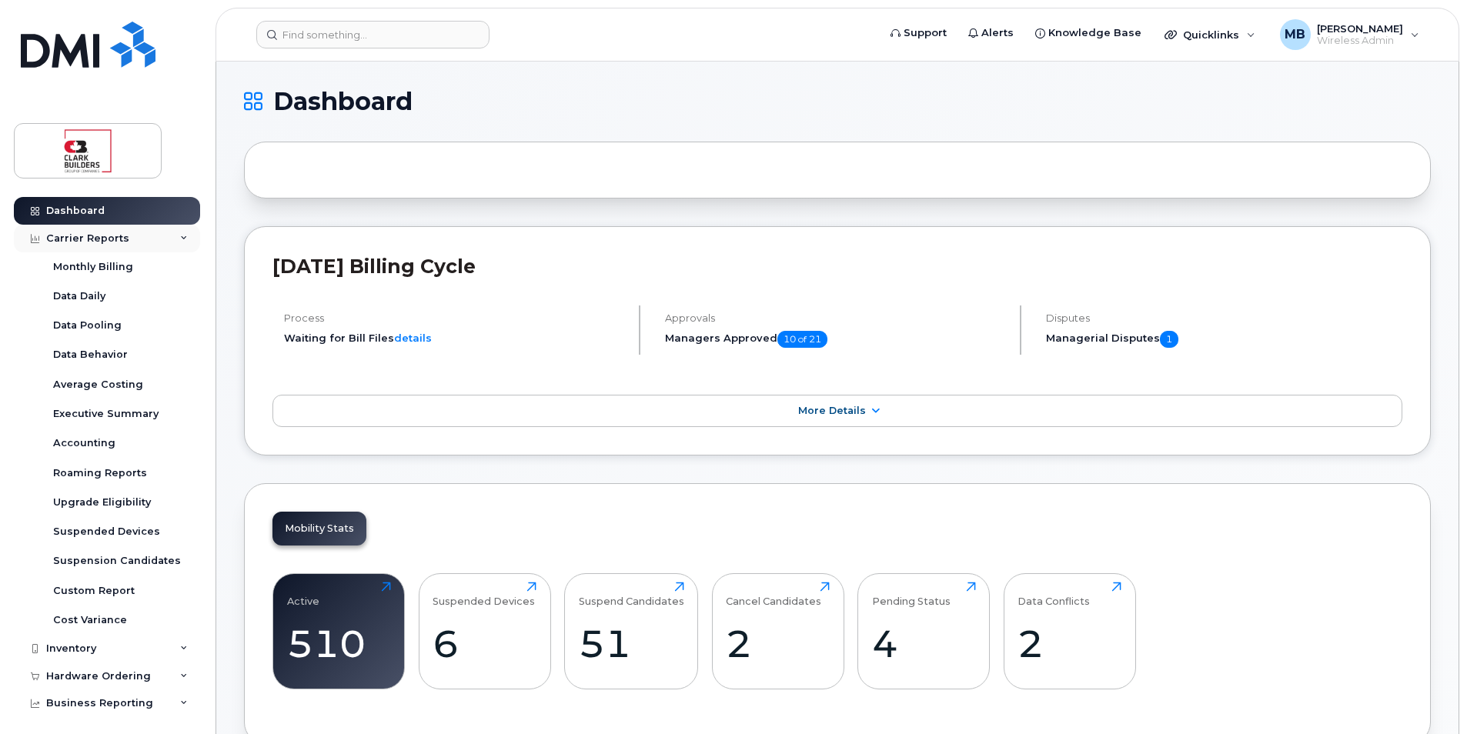
click at [90, 241] on div "Carrier Reports" at bounding box center [87, 238] width 83 height 12
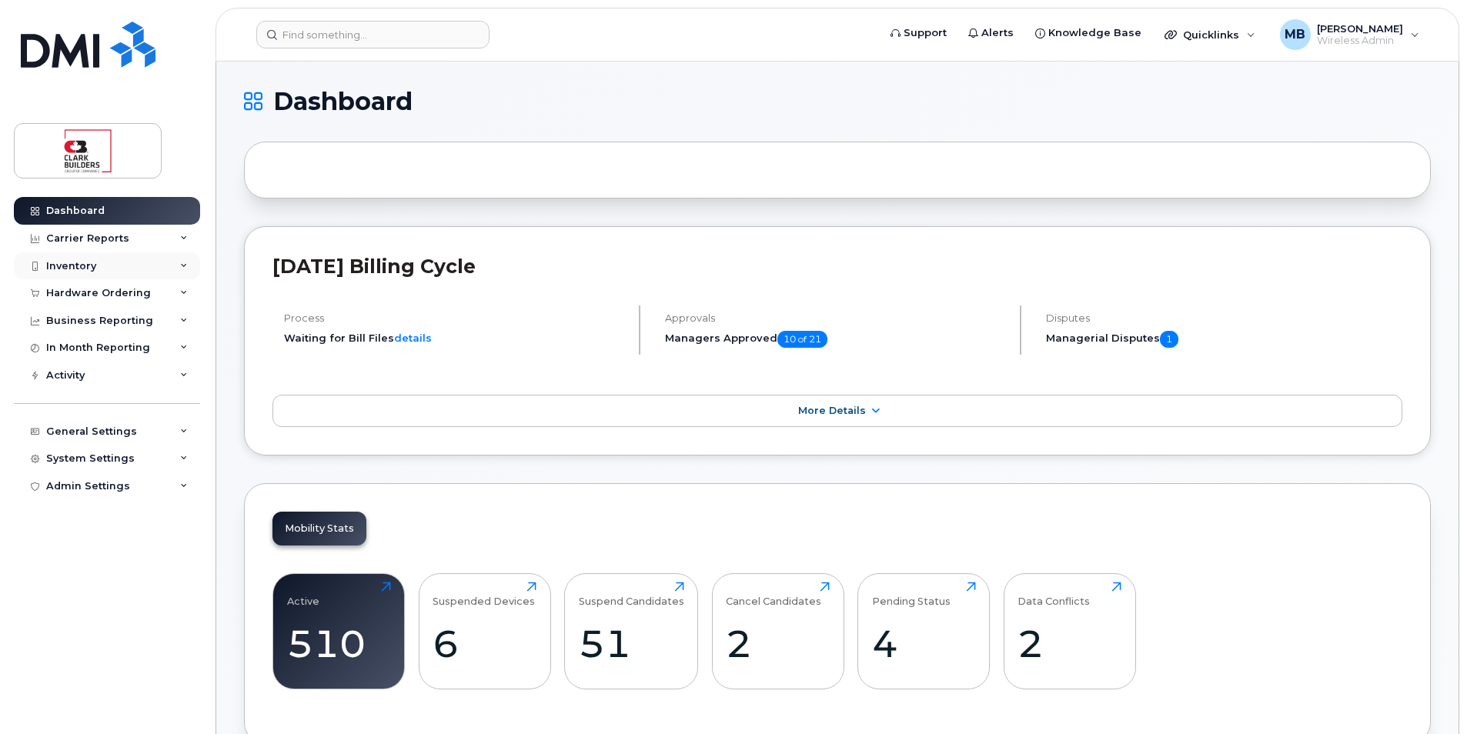
click at [92, 262] on div "Inventory" at bounding box center [71, 266] width 50 height 12
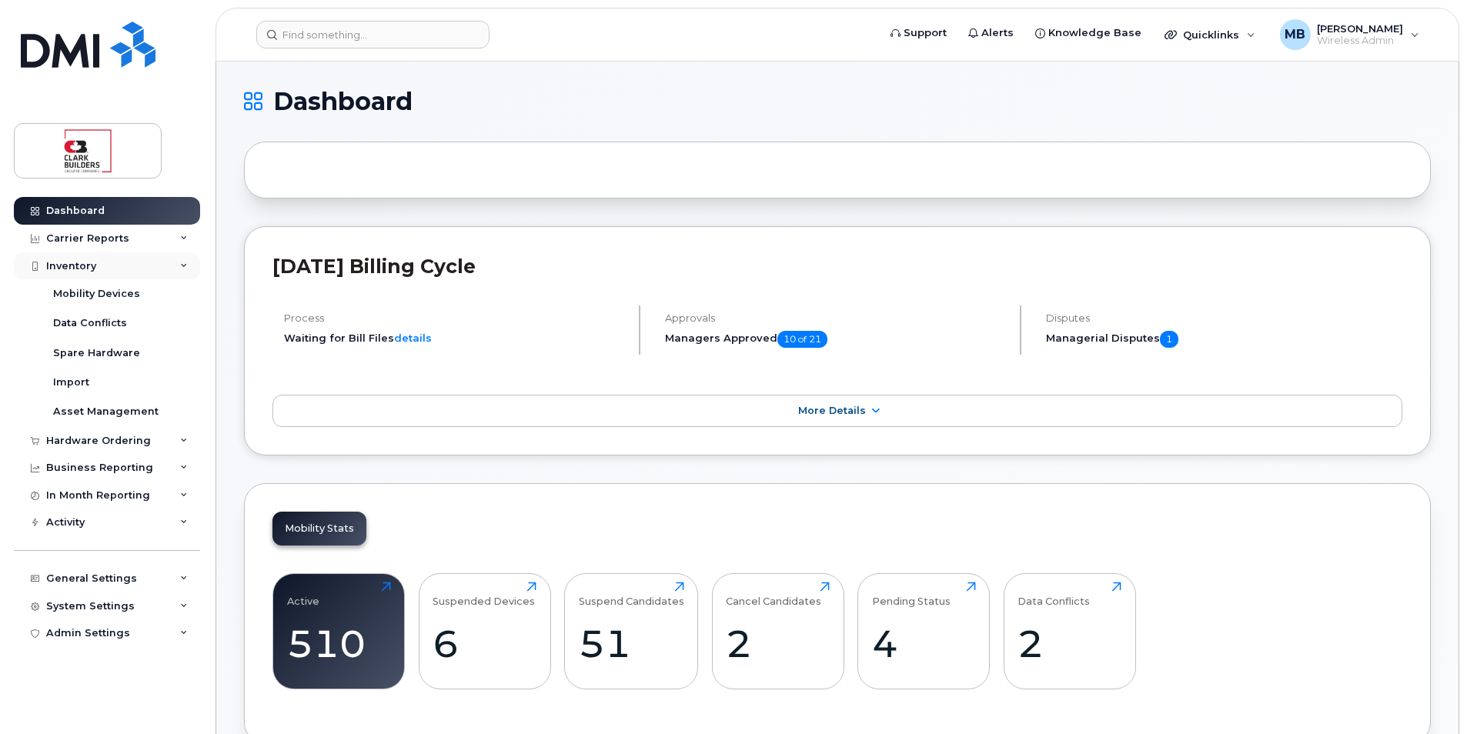
click at [92, 262] on div "Inventory" at bounding box center [71, 266] width 50 height 12
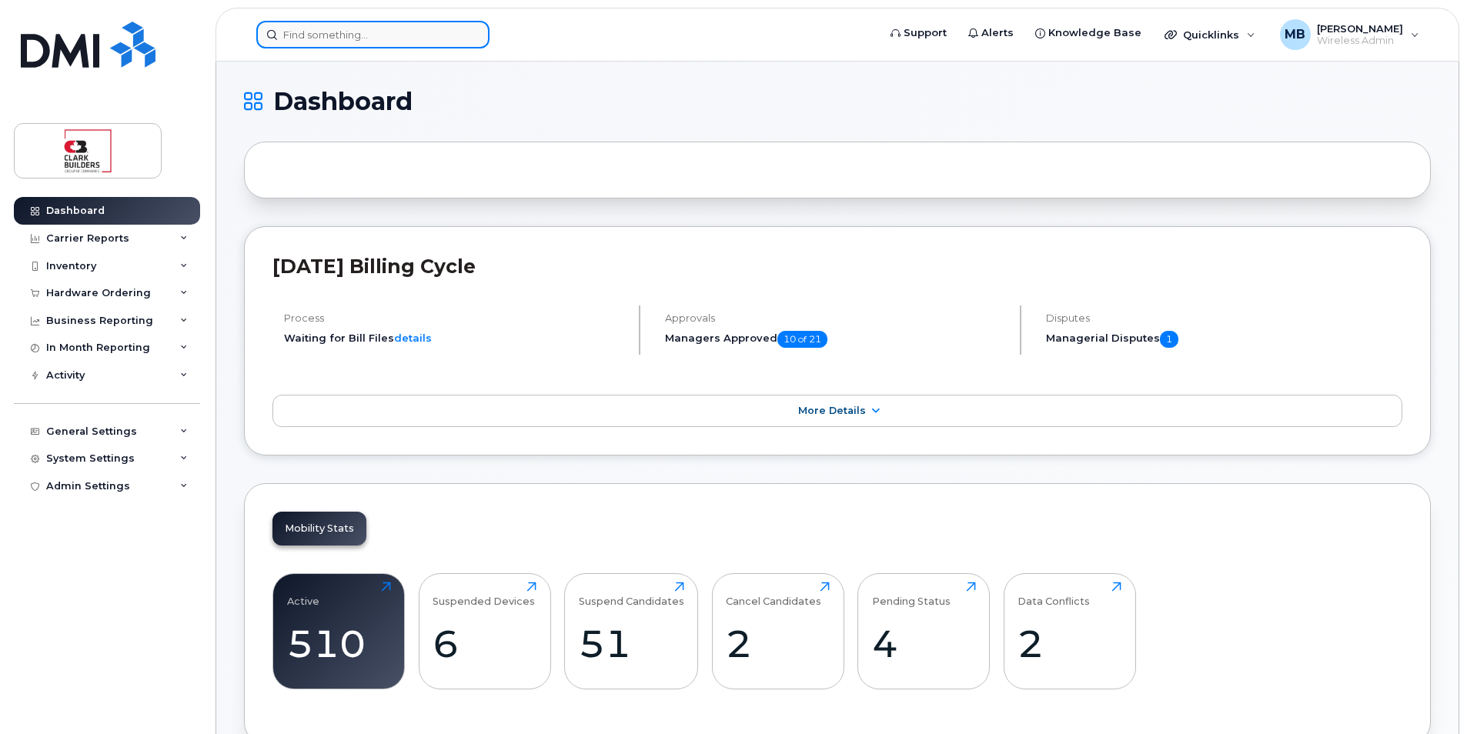
click at [337, 31] on input at bounding box center [372, 35] width 233 height 28
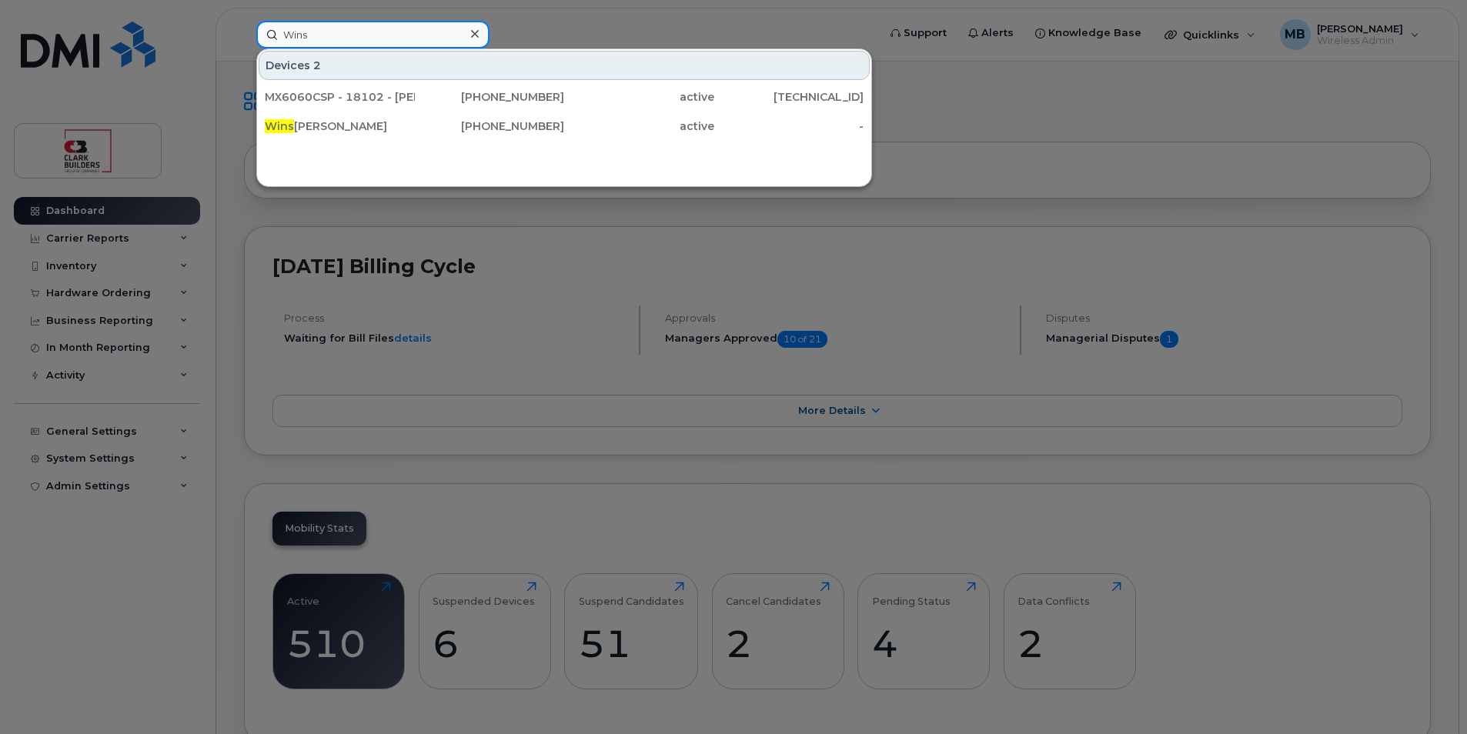
type input "Wins"
click at [340, 37] on input "Wins" at bounding box center [372, 35] width 233 height 28
drag, startPoint x: 340, startPoint y: 37, endPoint x: 275, endPoint y: 32, distance: 65.6
click at [275, 32] on input "Wins" at bounding box center [372, 35] width 233 height 28
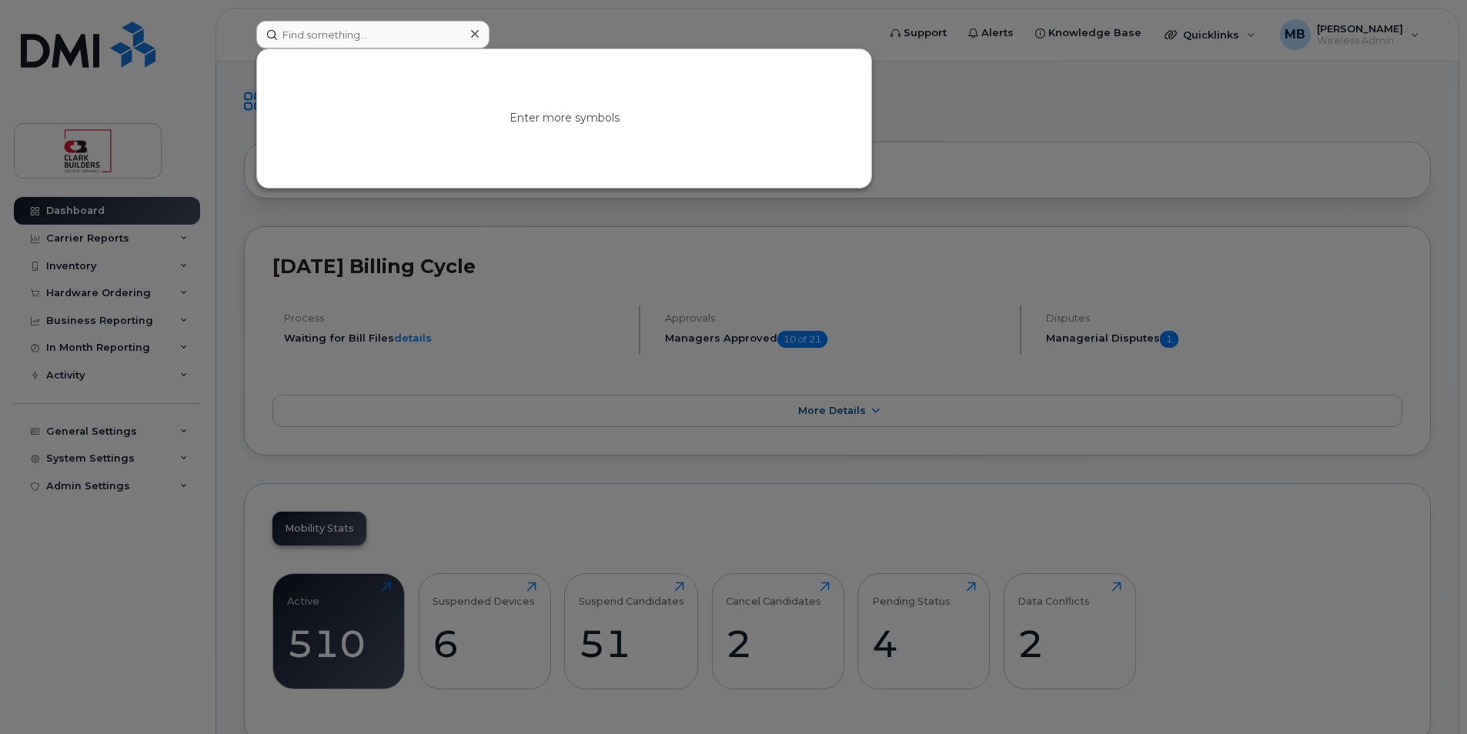
click at [559, 35] on div at bounding box center [733, 367] width 1467 height 734
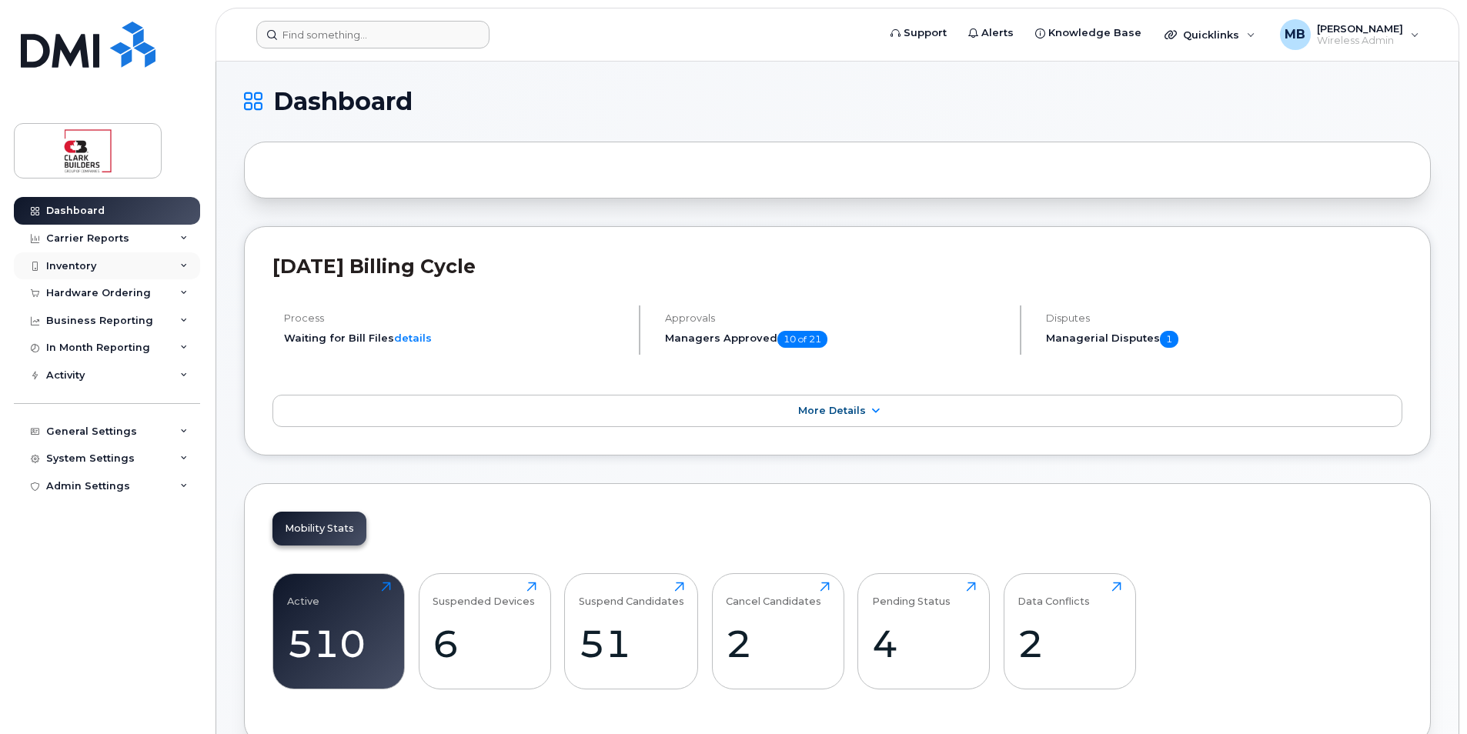
click at [109, 263] on div "Inventory" at bounding box center [107, 266] width 186 height 28
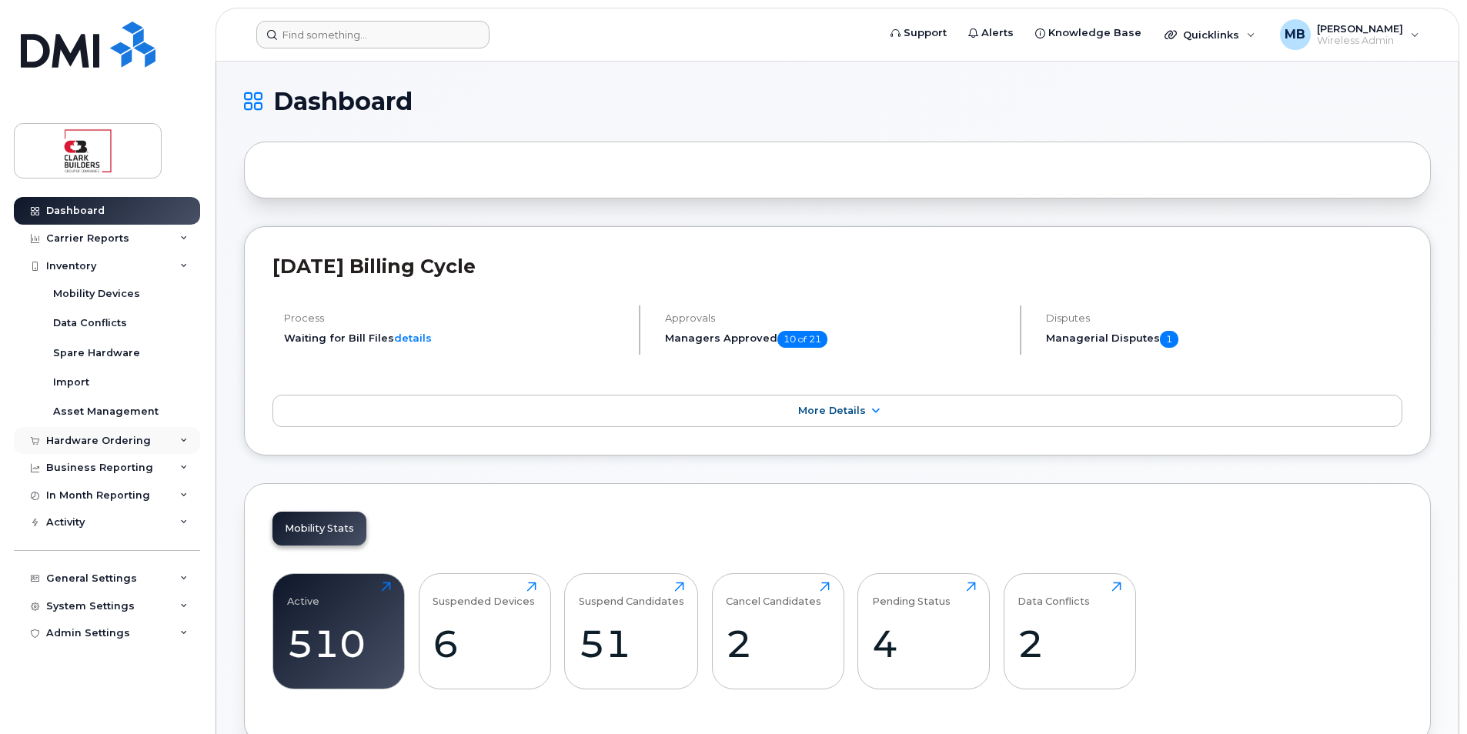
click at [109, 440] on div "Hardware Ordering" at bounding box center [98, 441] width 105 height 12
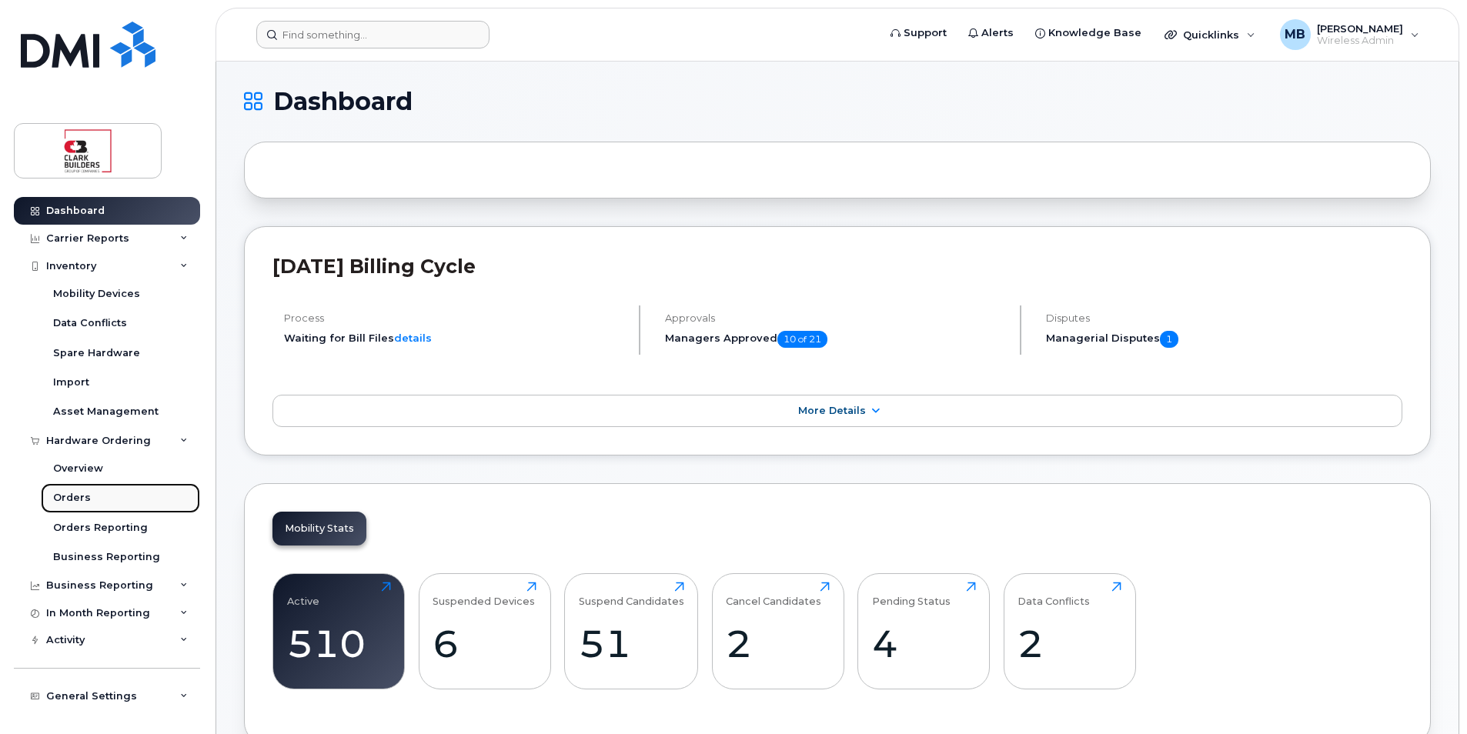
click at [75, 494] on div "Orders" at bounding box center [72, 498] width 38 height 14
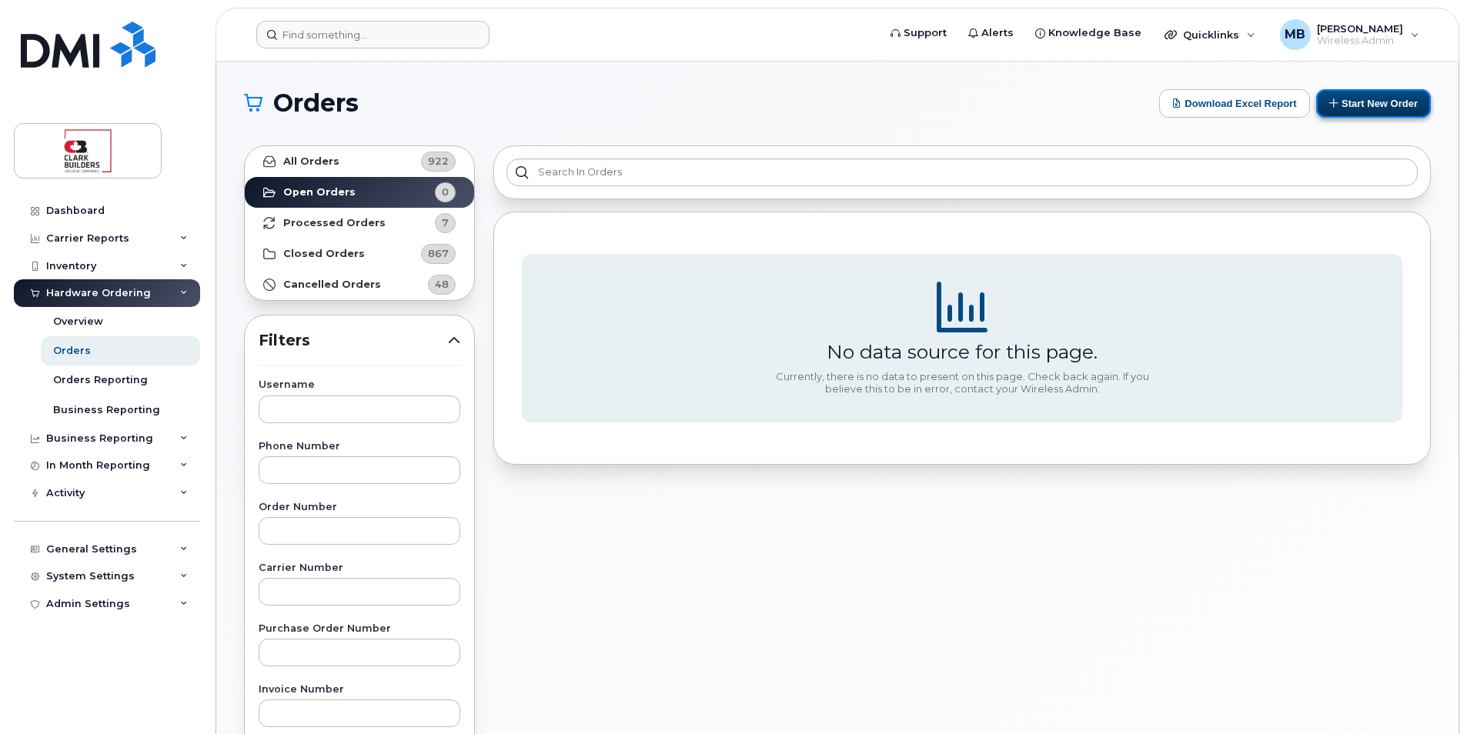
click at [1369, 102] on button "Start New Order" at bounding box center [1373, 103] width 115 height 28
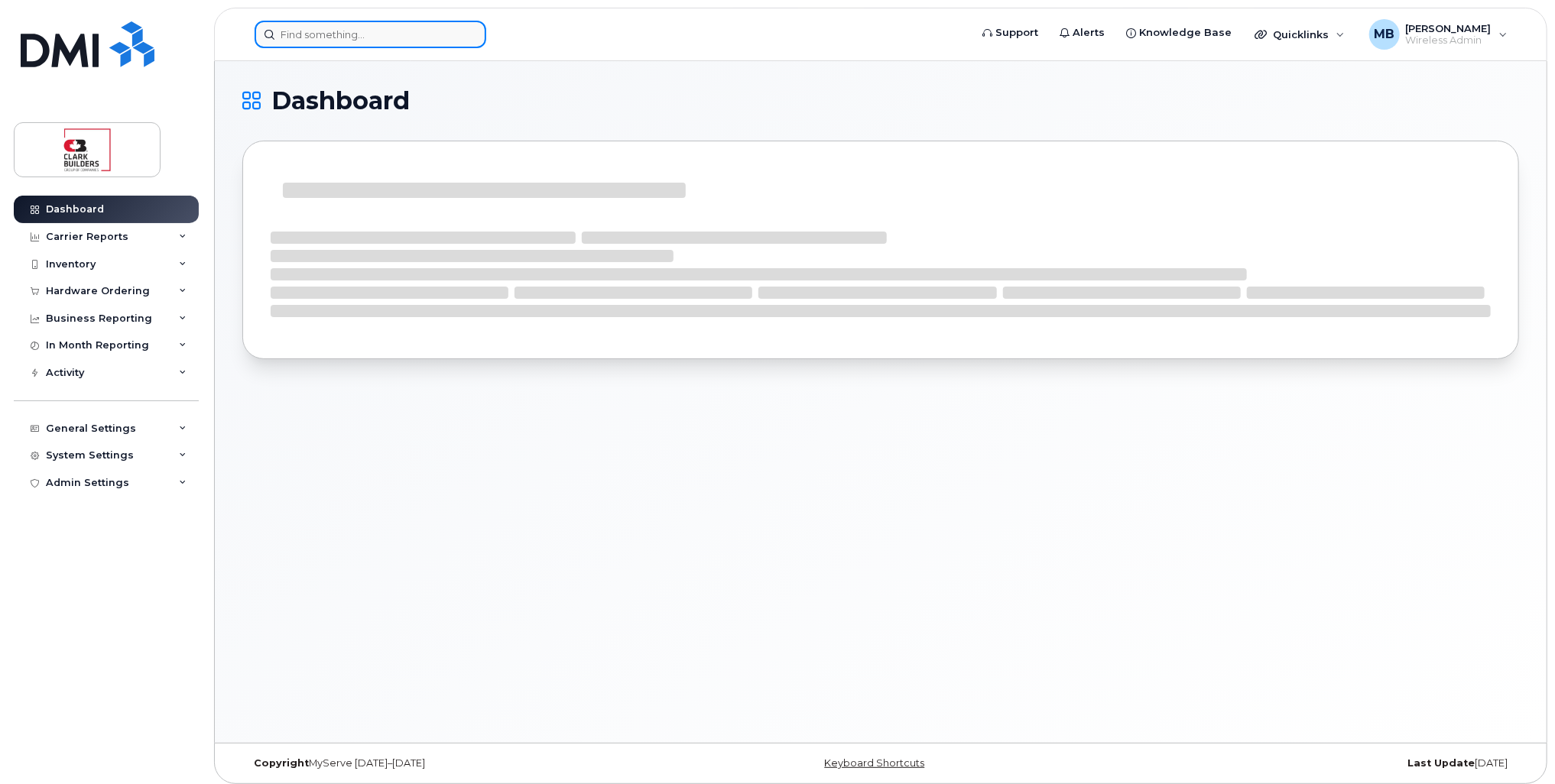
click at [335, 38] on input at bounding box center [369, 35] width 231 height 28
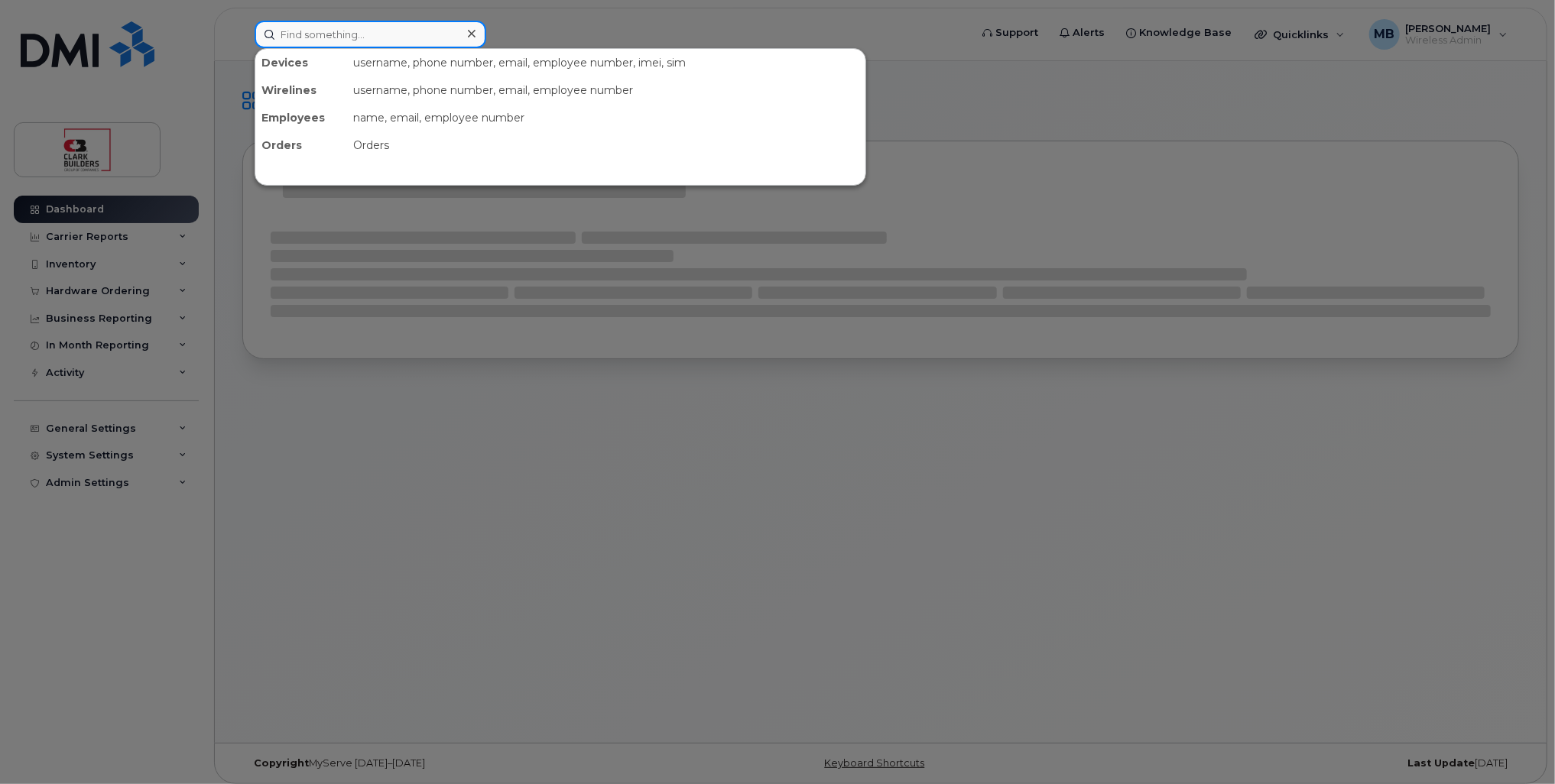
click at [335, 38] on input at bounding box center [369, 35] width 231 height 28
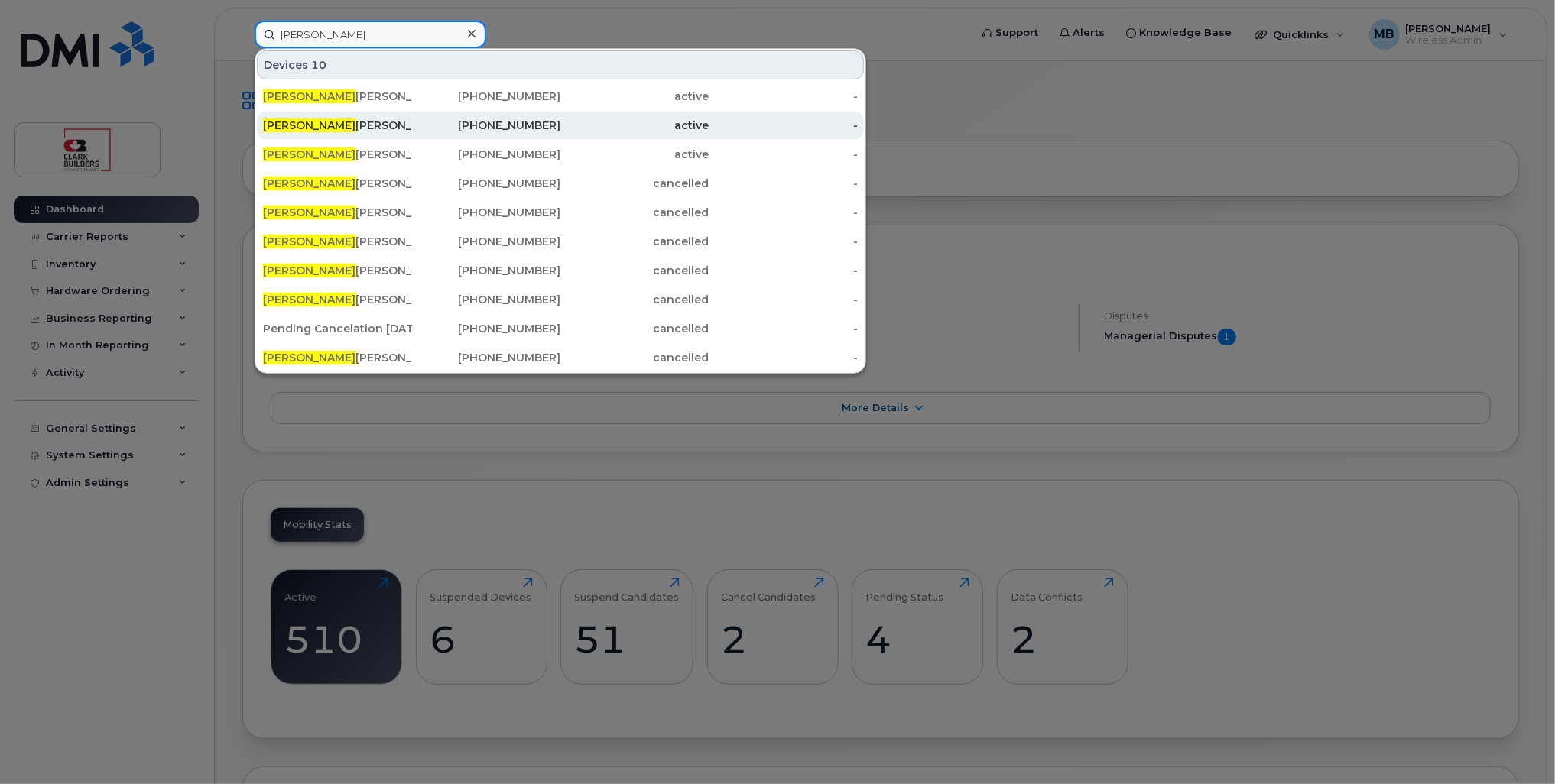
type input "[PERSON_NAME]"
click at [339, 130] on div "[PERSON_NAME]" at bounding box center [338, 125] width 149 height 15
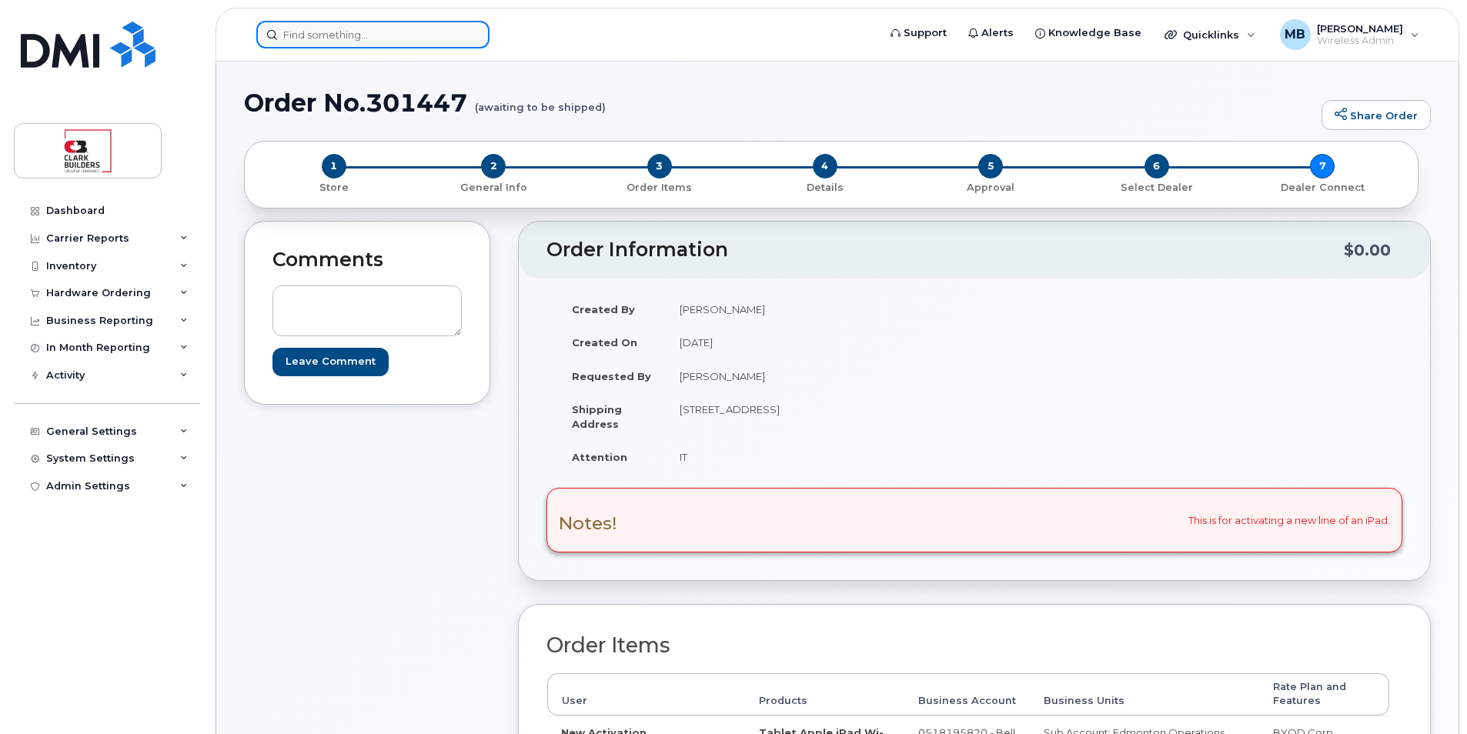
click at [369, 25] on input at bounding box center [372, 35] width 233 height 28
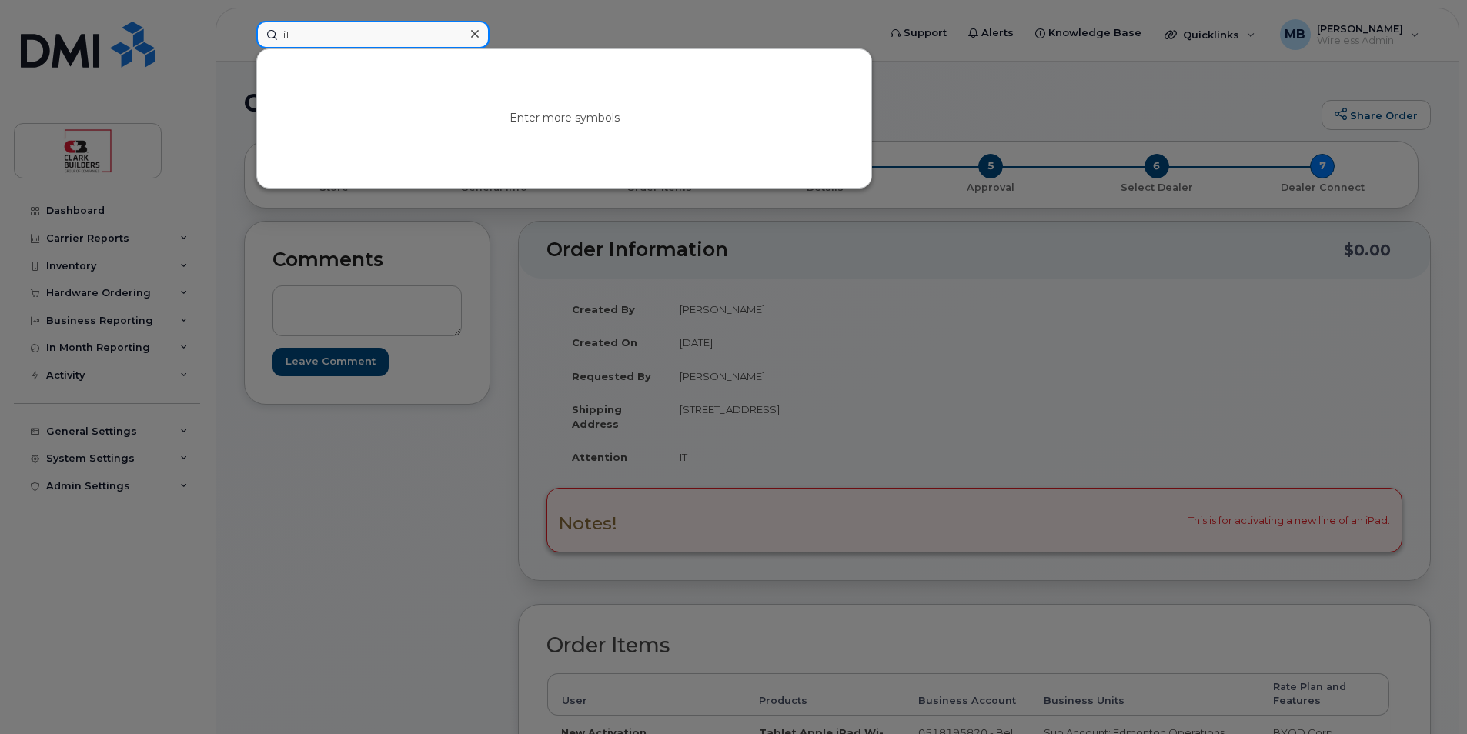
type input "i"
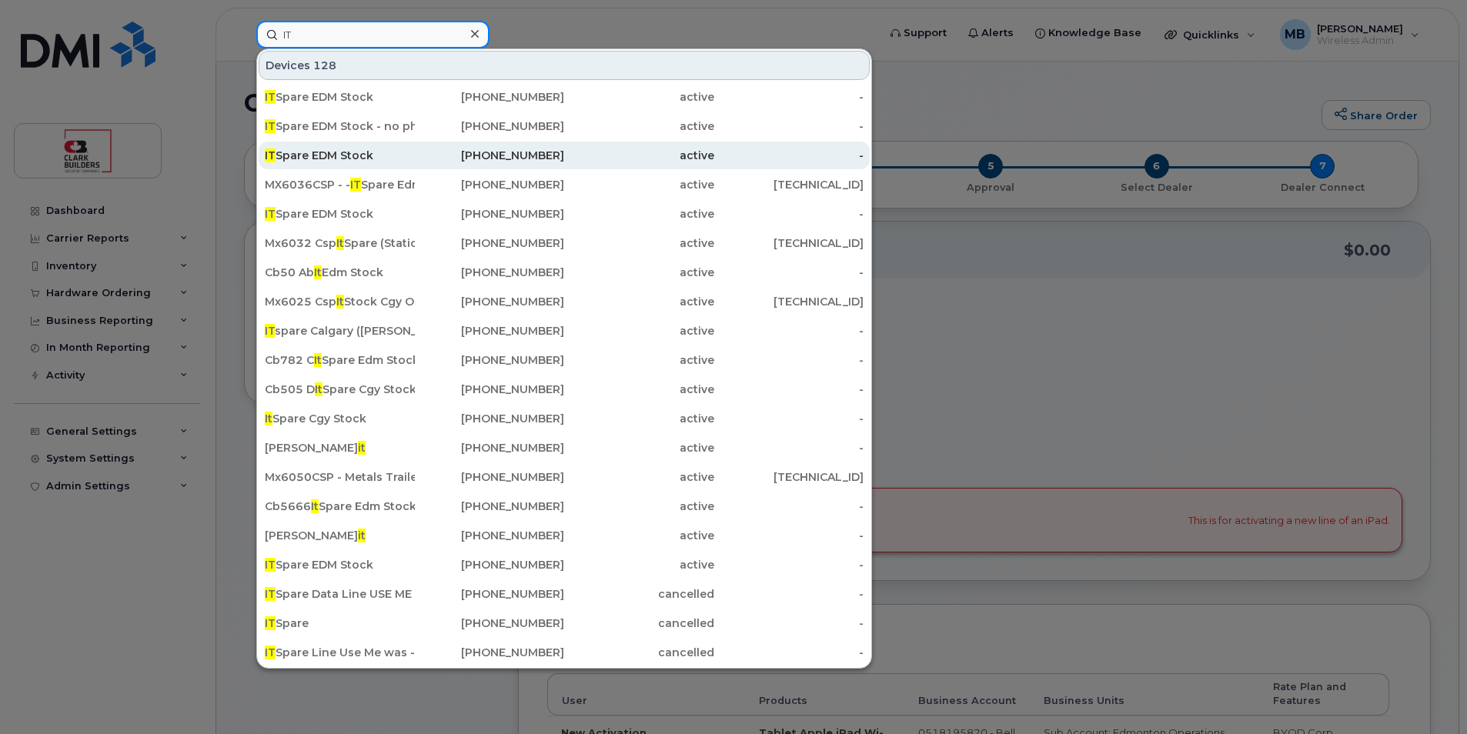
type input "IT"
click at [435, 155] on div "[PHONE_NUMBER]" at bounding box center [490, 155] width 150 height 15
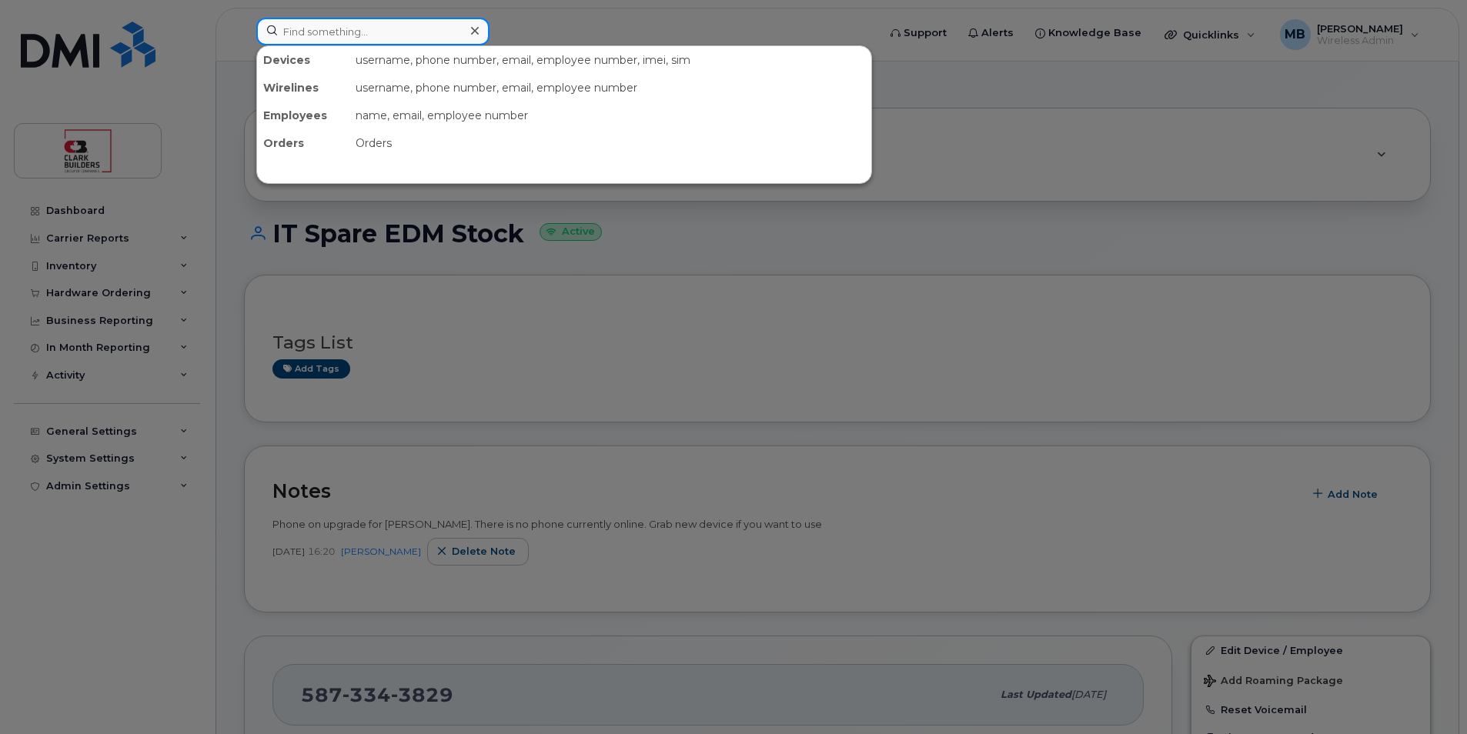
click at [329, 32] on input at bounding box center [372, 32] width 233 height 28
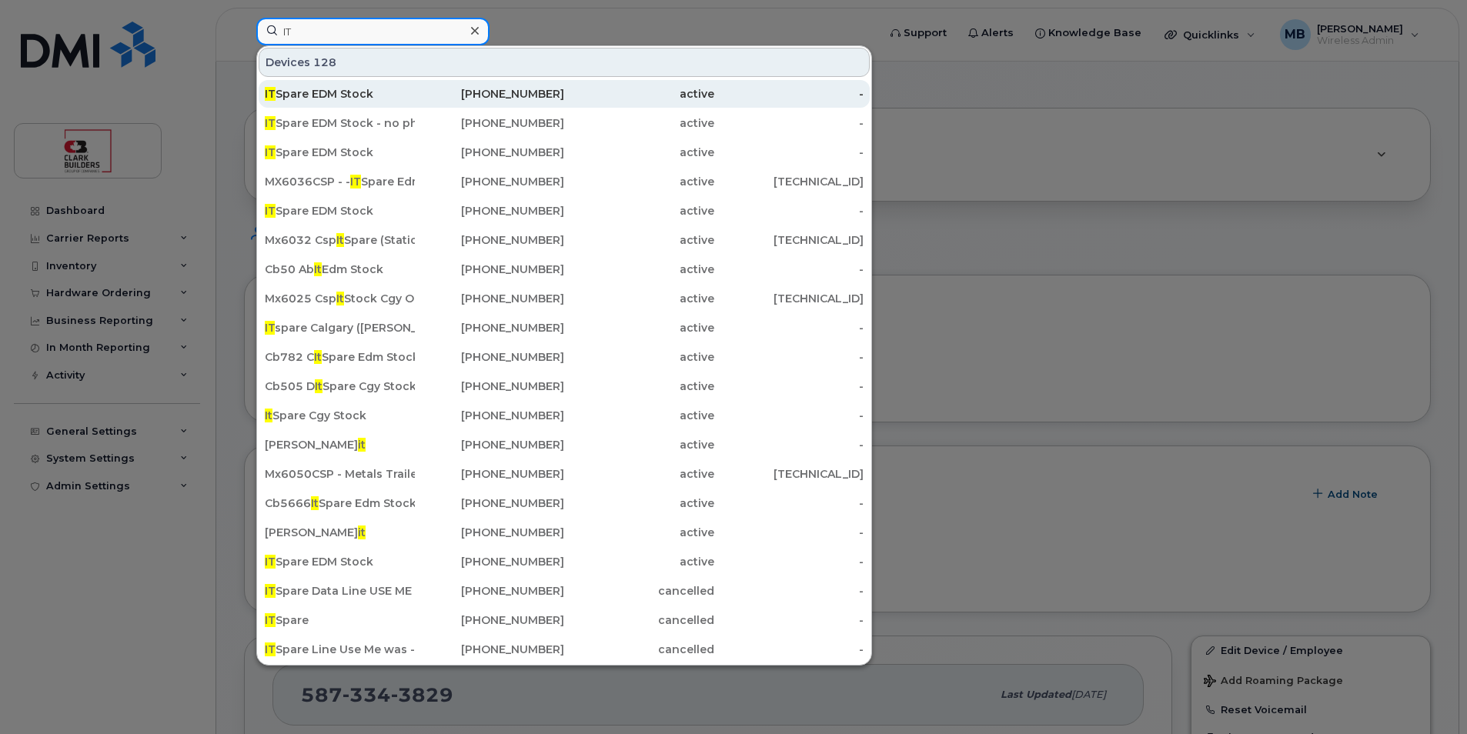
type input "IT"
click at [369, 89] on div "IT Spare EDM Stock" at bounding box center [340, 93] width 150 height 15
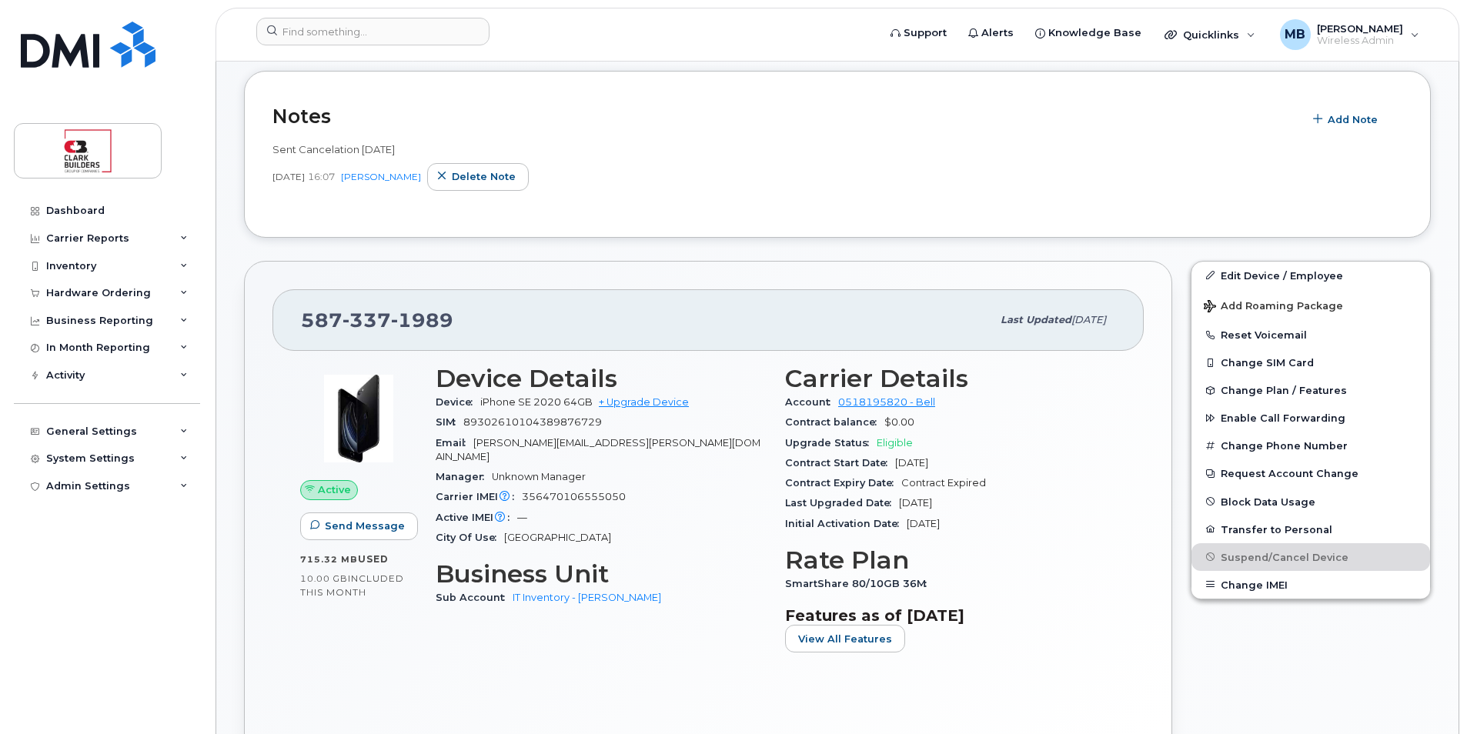
scroll to position [77, 0]
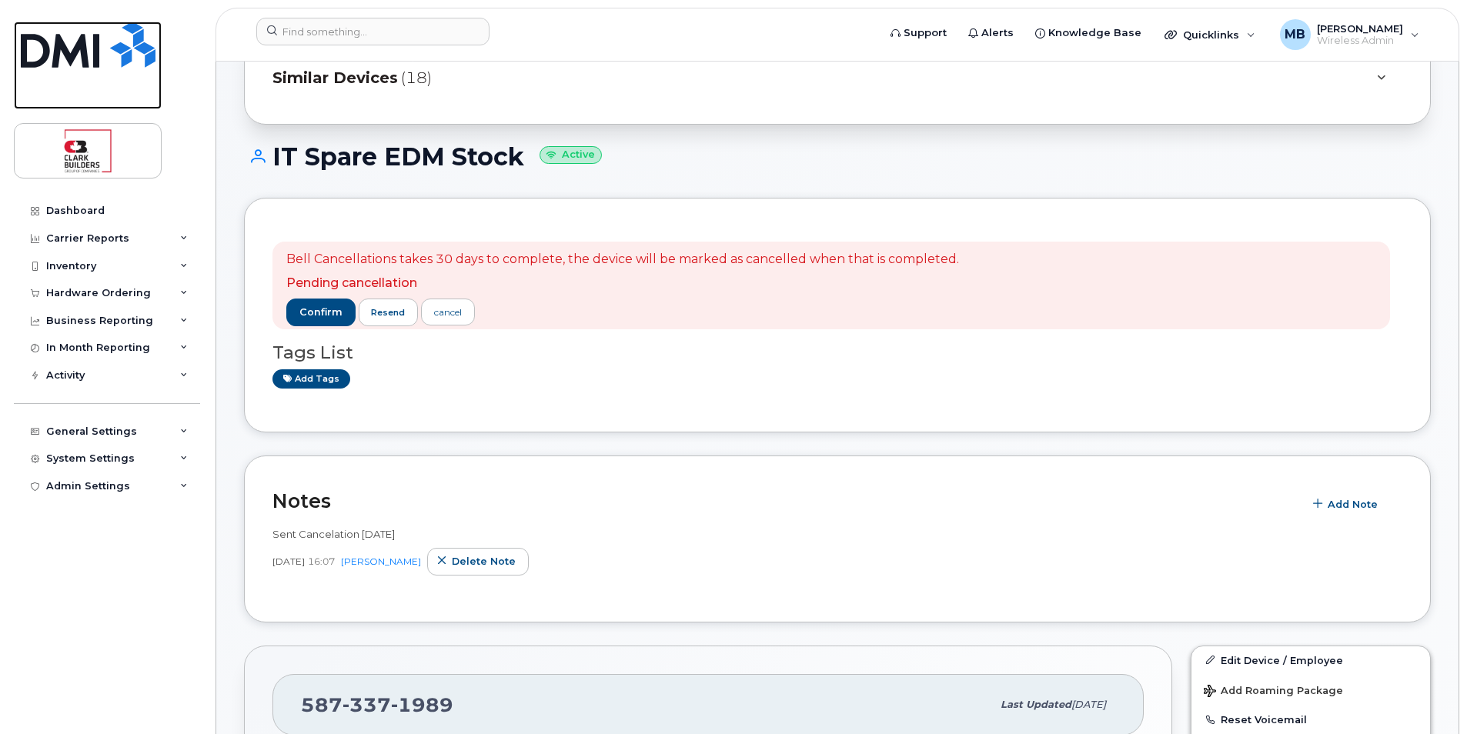
click at [134, 42] on img at bounding box center [88, 45] width 135 height 46
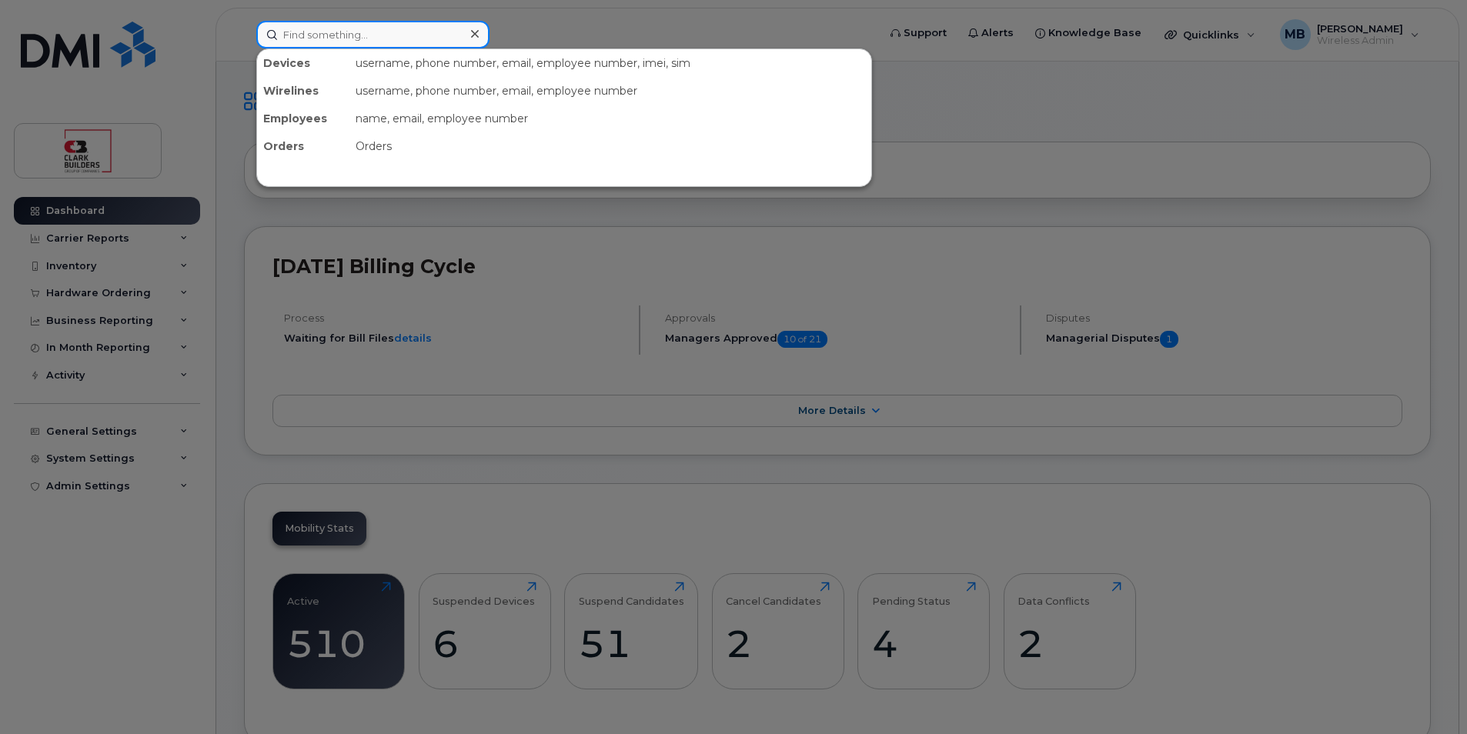
click at [327, 45] on input at bounding box center [372, 35] width 233 height 28
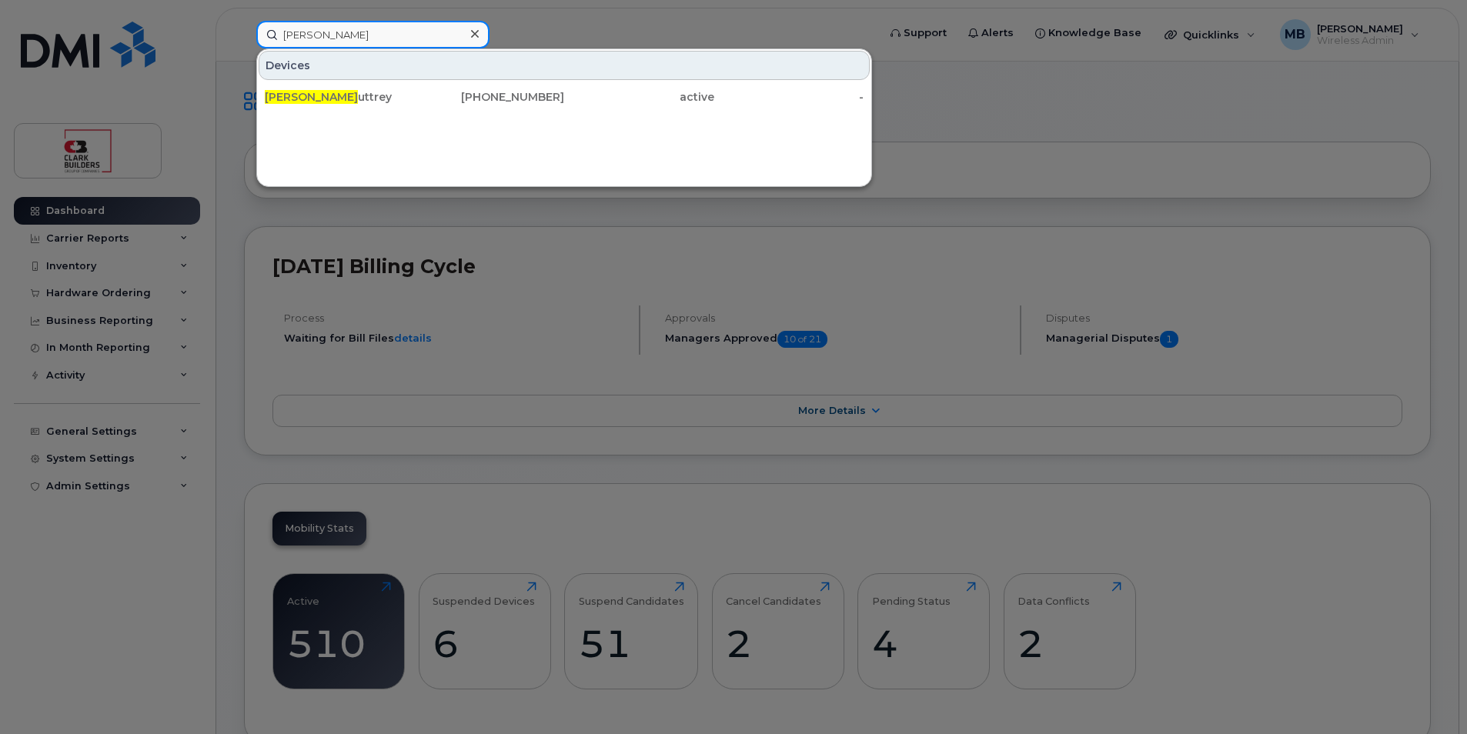
click at [389, 35] on input "[PERSON_NAME]" at bounding box center [372, 35] width 233 height 28
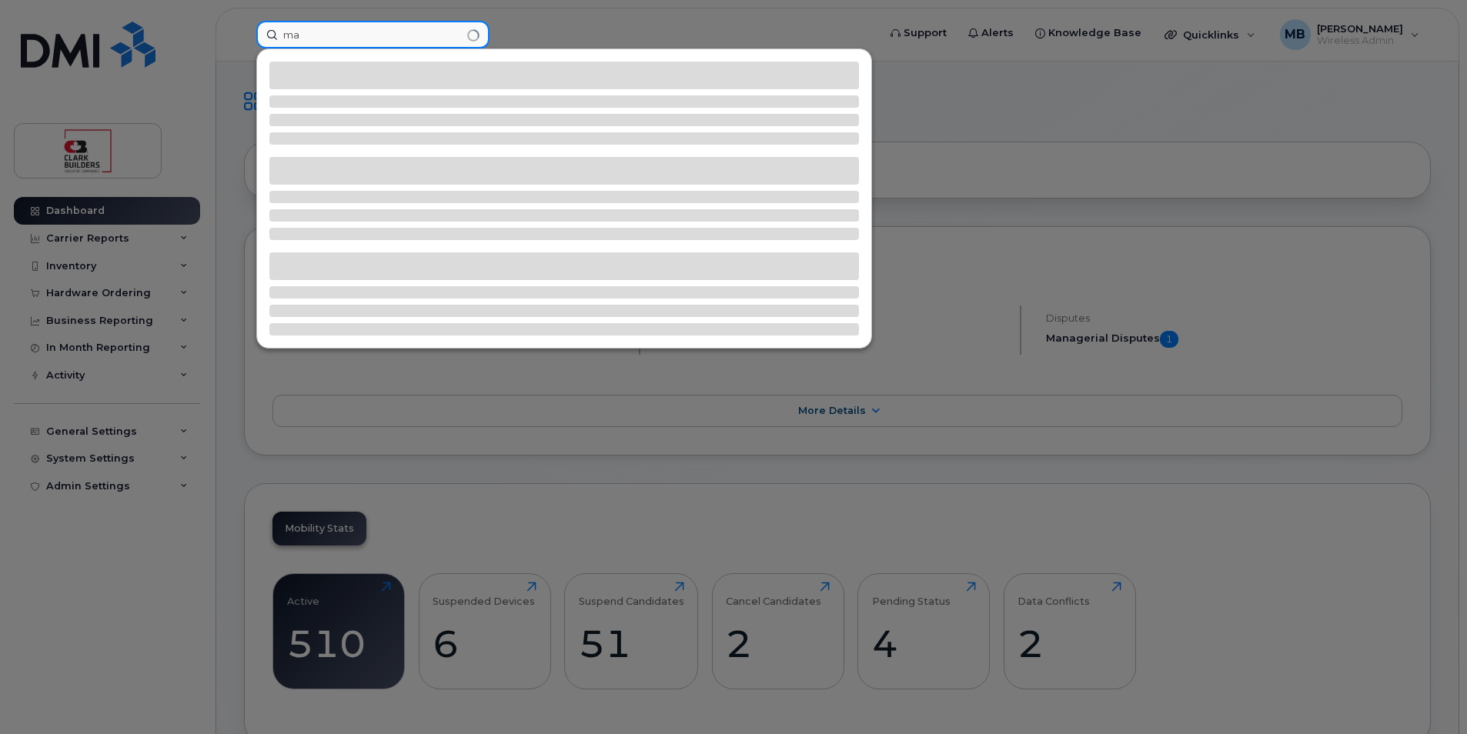
type input "m"
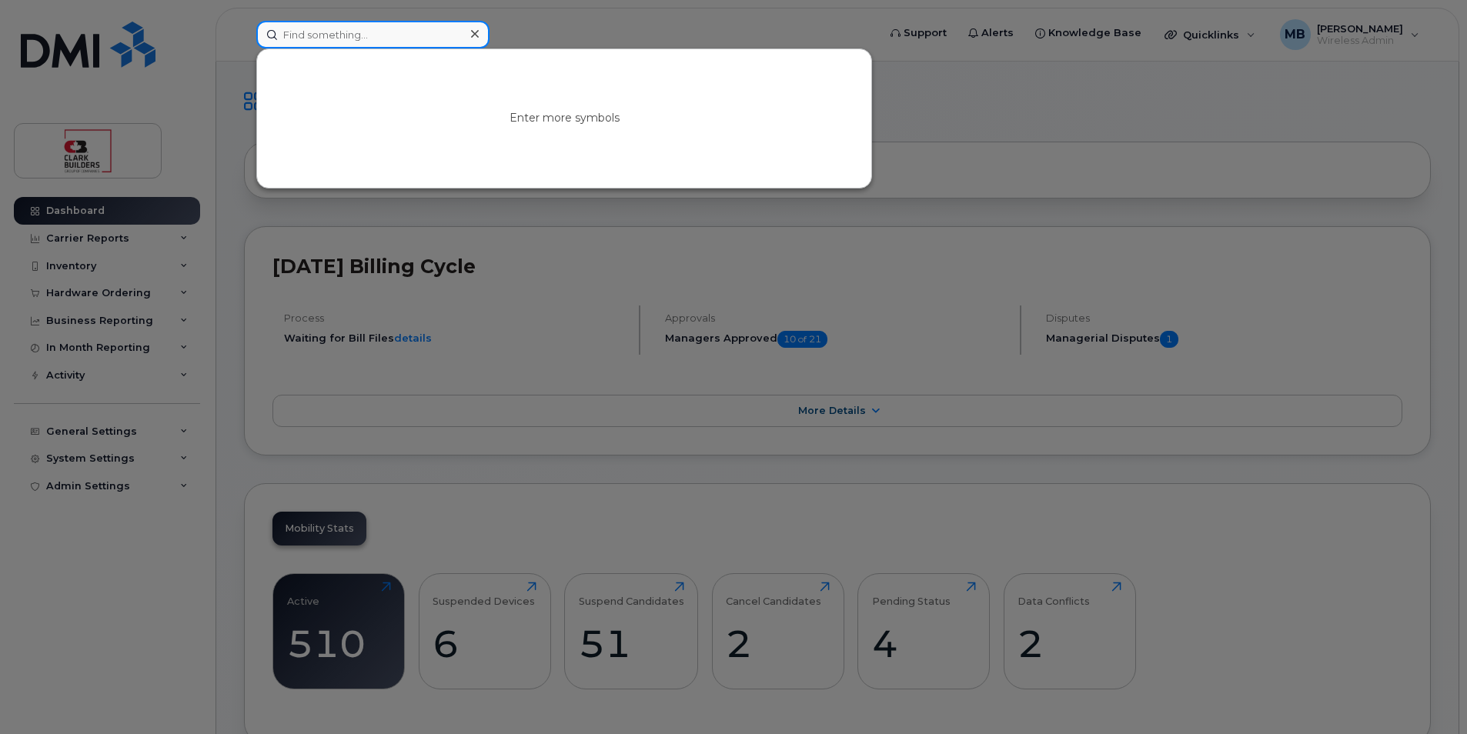
click at [350, 33] on input at bounding box center [372, 35] width 233 height 28
click at [336, 37] on input at bounding box center [372, 35] width 233 height 28
click at [587, 41] on div at bounding box center [733, 367] width 1467 height 734
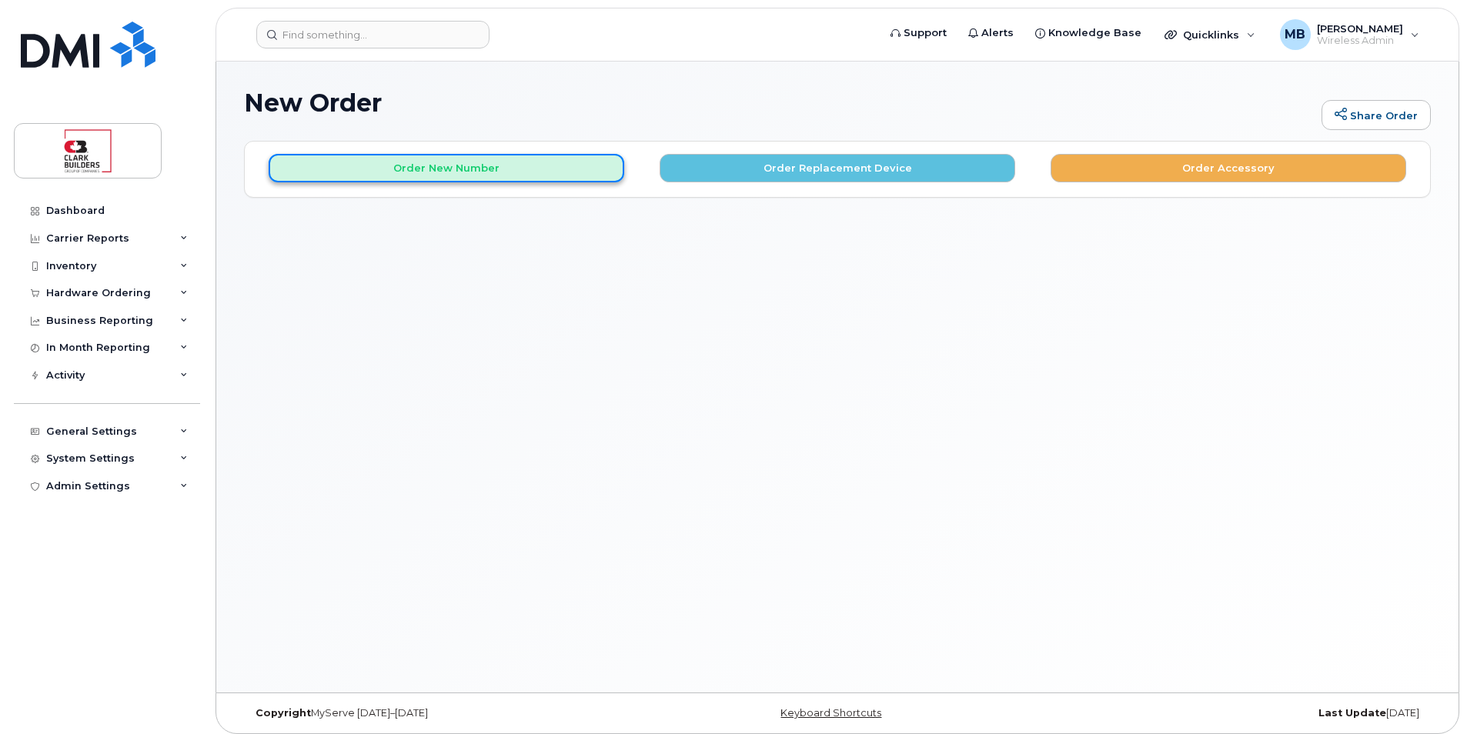
click at [444, 172] on button "Order New Number" at bounding box center [447, 168] width 356 height 28
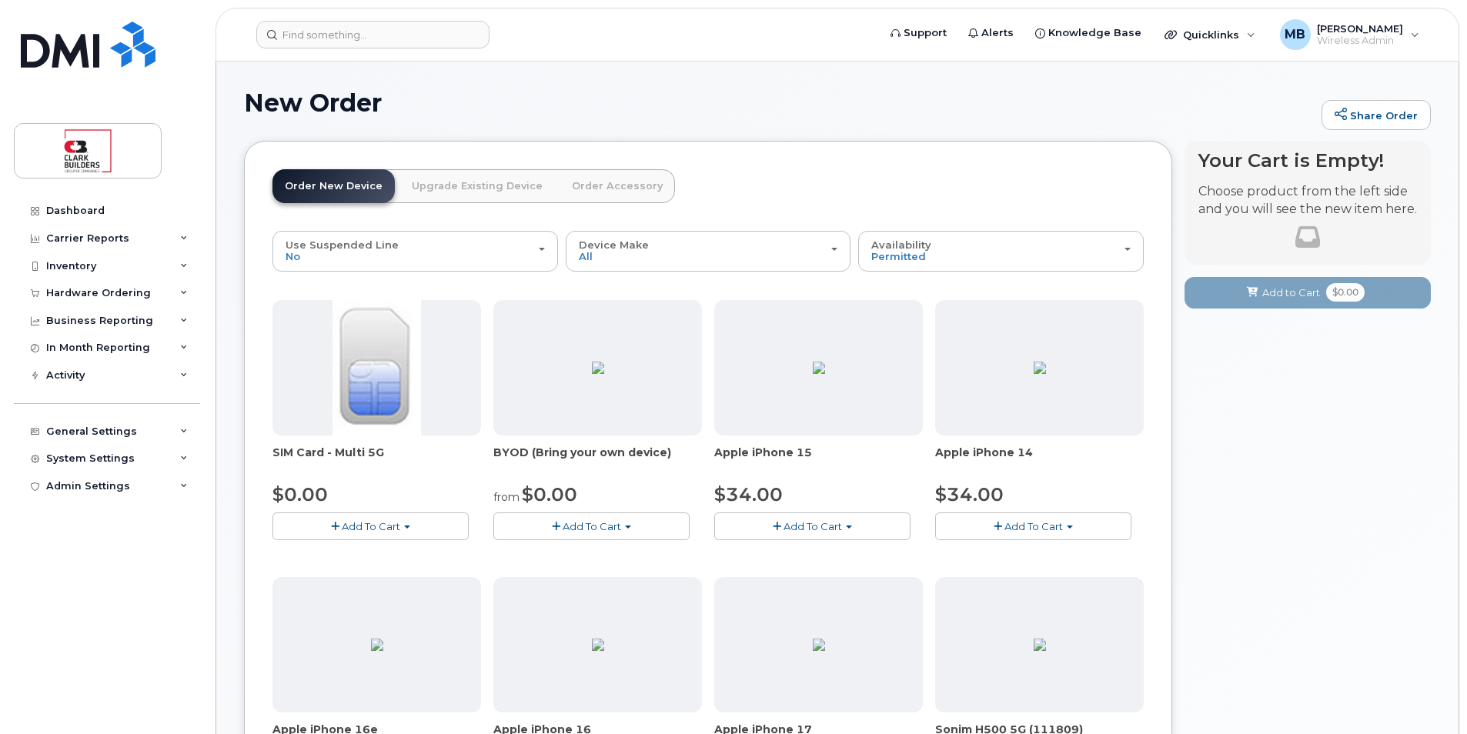
click at [592, 528] on span "Add To Cart" at bounding box center [592, 526] width 59 height 12
click at [581, 572] on link "$0.00 - 30-day activation" at bounding box center [575, 573] width 157 height 19
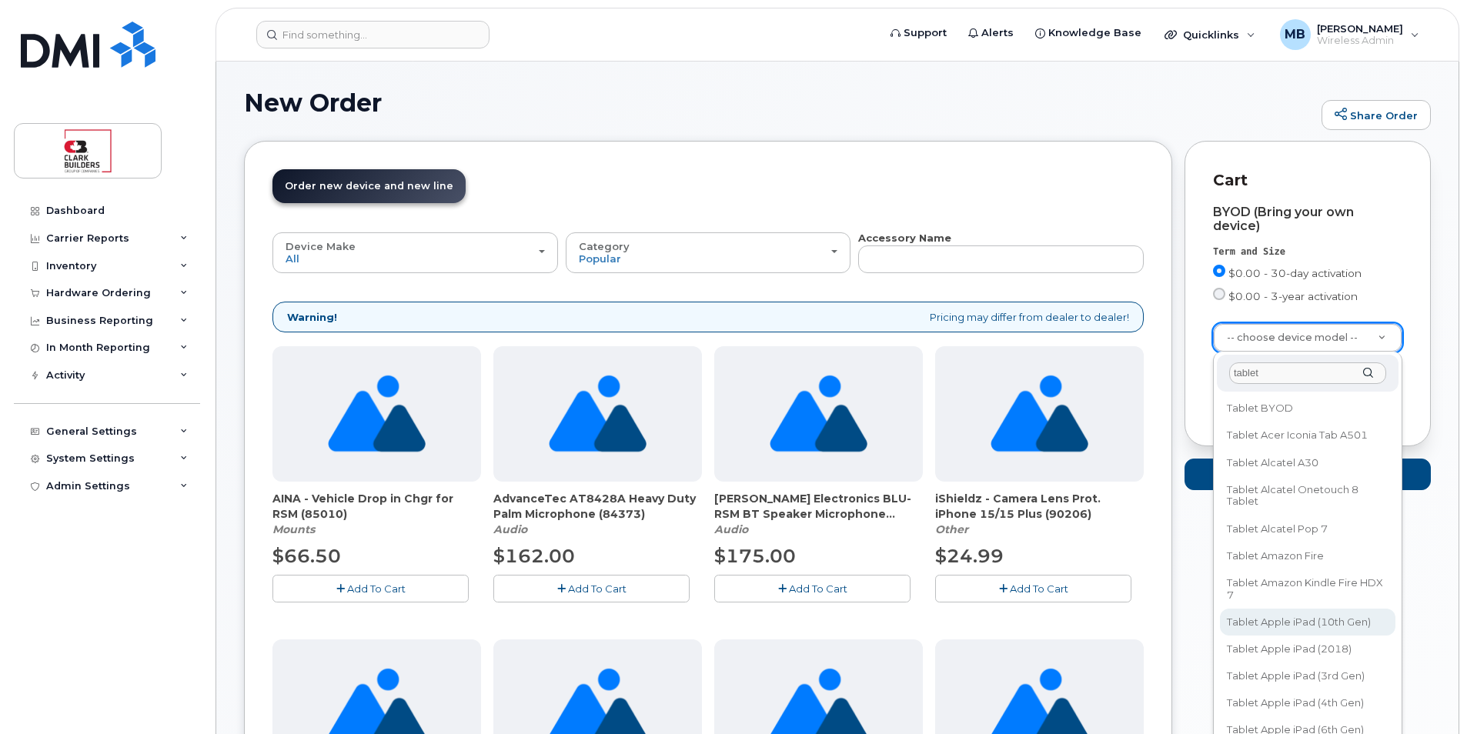
type input "tablet"
select select "2916"
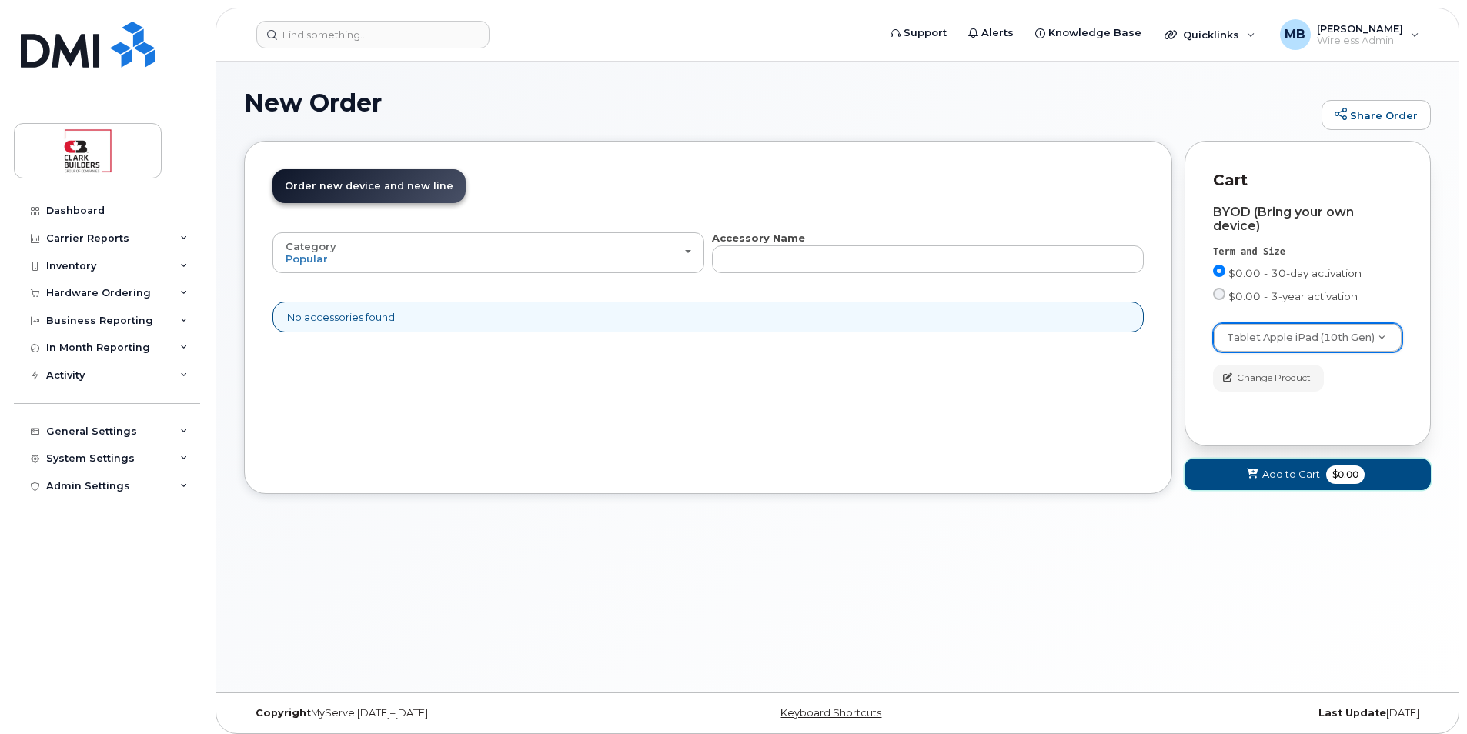
click at [1288, 476] on span "Add to Cart" at bounding box center [1291, 474] width 58 height 15
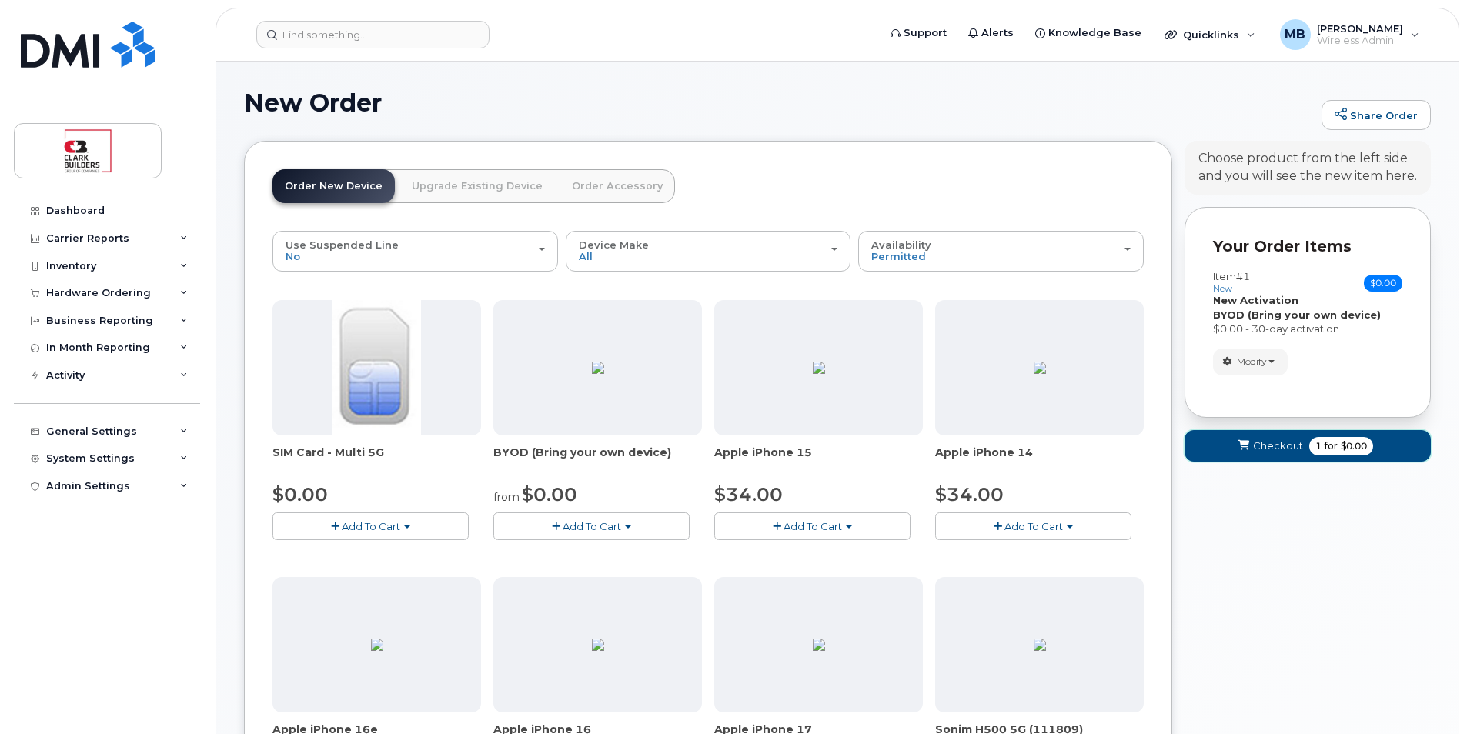
click at [1278, 447] on span "Checkout" at bounding box center [1278, 446] width 50 height 15
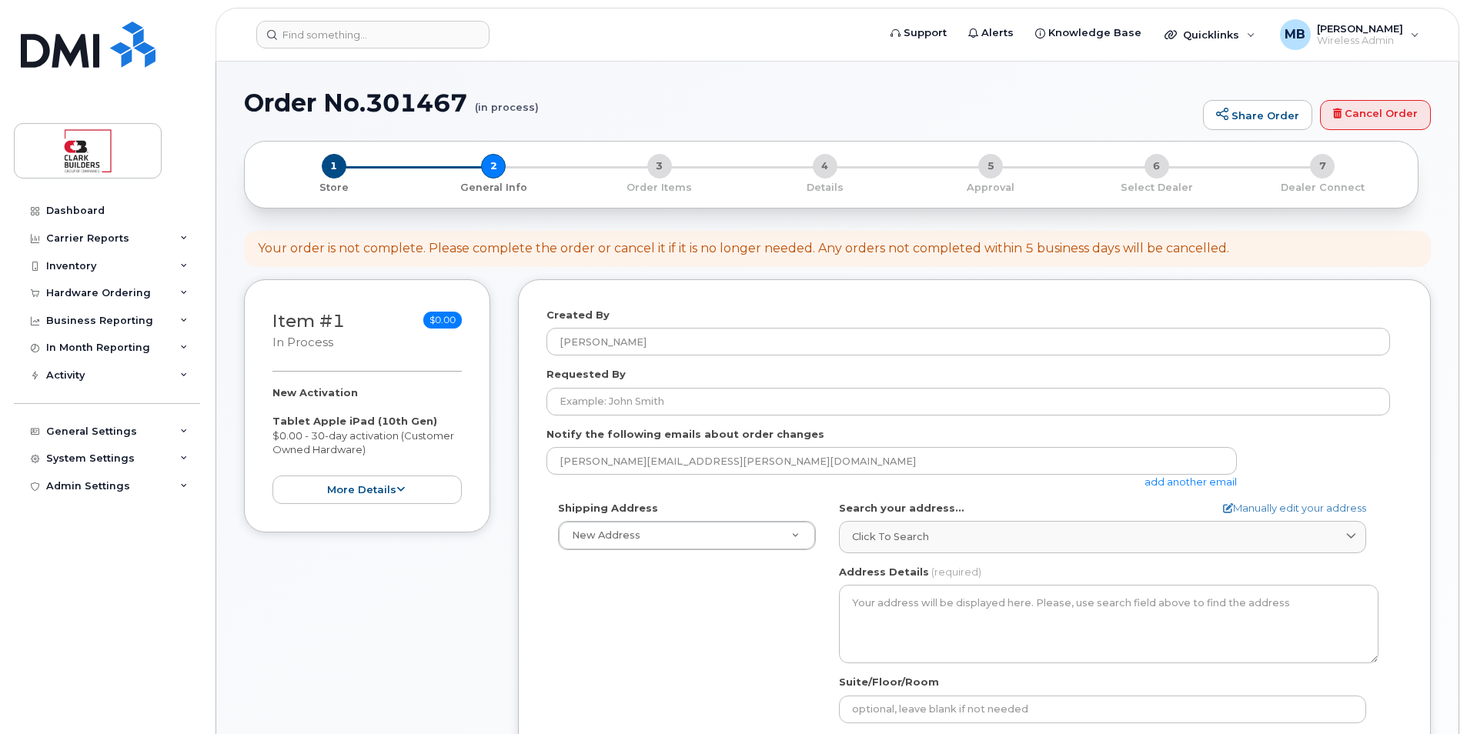
select select
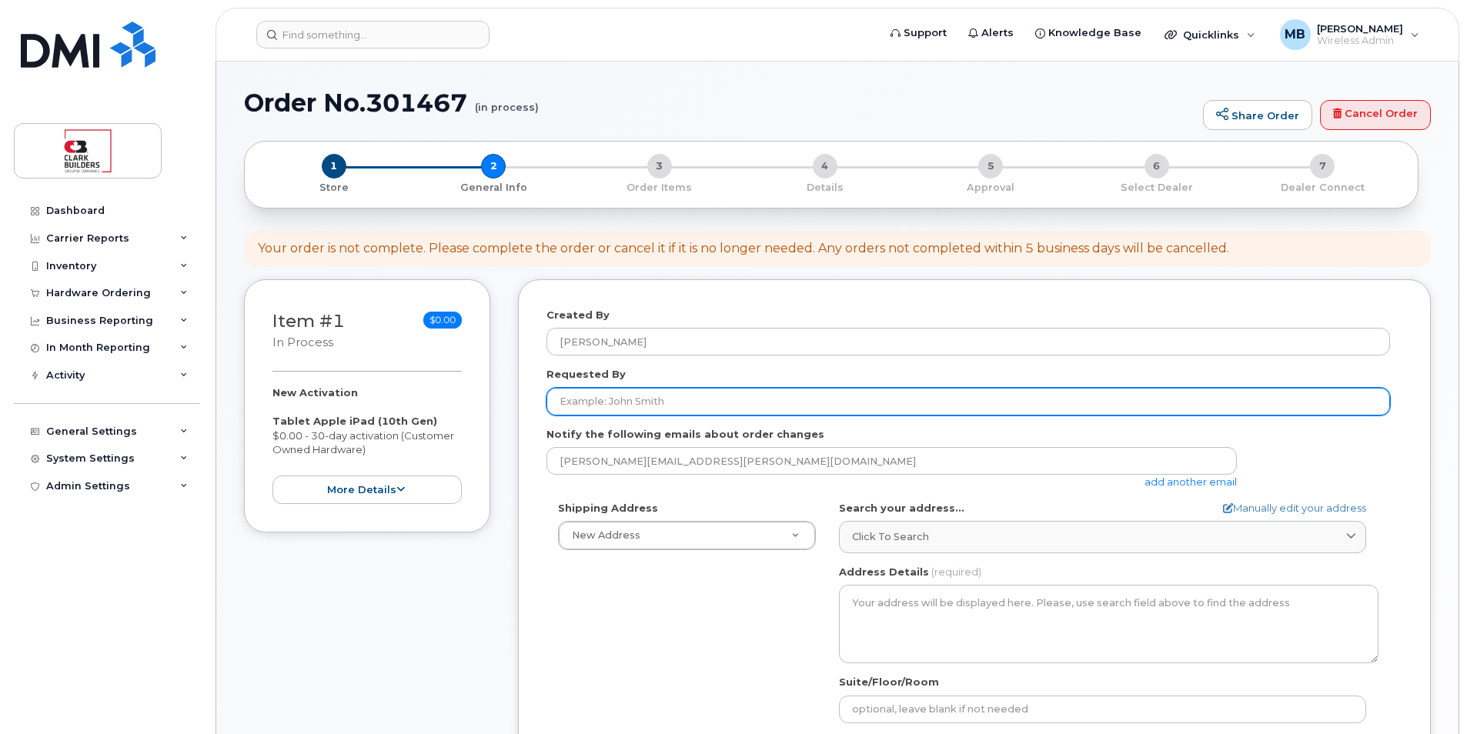
click at [637, 399] on input "Requested By" at bounding box center [969, 402] width 844 height 28
type input "[PERSON_NAME]"
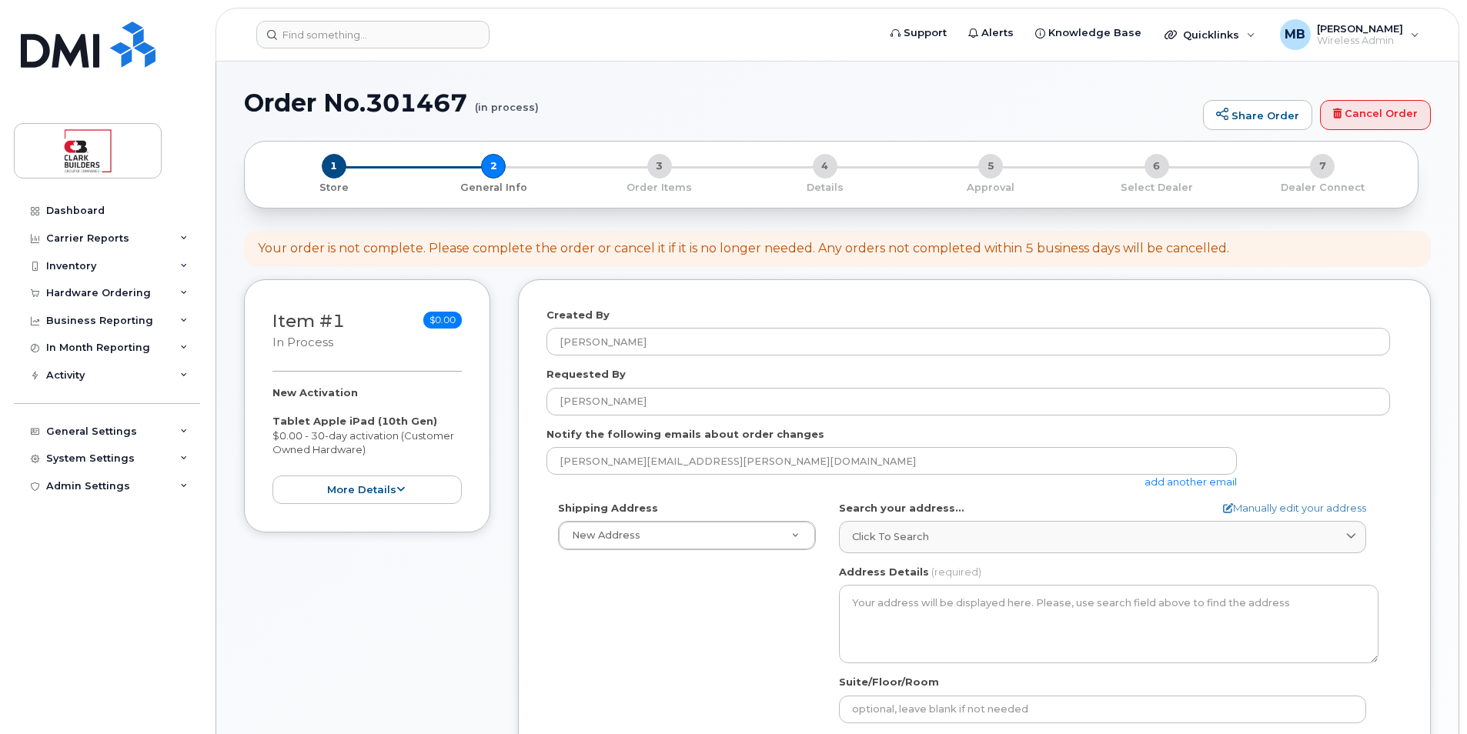
drag, startPoint x: 707, startPoint y: 591, endPoint x: 714, endPoint y: 587, distance: 8.3
click at [707, 591] on div "Shipping Address New Address New Address [GEOGRAPHIC_DATA] Office [GEOGRAPHIC_D…" at bounding box center [969, 677] width 844 height 353
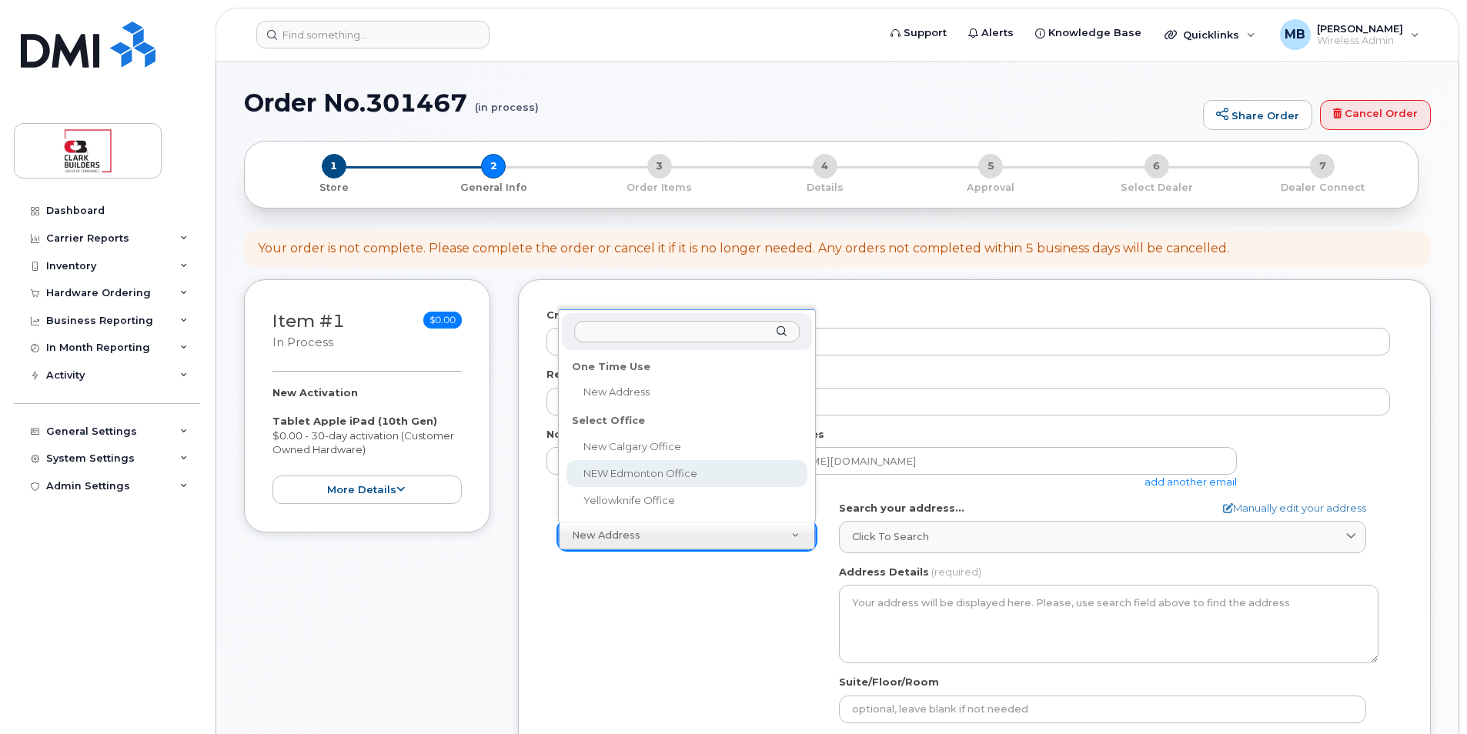
select select
type textarea "[STREET_ADDRESS]"
type input "IT"
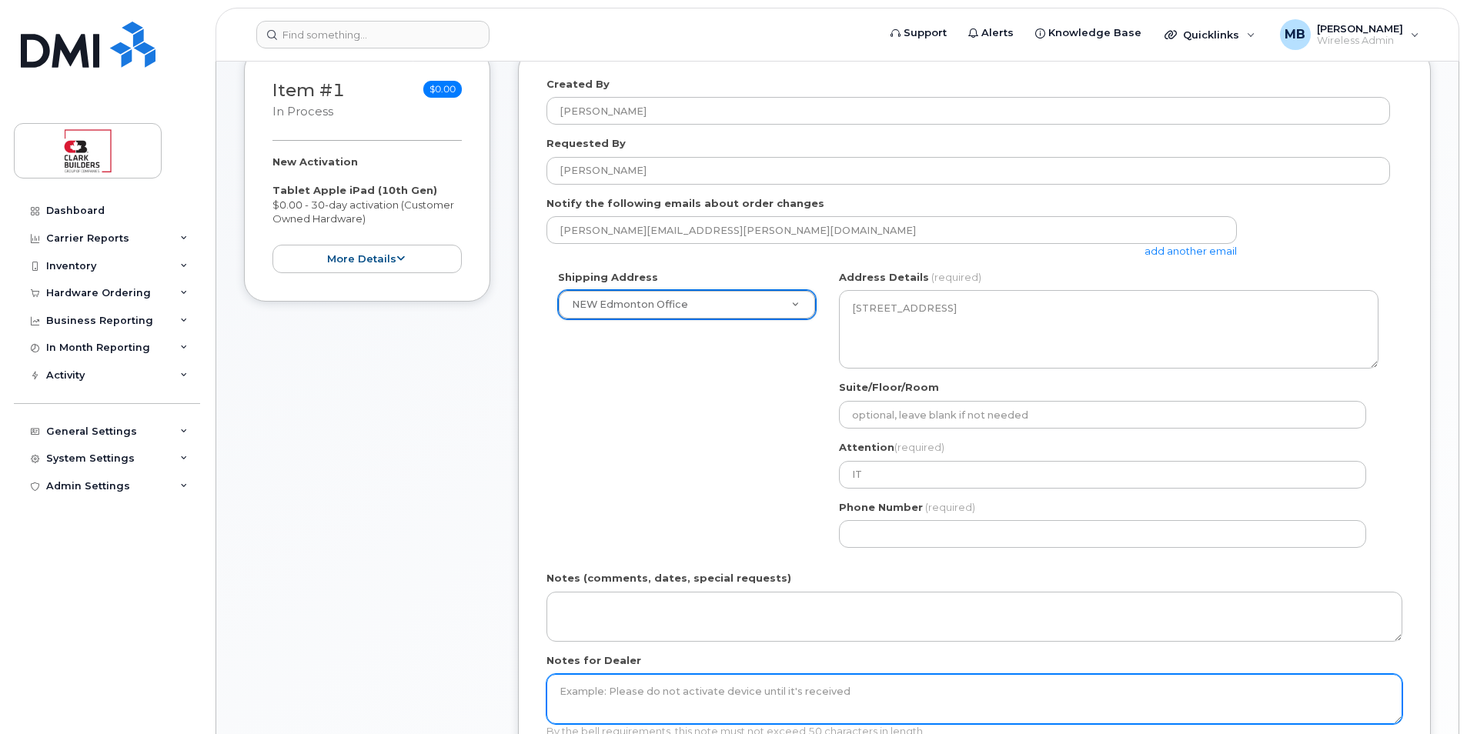
scroll to position [308, 0]
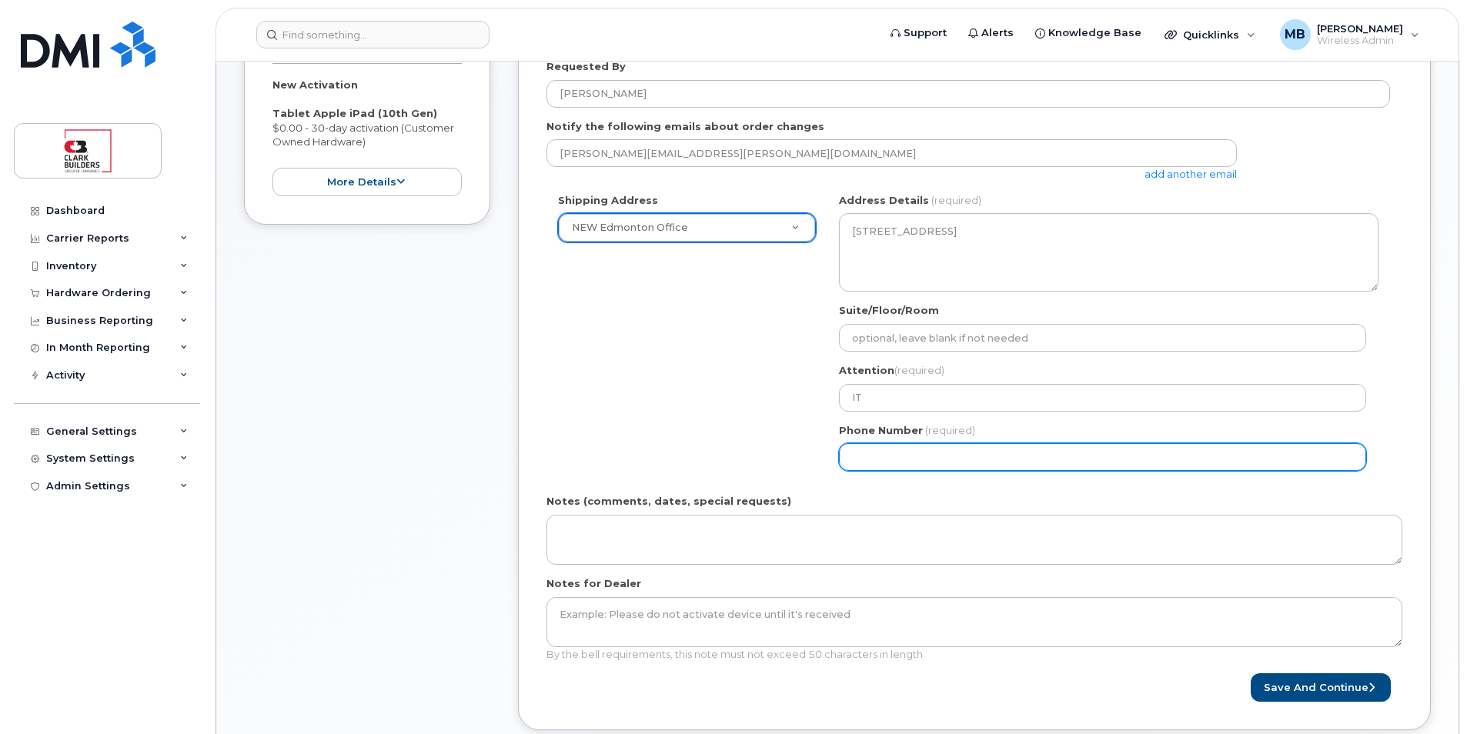
click at [924, 456] on input "Phone Number" at bounding box center [1102, 457] width 527 height 28
type input "5873410870"
select select
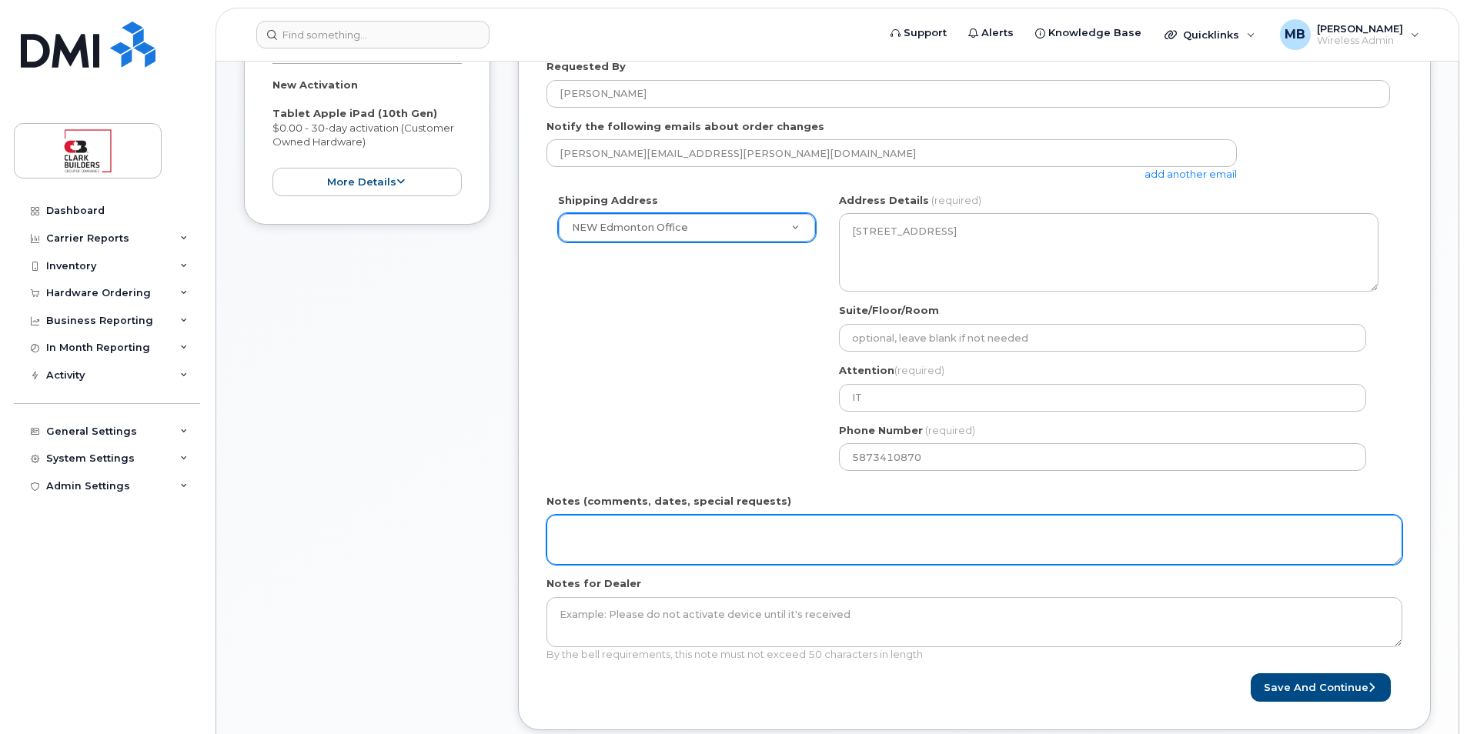
click at [753, 533] on textarea "Notes (comments, dates, special requests)" at bounding box center [975, 540] width 856 height 51
click at [711, 533] on textarea "Notes (comments, dates, special requests)" at bounding box center [975, 540] width 856 height 51
click at [832, 523] on textarea "e-Sim for ipad, no shipping required" at bounding box center [975, 540] width 856 height 51
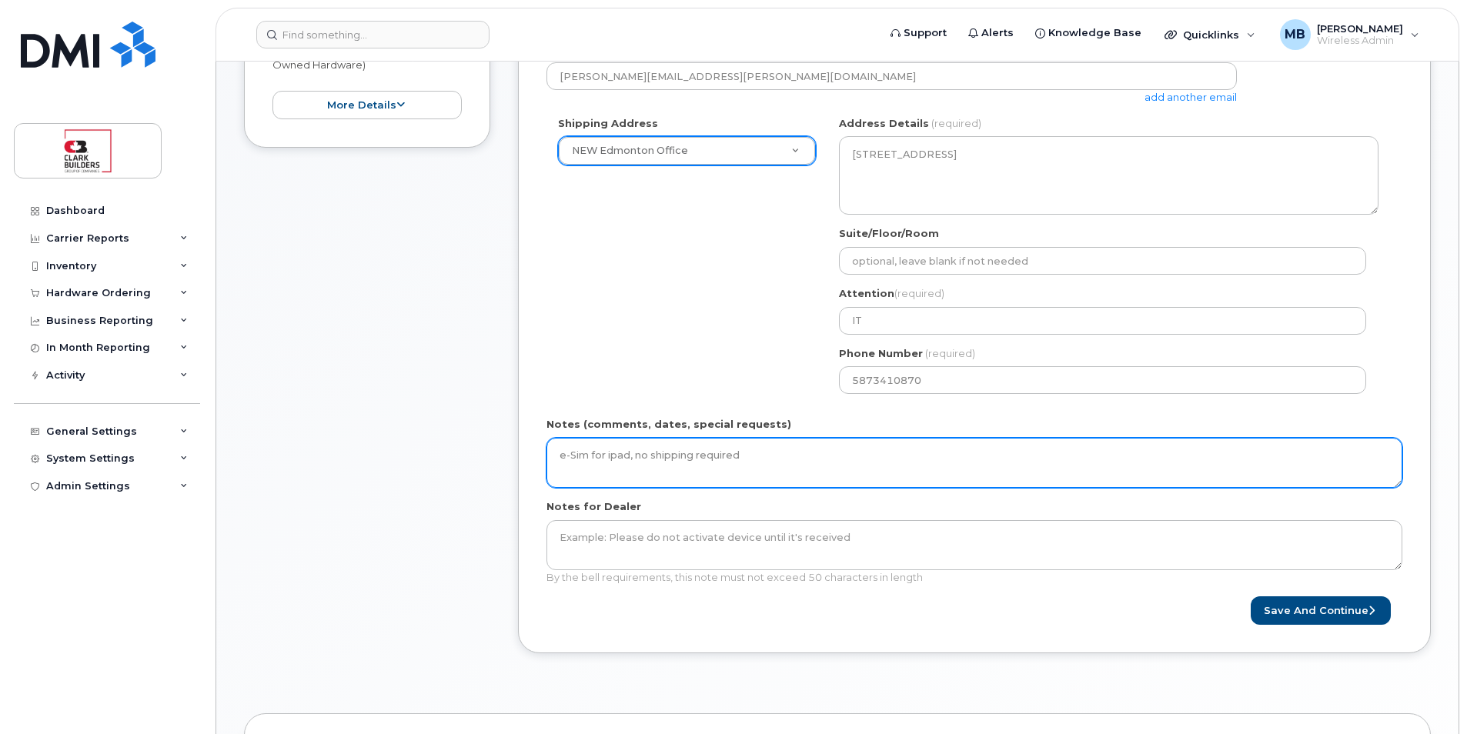
drag, startPoint x: 759, startPoint y: 453, endPoint x: 513, endPoint y: 452, distance: 246.3
click at [513, 452] on div "Item #1 in process $0.00 New Activation Tablet Apple iPad (10th Gen) $0.00 - 30…" at bounding box center [837, 286] width 1187 height 782
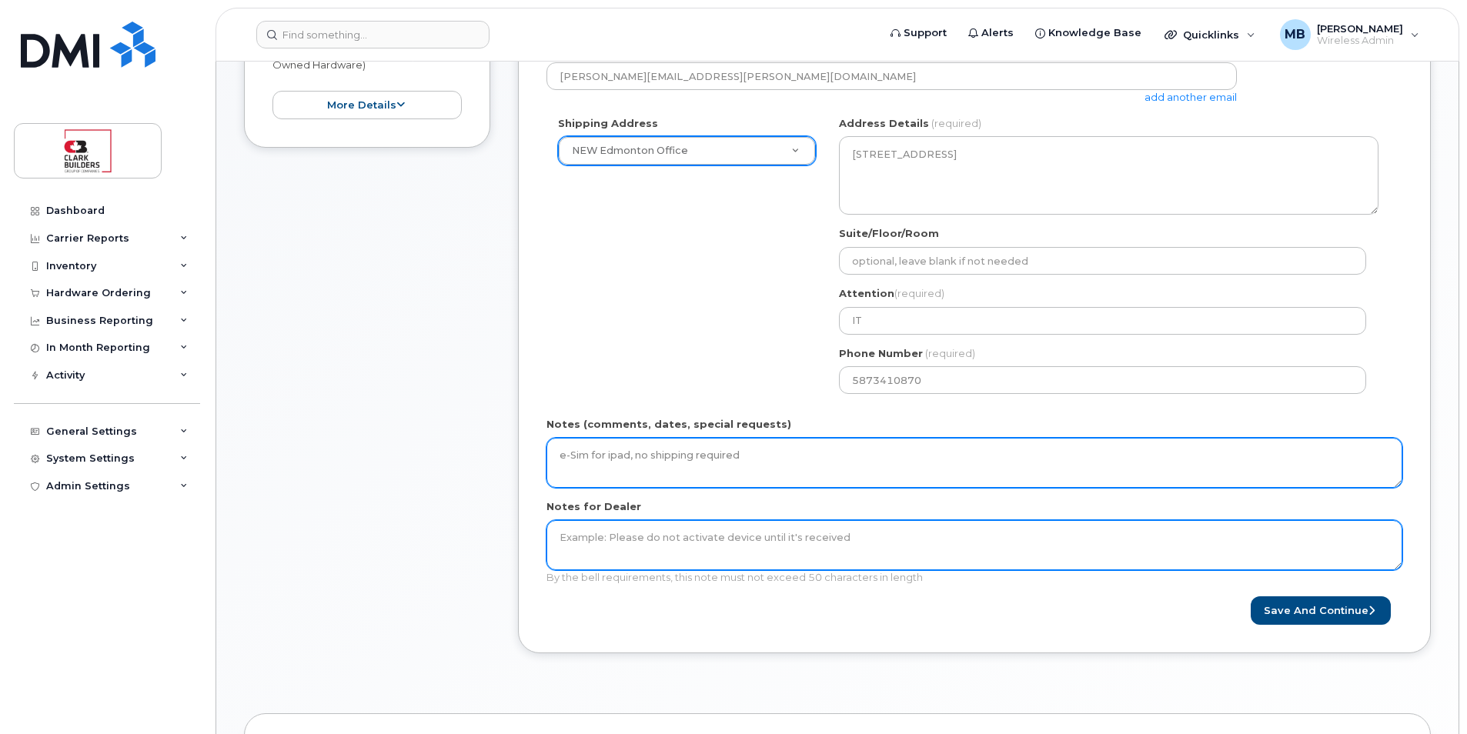
type textarea "e-Sim for ipad, no shipping required"
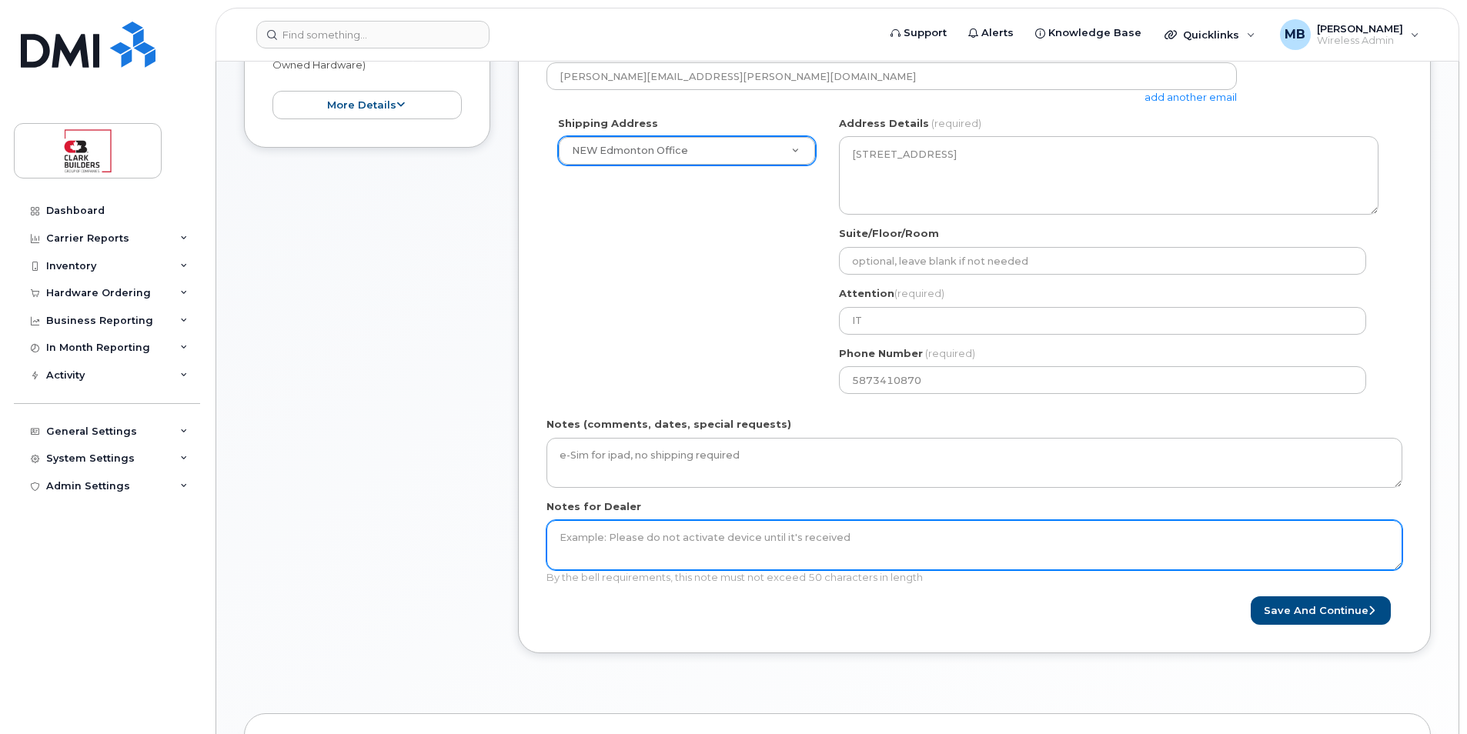
click at [667, 542] on textarea "Notes for Dealer" at bounding box center [975, 545] width 856 height 51
paste textarea "e-Sim for ipad, no shipping required"
click at [802, 537] on textarea "e-Sim for ipad, no shipping required" at bounding box center [975, 545] width 856 height 51
click at [779, 538] on textarea "e-Sim for iPad, no shipping required" at bounding box center [975, 545] width 856 height 51
type textarea "e-Sim for iPad, no shipping required"
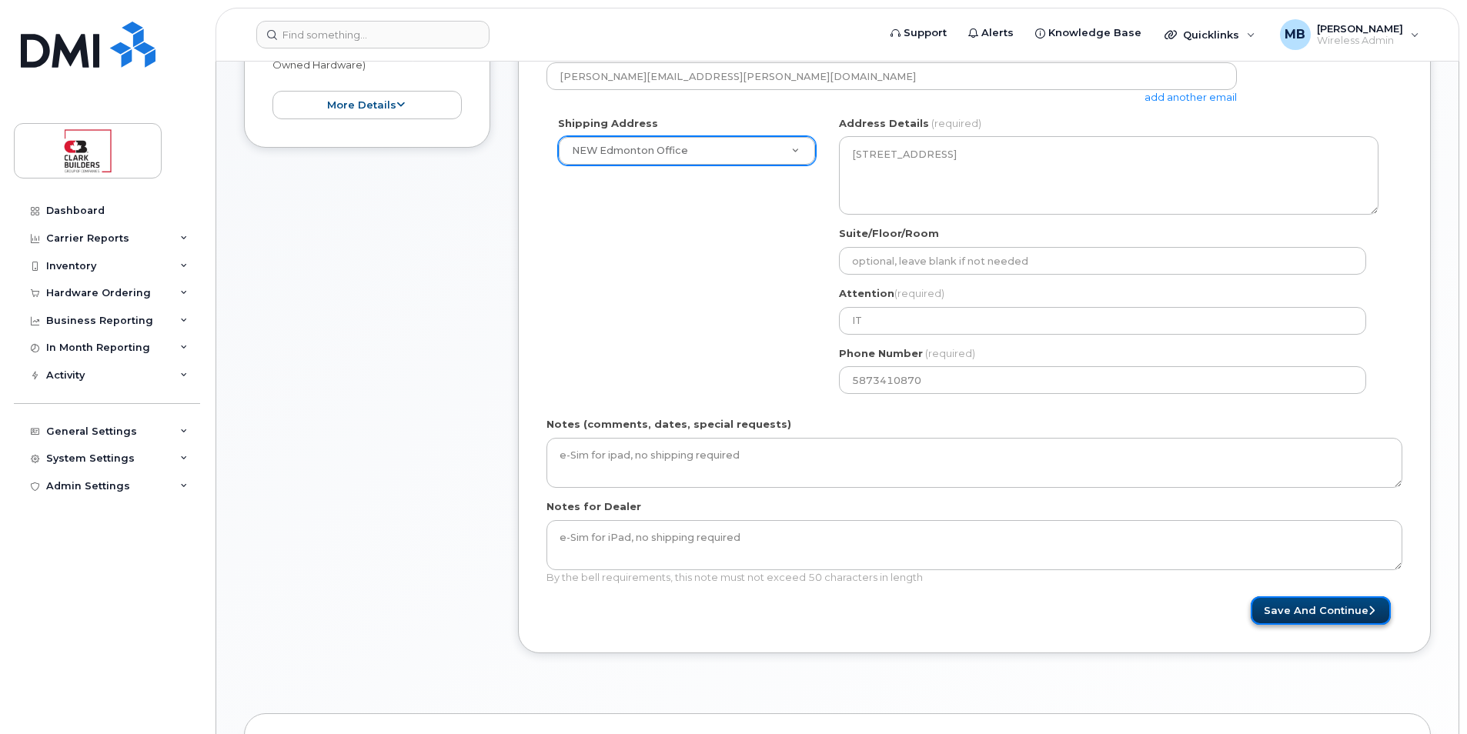
click at [1320, 615] on button "Save and Continue" at bounding box center [1321, 611] width 140 height 28
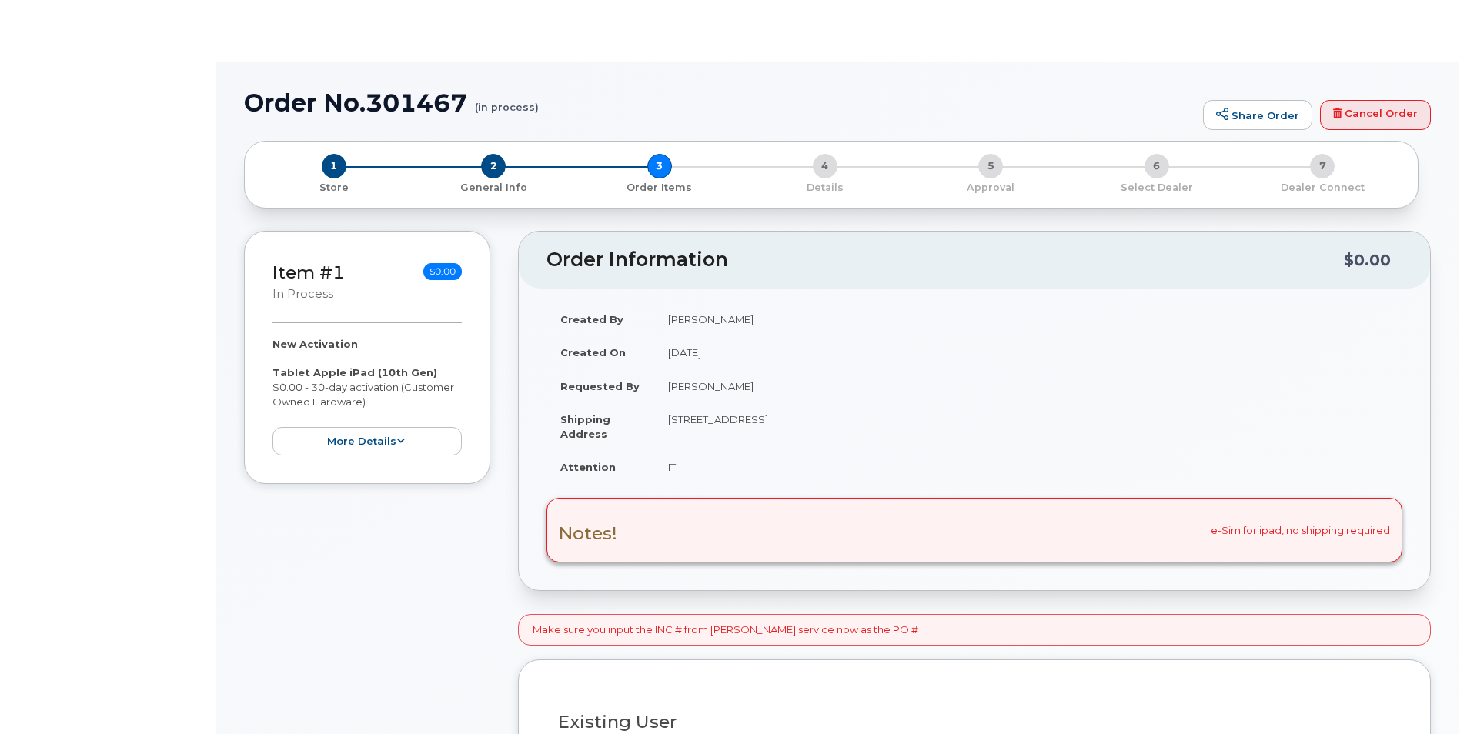
radio input "true"
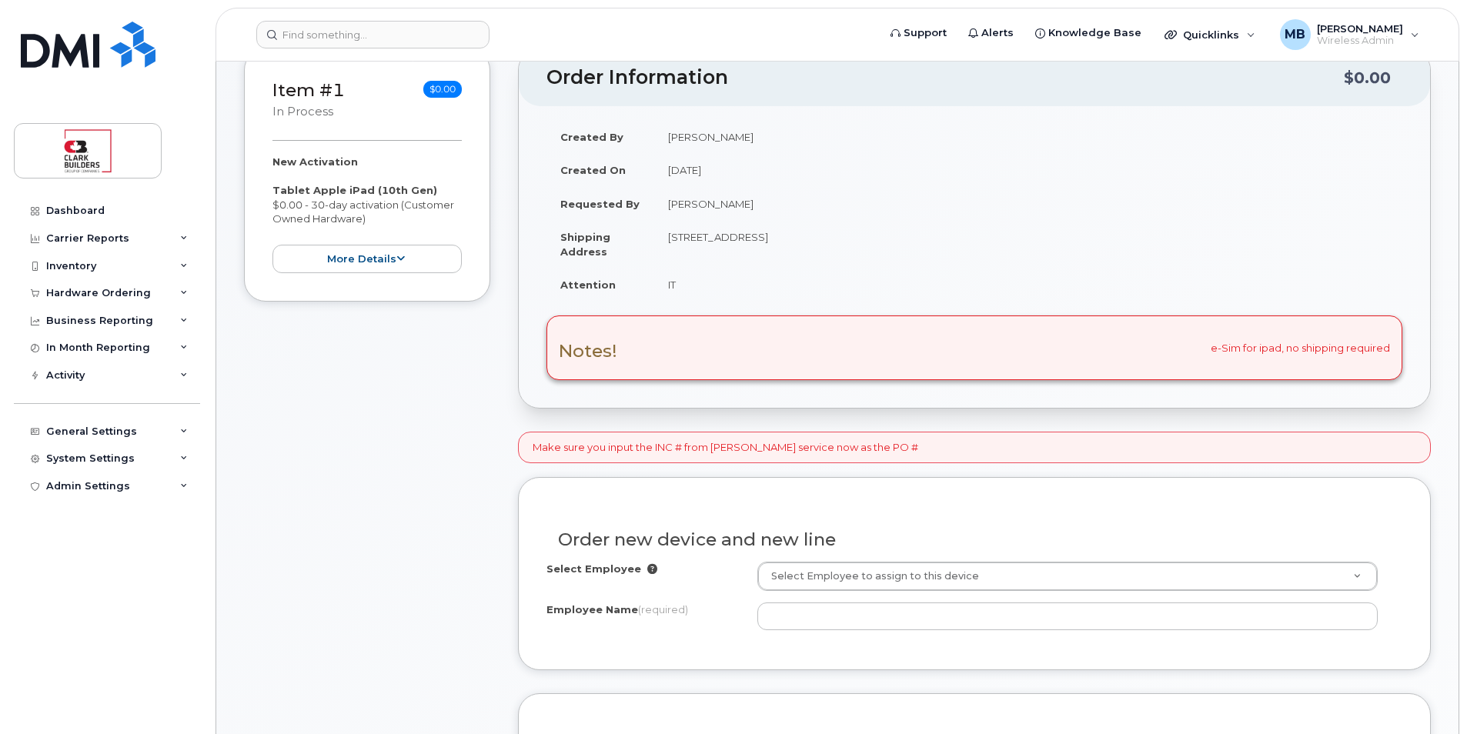
scroll to position [385, 0]
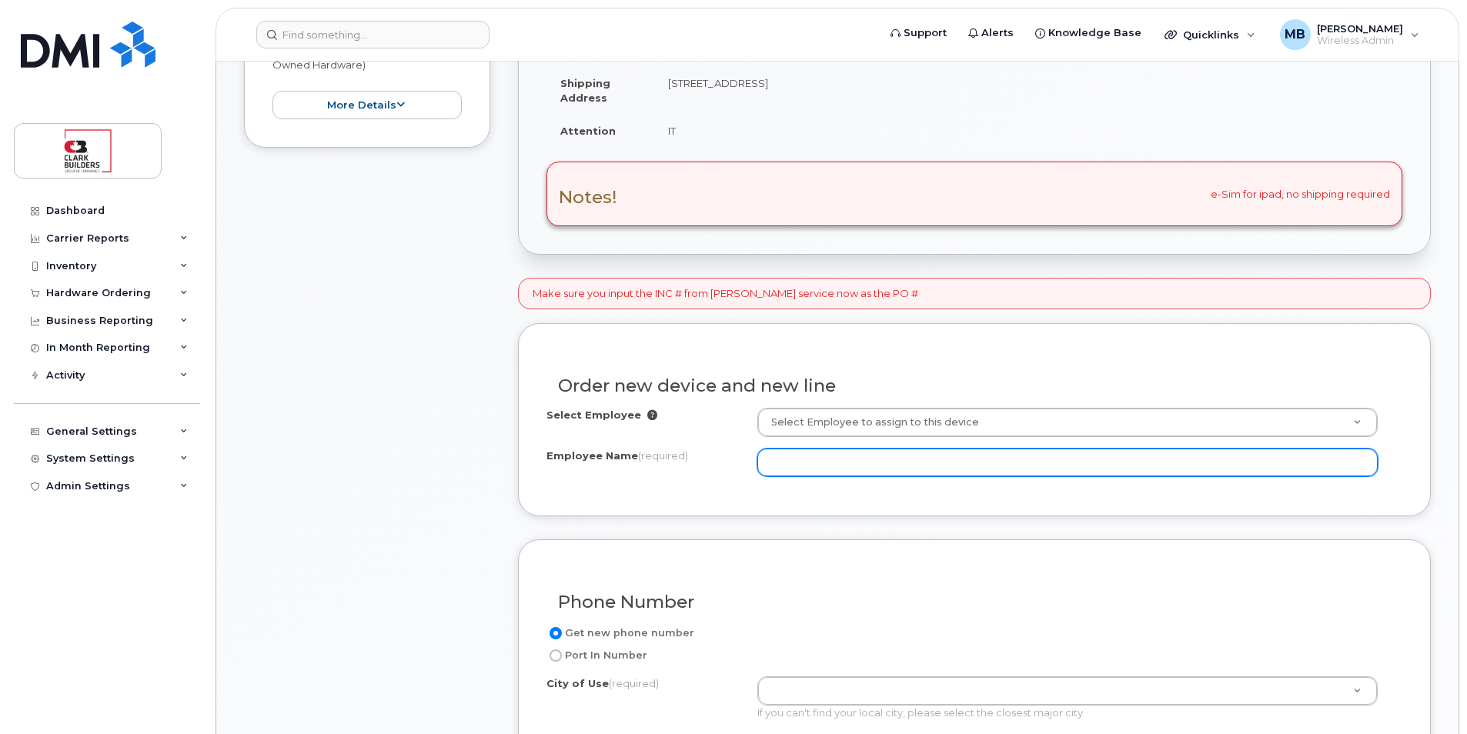
click at [873, 464] on input "Employee Name (required)" at bounding box center [1067, 463] width 620 height 28
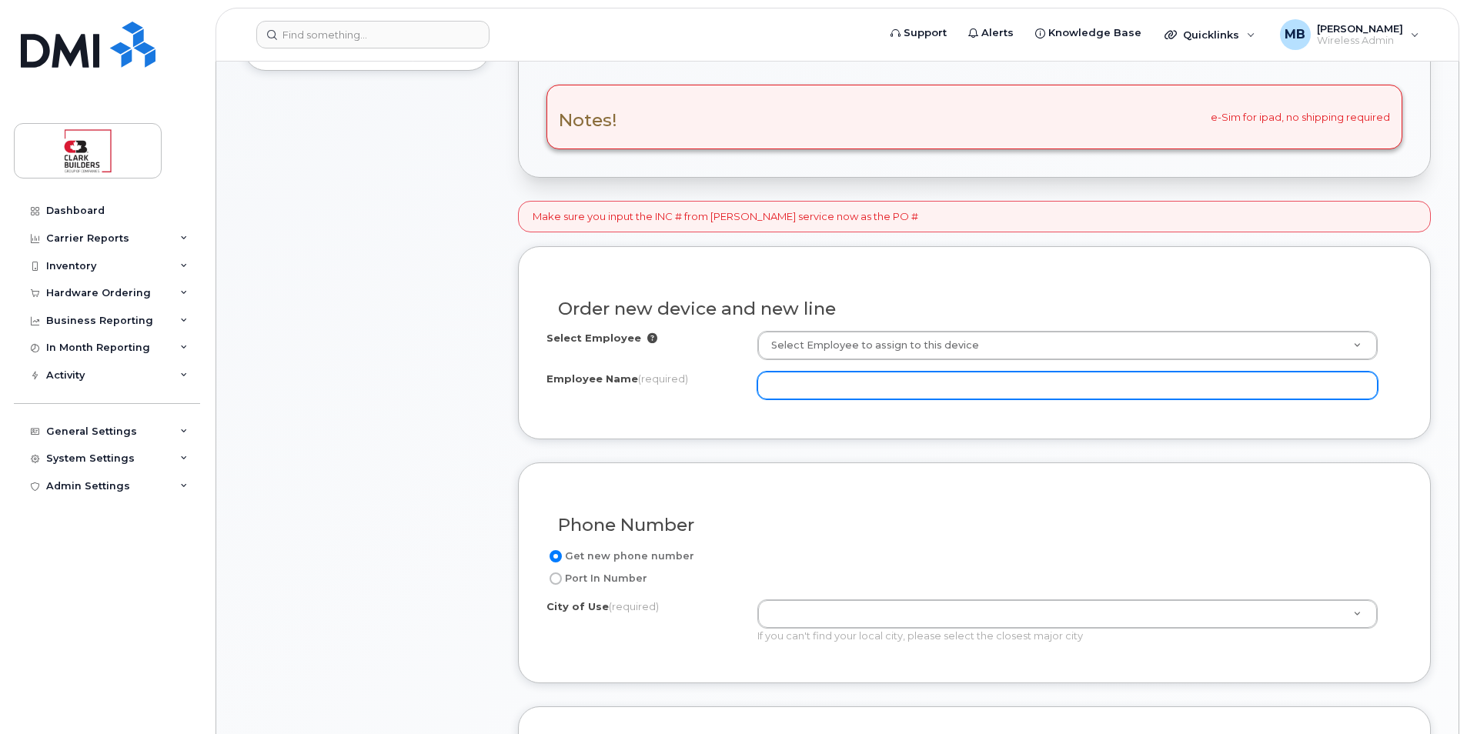
click at [840, 384] on input "Employee Name (required)" at bounding box center [1067, 386] width 620 height 28
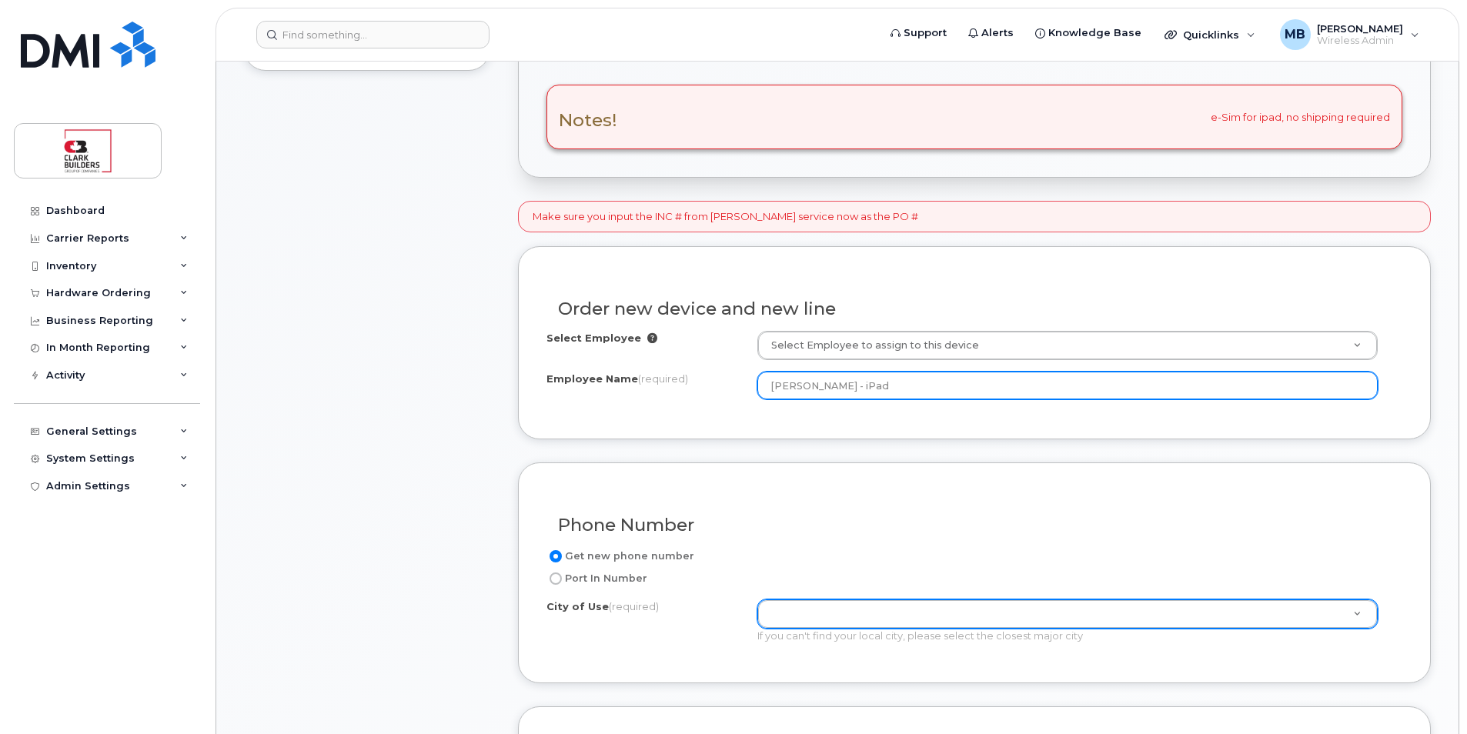
type input "[PERSON_NAME] - iPad"
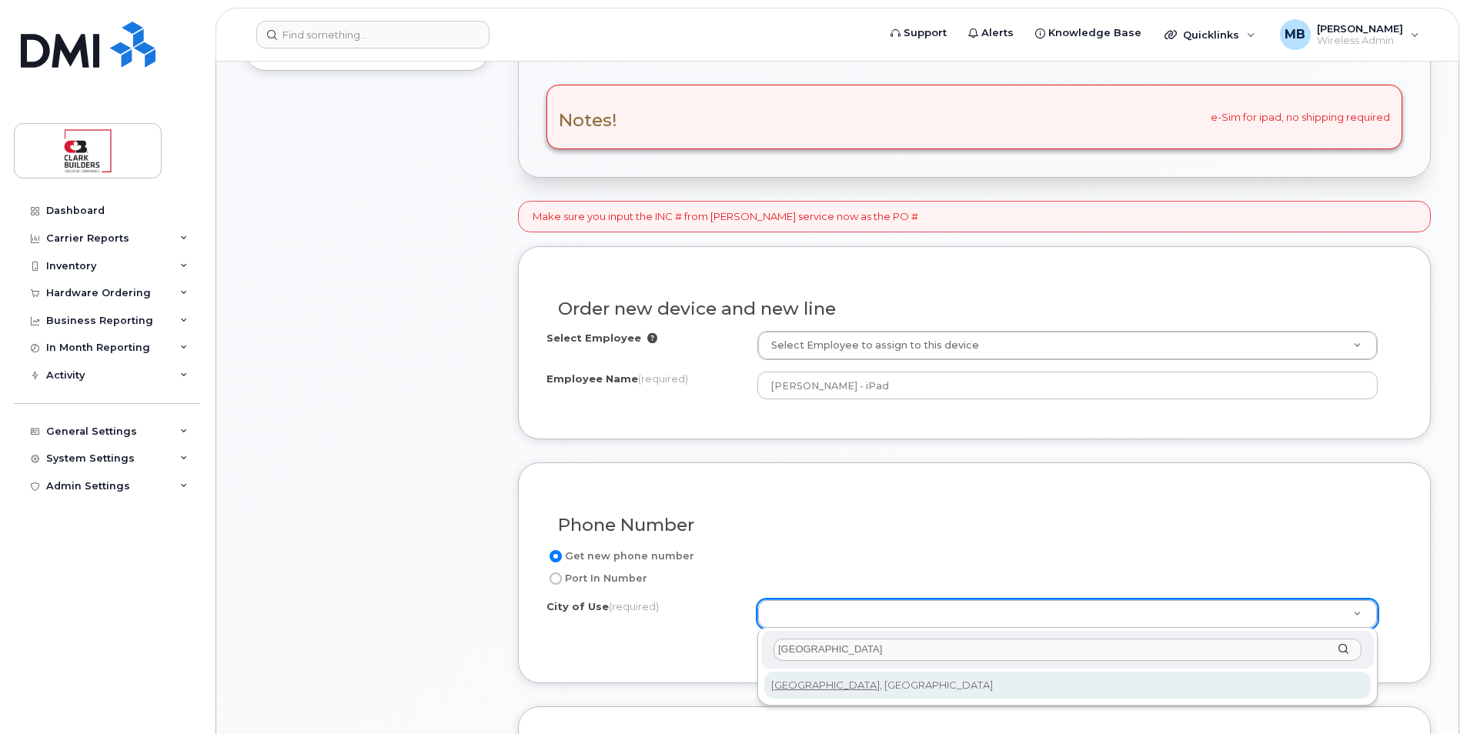
type input "[GEOGRAPHIC_DATA]"
type input "182"
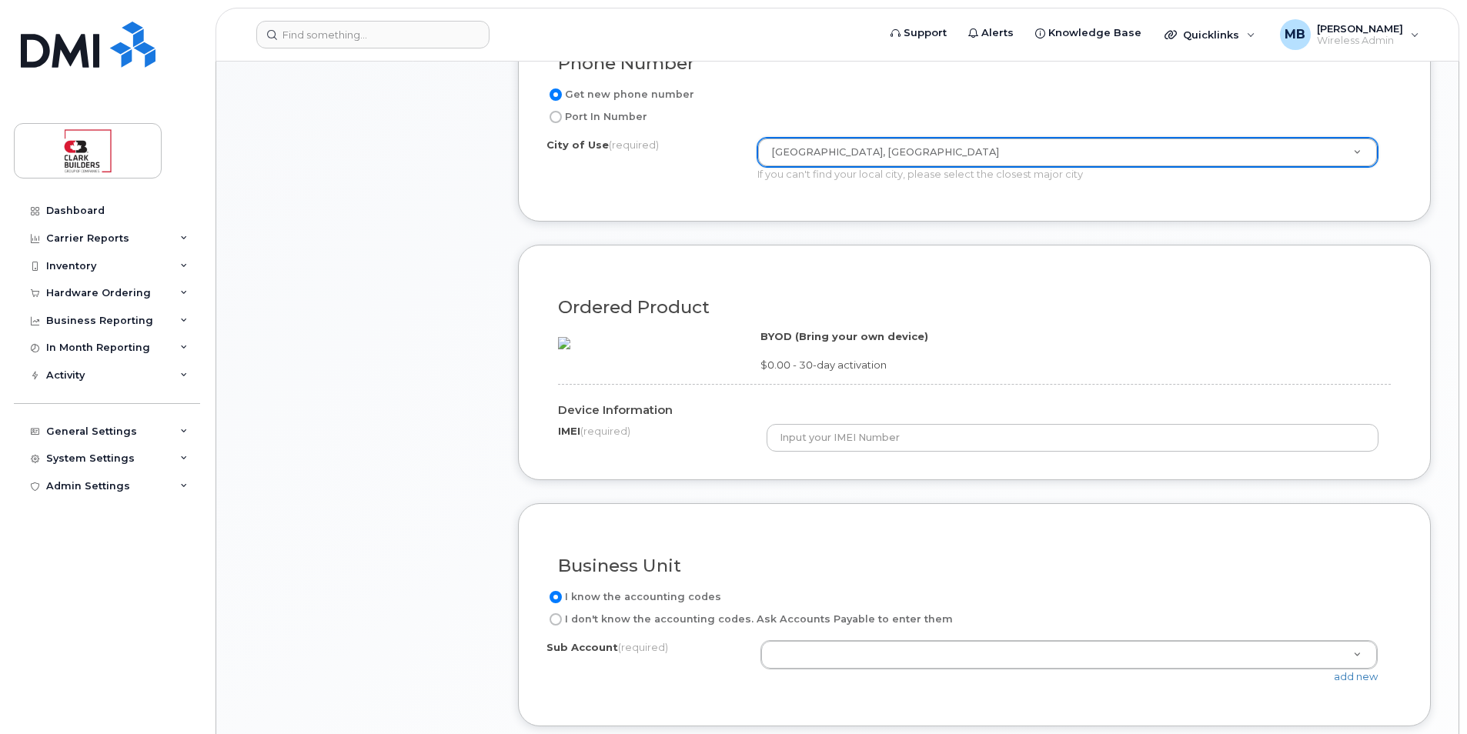
scroll to position [1078, 0]
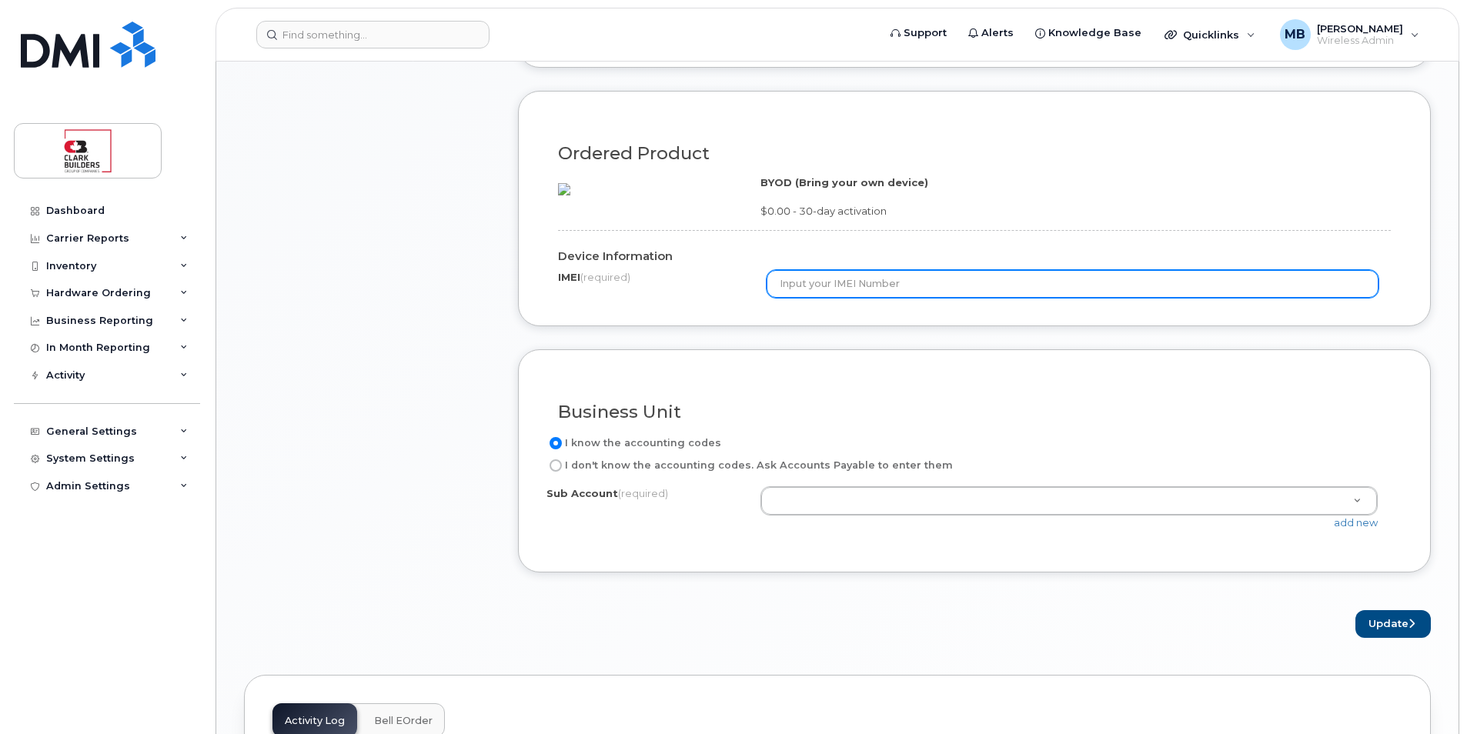
click at [842, 298] on input "text" at bounding box center [1073, 284] width 613 height 28
paste input "351159273130186"
type input "351159273130186"
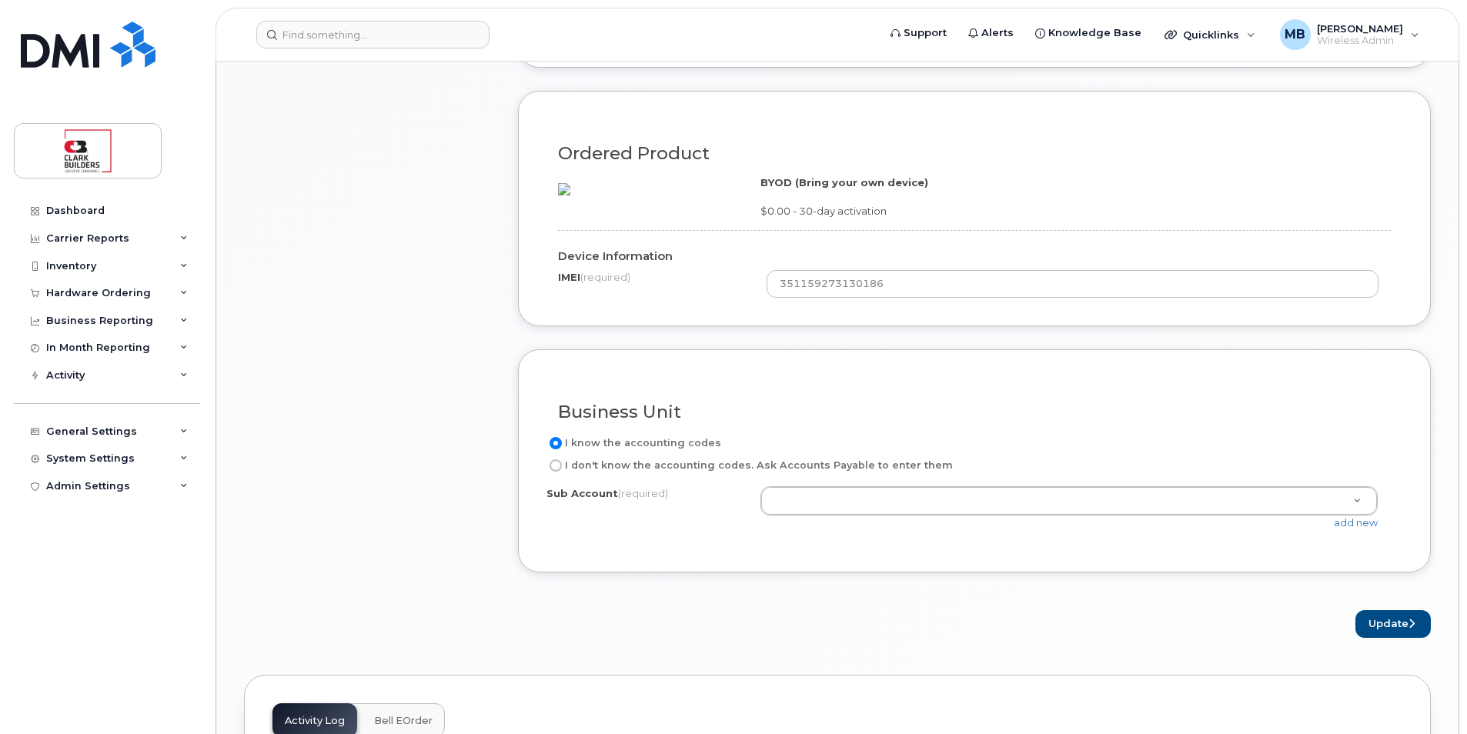
click at [957, 326] on div "Ordered Product BYOD (Bring your own device) $0.00 - 30-day activation Device I…" at bounding box center [974, 209] width 913 height 236
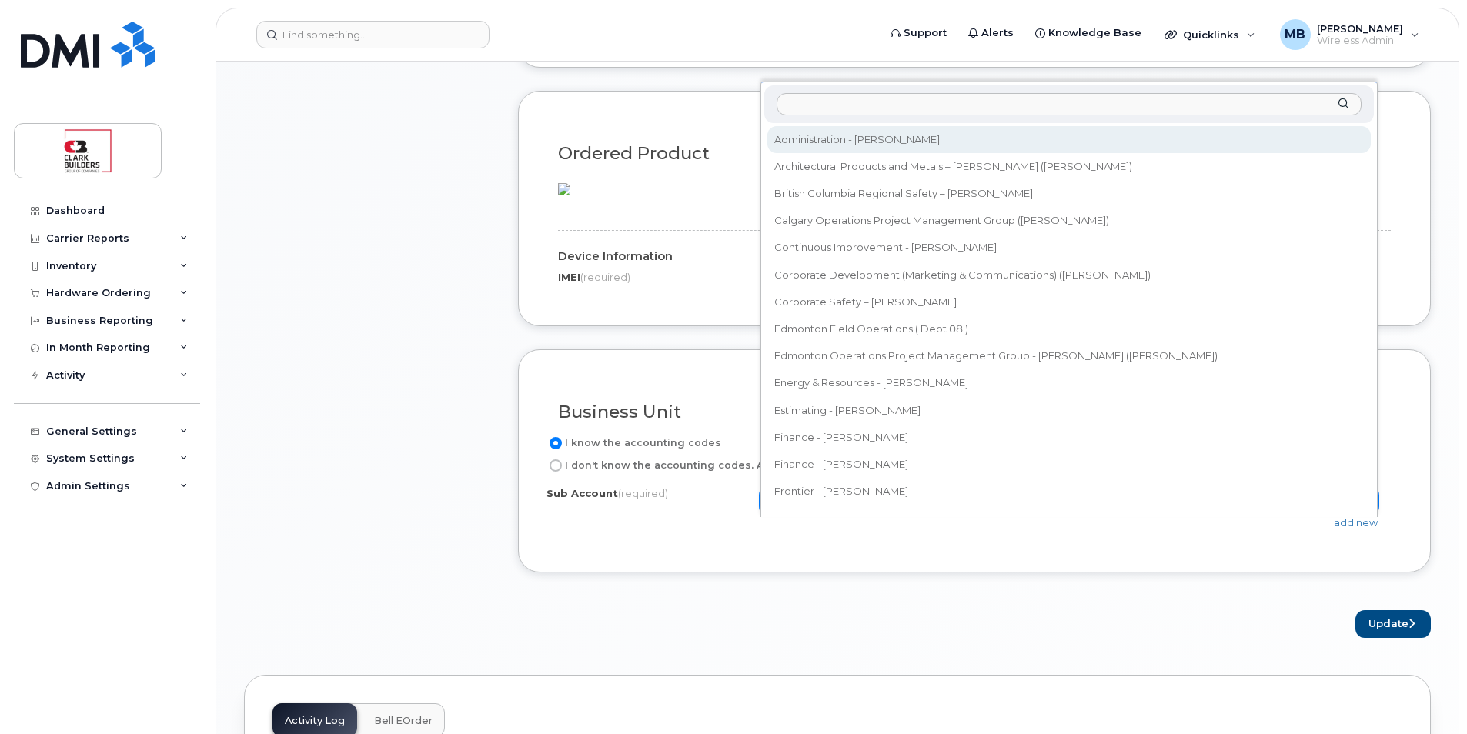
click at [835, 107] on input "text" at bounding box center [1069, 104] width 585 height 22
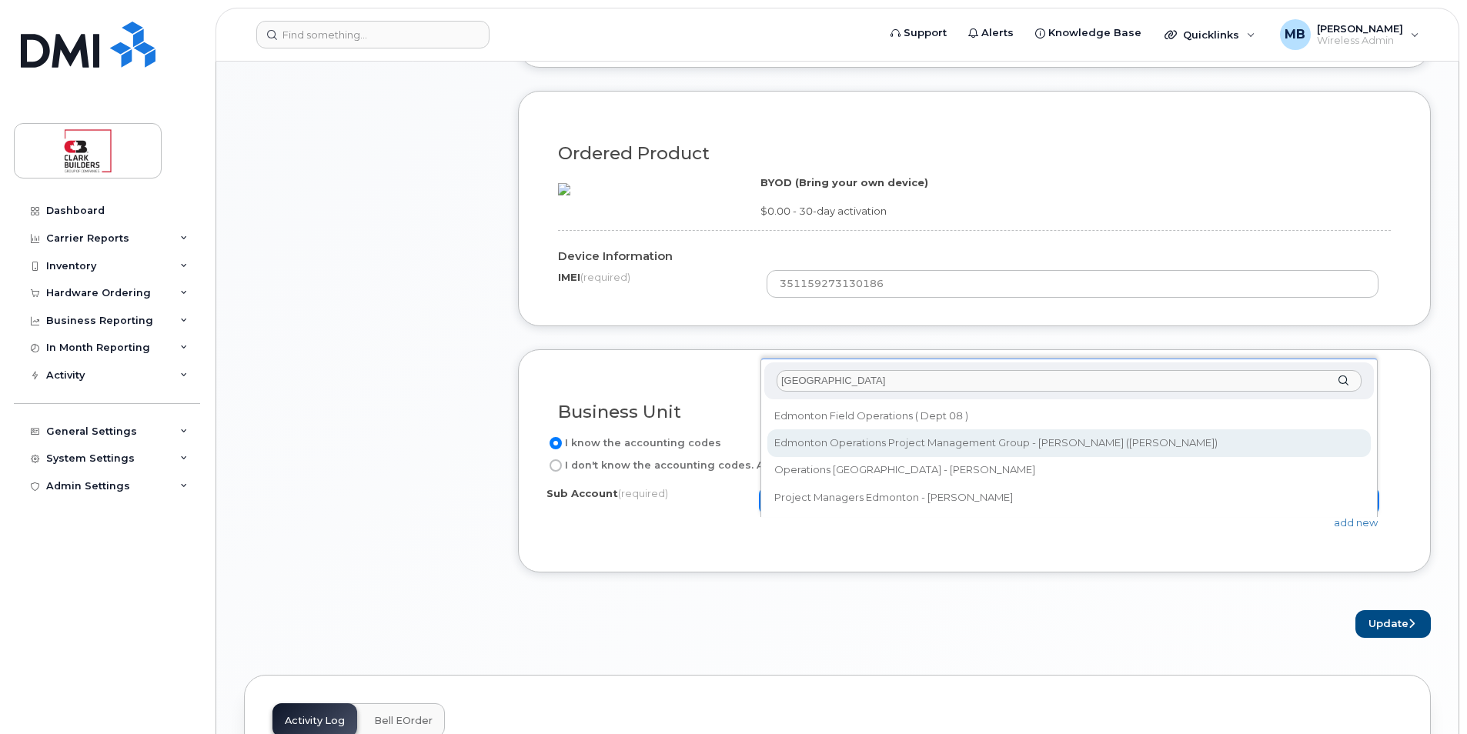
type input "edmonton"
select select "Edmonton Operations Project Management Group - Randy"
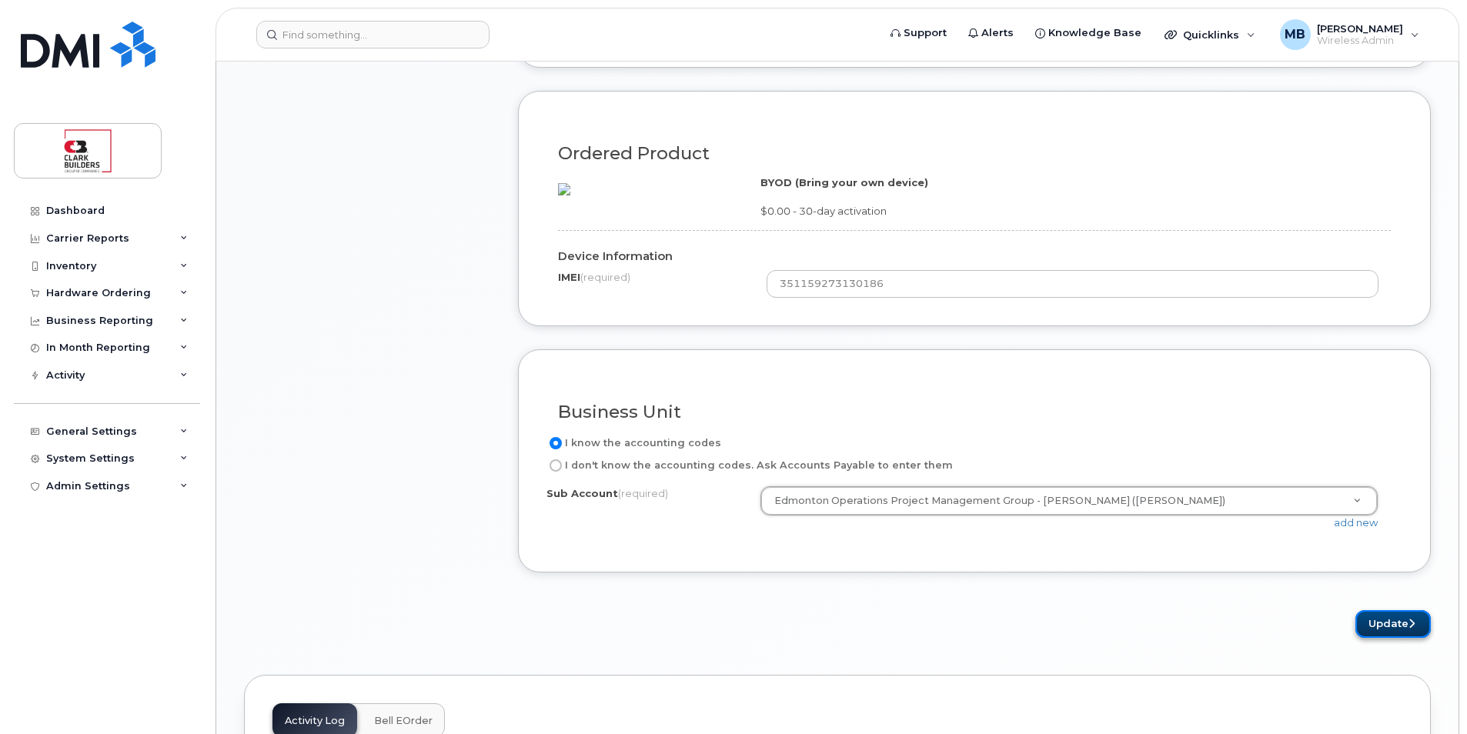
click at [1382, 639] on button "Update" at bounding box center [1393, 624] width 75 height 28
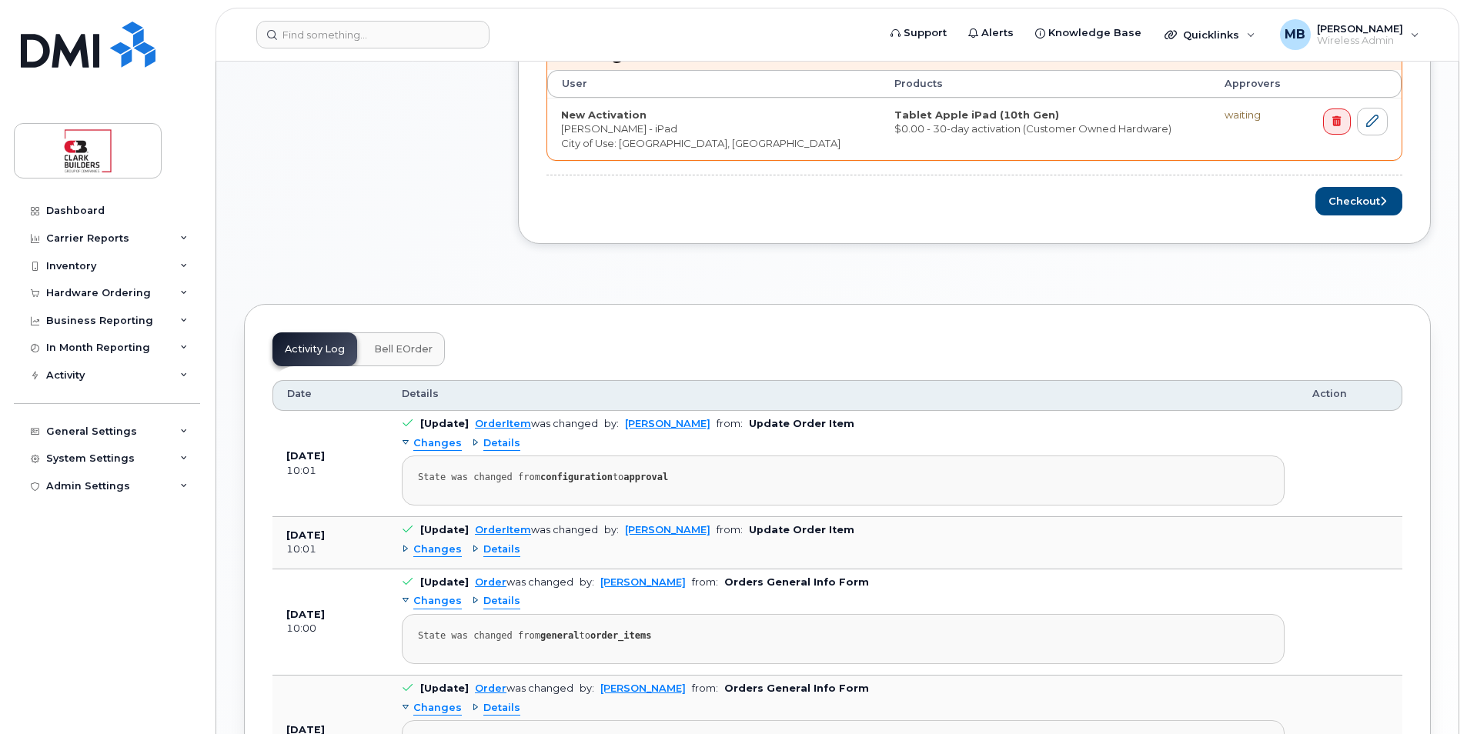
scroll to position [539, 0]
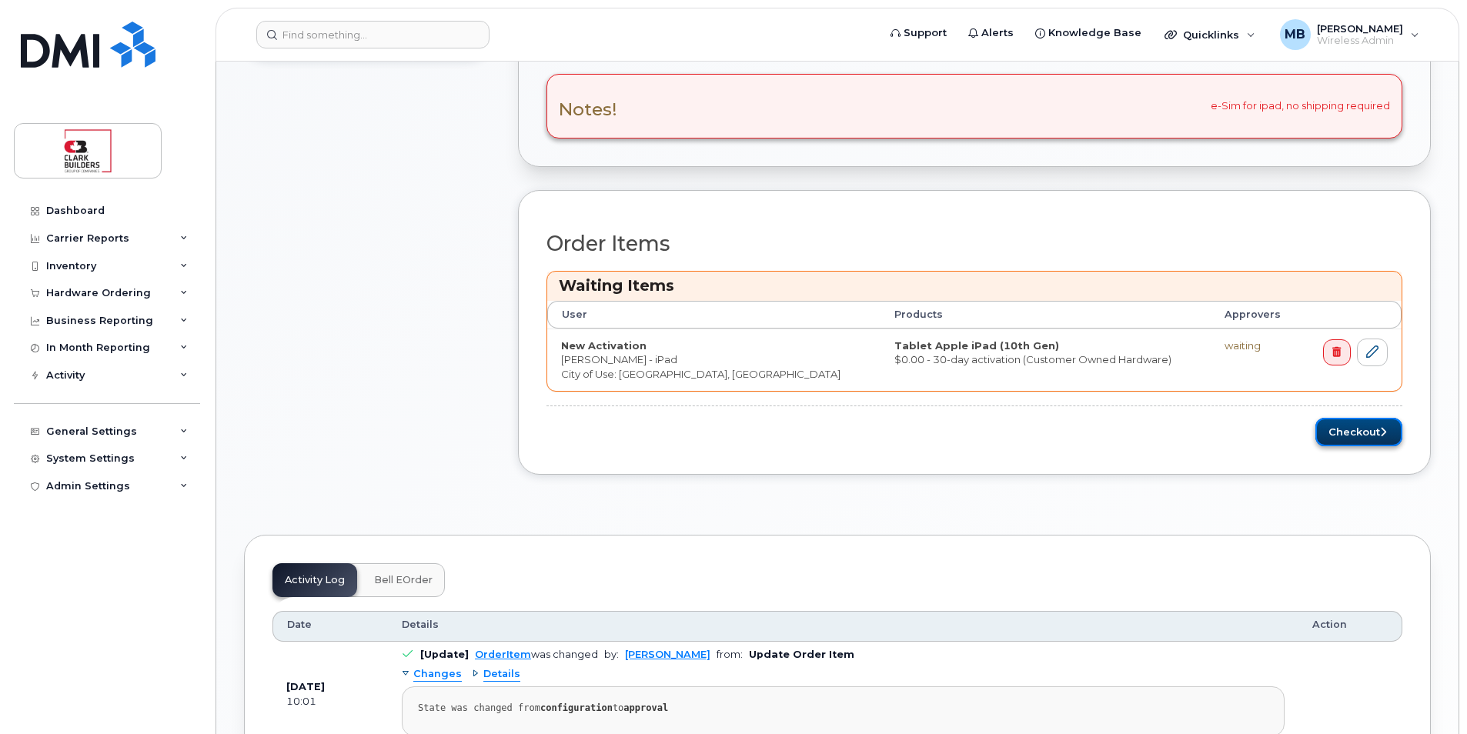
click at [1356, 430] on button "Checkout" at bounding box center [1358, 432] width 87 height 28
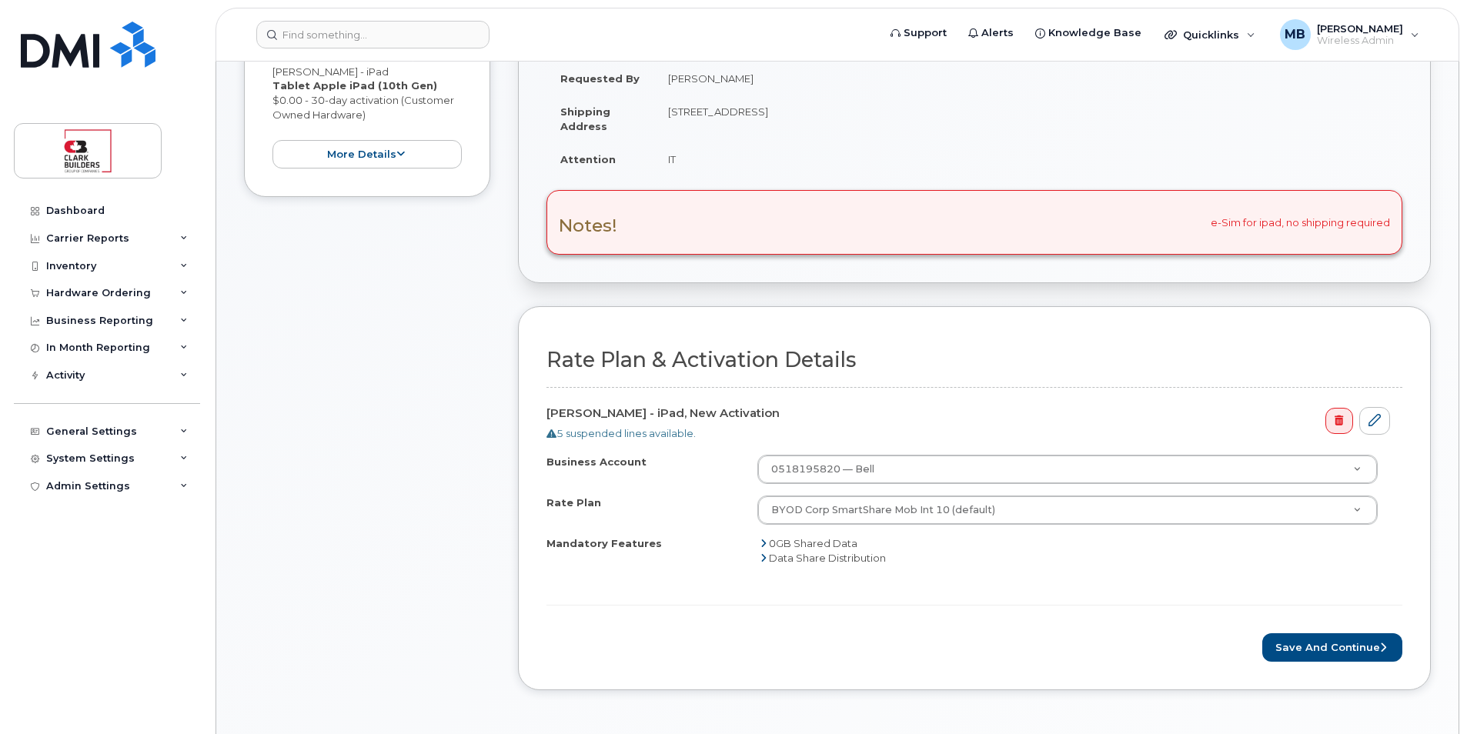
scroll to position [462, 0]
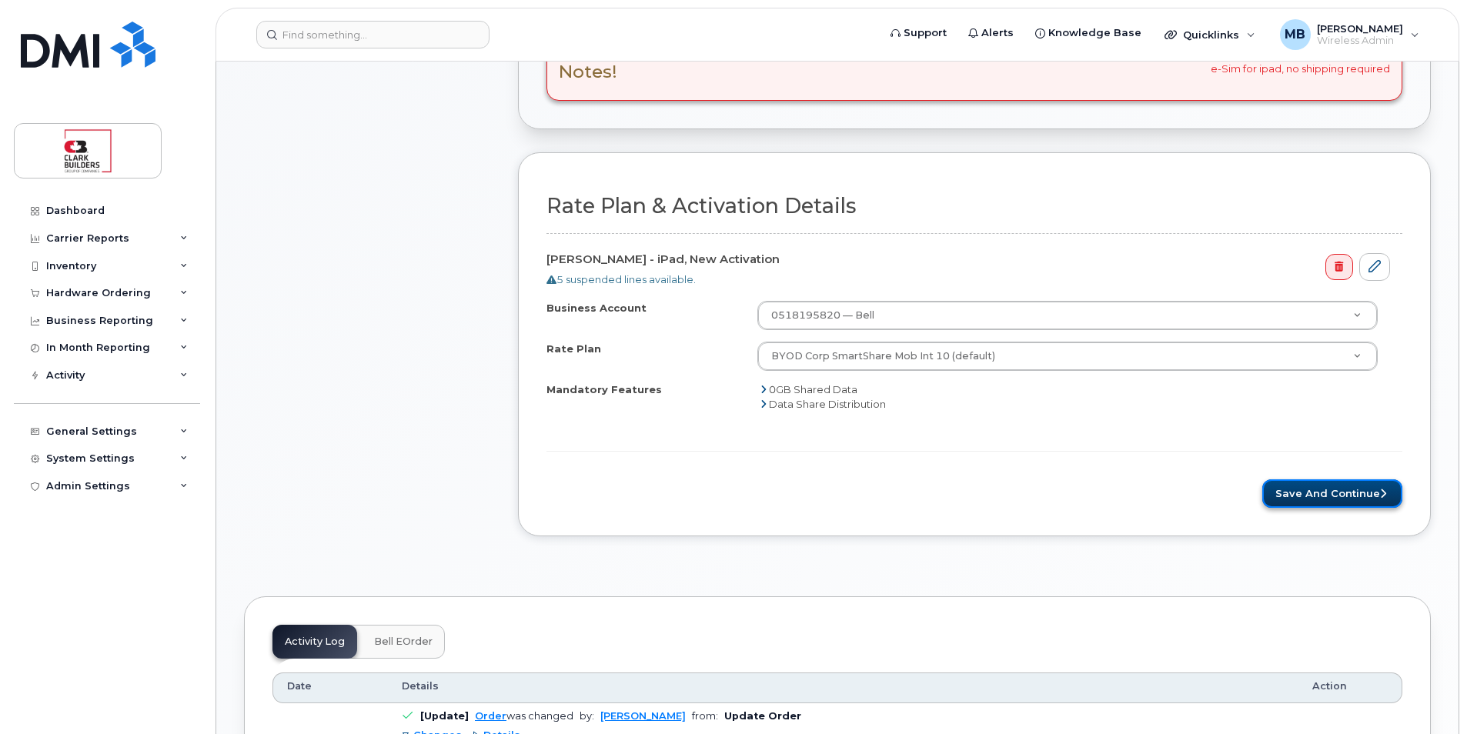
click at [1332, 492] on button "Save and Continue" at bounding box center [1332, 494] width 140 height 28
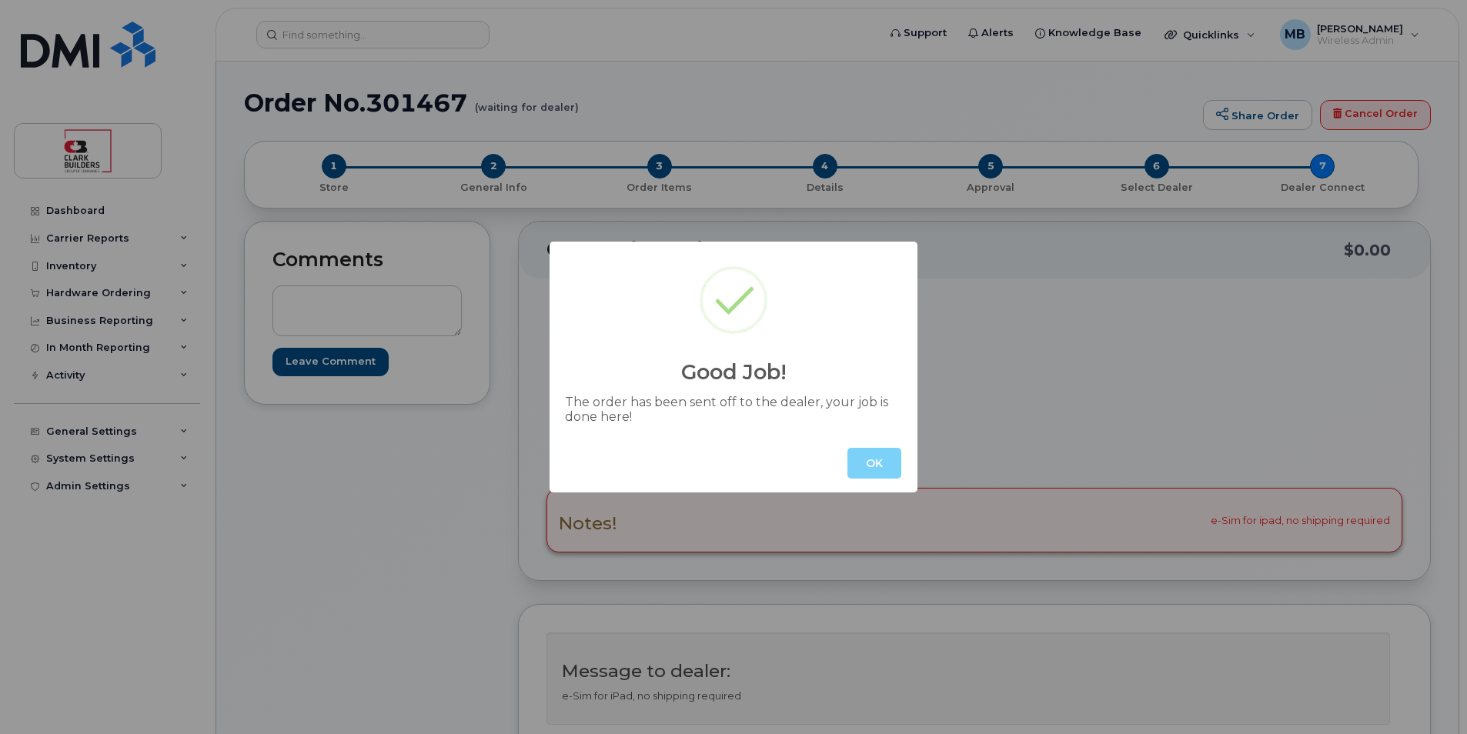
drag, startPoint x: 877, startPoint y: 460, endPoint x: 905, endPoint y: 466, distance: 29.1
click at [878, 461] on button "OK" at bounding box center [874, 463] width 54 height 31
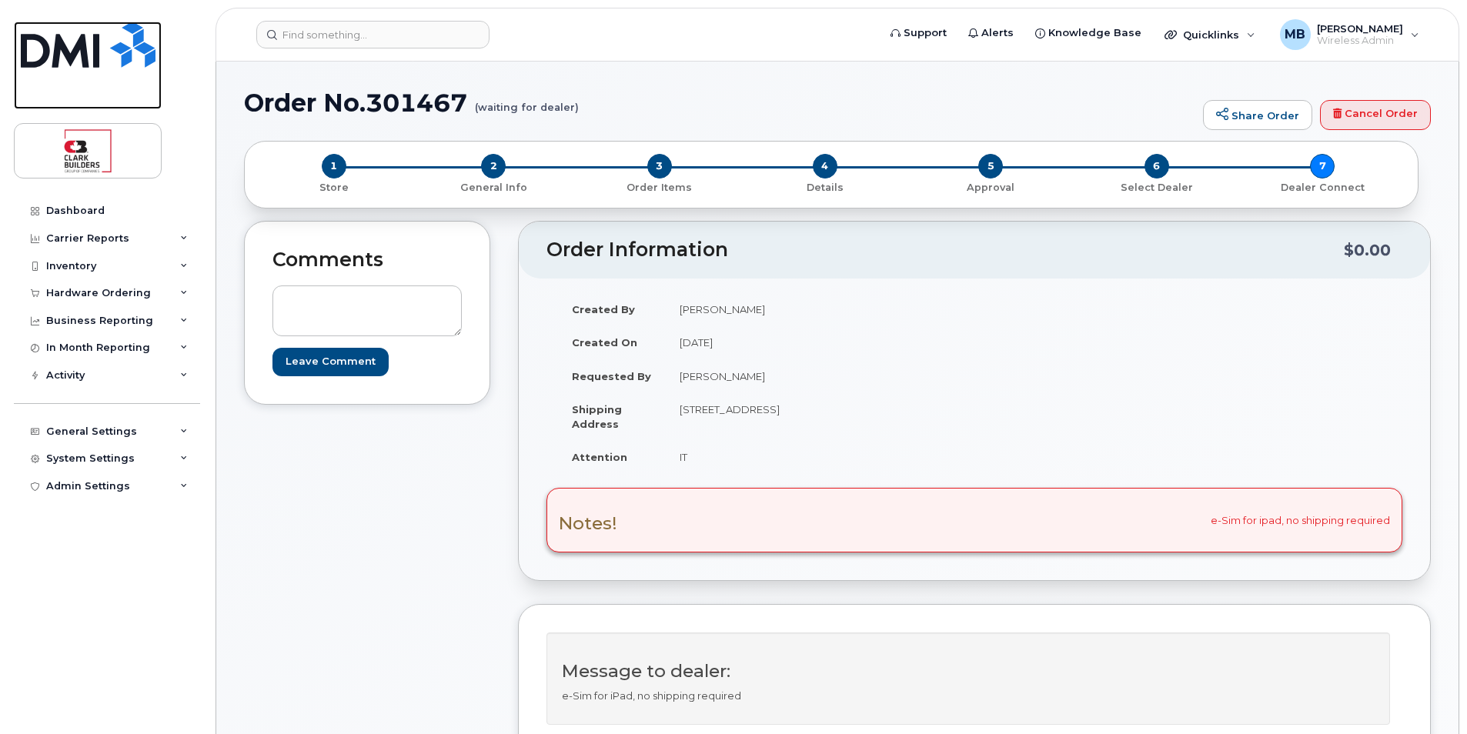
click at [121, 52] on img at bounding box center [88, 45] width 135 height 46
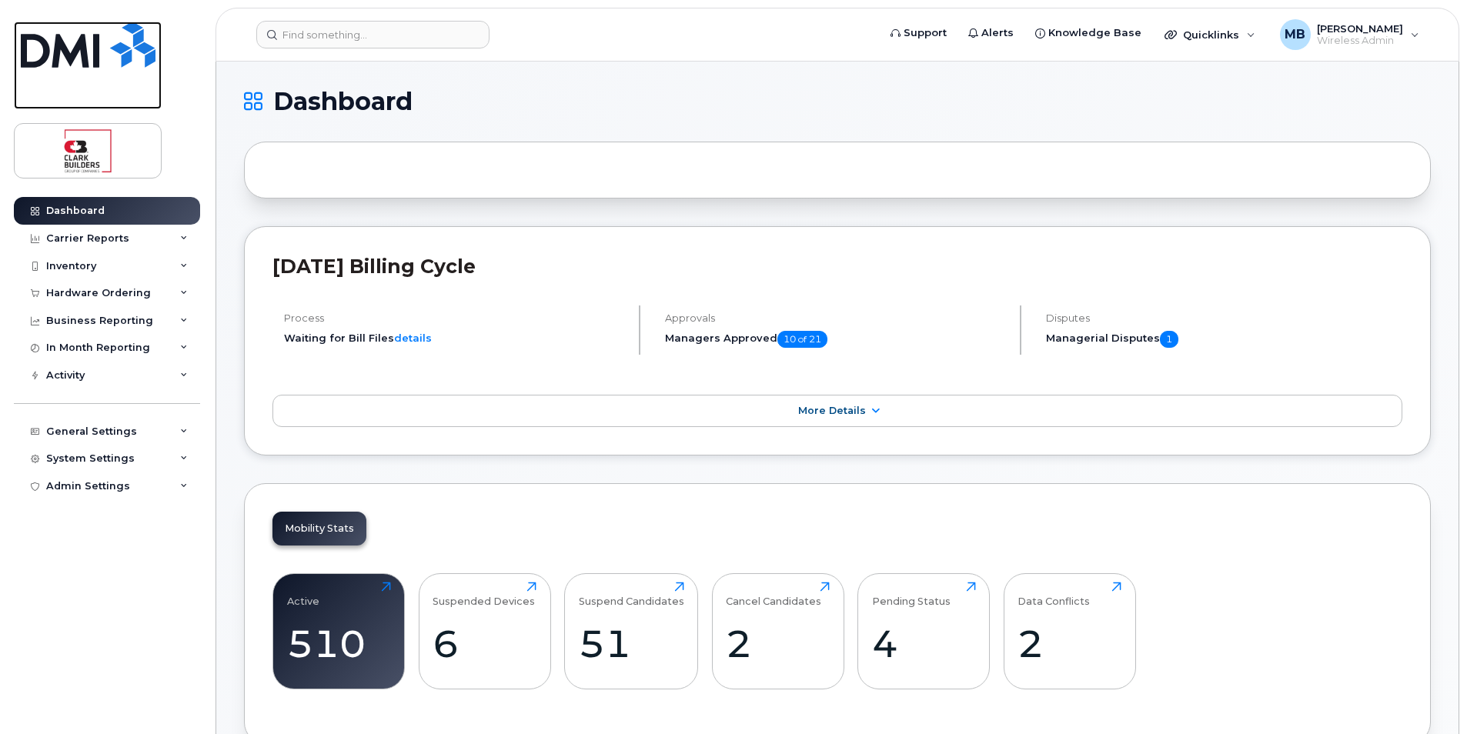
click at [75, 48] on img at bounding box center [88, 45] width 135 height 46
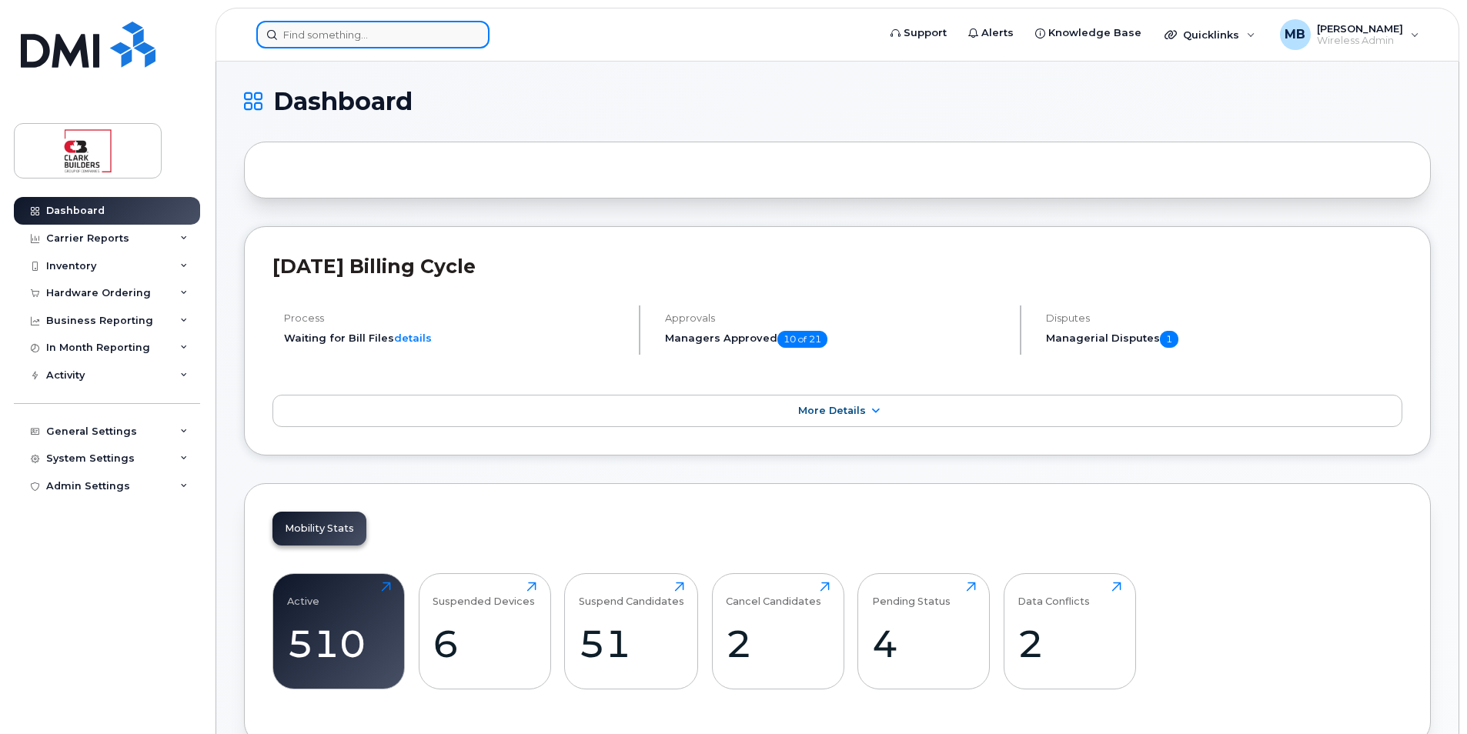
click at [369, 34] on input at bounding box center [372, 35] width 233 height 28
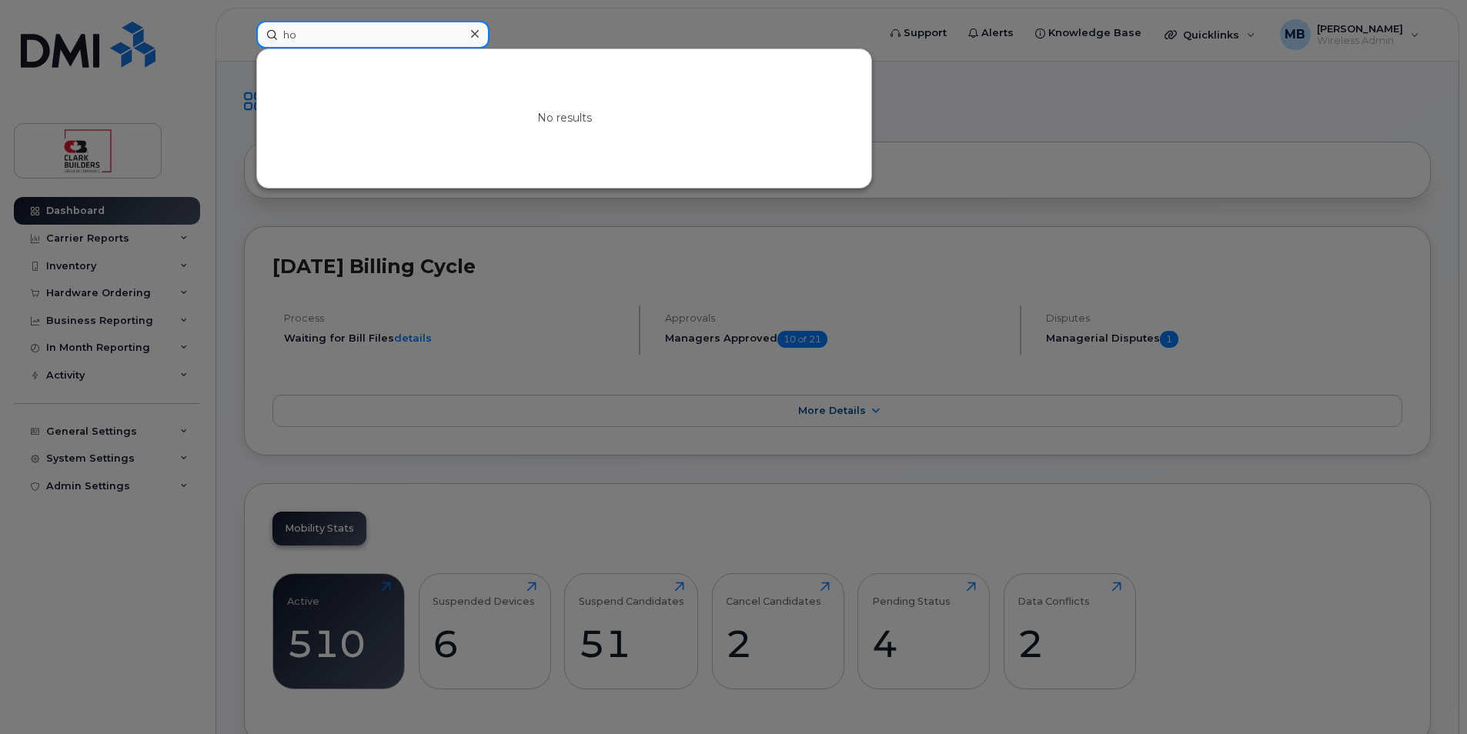
type input "h"
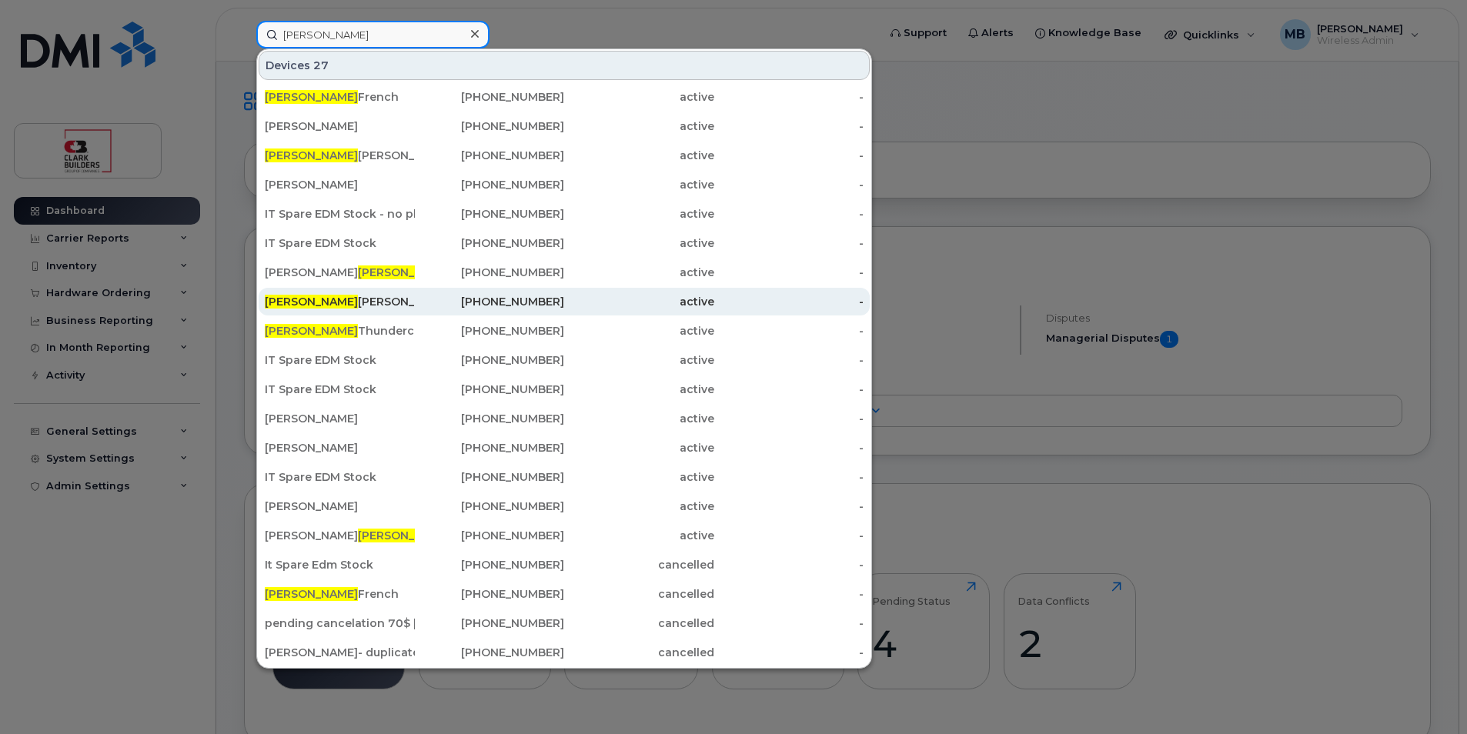
type input "[PERSON_NAME]"
click at [356, 309] on div "[PERSON_NAME]" at bounding box center [340, 301] width 150 height 15
